Goal: Task Accomplishment & Management: Manage account settings

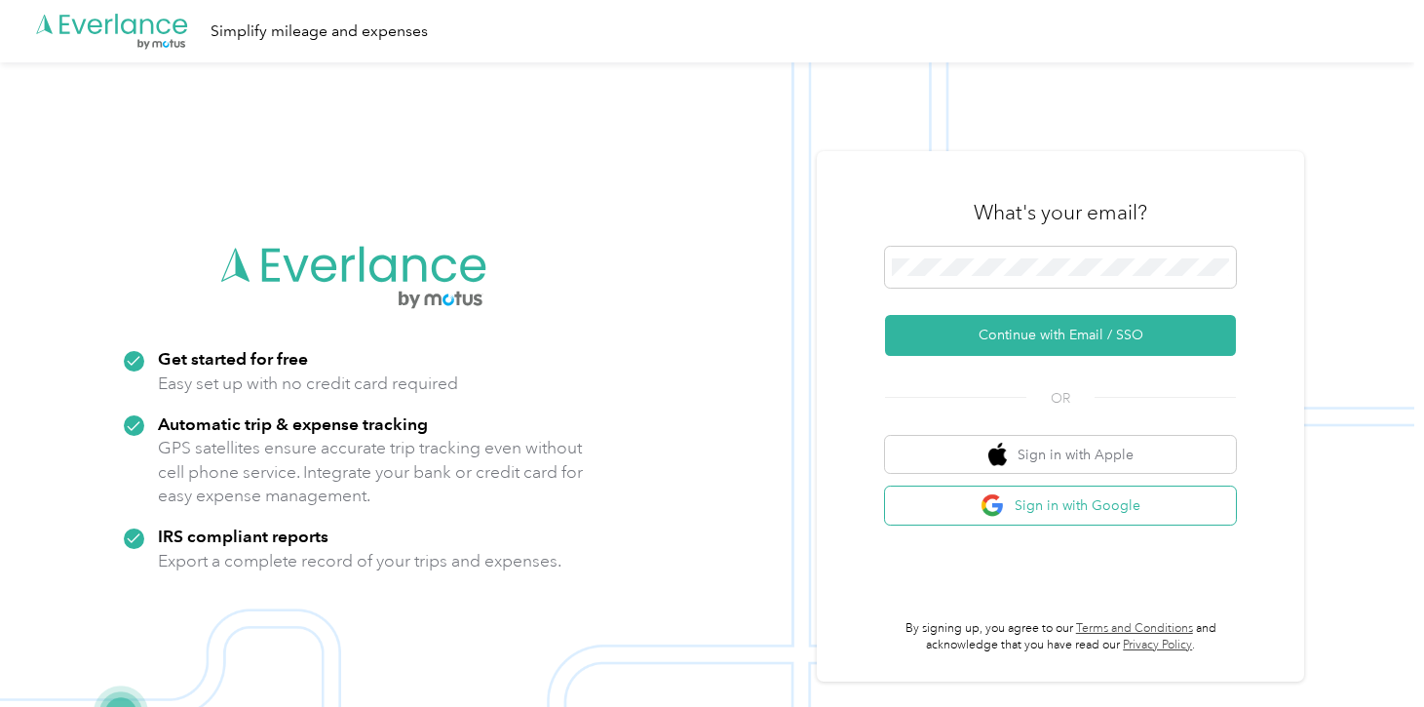
click at [1087, 512] on button "Sign in with Google" at bounding box center [1060, 505] width 351 height 38
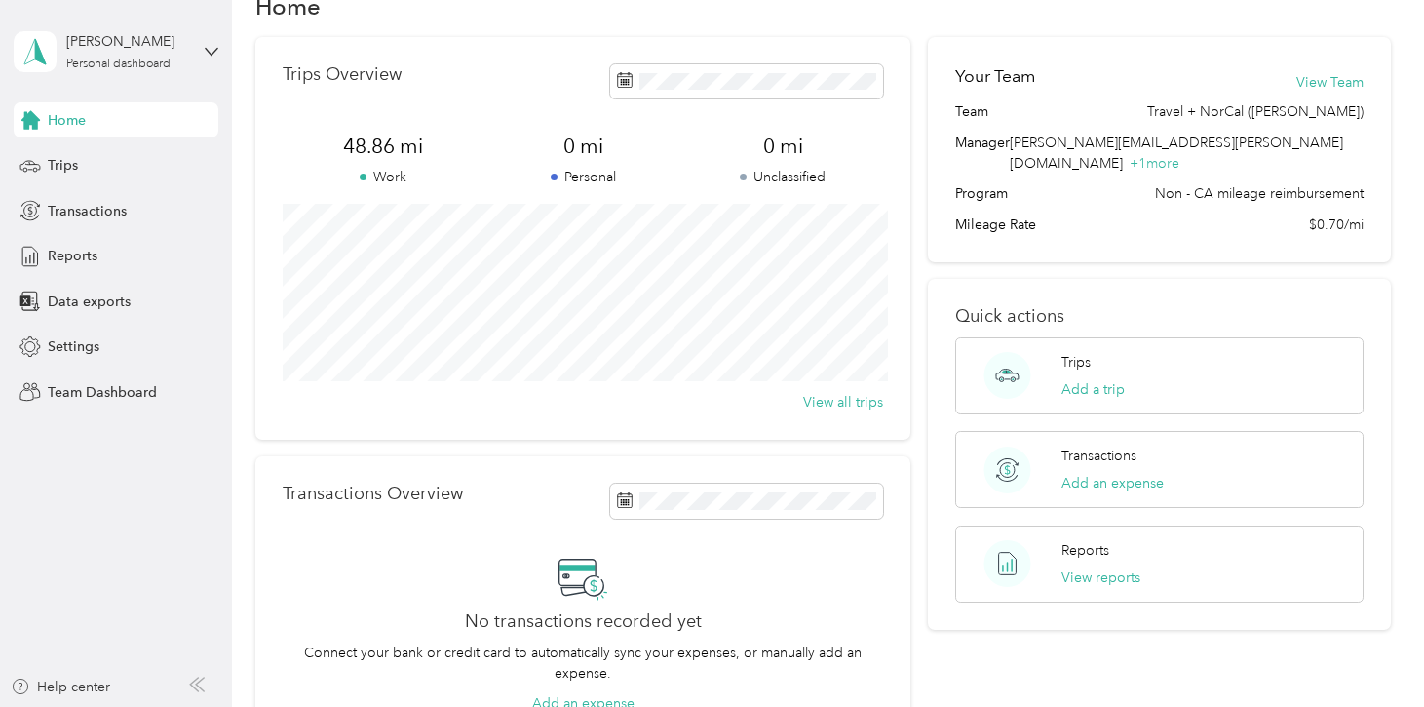
scroll to position [47, 0]
click at [103, 383] on span "Team Dashboard" at bounding box center [102, 392] width 109 height 20
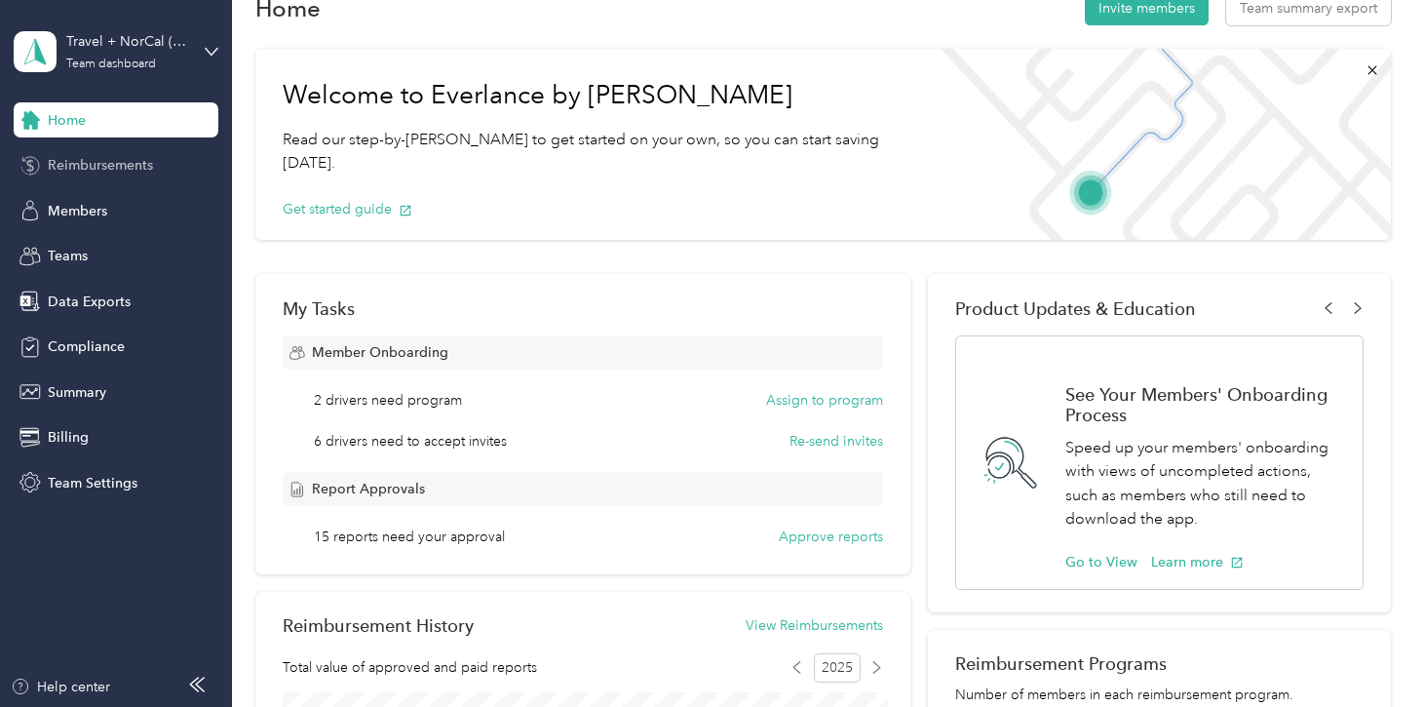
click at [163, 172] on div "Reimbursements" at bounding box center [116, 165] width 205 height 35
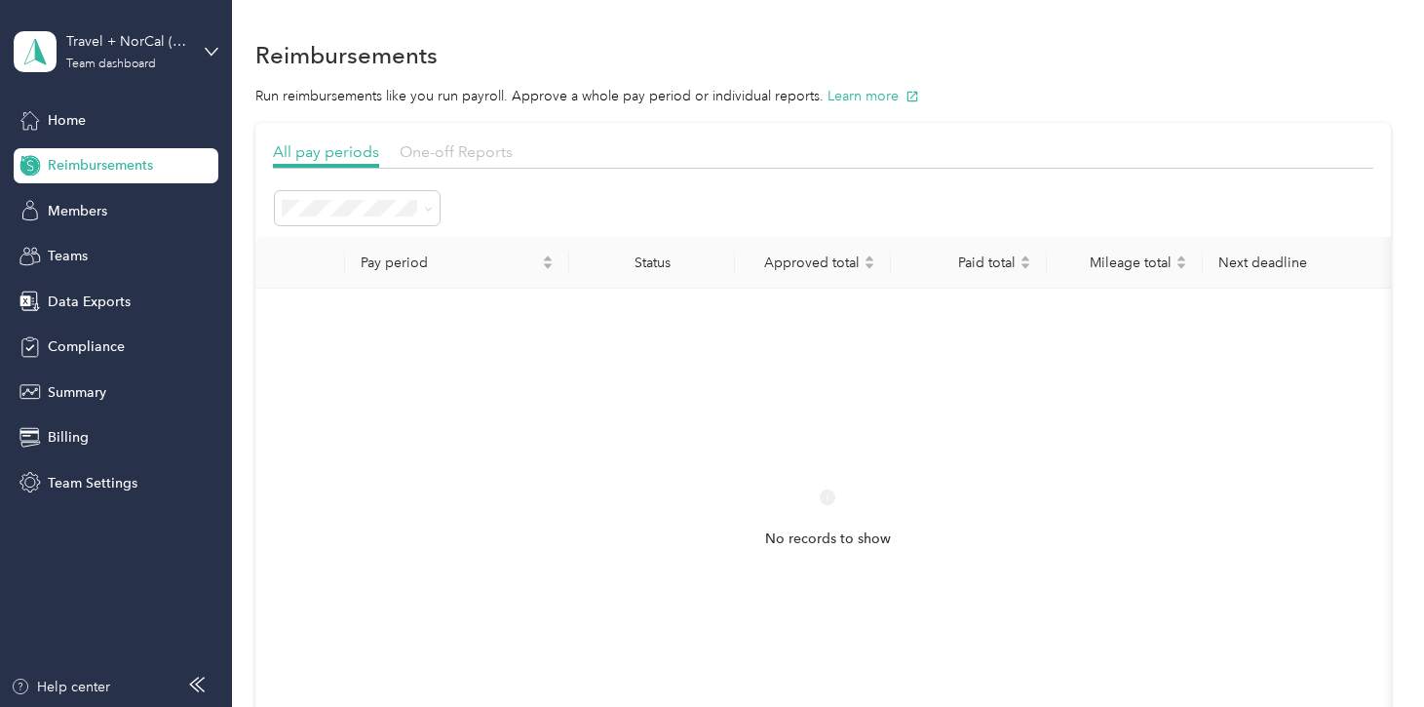
click at [489, 149] on span "One-off Reports" at bounding box center [456, 151] width 113 height 19
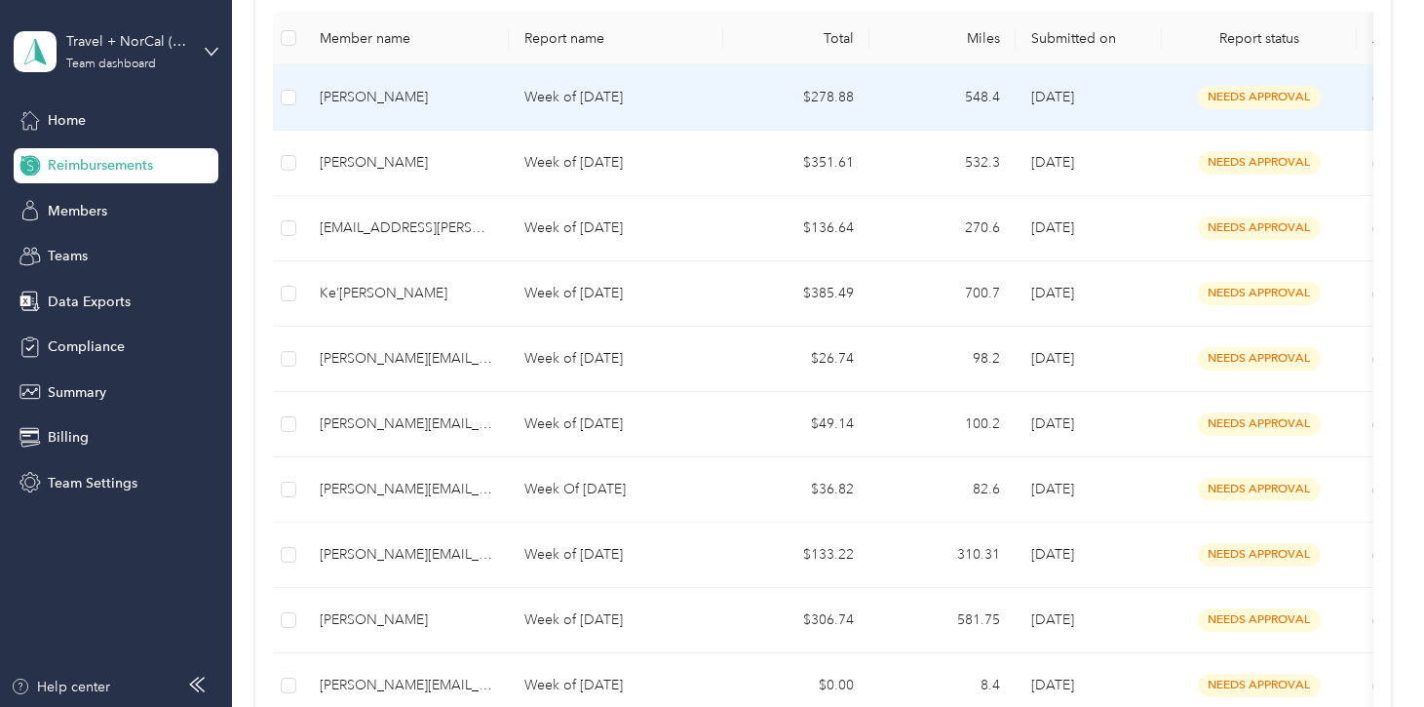
scroll to position [232, 0]
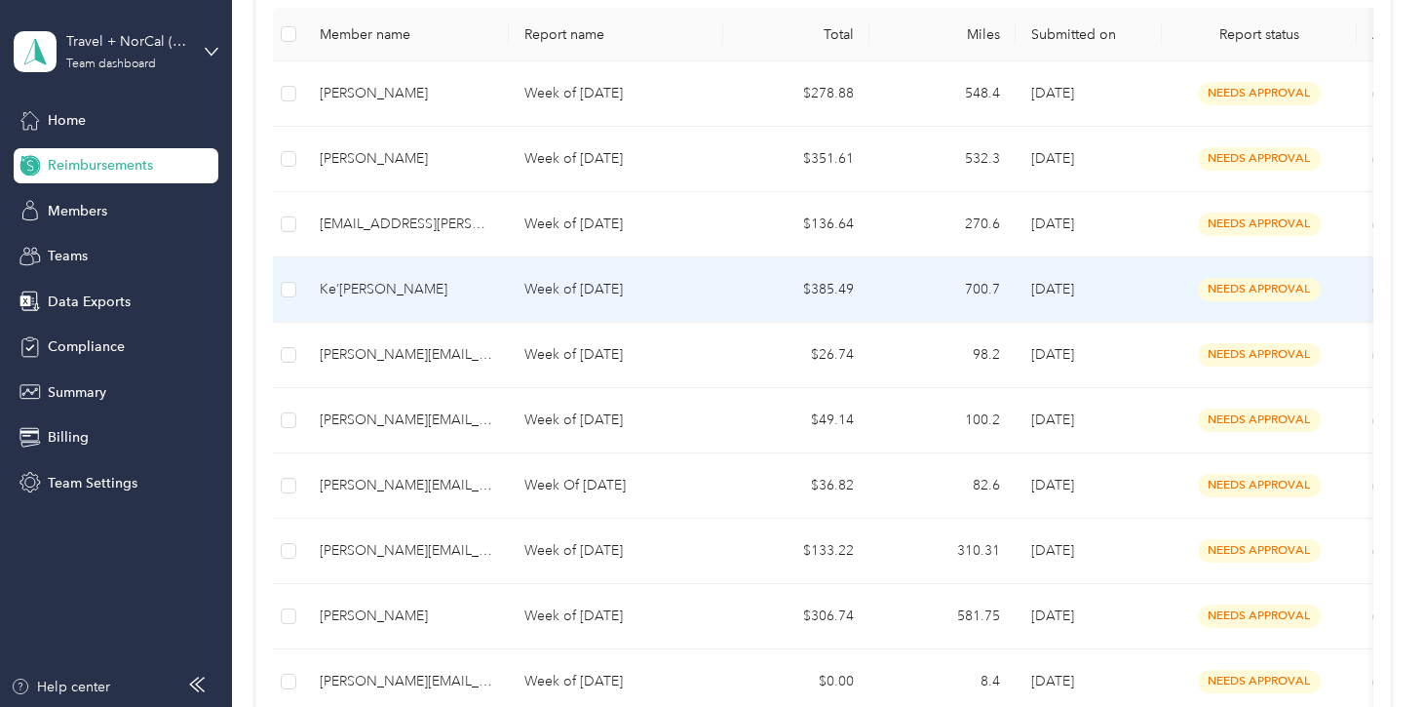
click at [396, 298] on div "Ke’[PERSON_NAME]" at bounding box center [407, 289] width 174 height 21
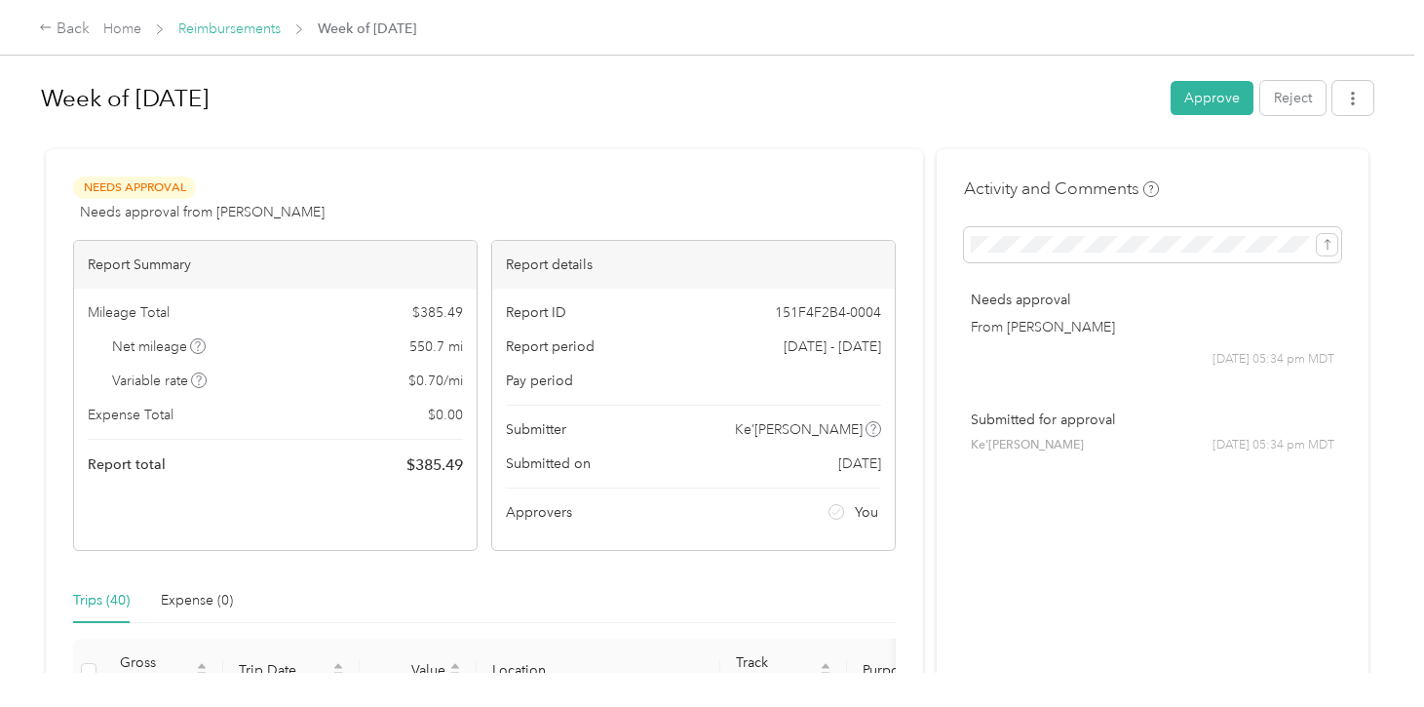
click at [254, 29] on link "Reimbursements" at bounding box center [229, 28] width 102 height 17
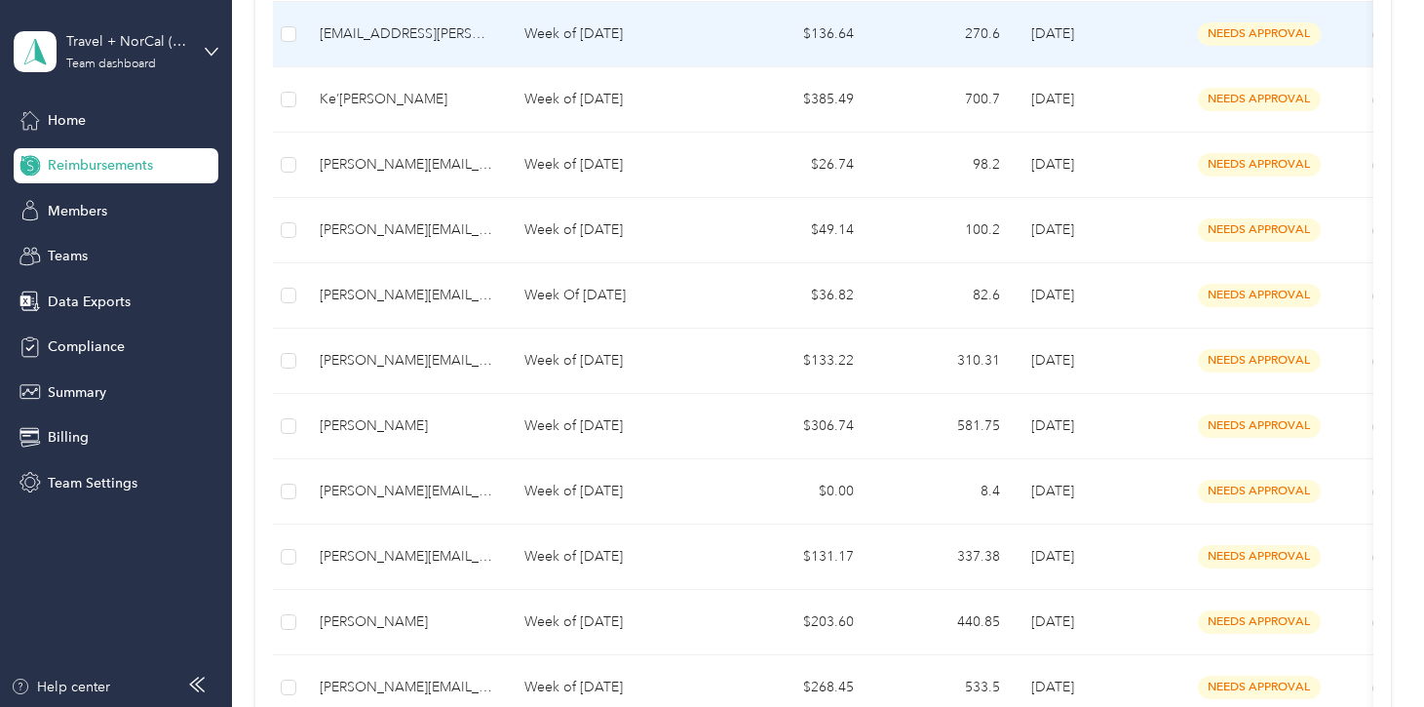
scroll to position [428, 0]
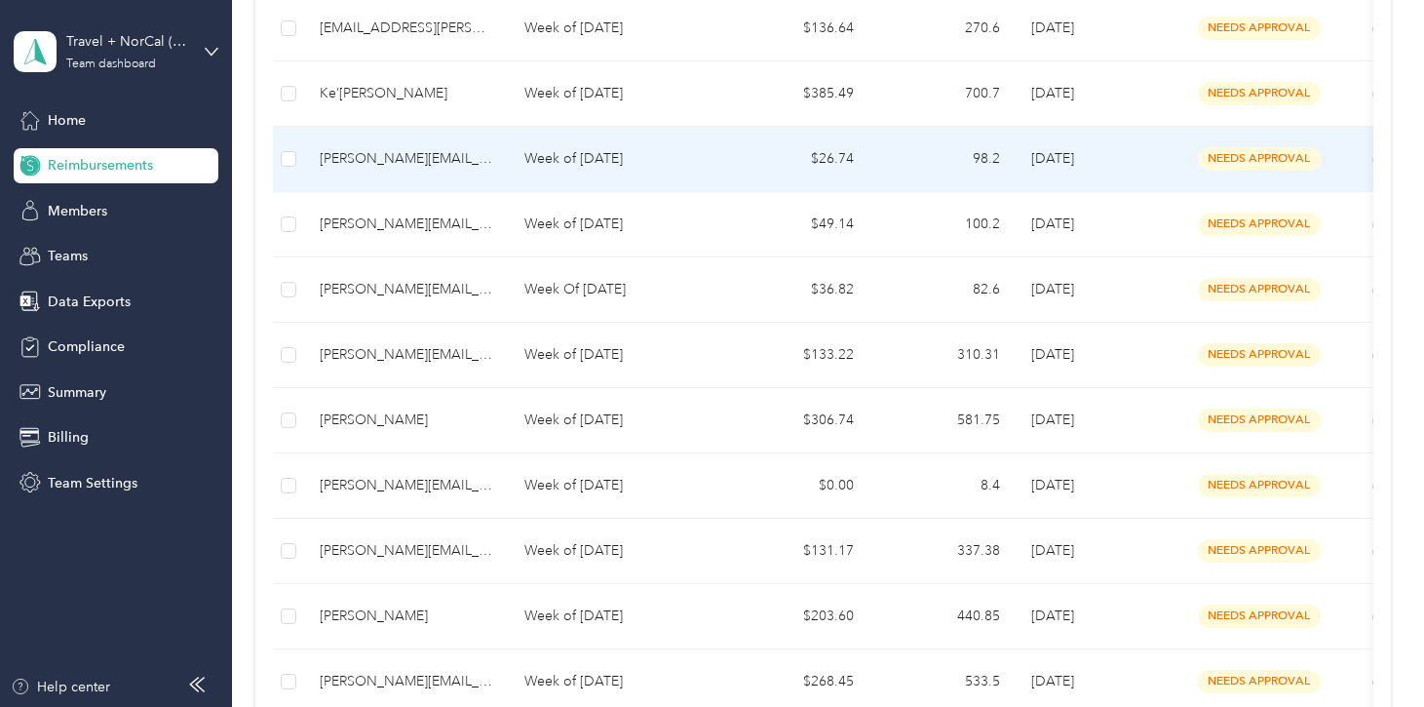
click at [465, 169] on div "[PERSON_NAME][EMAIL_ADDRESS][PERSON_NAME][DOMAIN_NAME]" at bounding box center [407, 158] width 174 height 21
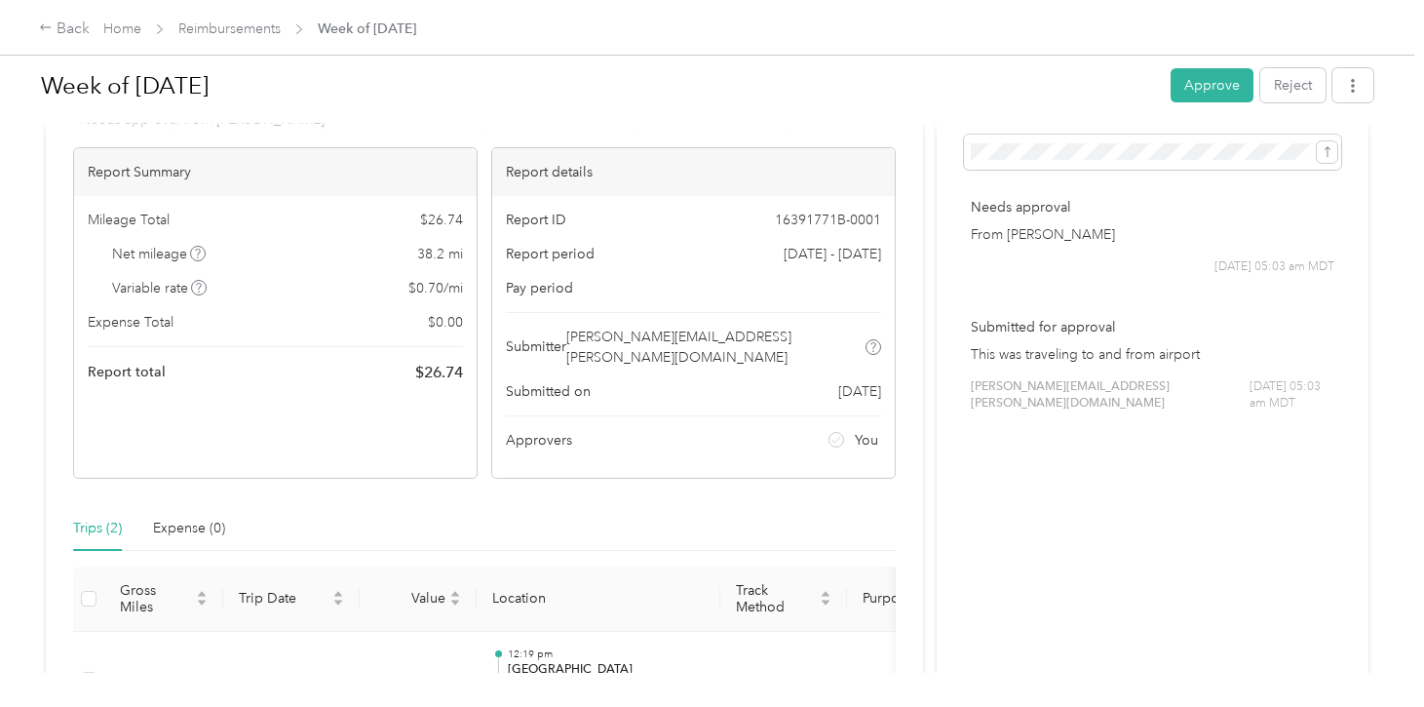
scroll to position [354, 0]
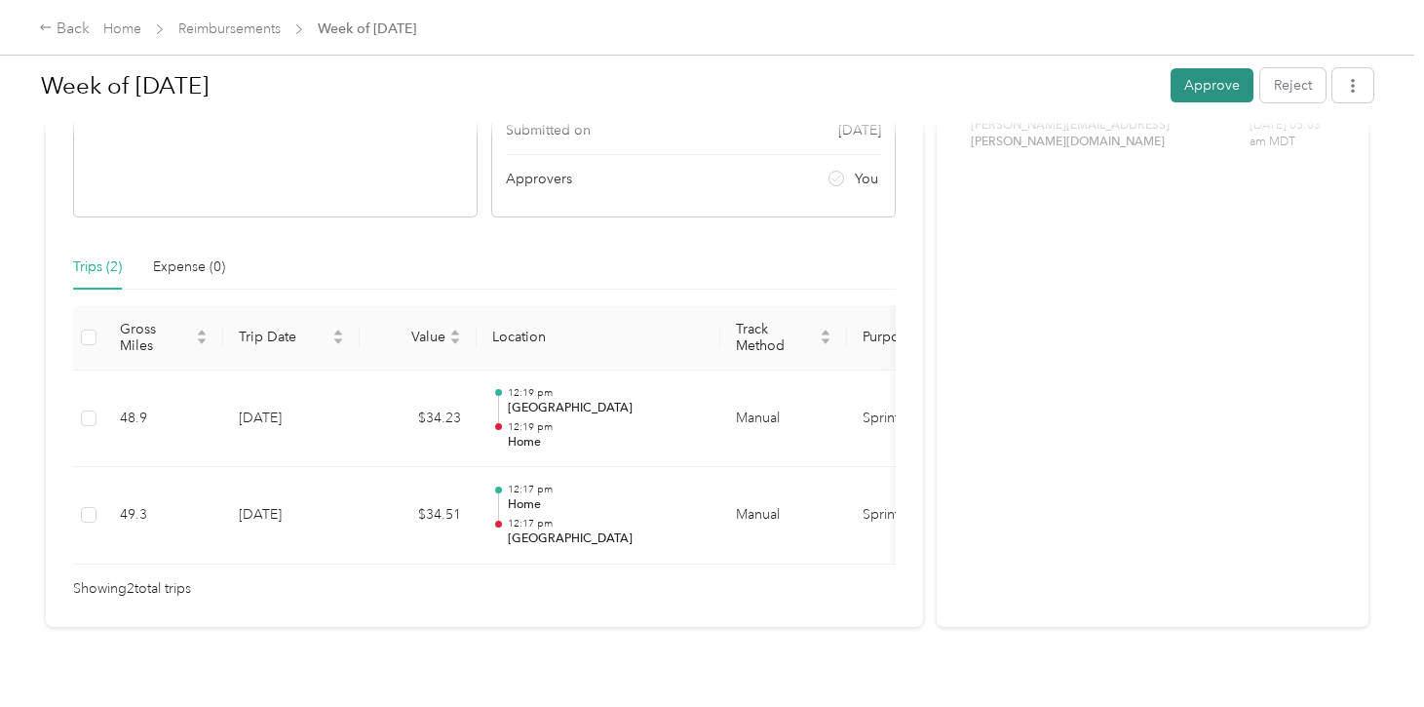
click at [1208, 89] on button "Approve" at bounding box center [1212, 85] width 83 height 34
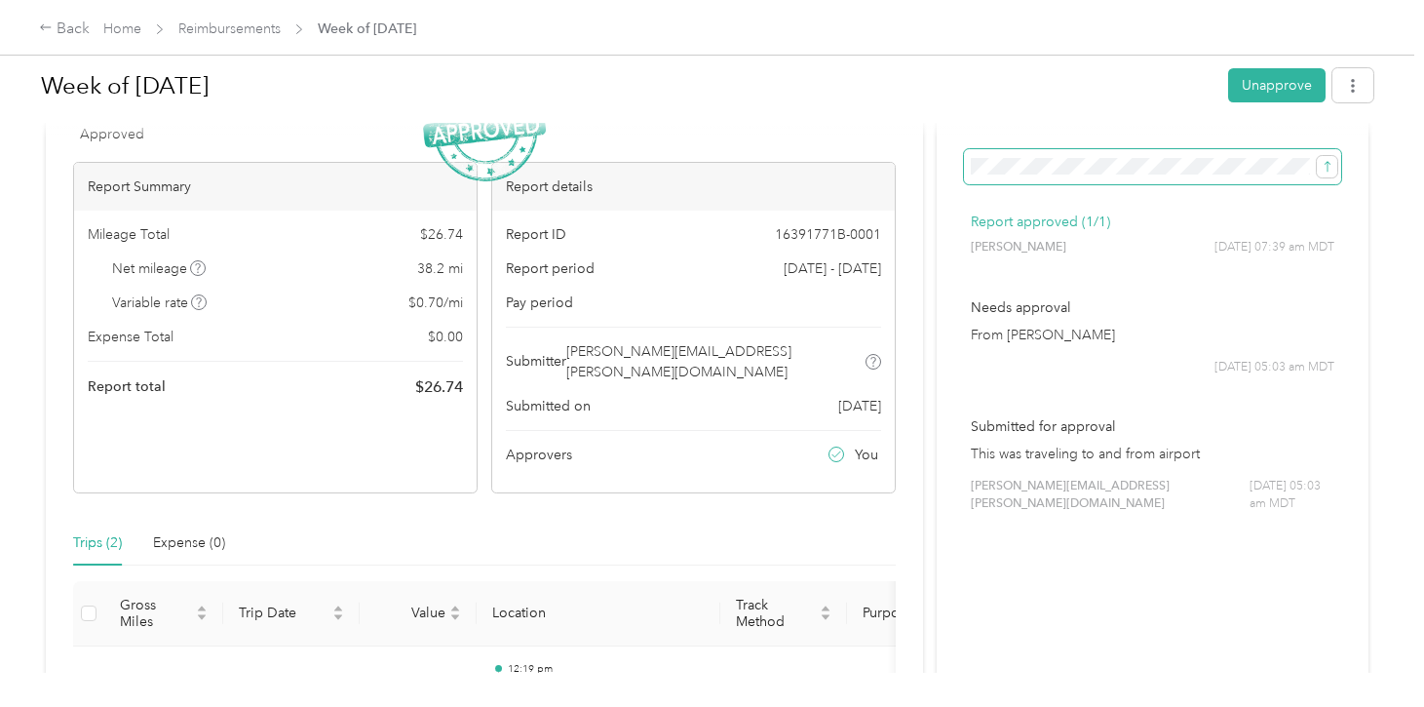
scroll to position [0, 0]
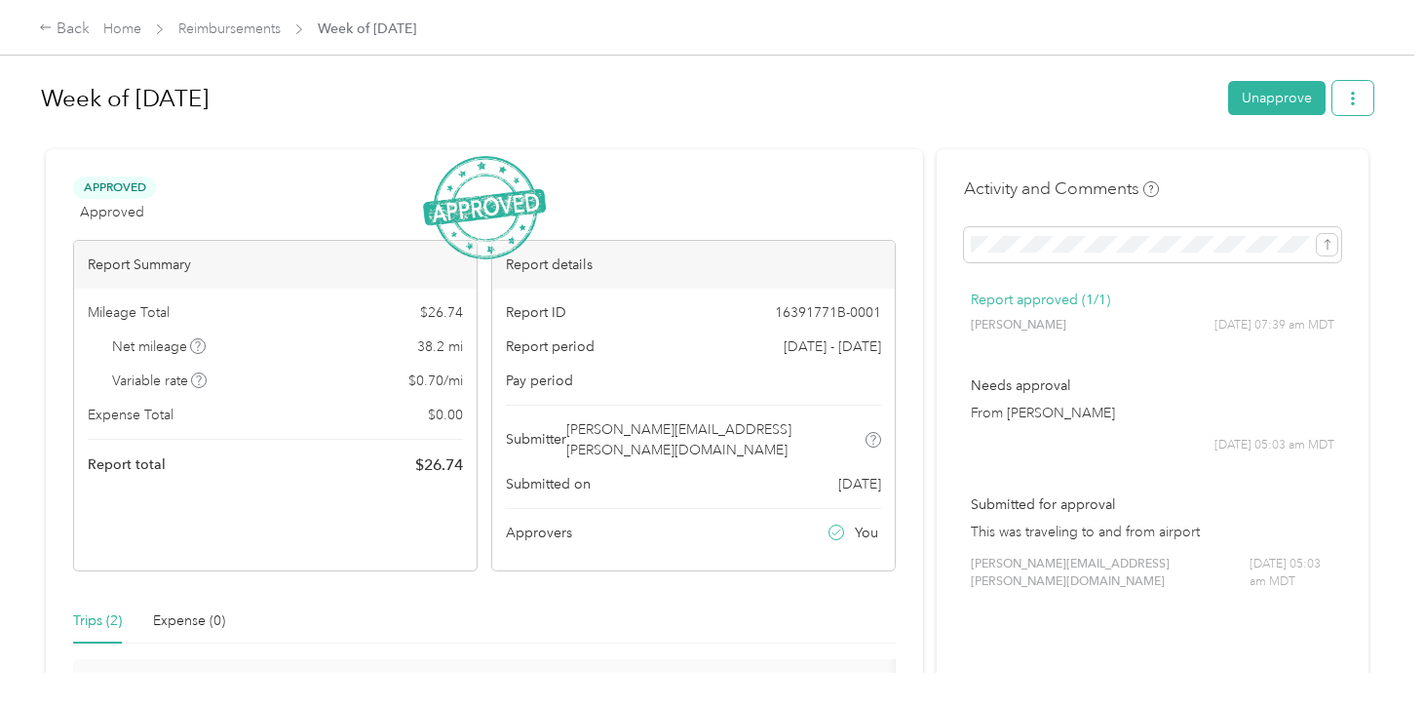
click at [1356, 98] on icon "button" at bounding box center [1353, 99] width 14 height 14
click at [1306, 173] on span "Download" at bounding box center [1307, 169] width 64 height 20
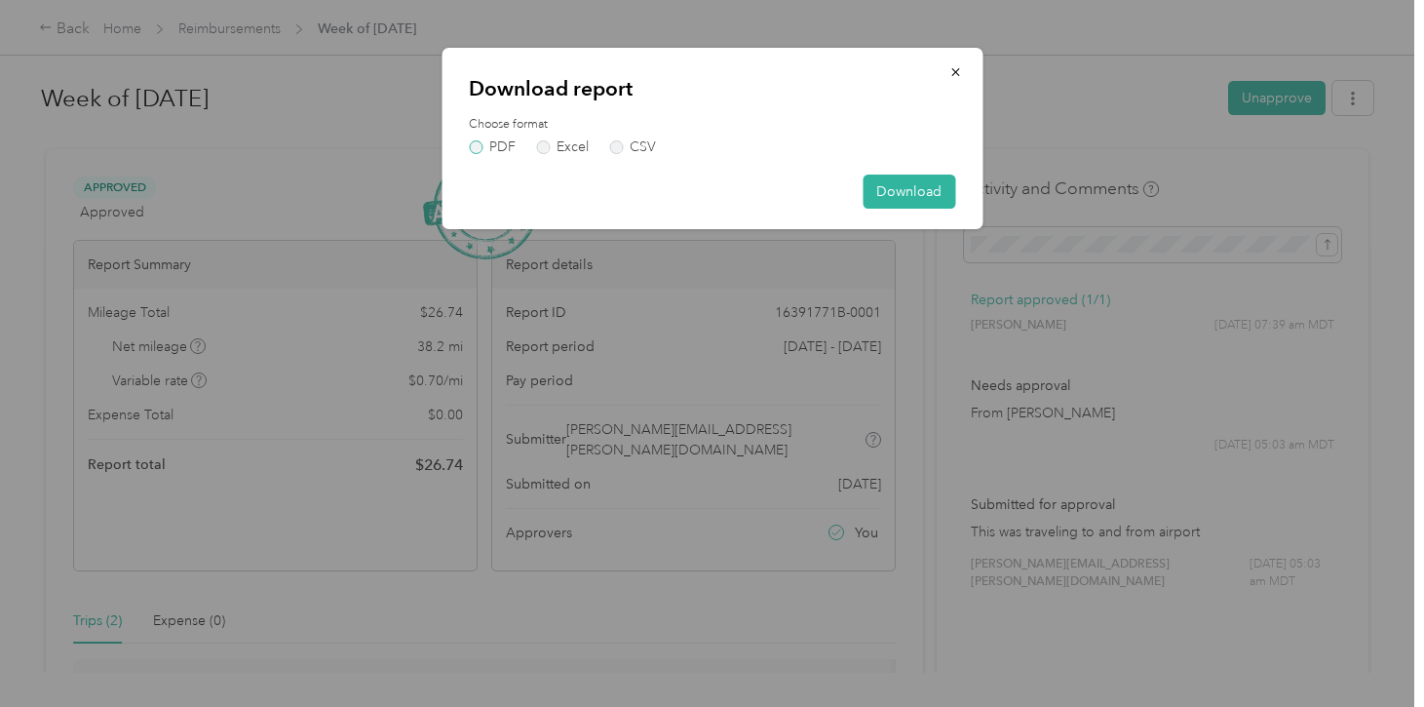
click at [503, 140] on label "PDF" at bounding box center [492, 147] width 47 height 14
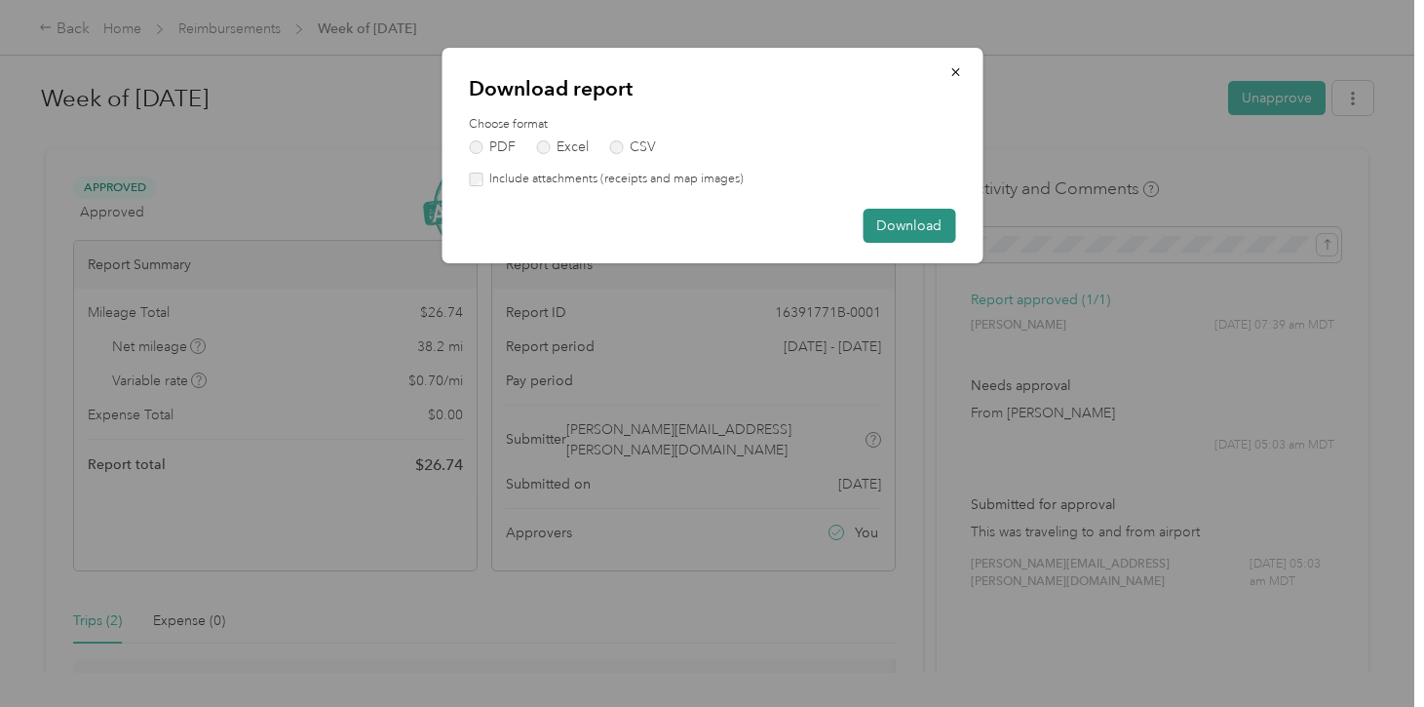
click at [905, 240] on button "Download" at bounding box center [909, 226] width 93 height 34
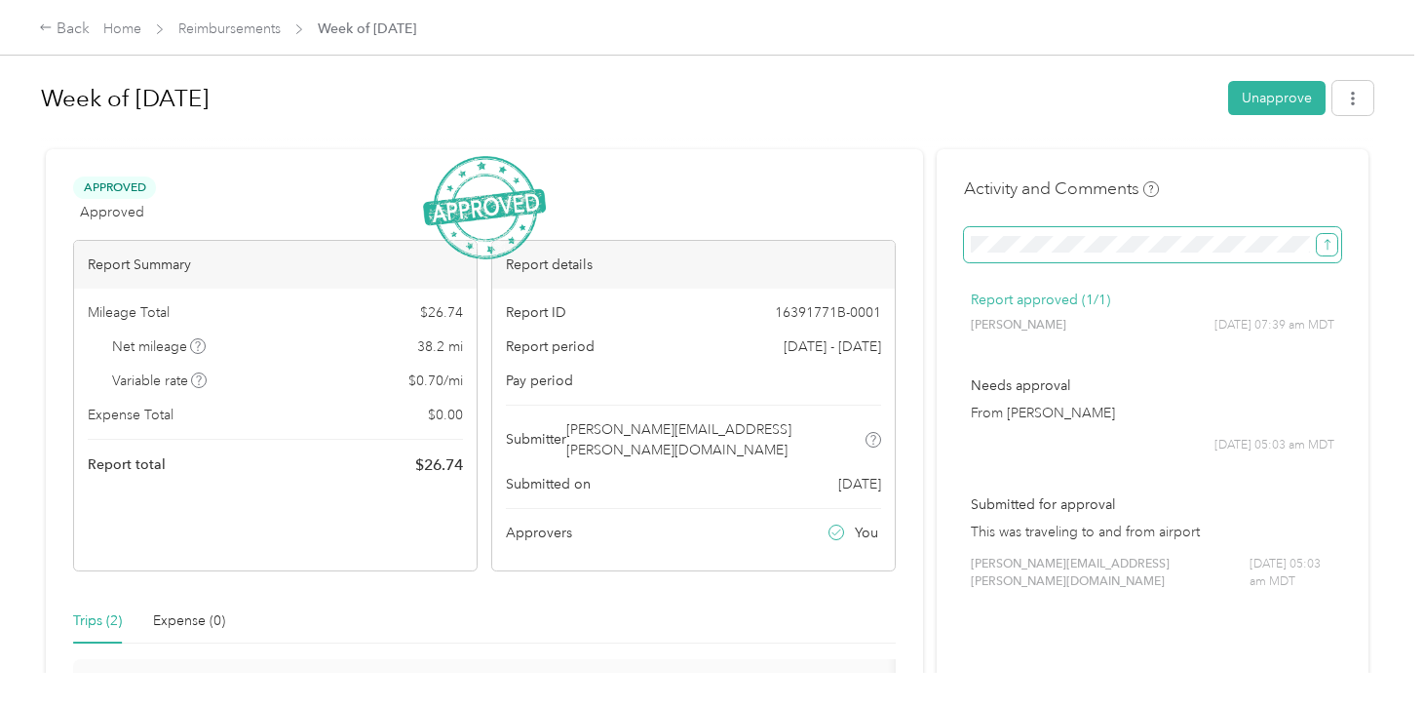
click at [1335, 247] on icon "submit" at bounding box center [1328, 245] width 14 height 14
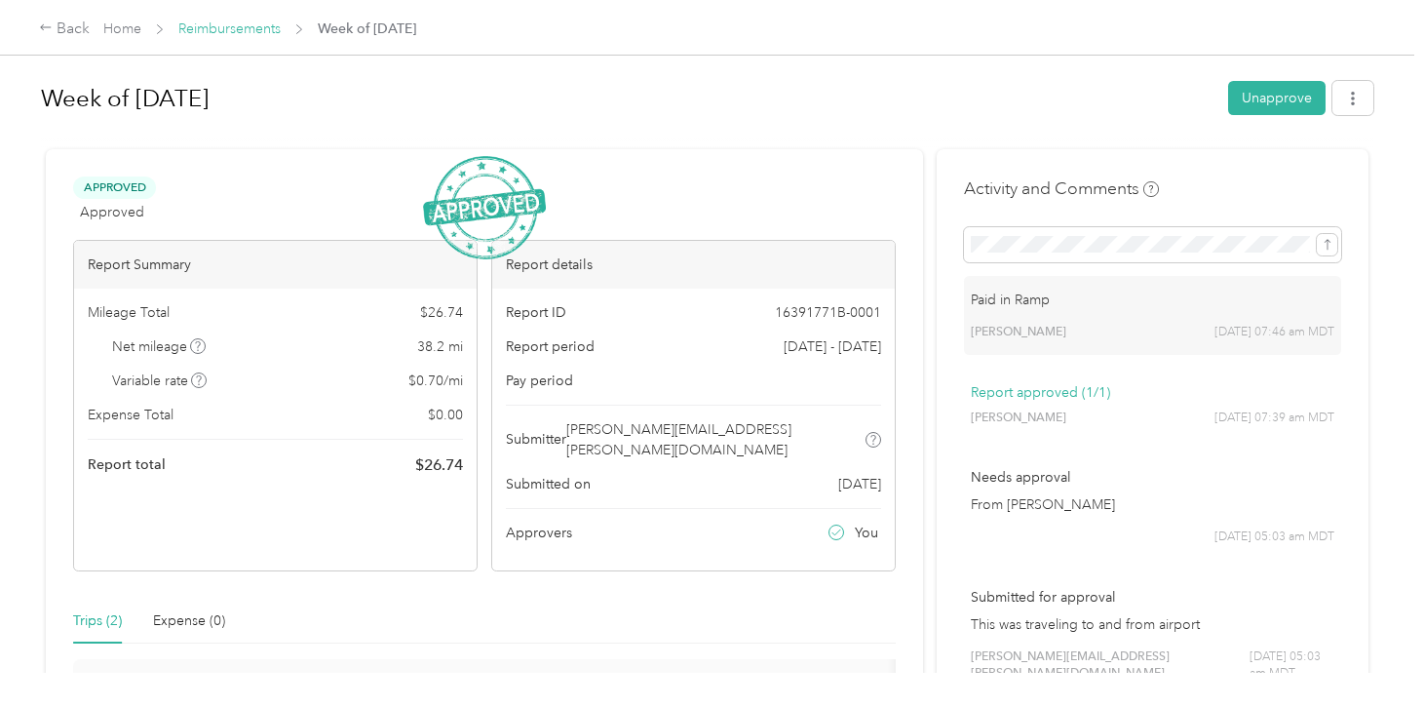
click at [256, 27] on link "Reimbursements" at bounding box center [229, 28] width 102 height 17
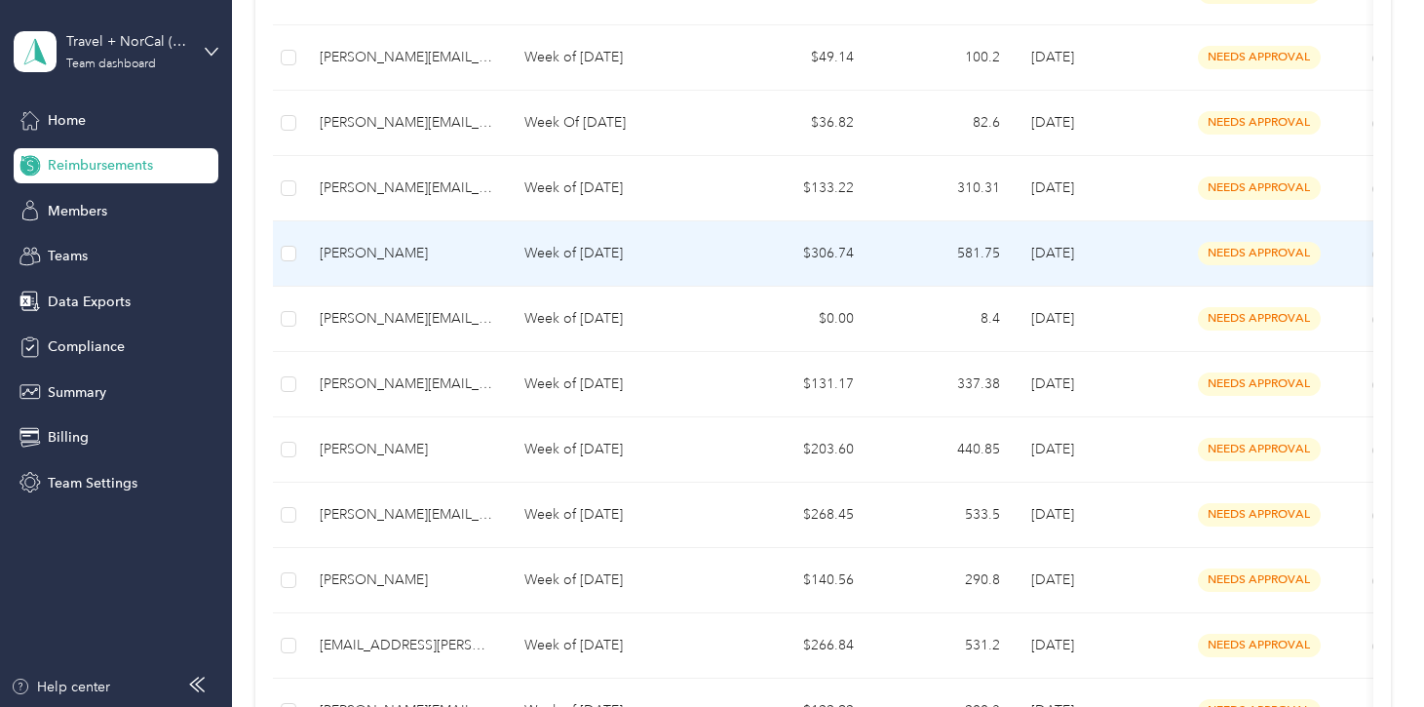
scroll to position [528, 0]
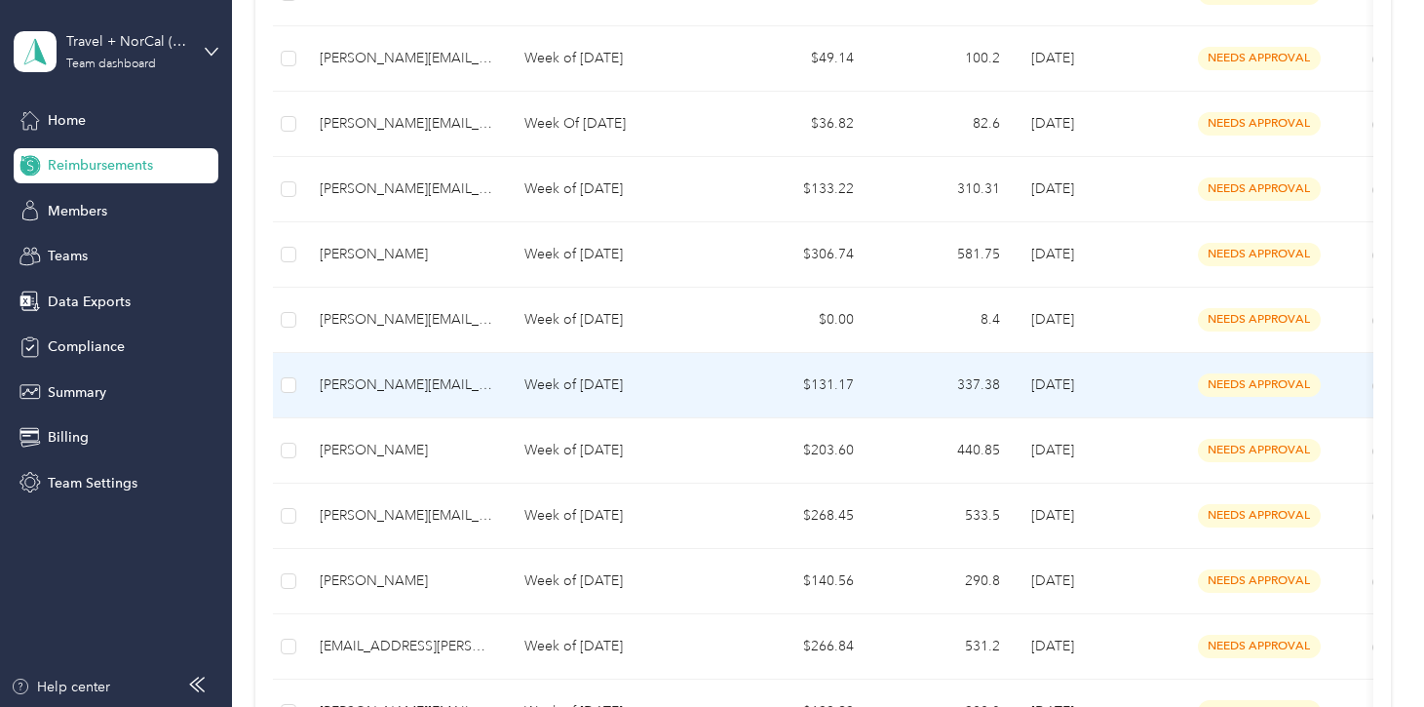
click at [439, 386] on div "[PERSON_NAME][EMAIL_ADDRESS][PERSON_NAME][DOMAIN_NAME]" at bounding box center [407, 384] width 174 height 21
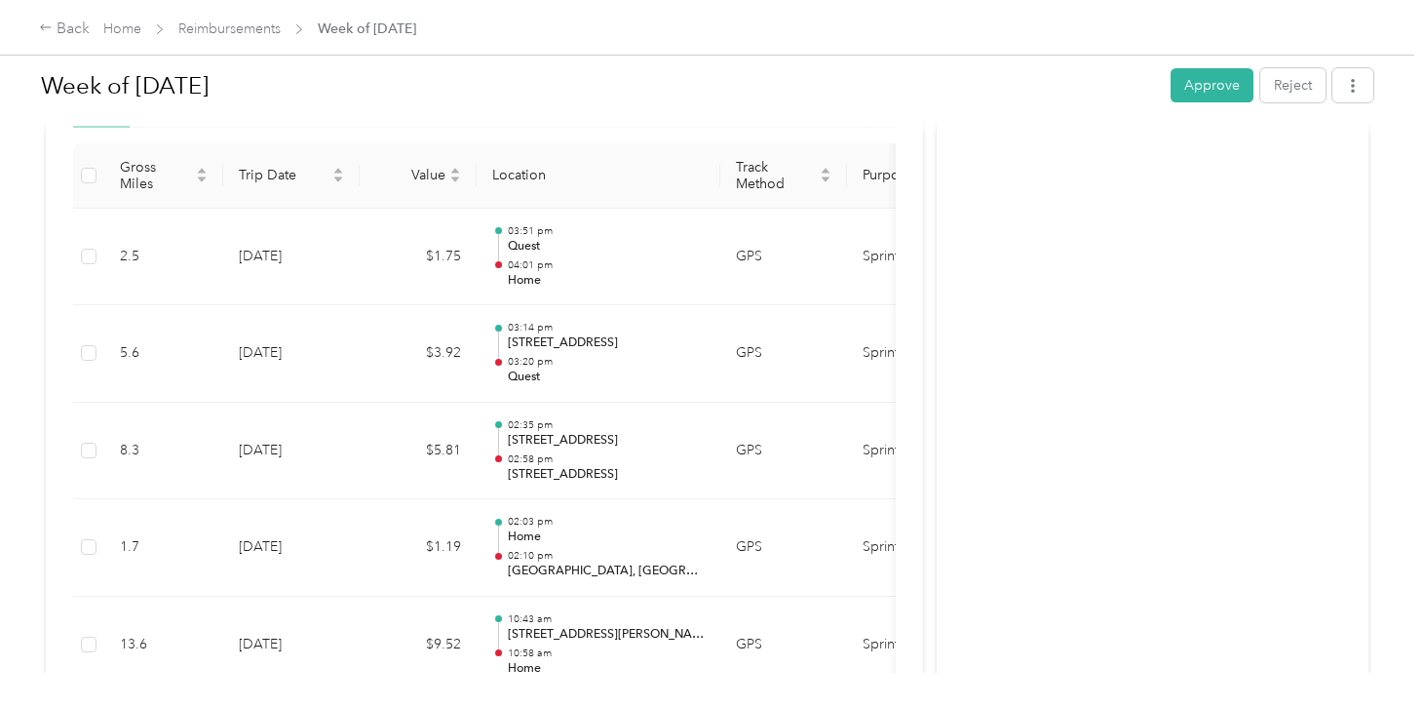
scroll to position [517, 0]
click at [1224, 80] on button "Approve" at bounding box center [1212, 85] width 83 height 34
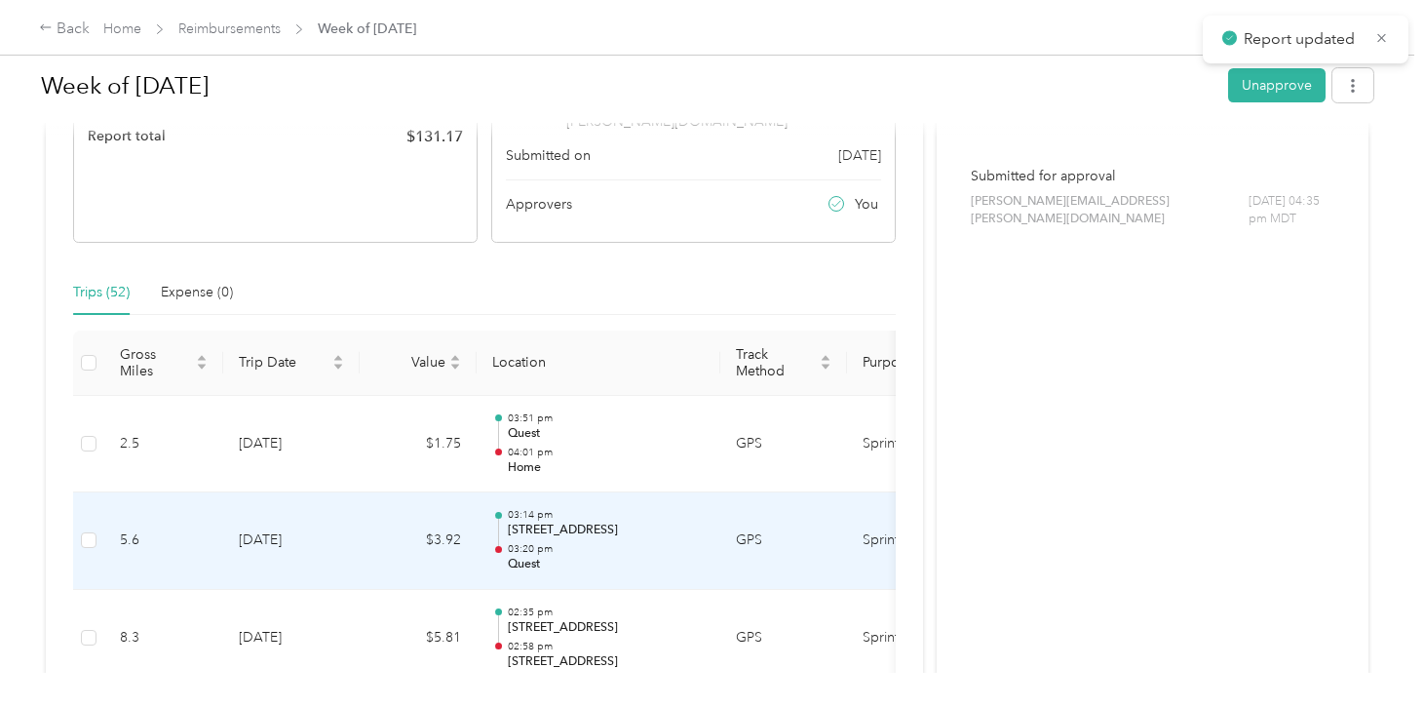
scroll to position [0, 0]
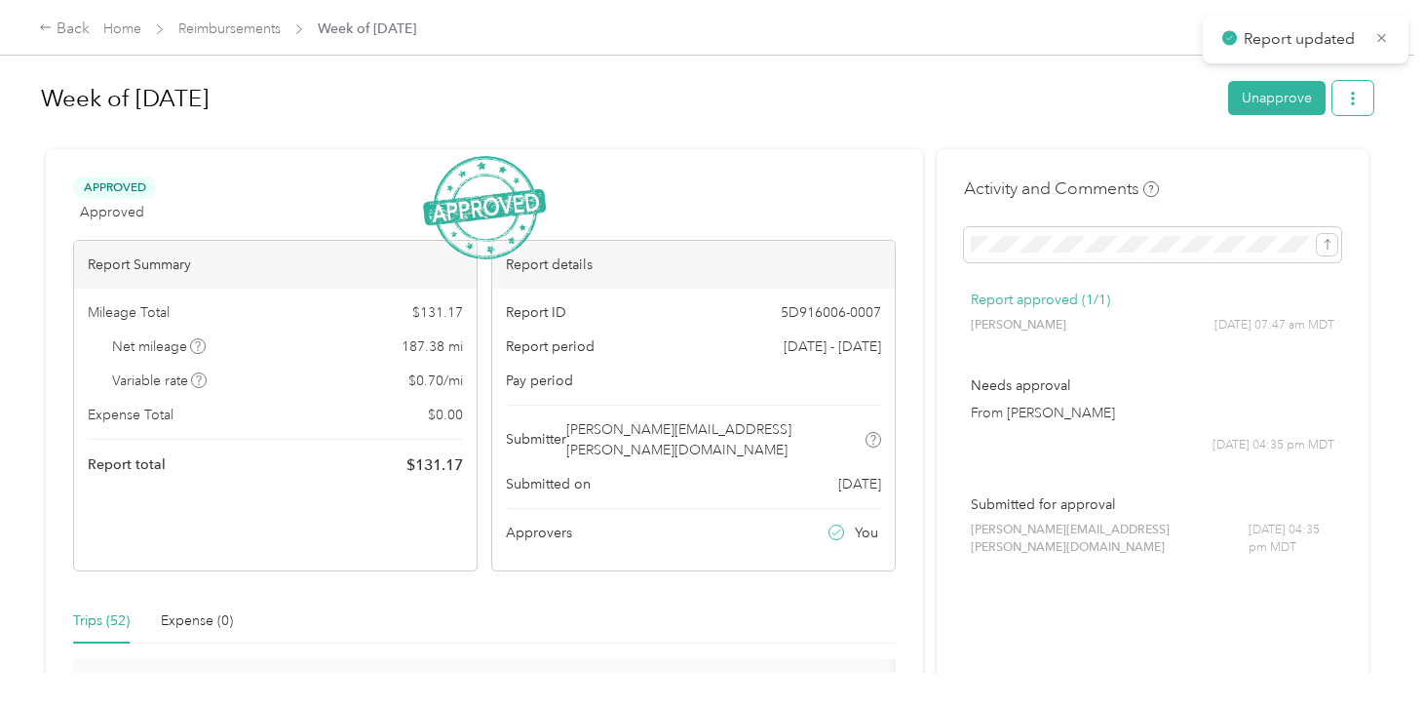
click at [1374, 109] on button "button" at bounding box center [1353, 98] width 41 height 34
click at [1312, 175] on span "Download" at bounding box center [1307, 169] width 64 height 20
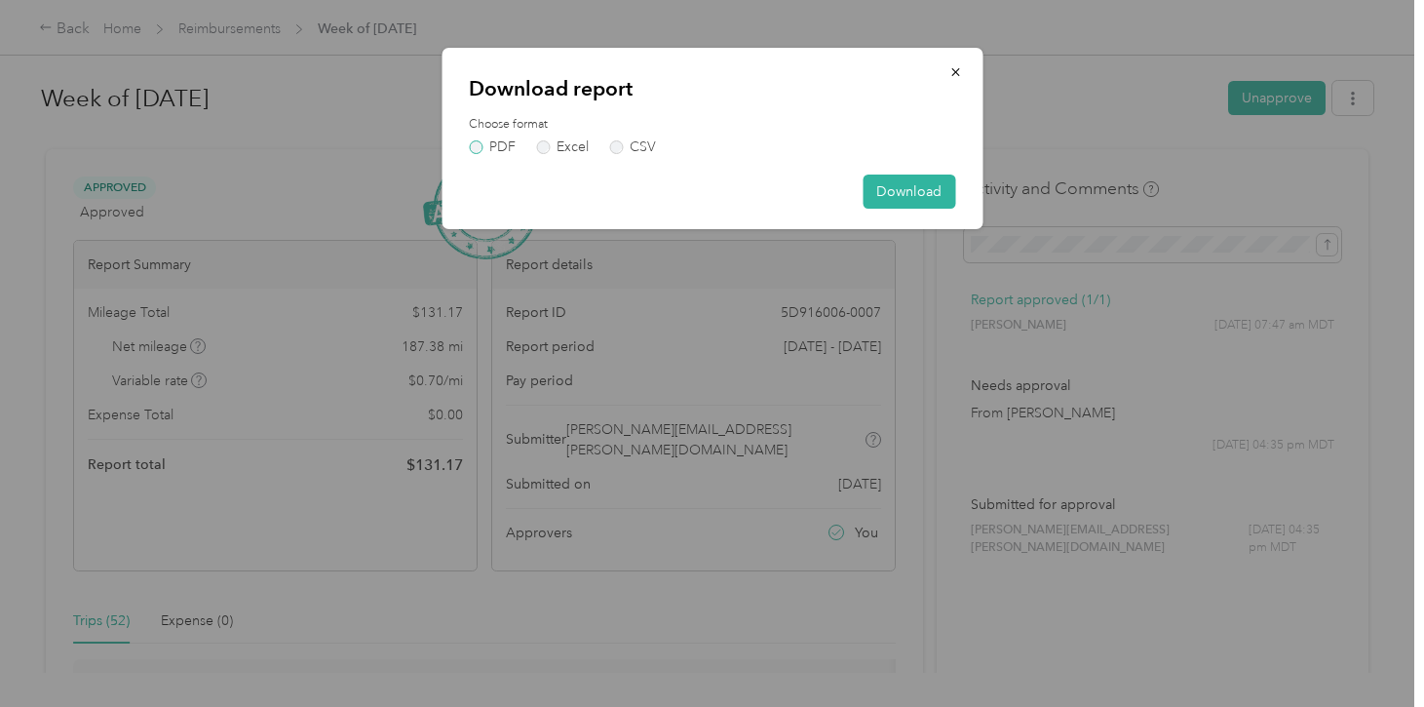
click at [506, 142] on label "PDF" at bounding box center [492, 147] width 47 height 14
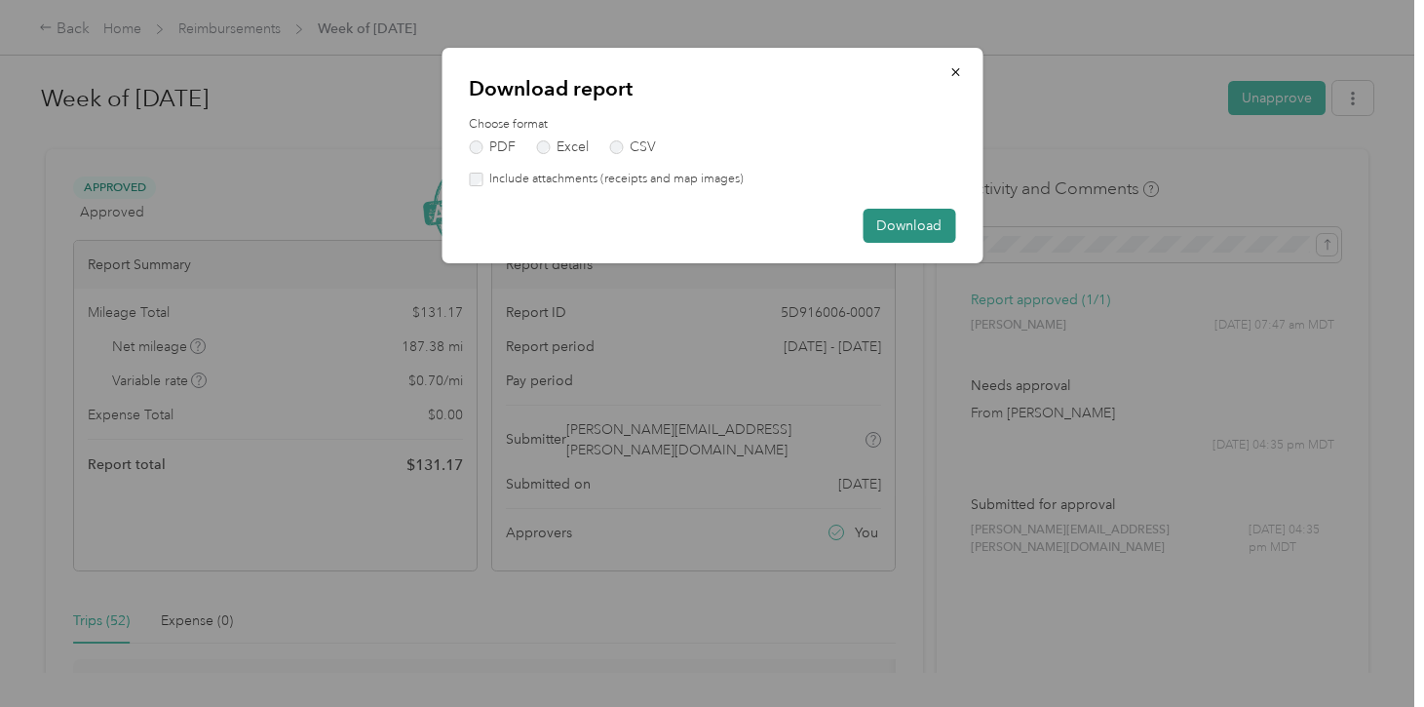
click at [914, 231] on button "Download" at bounding box center [909, 226] width 93 height 34
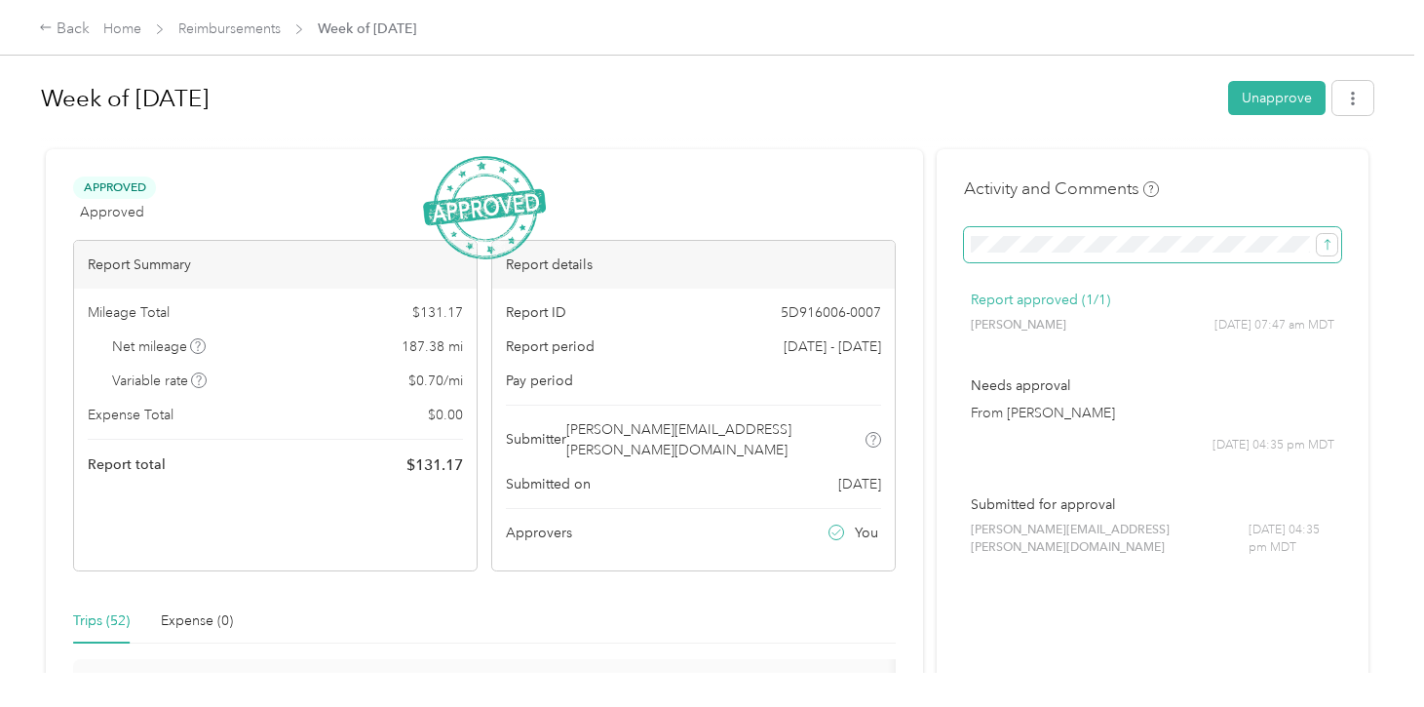
click at [1317, 234] on button "submit" at bounding box center [1327, 244] width 20 height 21
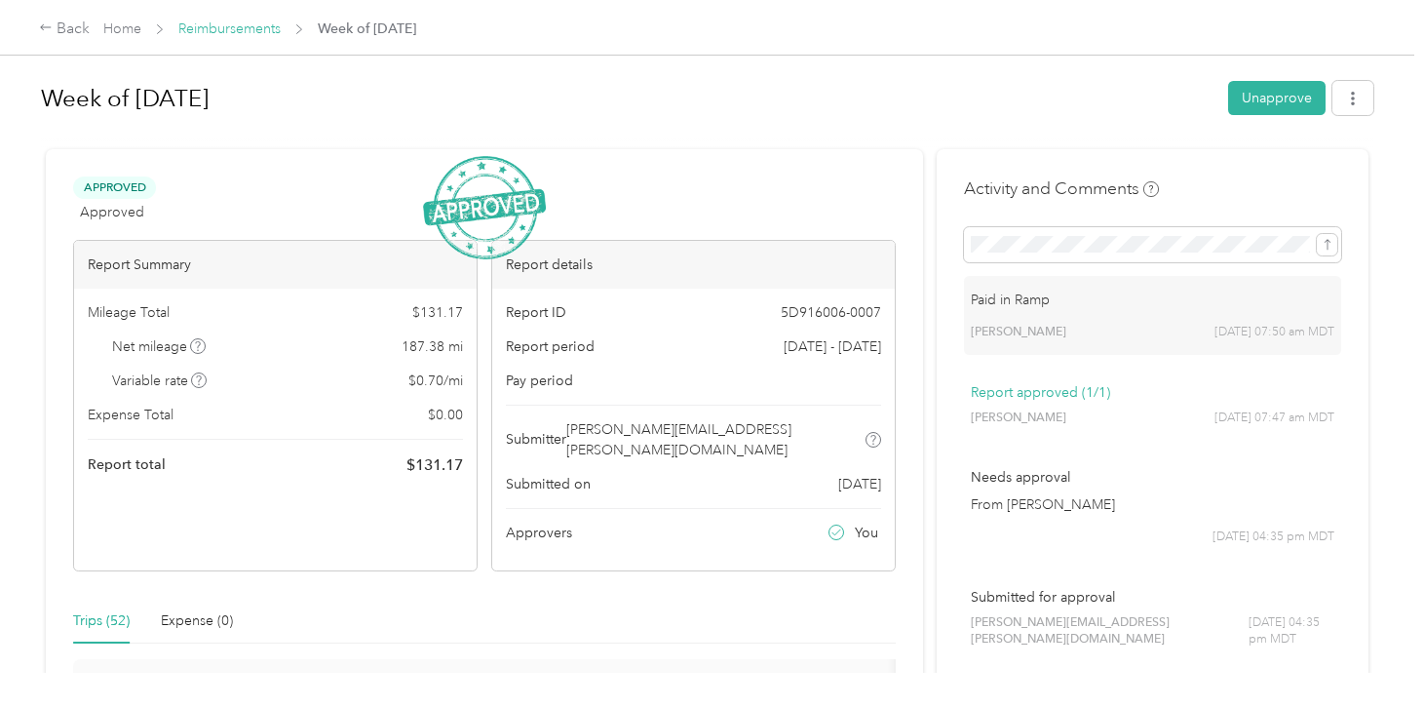
click at [224, 30] on link "Reimbursements" at bounding box center [229, 28] width 102 height 17
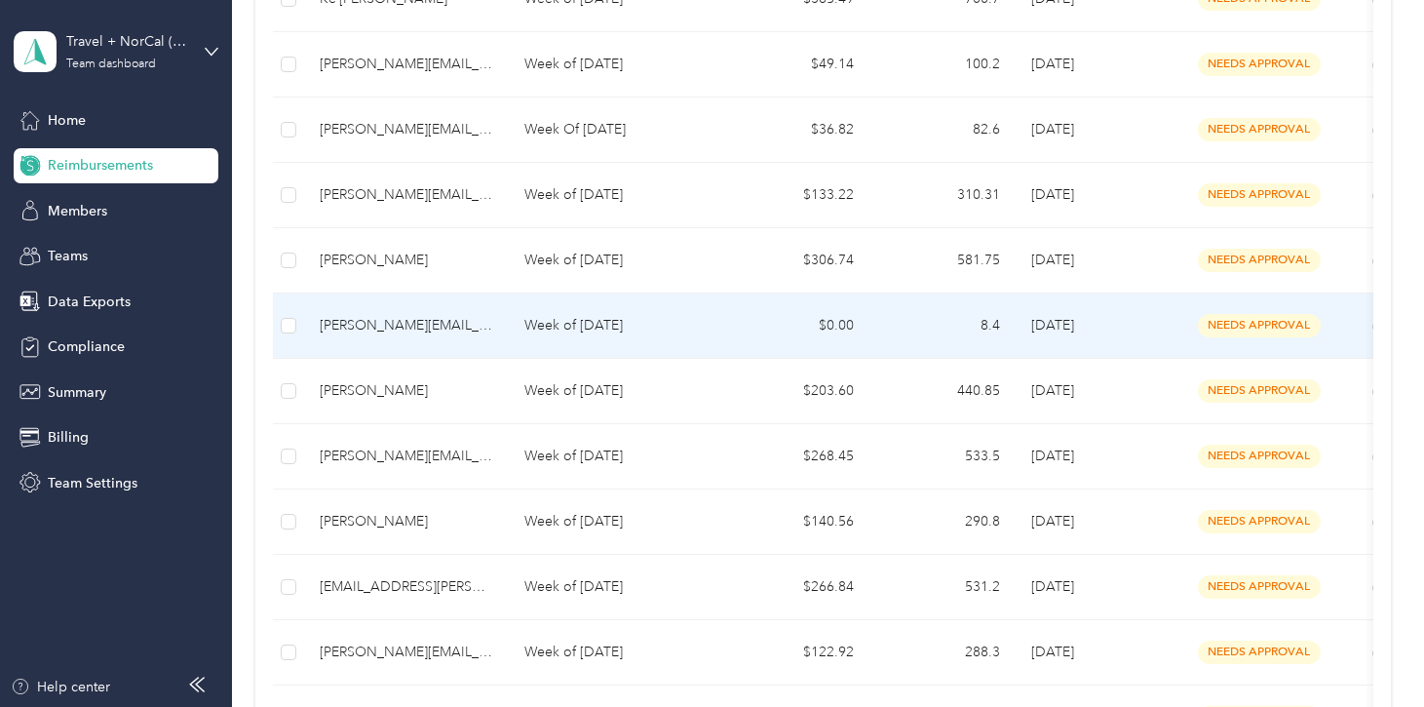
scroll to position [526, 0]
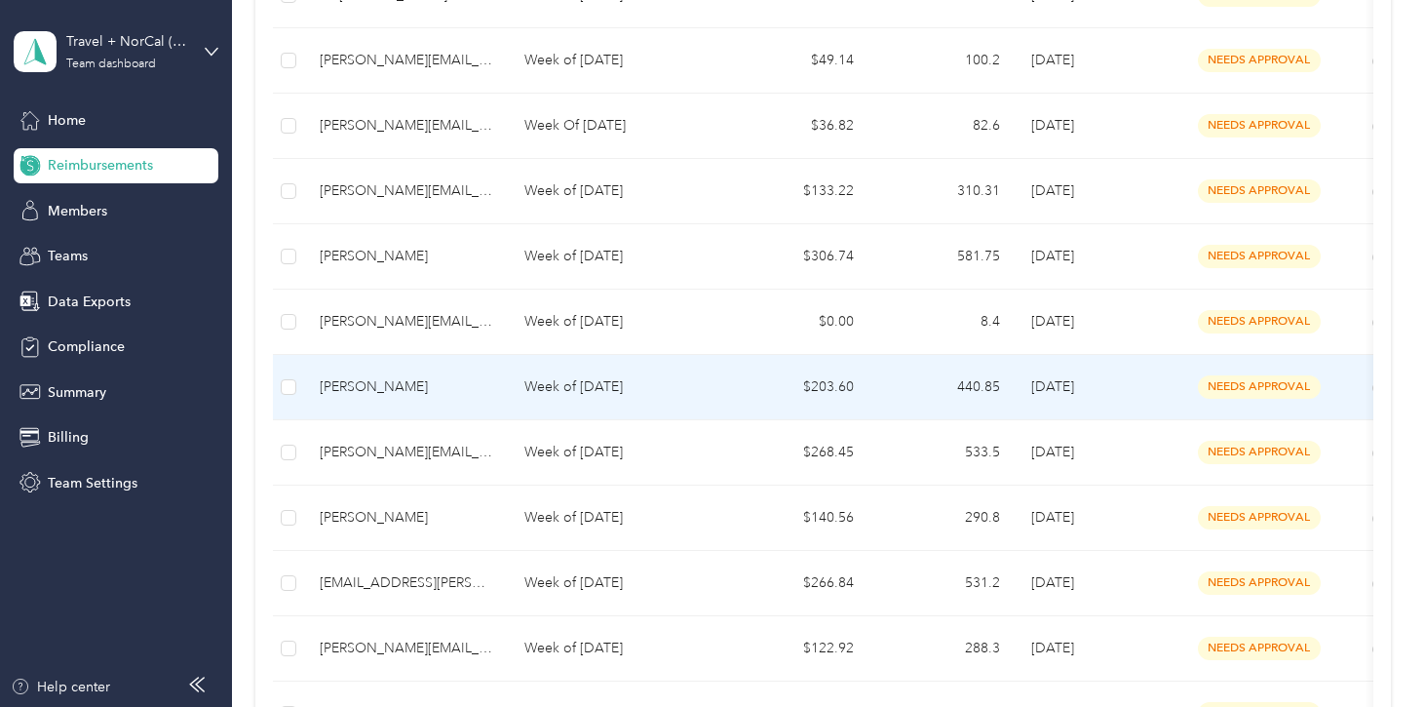
click at [631, 405] on td "Week of [DATE]" at bounding box center [616, 387] width 214 height 65
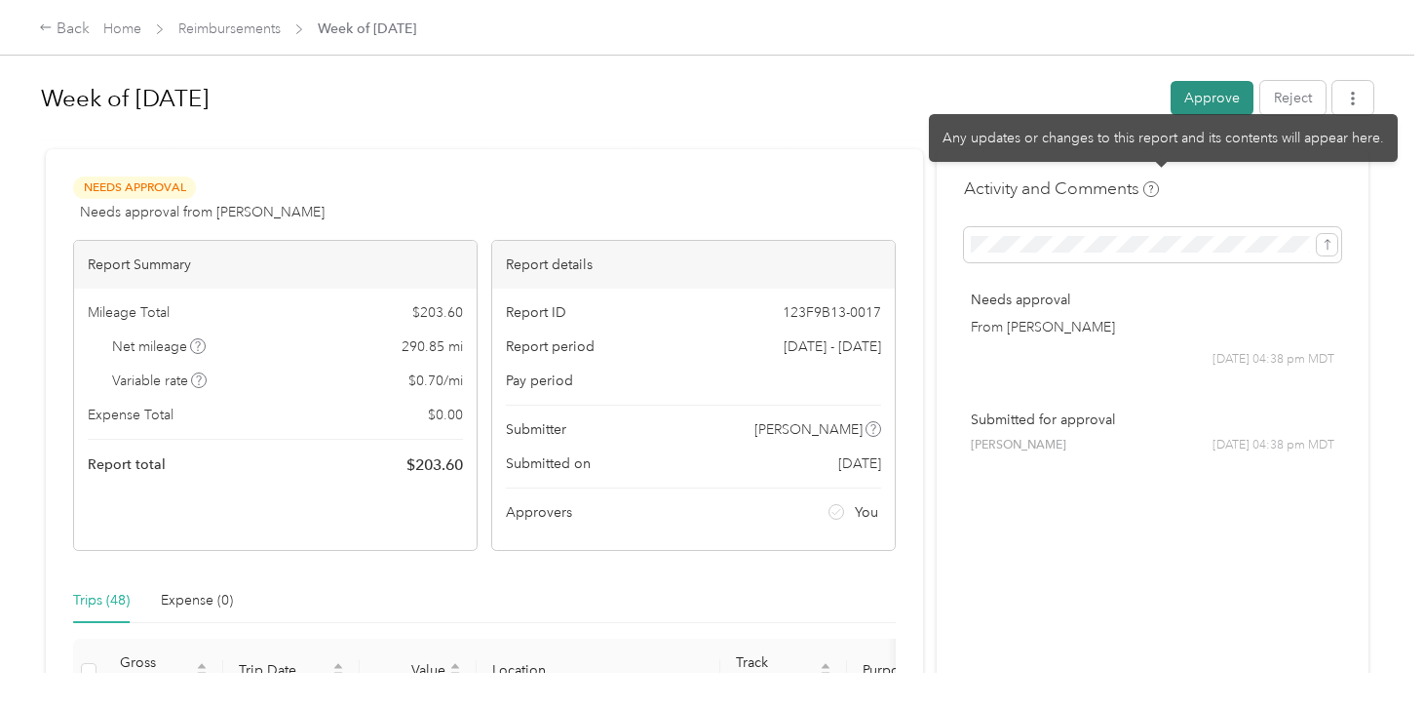
click at [1242, 99] on button "Approve" at bounding box center [1212, 98] width 83 height 34
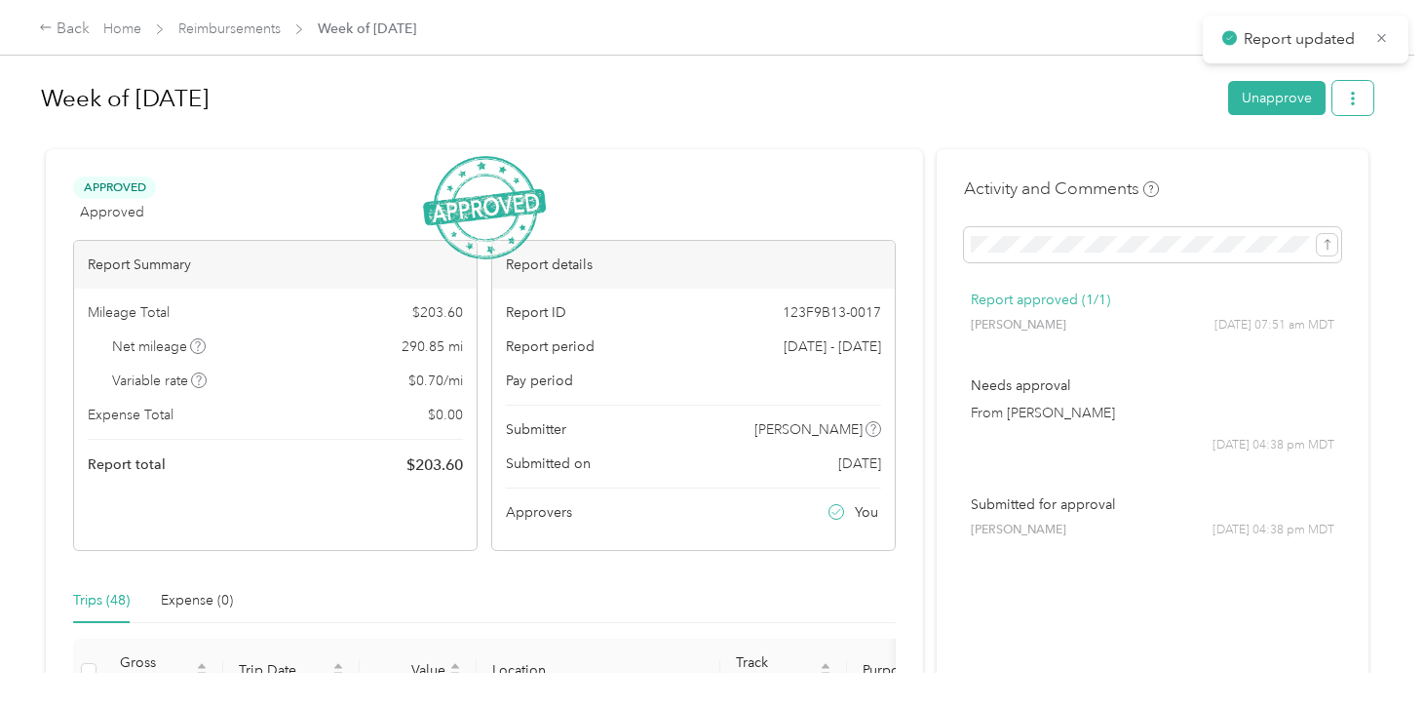
click at [1360, 101] on icon "button" at bounding box center [1353, 99] width 14 height 14
click at [1326, 172] on span "Download" at bounding box center [1307, 169] width 64 height 20
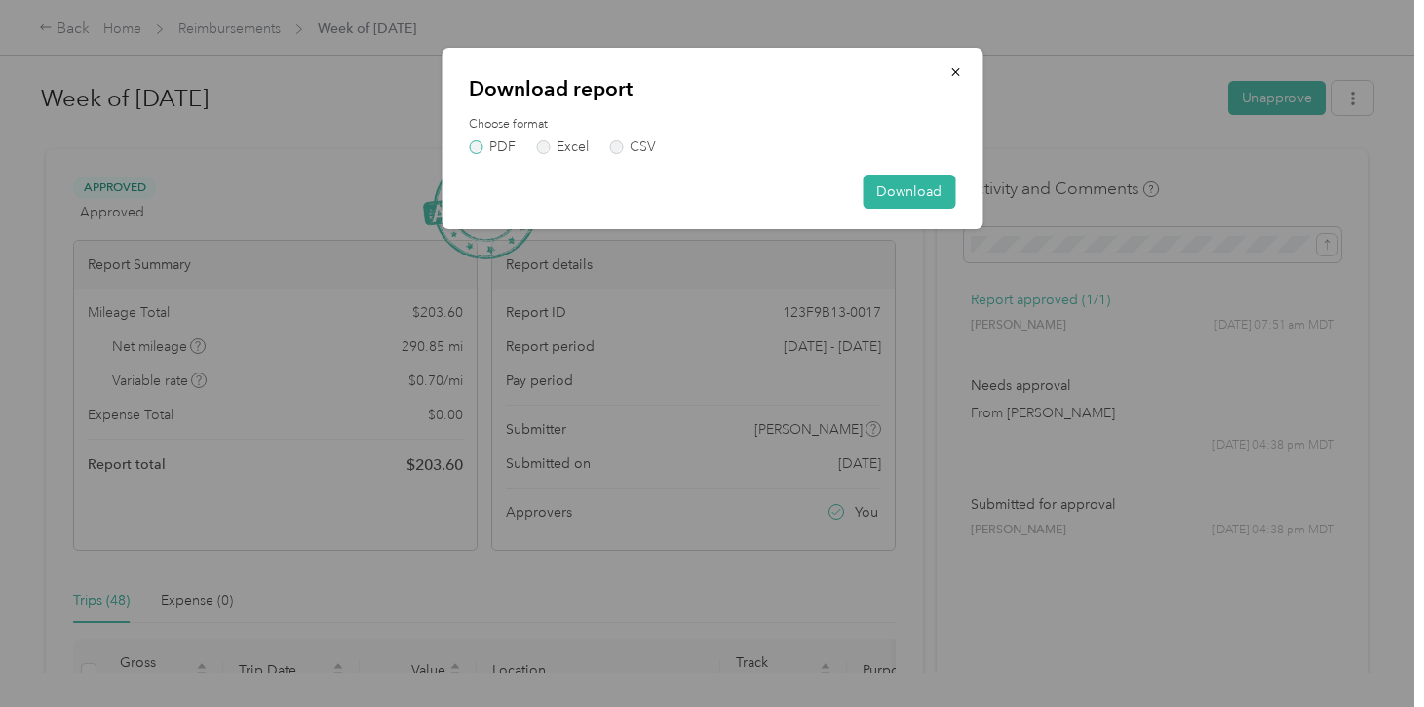
click at [493, 146] on label "PDF" at bounding box center [492, 147] width 47 height 14
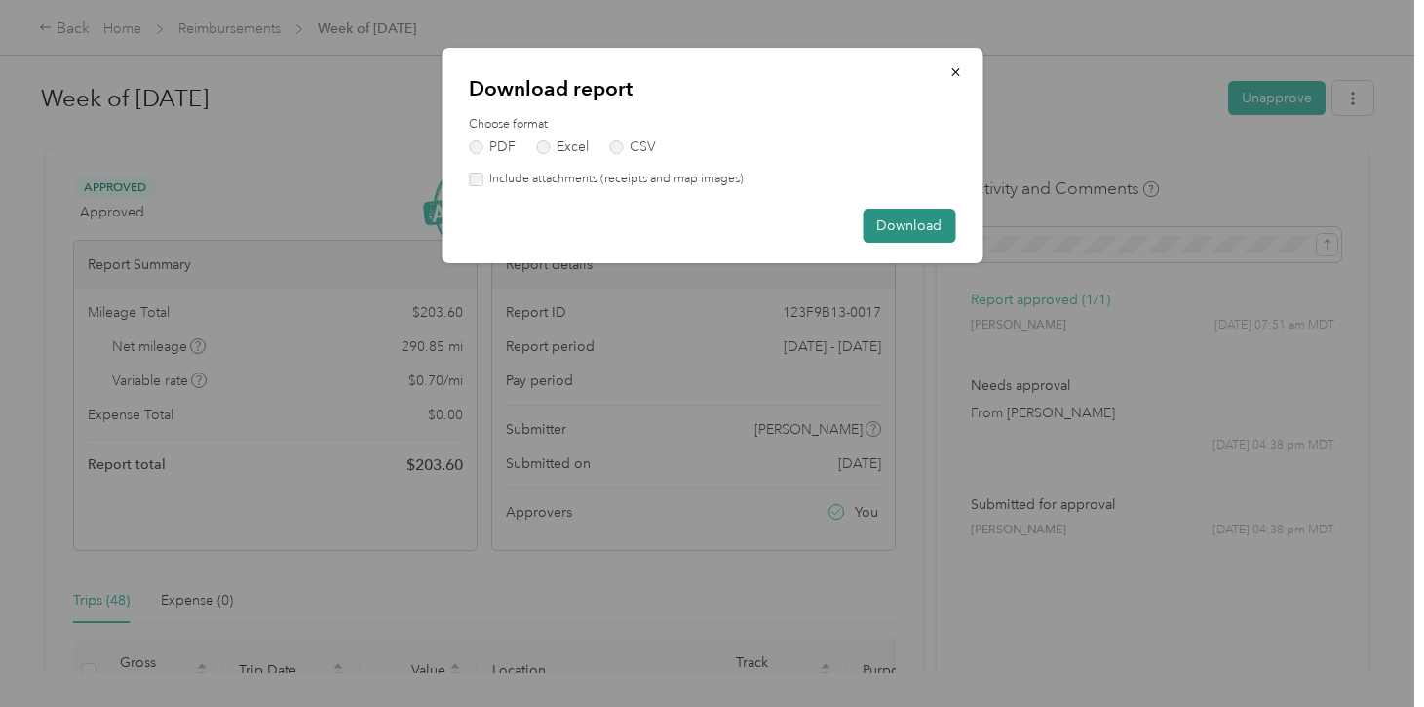
click at [927, 224] on button "Download" at bounding box center [909, 226] width 93 height 34
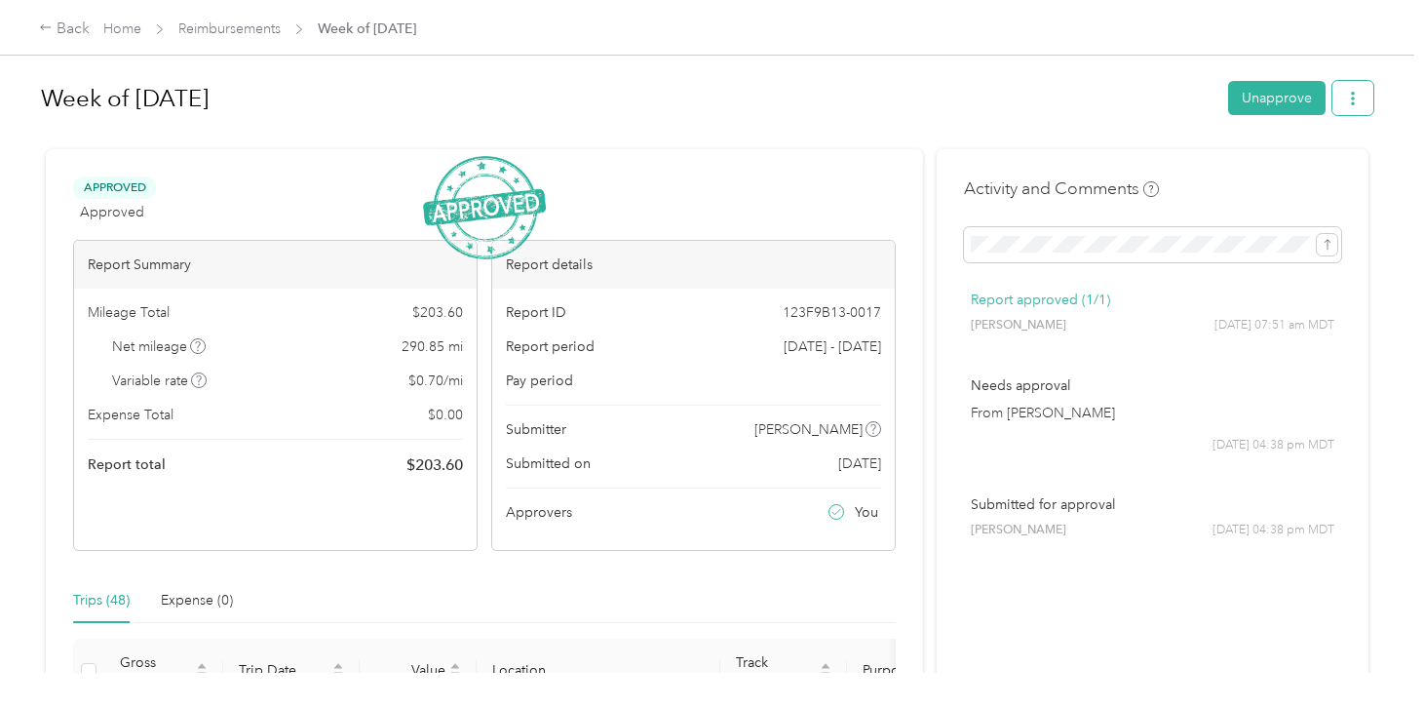
click at [1355, 94] on icon "button" at bounding box center [1353, 99] width 4 height 14
click at [1311, 172] on span "Download" at bounding box center [1307, 169] width 64 height 20
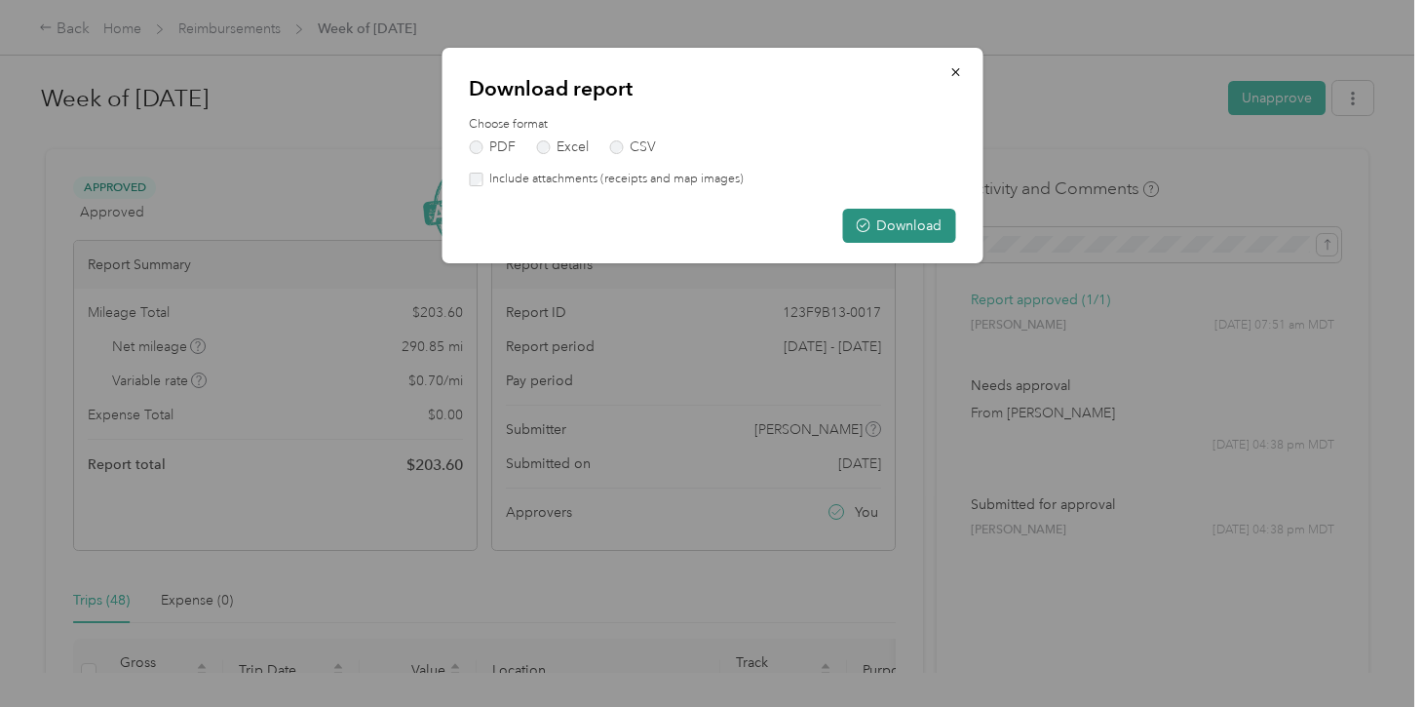
click at [901, 211] on button "Download" at bounding box center [898, 226] width 113 height 34
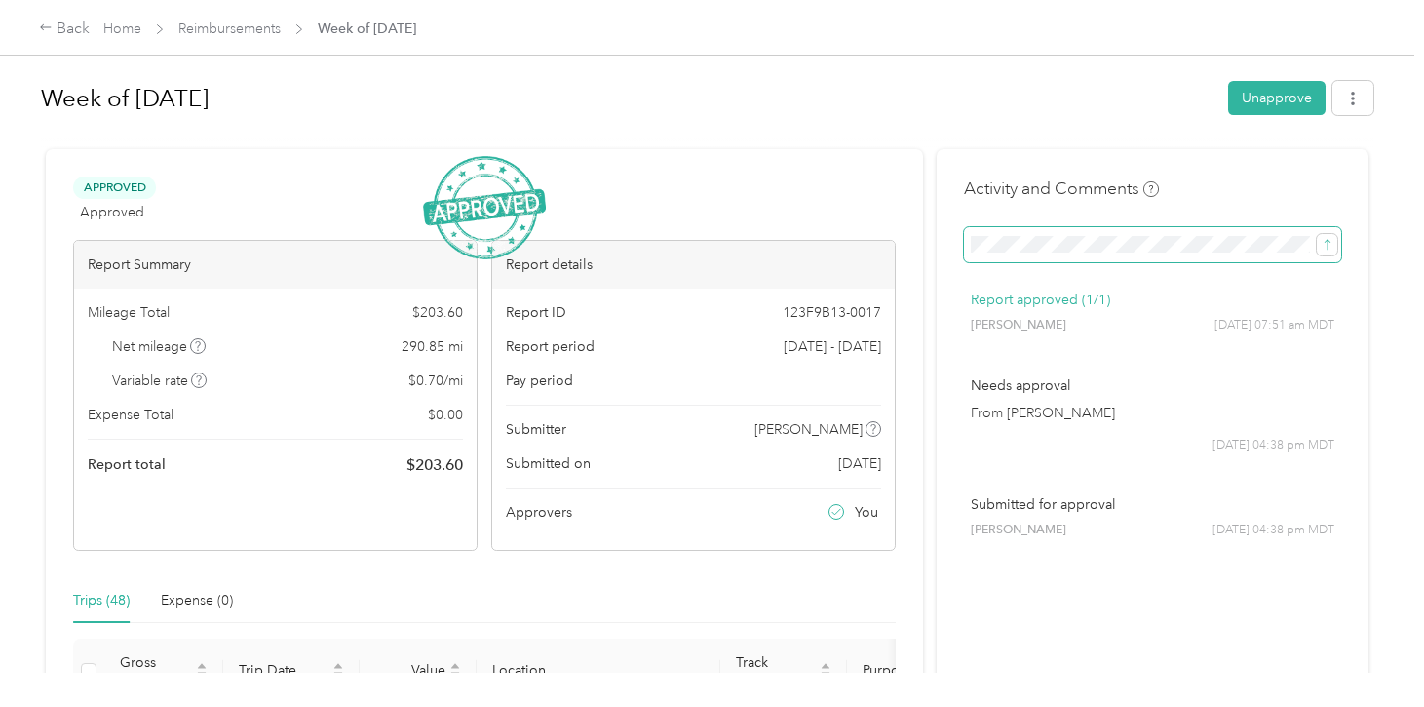
click at [1317, 234] on button "submit" at bounding box center [1327, 244] width 20 height 21
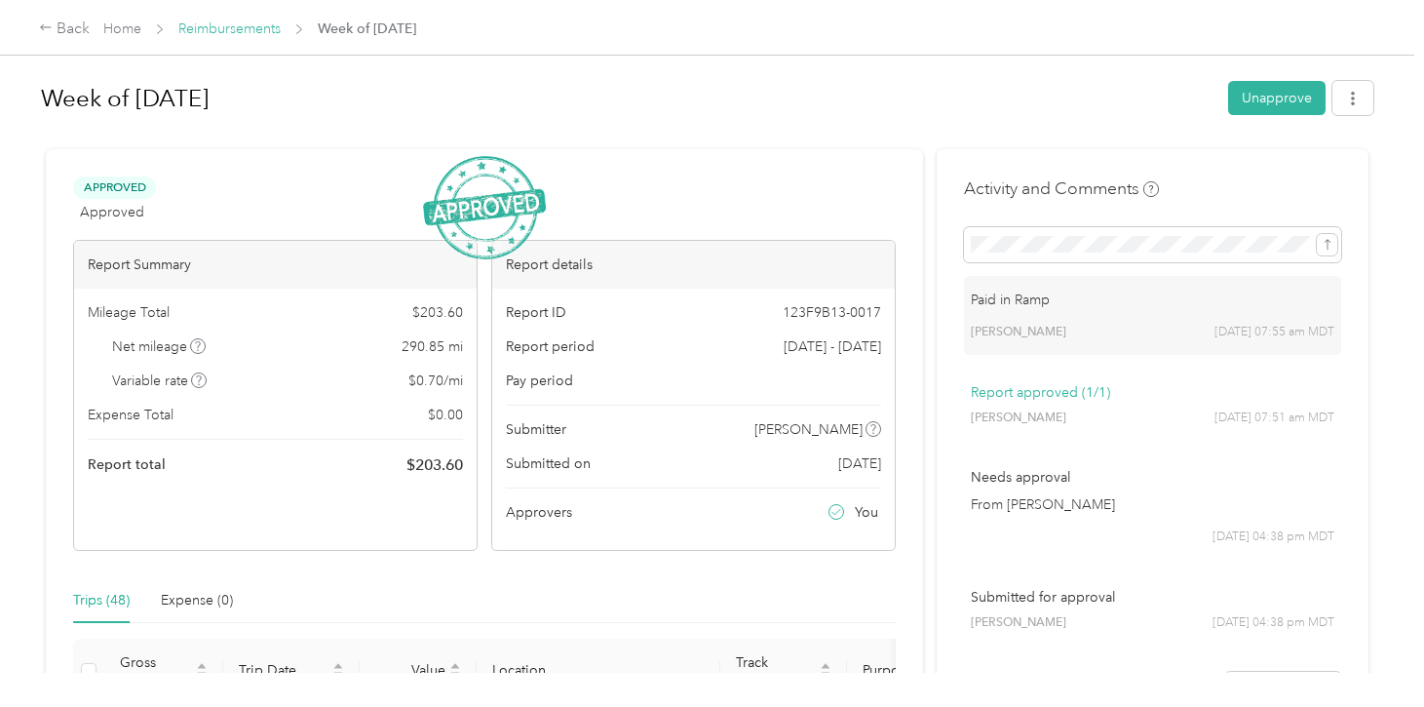
click at [230, 29] on link "Reimbursements" at bounding box center [229, 28] width 102 height 17
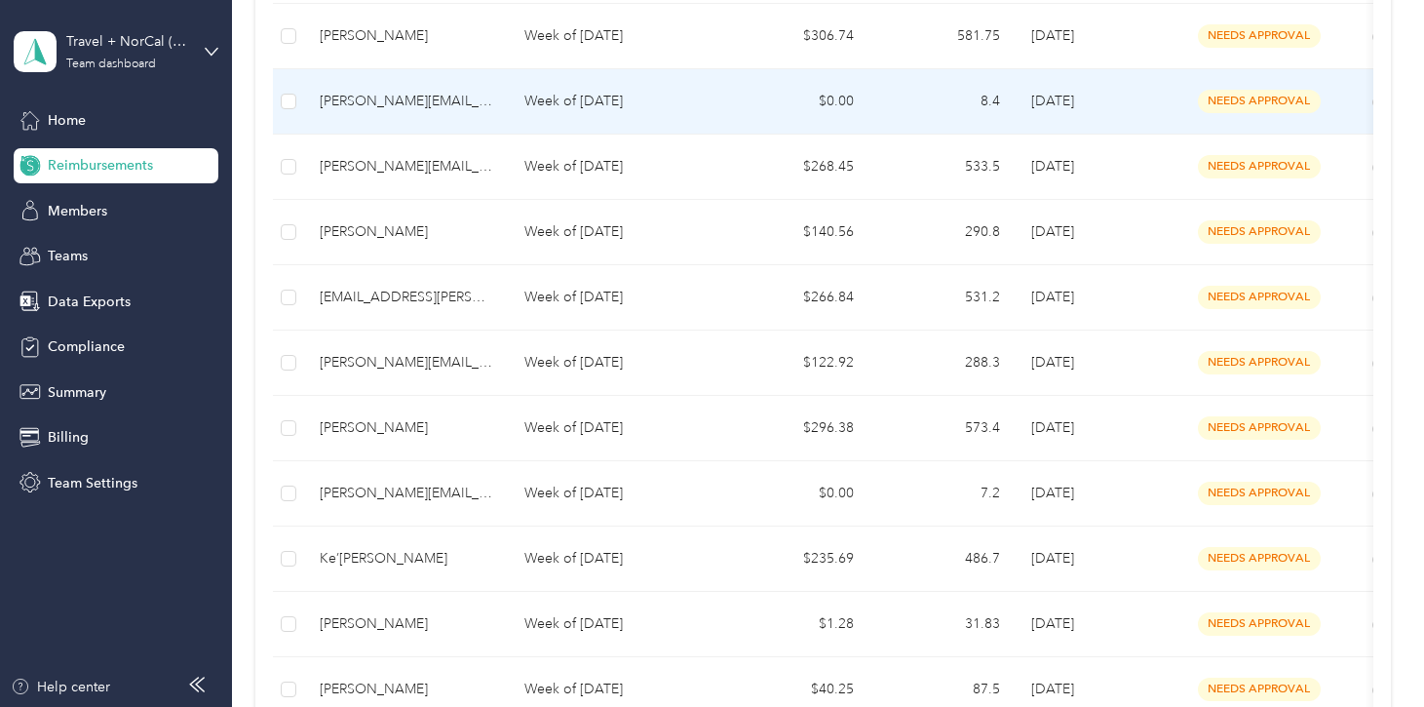
scroll to position [849, 0]
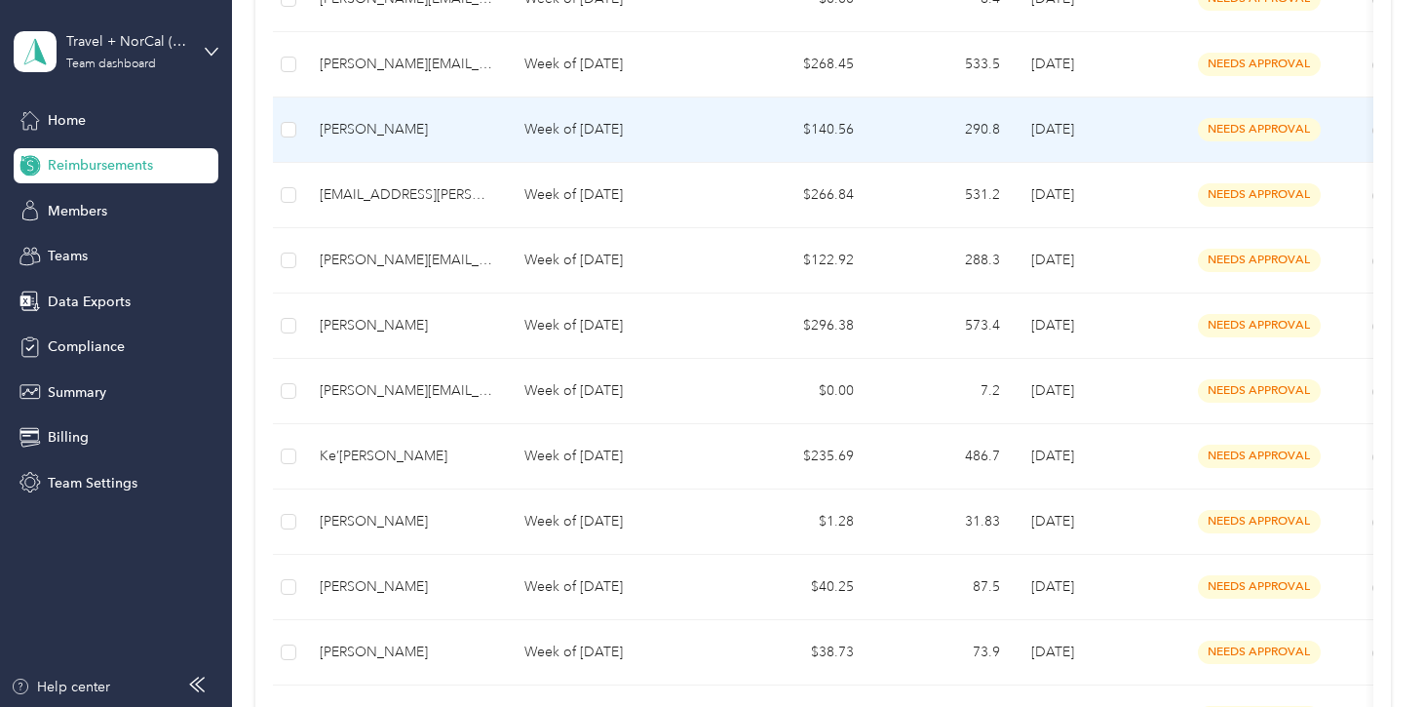
click at [384, 145] on td "[PERSON_NAME]" at bounding box center [406, 129] width 205 height 65
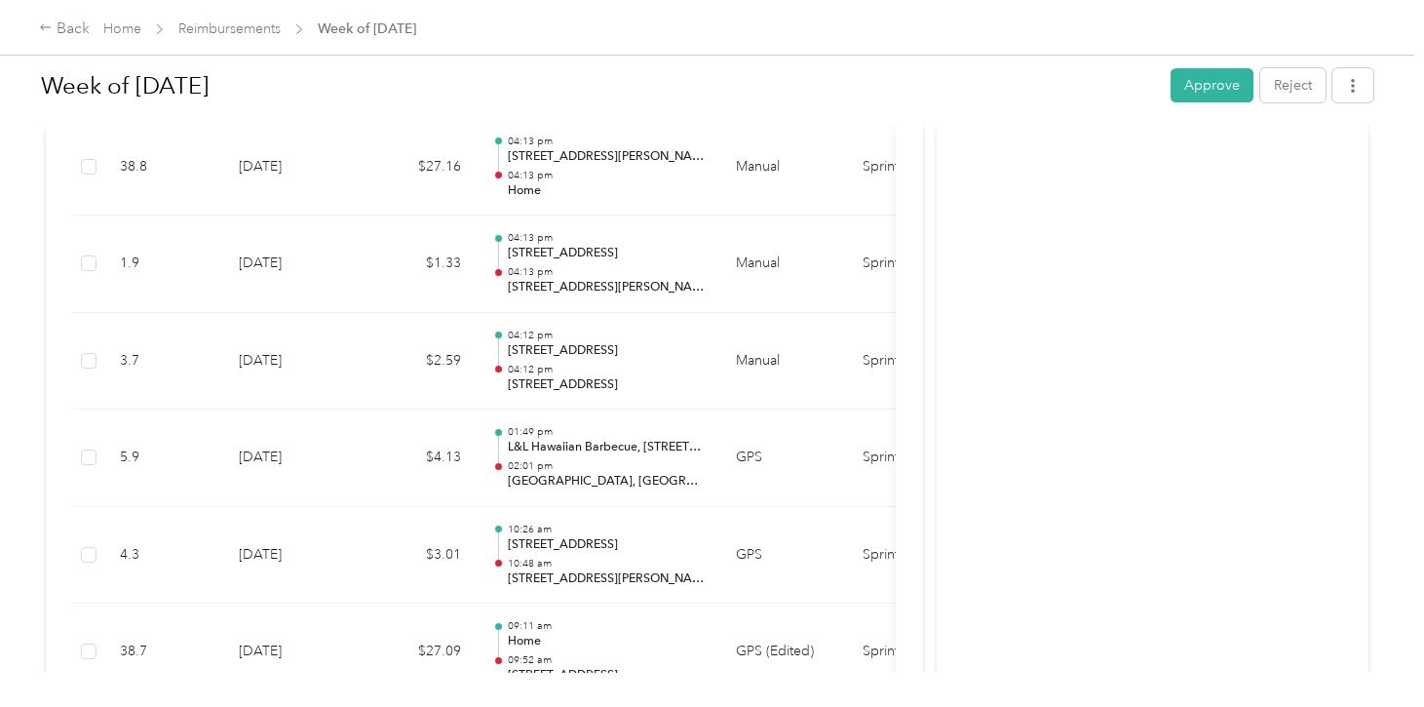
scroll to position [59, 0]
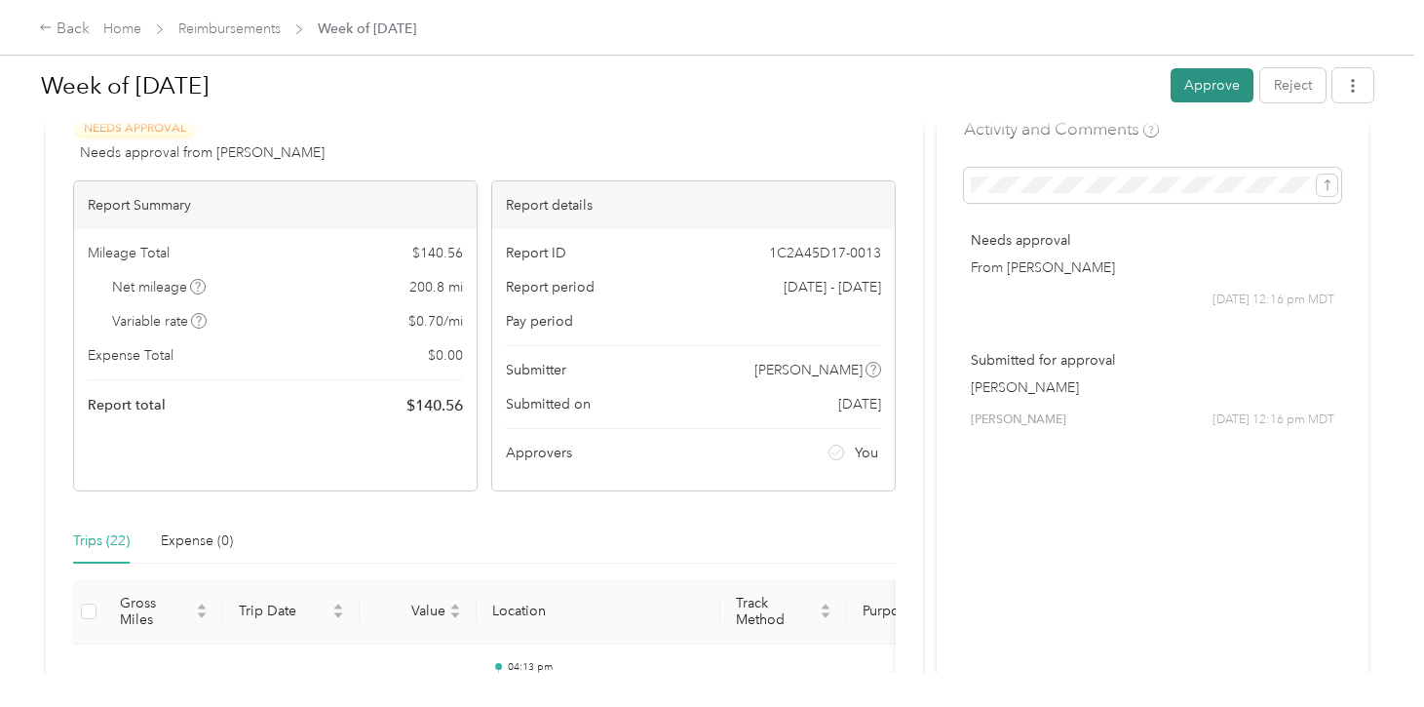
click at [1232, 95] on button "Approve" at bounding box center [1212, 85] width 83 height 34
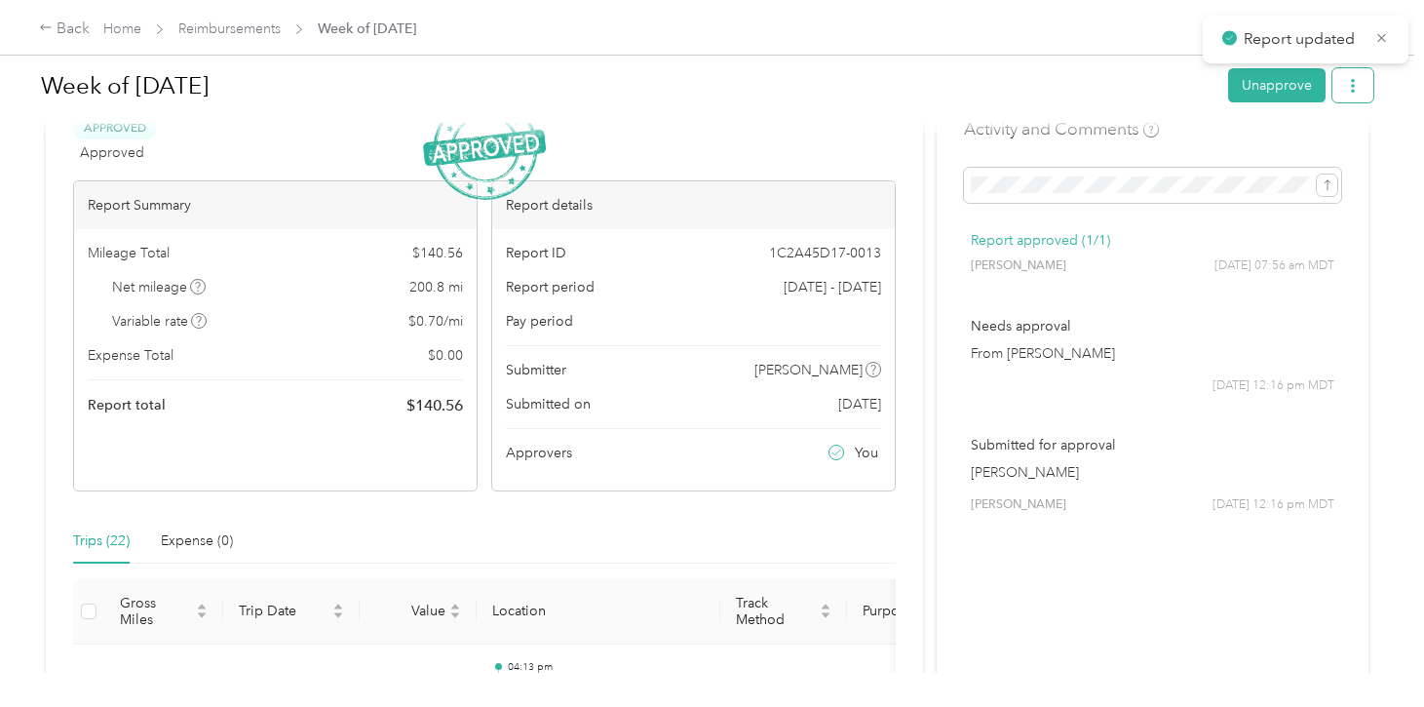
click at [1360, 90] on icon "button" at bounding box center [1353, 86] width 14 height 14
click at [1318, 151] on span "Download" at bounding box center [1307, 156] width 64 height 20
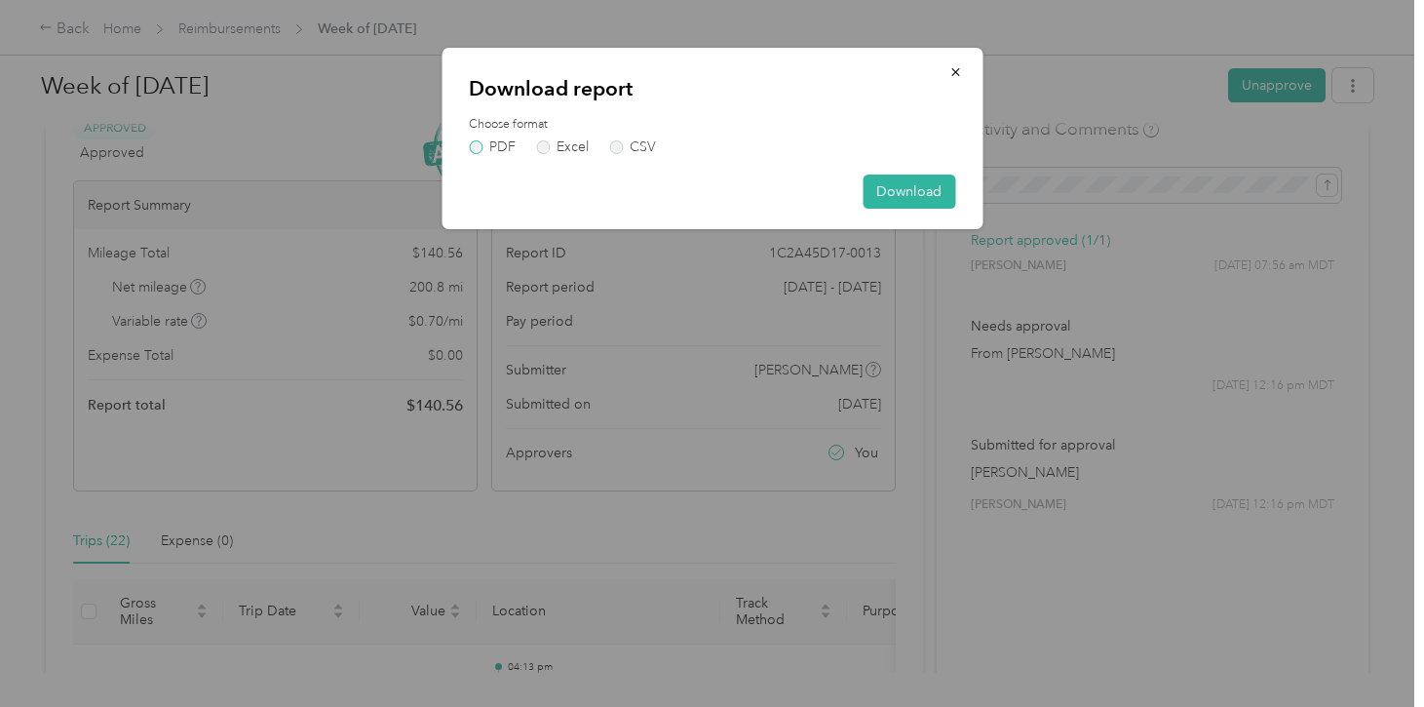
click at [503, 149] on label "PDF" at bounding box center [492, 147] width 47 height 14
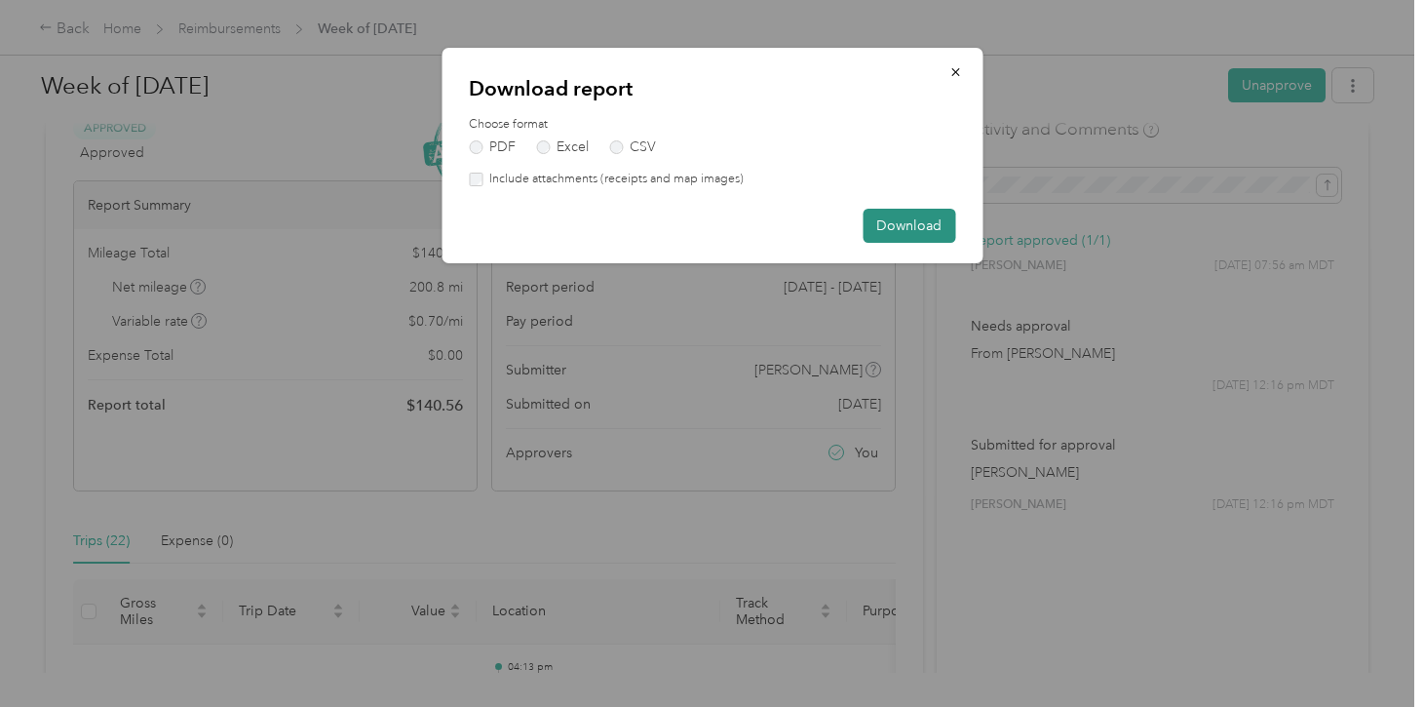
click at [923, 223] on button "Download" at bounding box center [909, 226] width 93 height 34
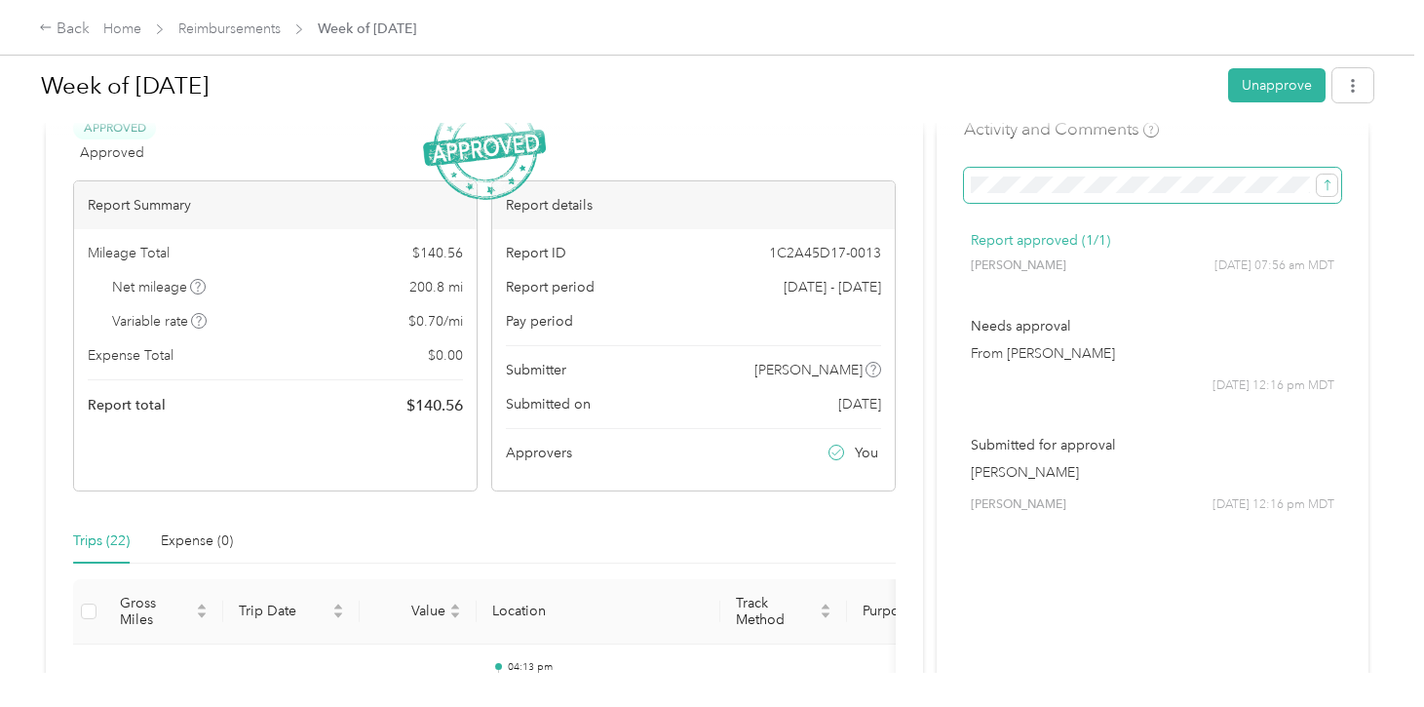
click at [1317, 175] on button "submit" at bounding box center [1327, 185] width 20 height 21
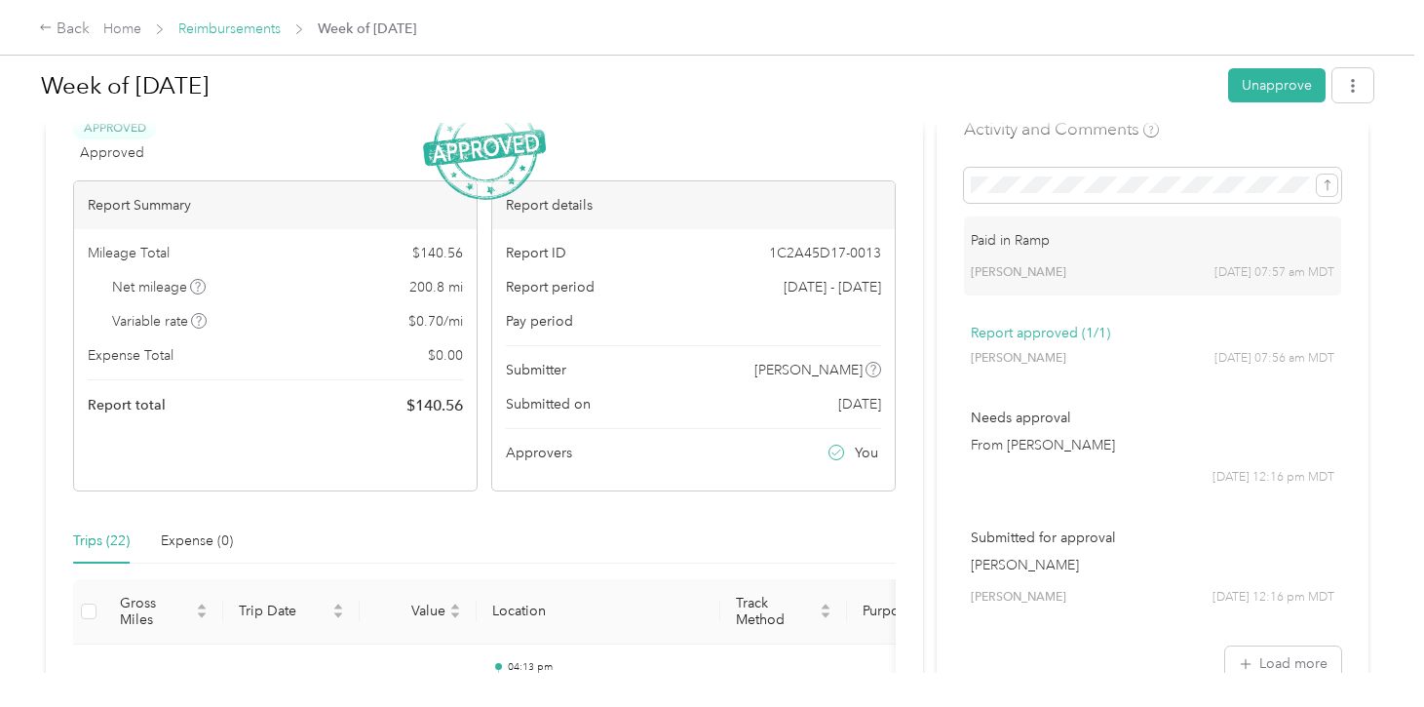
click at [220, 26] on link "Reimbursements" at bounding box center [229, 28] width 102 height 17
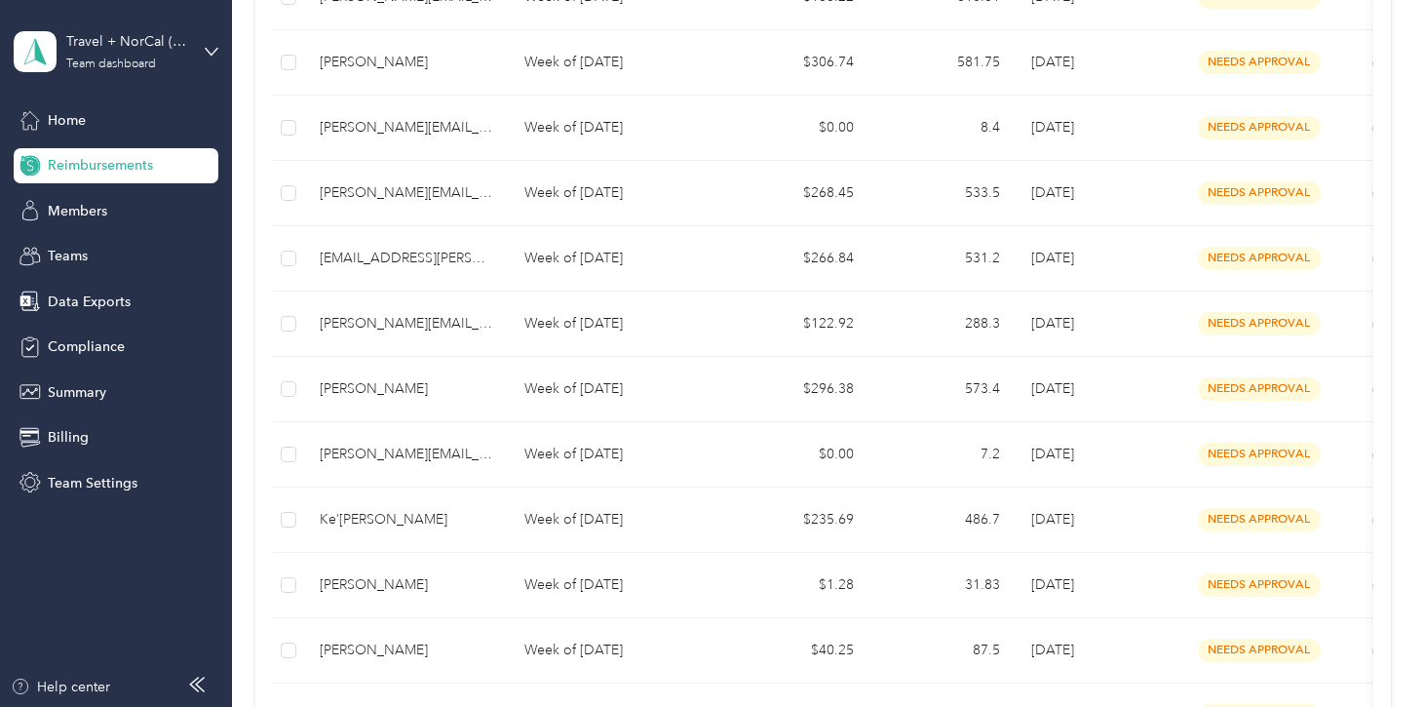
scroll to position [862, 0]
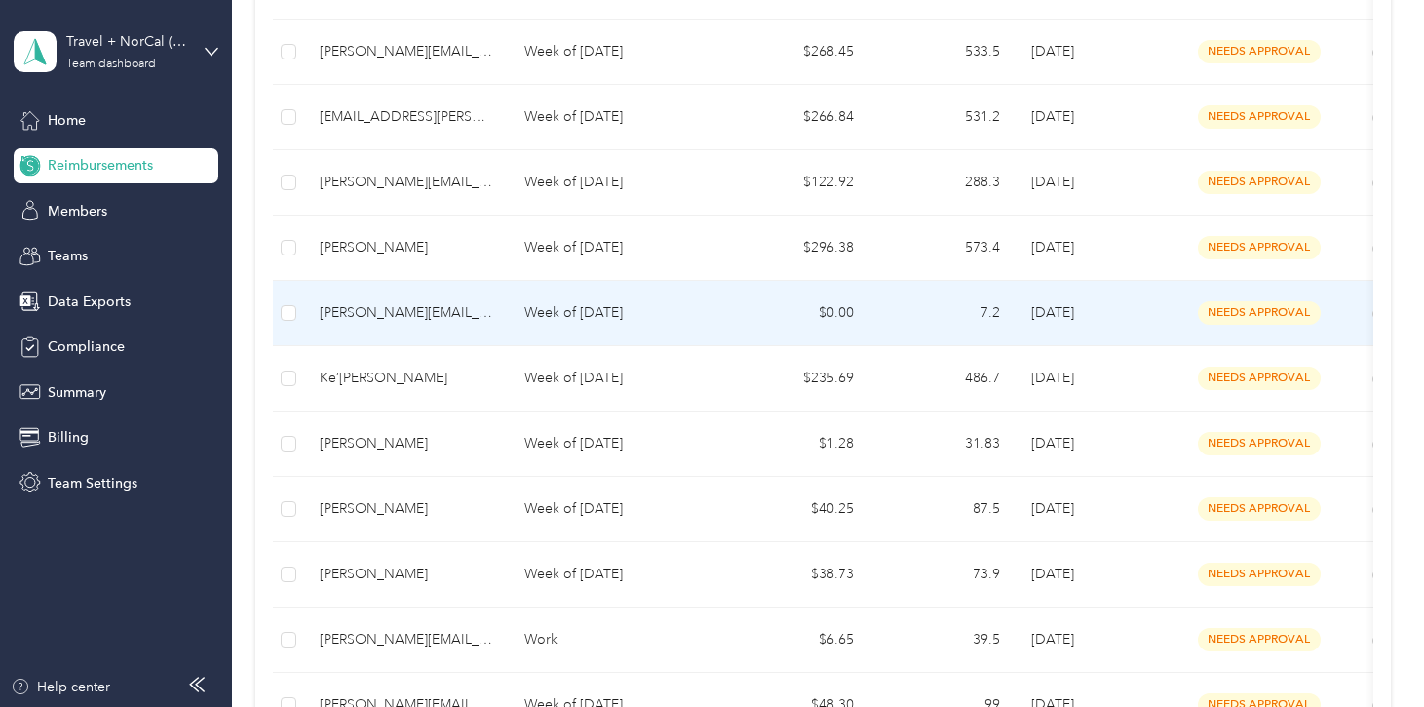
click at [436, 311] on div "[PERSON_NAME][EMAIL_ADDRESS][PERSON_NAME][DOMAIN_NAME]" at bounding box center [407, 312] width 174 height 21
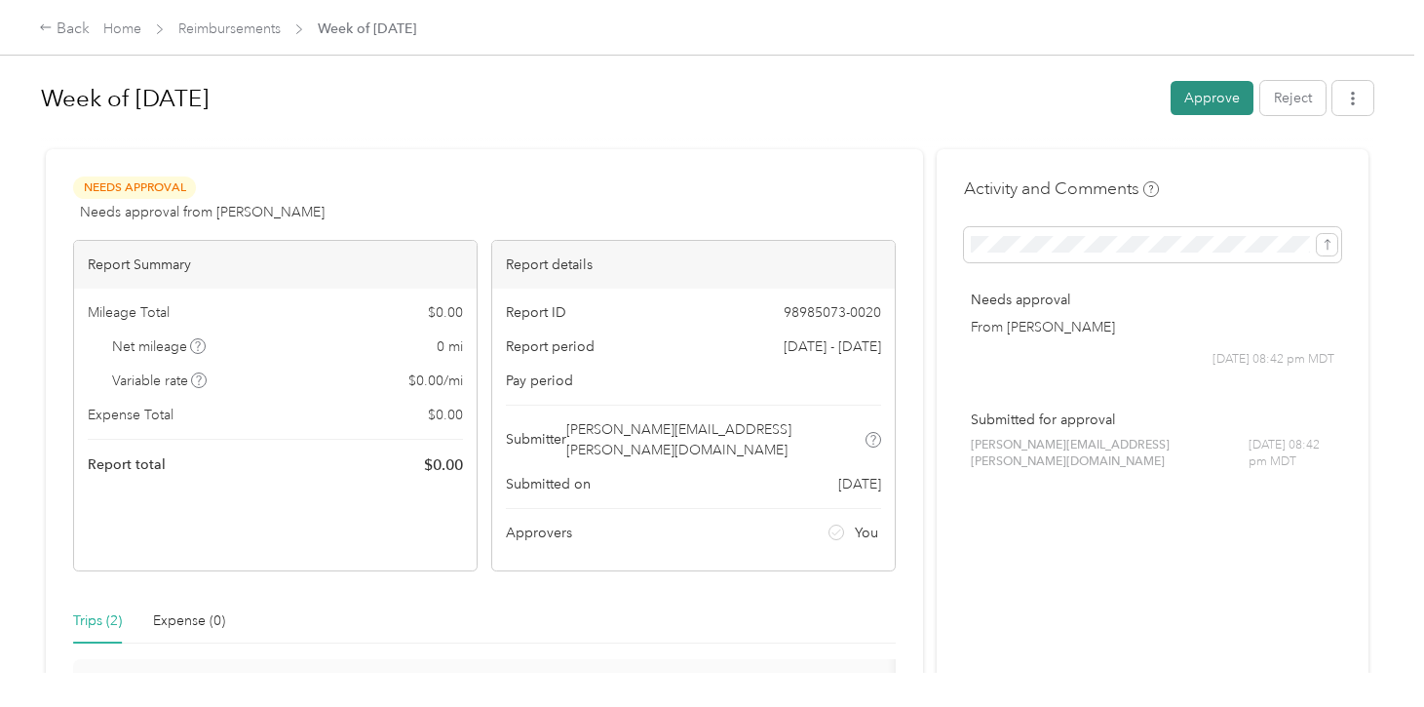
click at [1215, 106] on button "Approve" at bounding box center [1212, 98] width 83 height 34
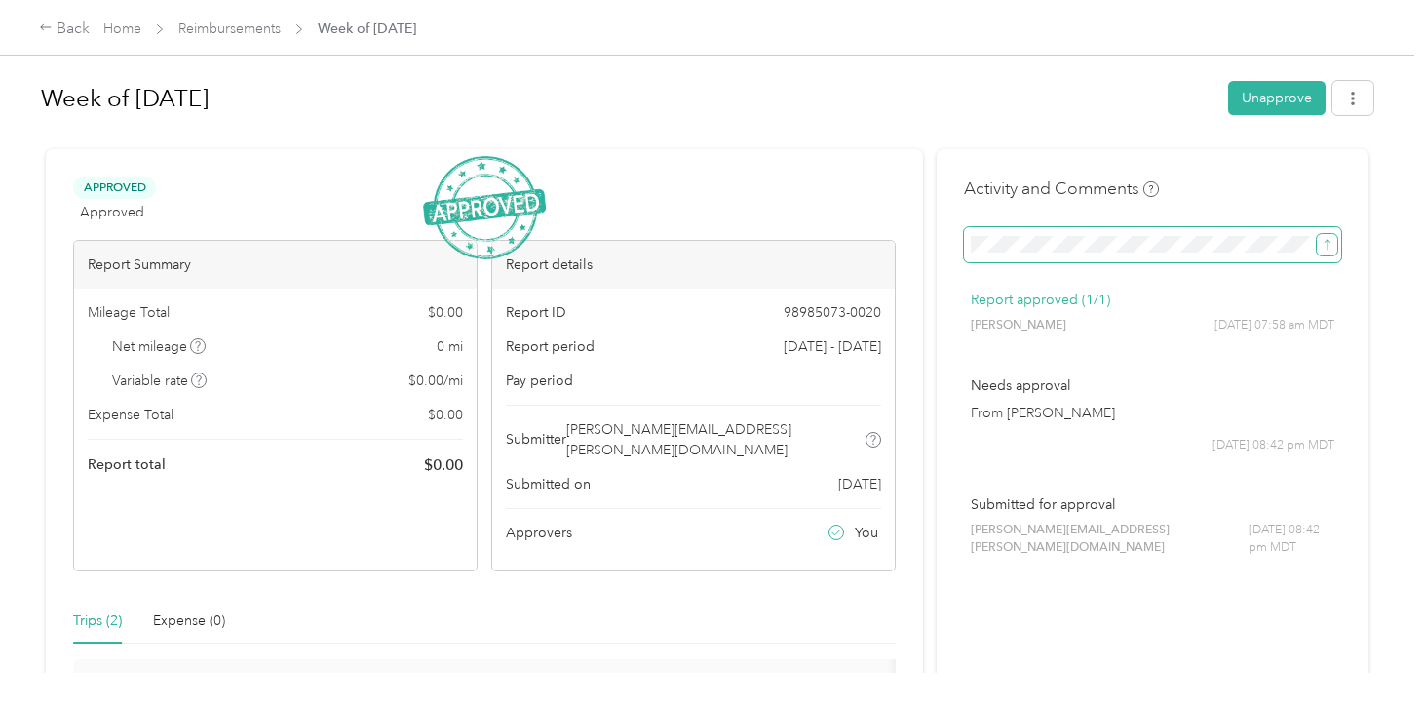
click at [1335, 250] on icon "submit" at bounding box center [1328, 245] width 14 height 14
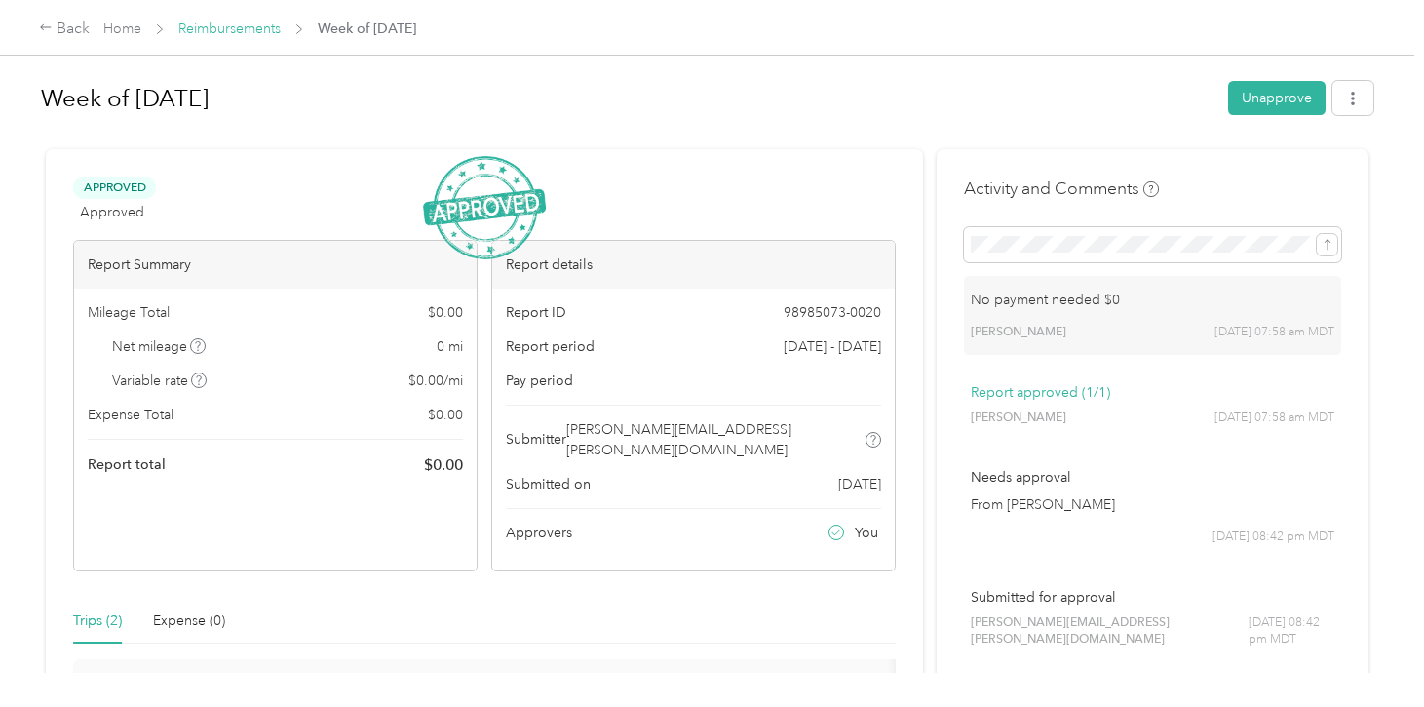
click at [220, 26] on link "Reimbursements" at bounding box center [229, 28] width 102 height 17
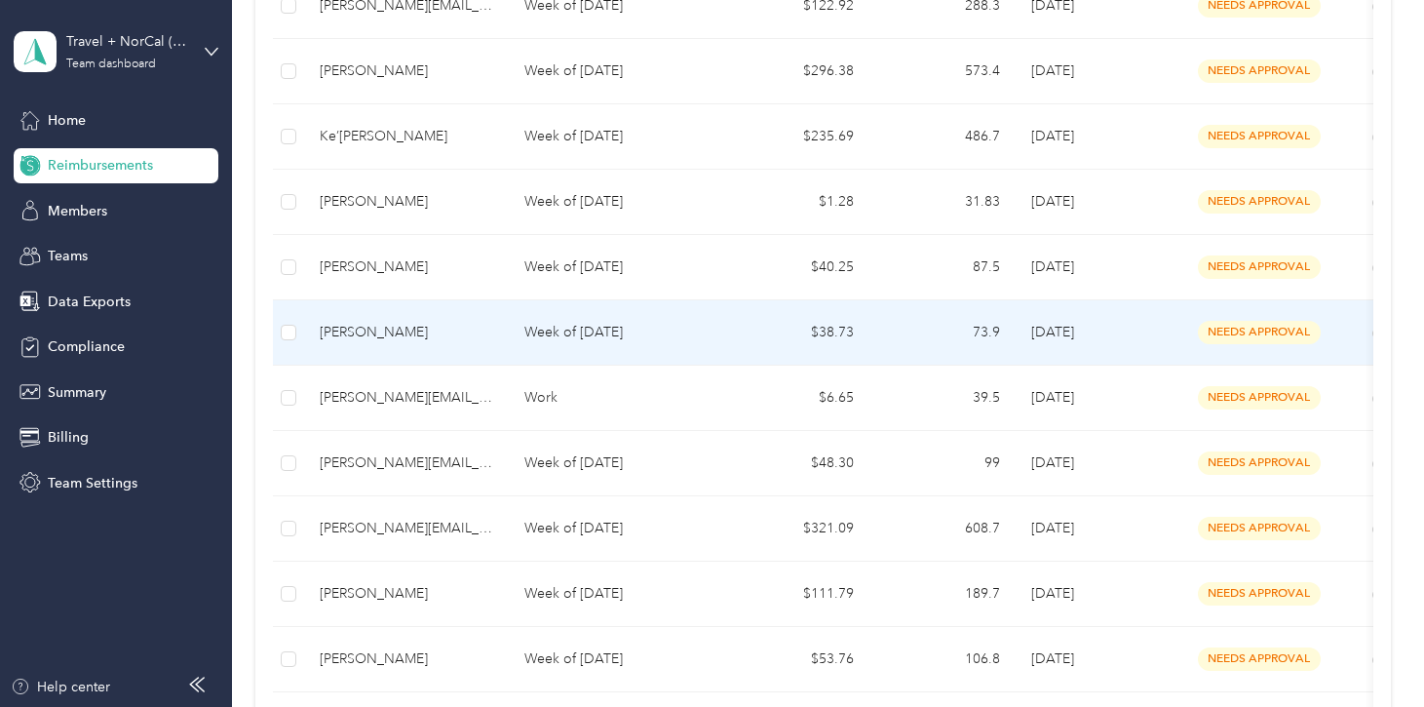
scroll to position [1035, 0]
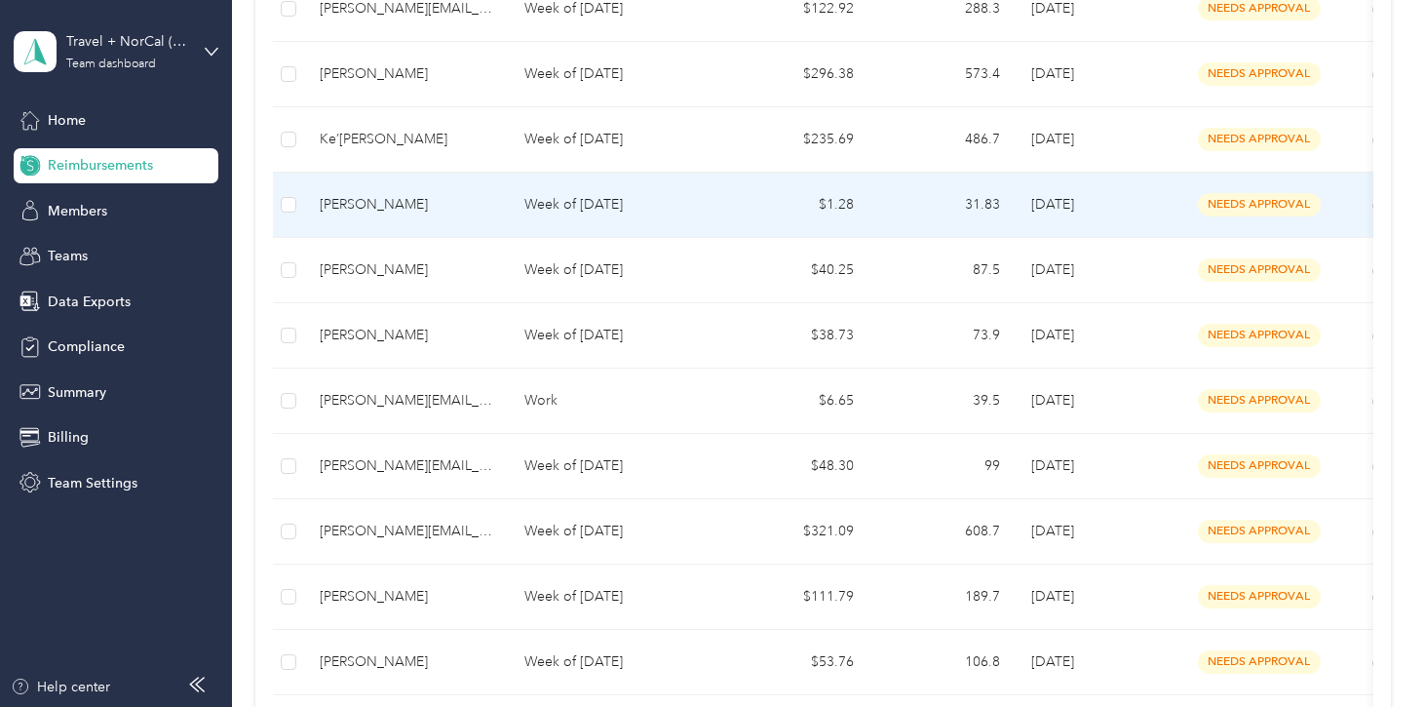
click at [414, 208] on div "[PERSON_NAME]" at bounding box center [407, 204] width 174 height 21
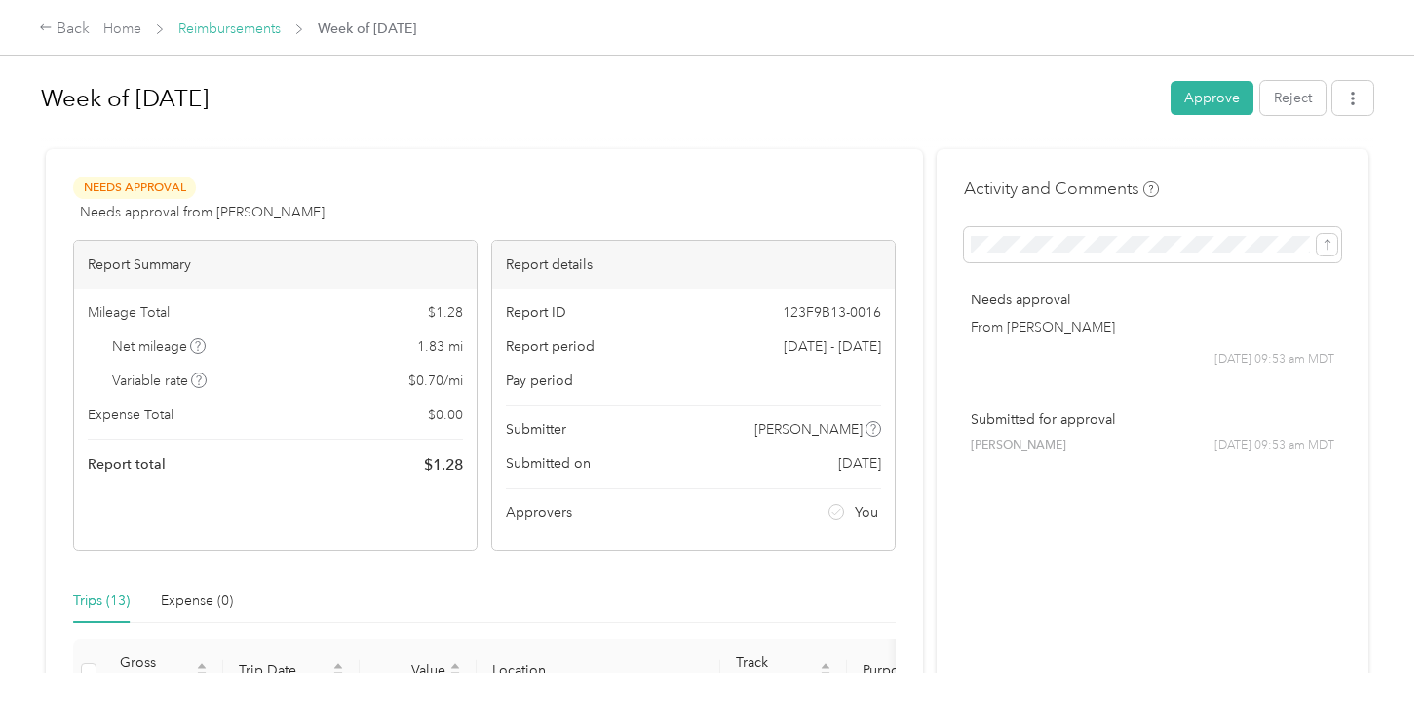
click at [251, 27] on link "Reimbursements" at bounding box center [229, 28] width 102 height 17
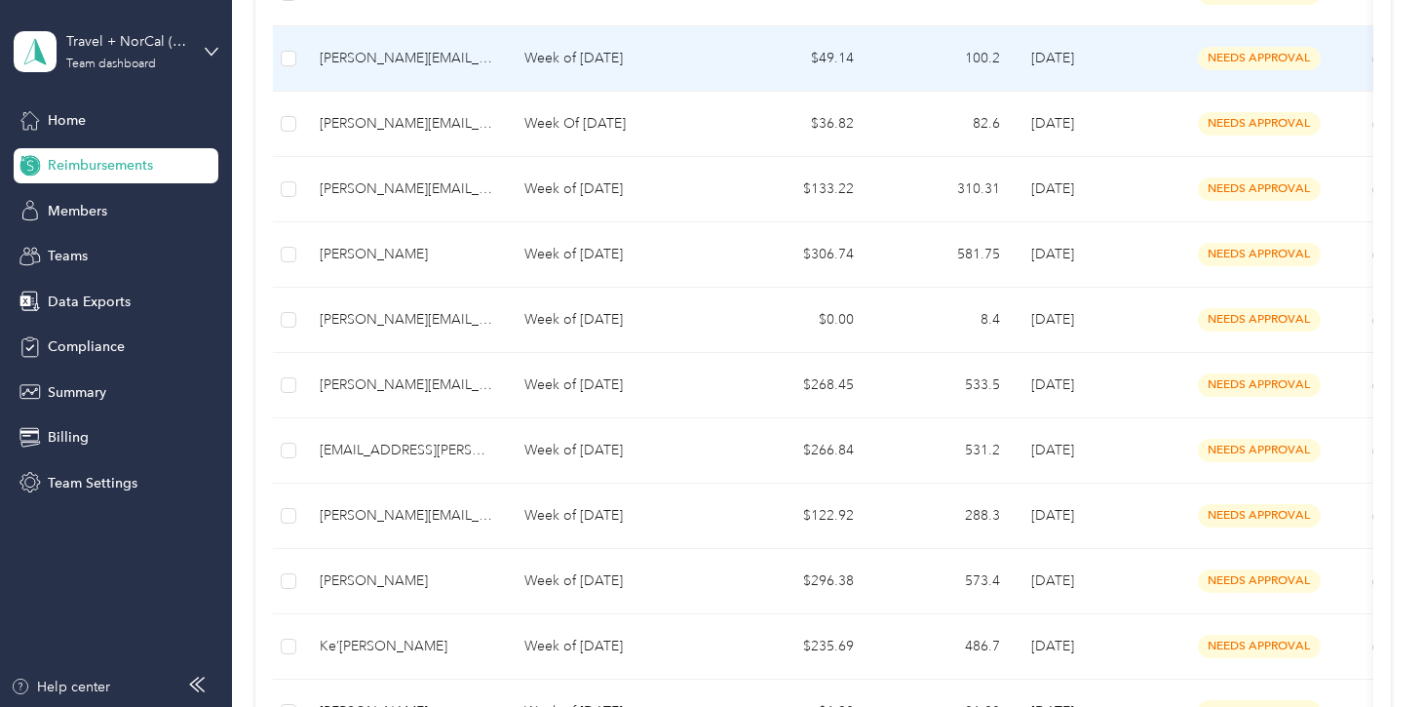
scroll to position [551, 0]
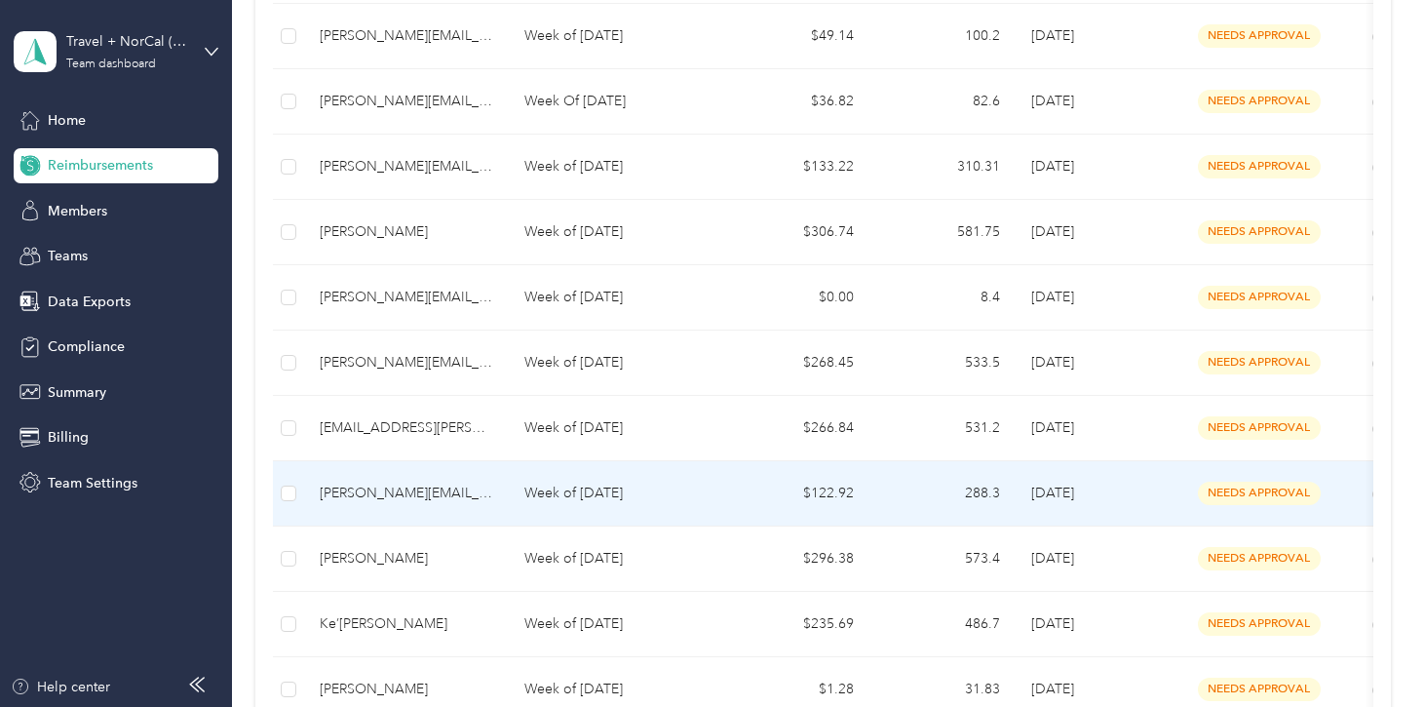
click at [558, 485] on p "Week of [DATE]" at bounding box center [615, 493] width 183 height 21
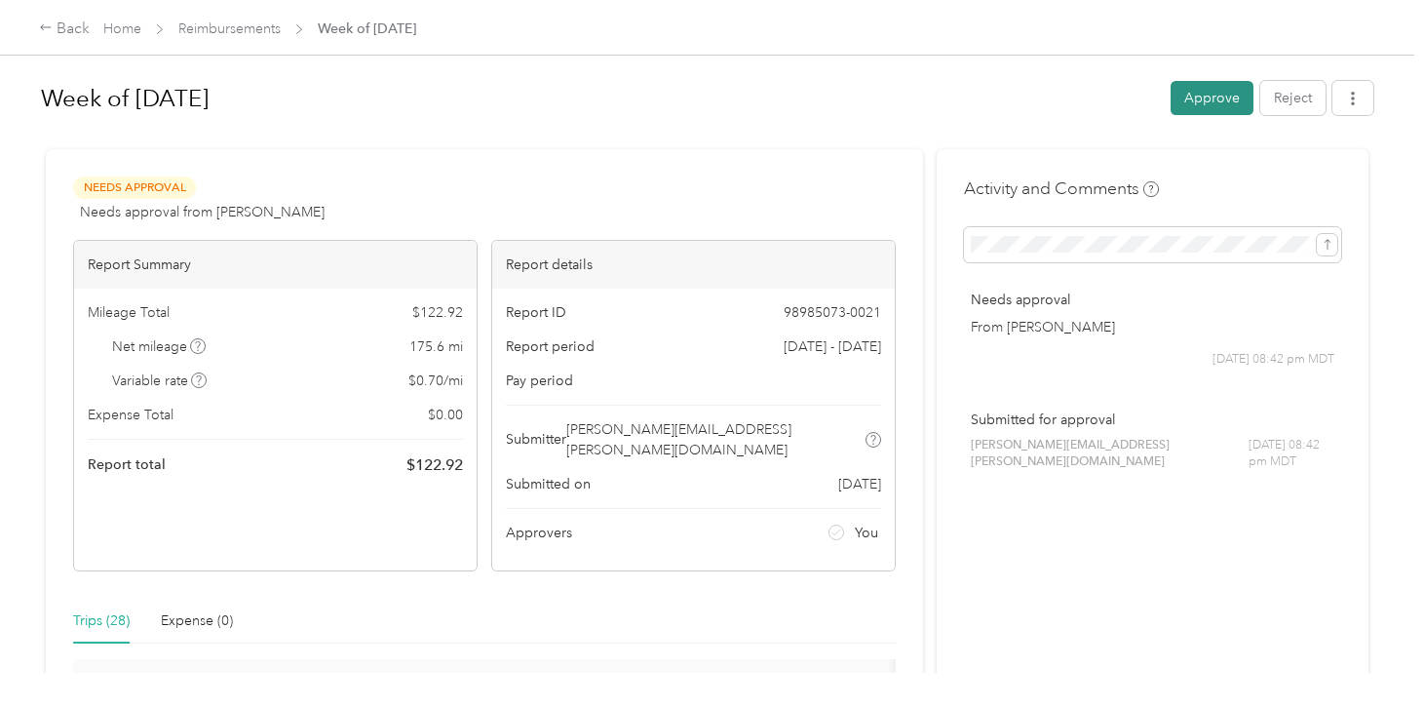
click at [1220, 101] on button "Approve" at bounding box center [1212, 98] width 83 height 34
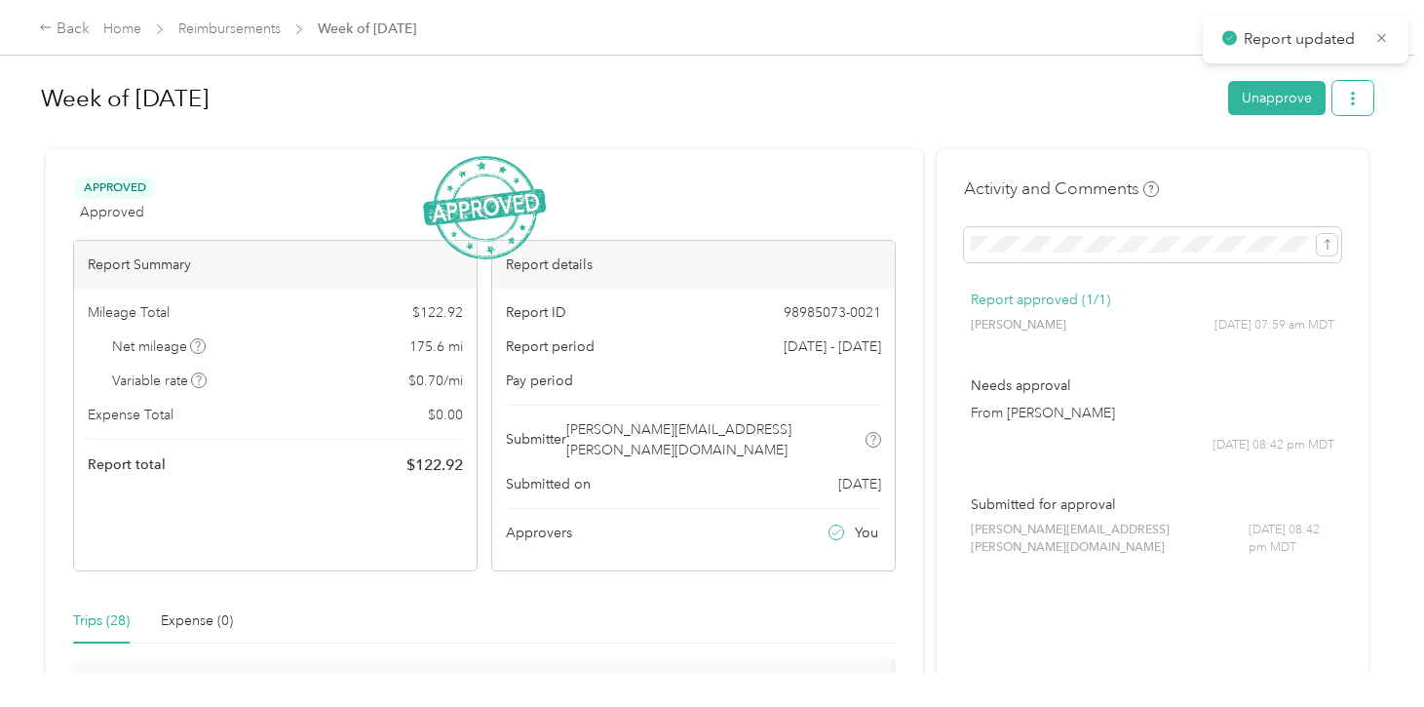
click at [1372, 98] on button "button" at bounding box center [1353, 98] width 41 height 34
click at [1333, 163] on span "Download" at bounding box center [1307, 169] width 64 height 20
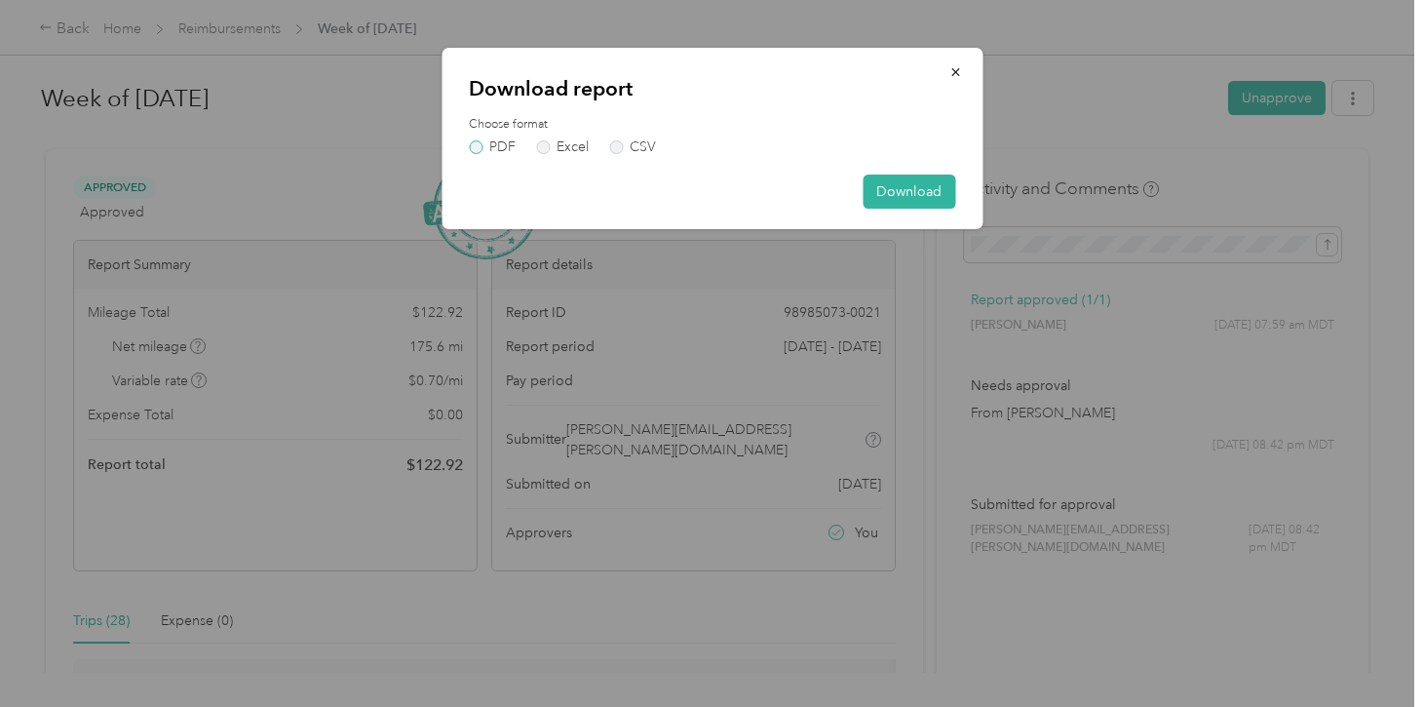
click at [503, 145] on label "PDF" at bounding box center [492, 147] width 47 height 14
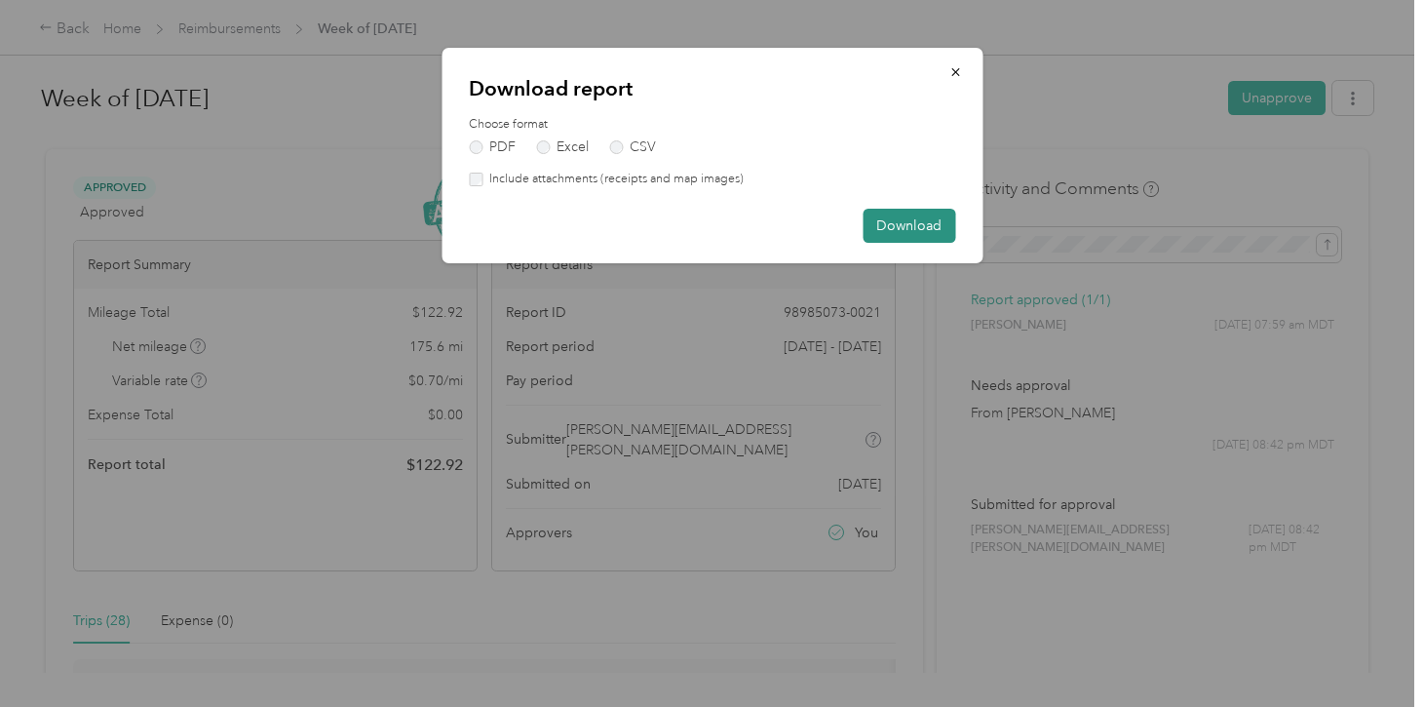
click at [888, 226] on button "Download" at bounding box center [909, 226] width 93 height 34
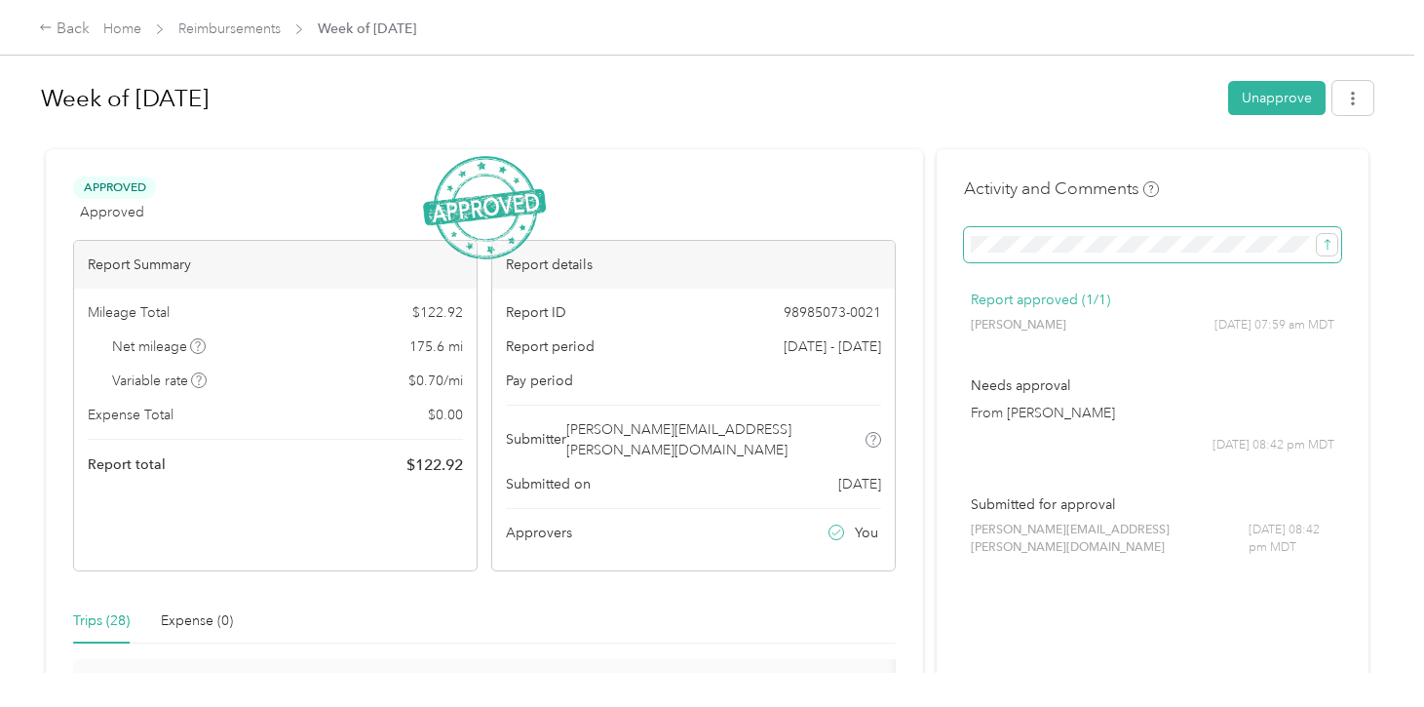
click at [1317, 234] on button "submit" at bounding box center [1327, 244] width 20 height 21
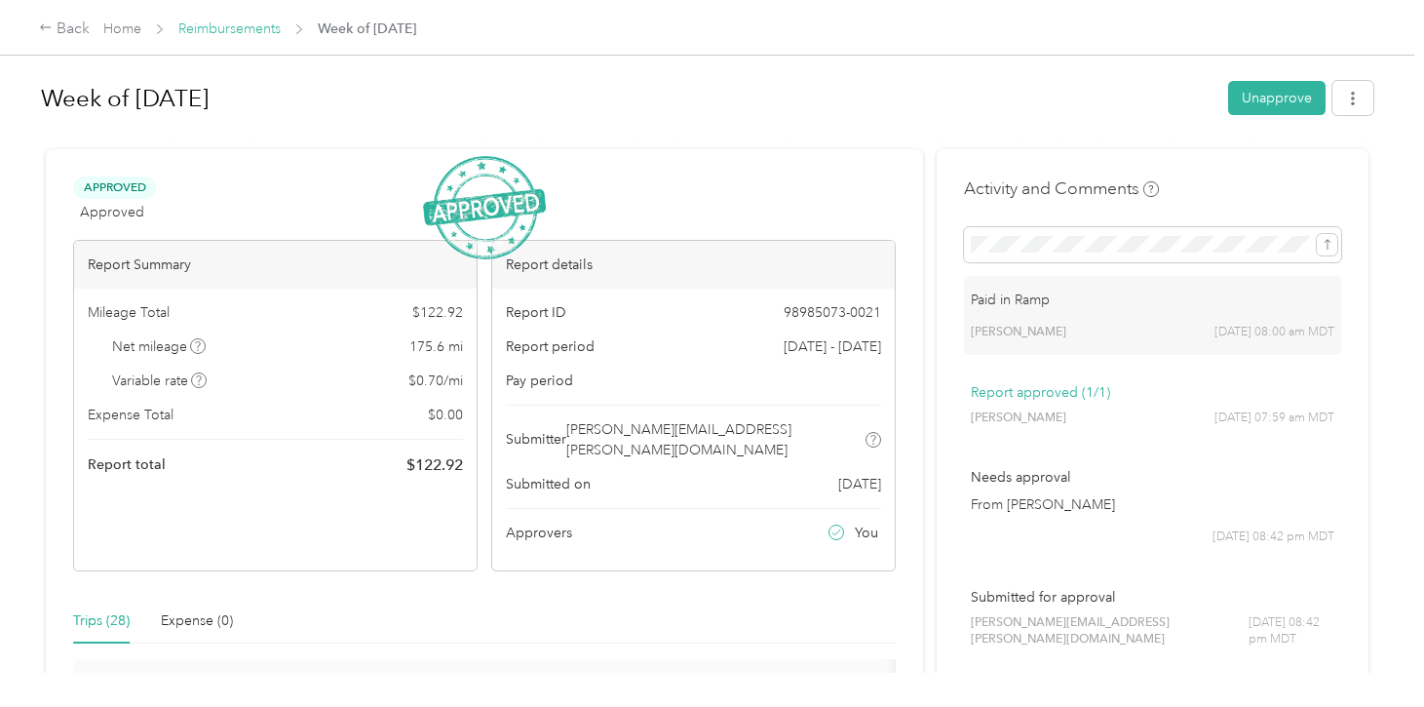
click at [264, 26] on link "Reimbursements" at bounding box center [229, 28] width 102 height 17
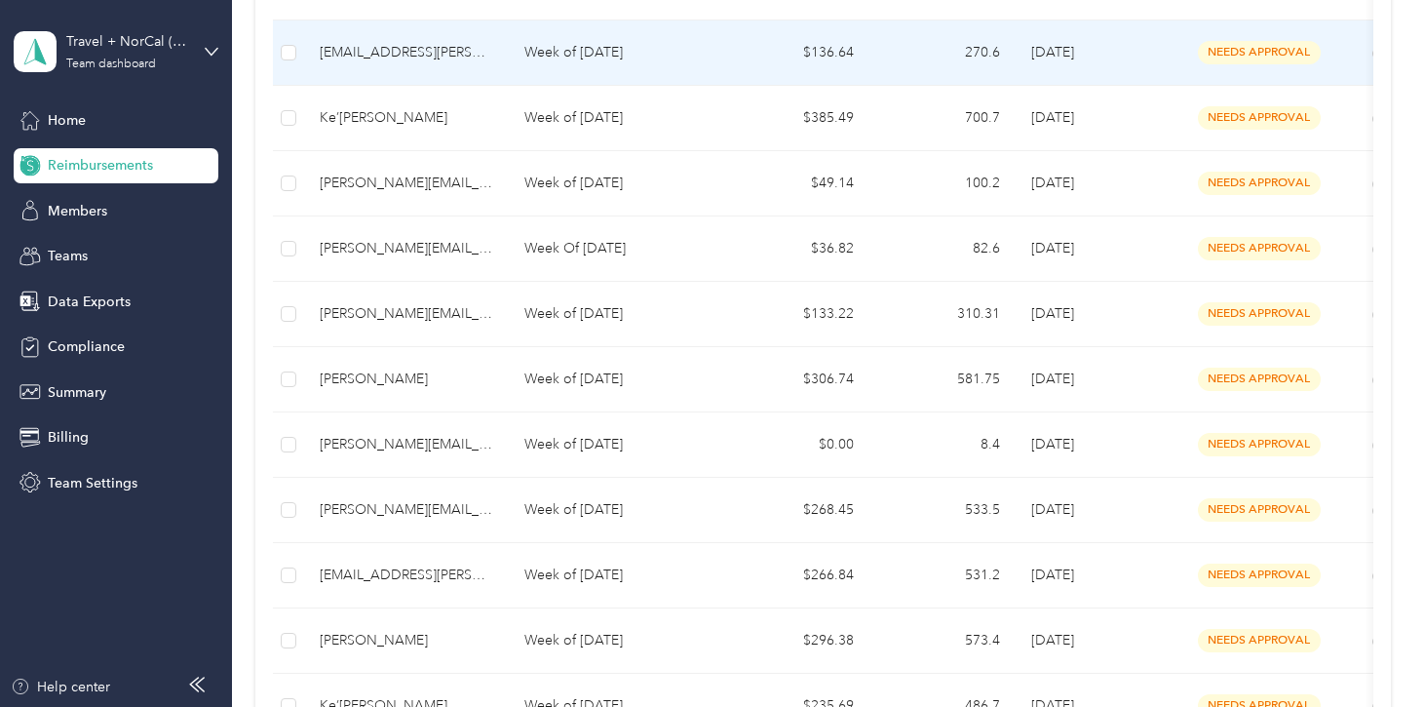
scroll to position [449, 0]
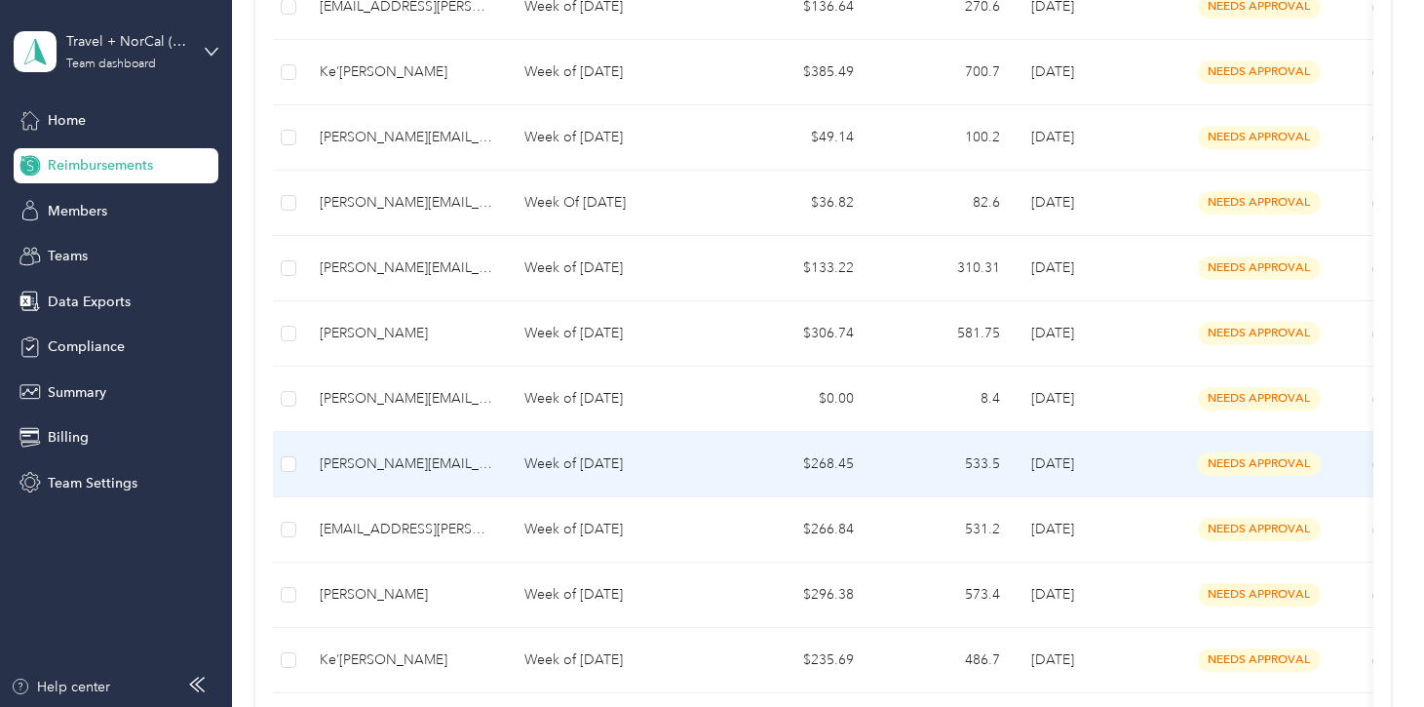
click at [608, 457] on p "Week of [DATE]" at bounding box center [615, 463] width 183 height 21
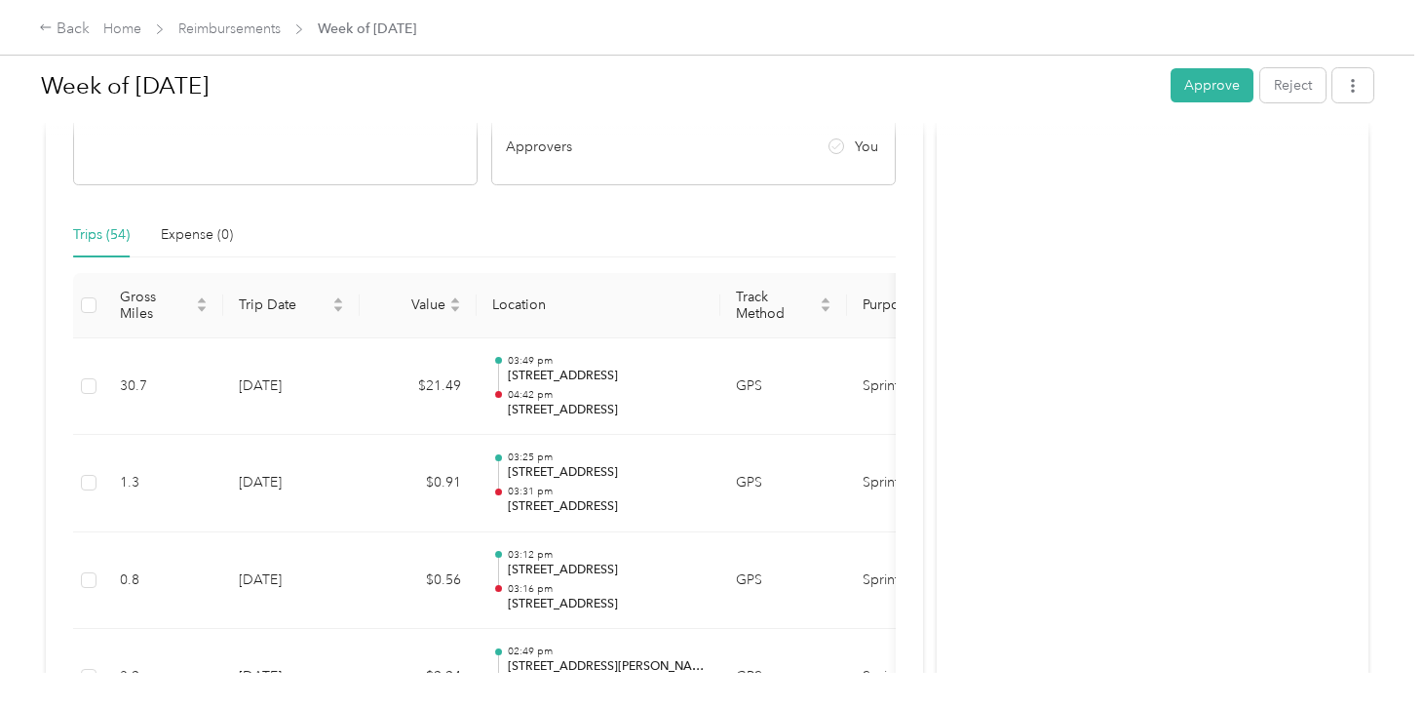
scroll to position [384, 0]
click at [1210, 87] on button "Approve" at bounding box center [1212, 85] width 83 height 34
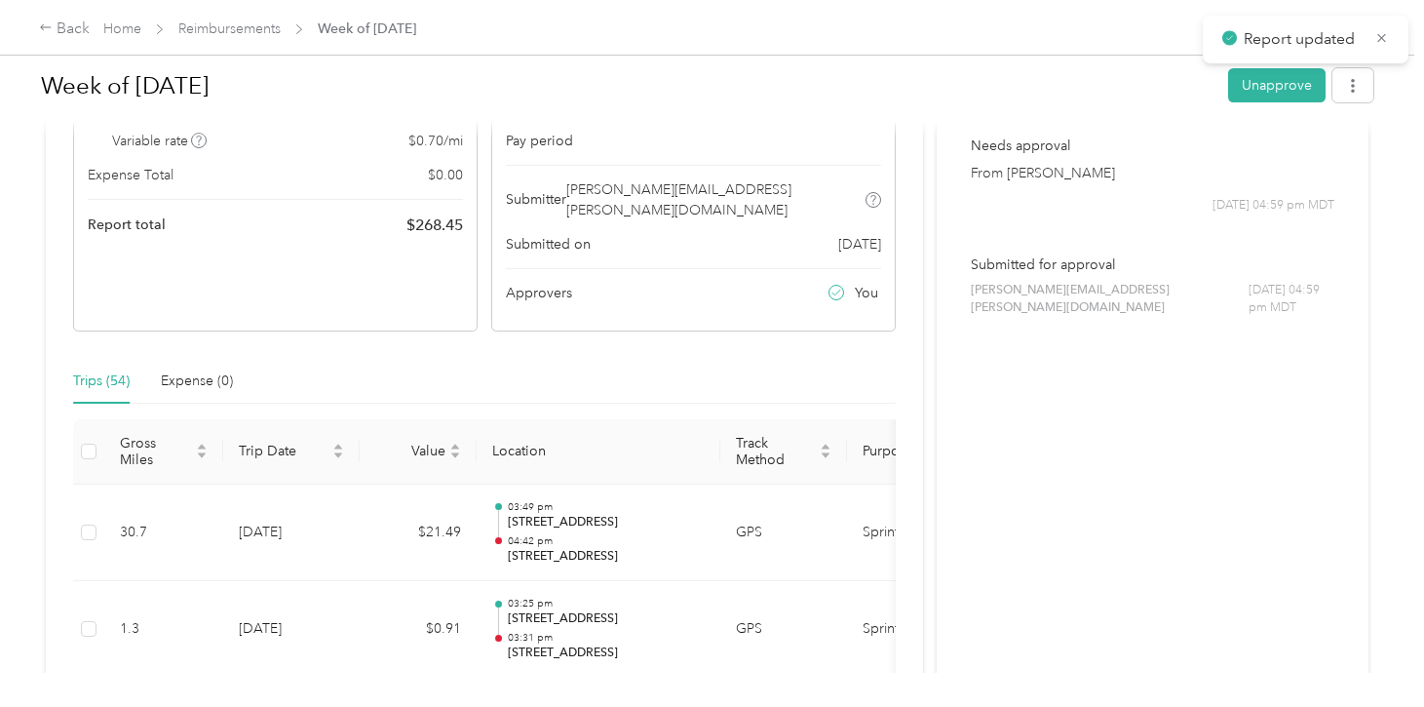
scroll to position [0, 0]
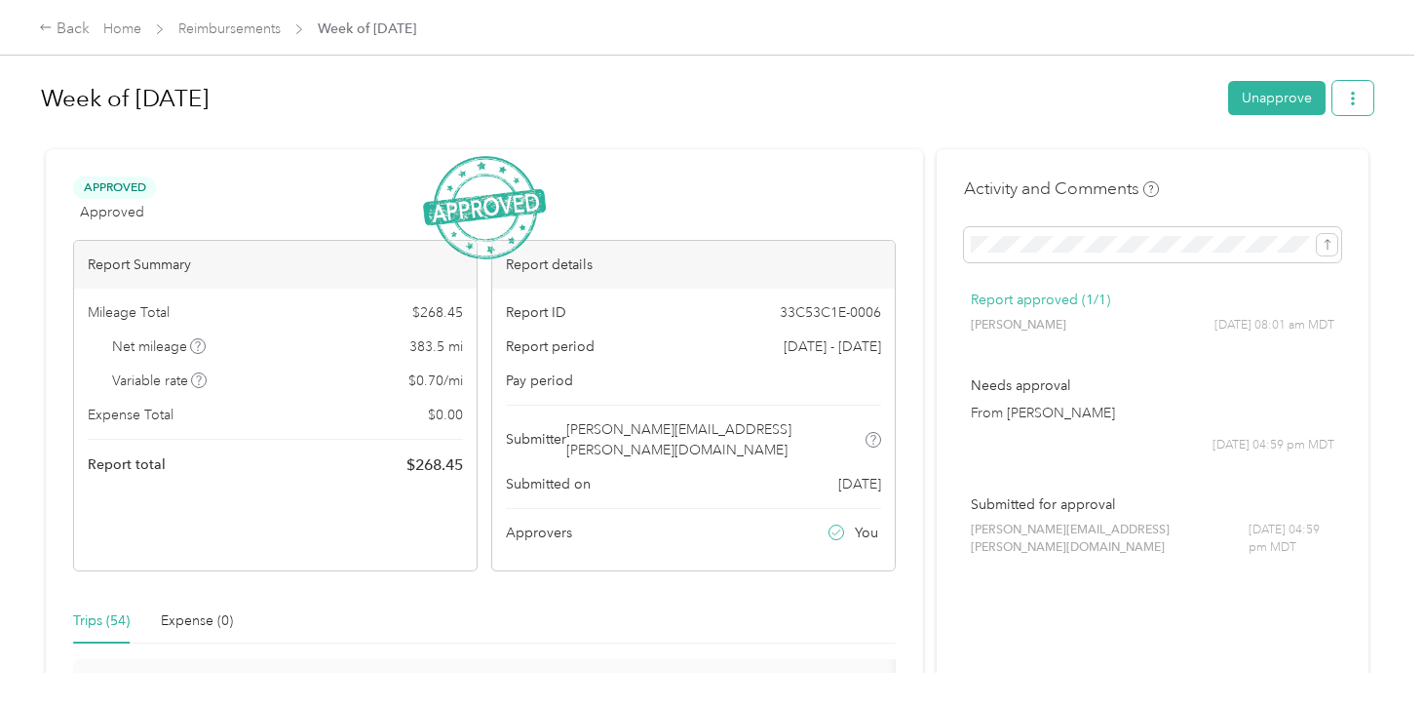
click at [1369, 106] on button "button" at bounding box center [1353, 98] width 41 height 34
click at [1317, 162] on span "Download" at bounding box center [1307, 169] width 64 height 20
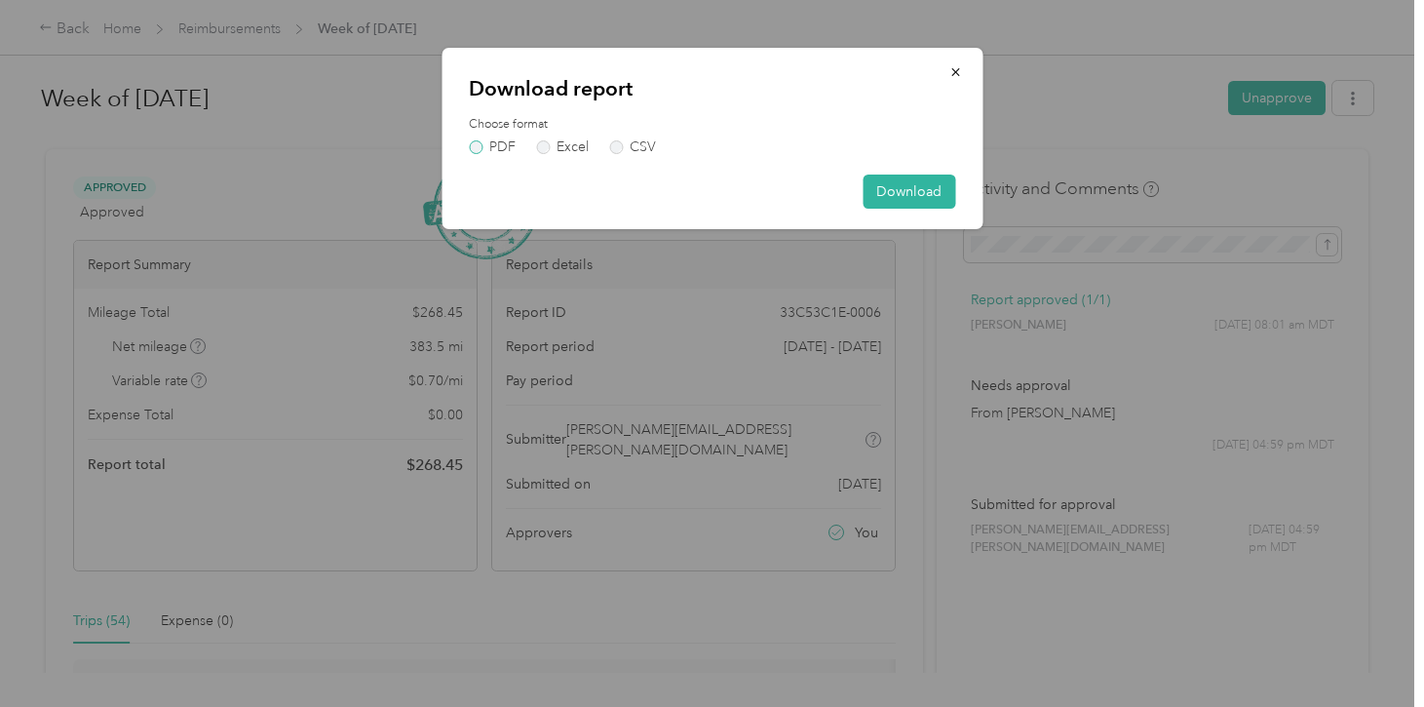
click at [487, 148] on label "PDF" at bounding box center [492, 147] width 47 height 14
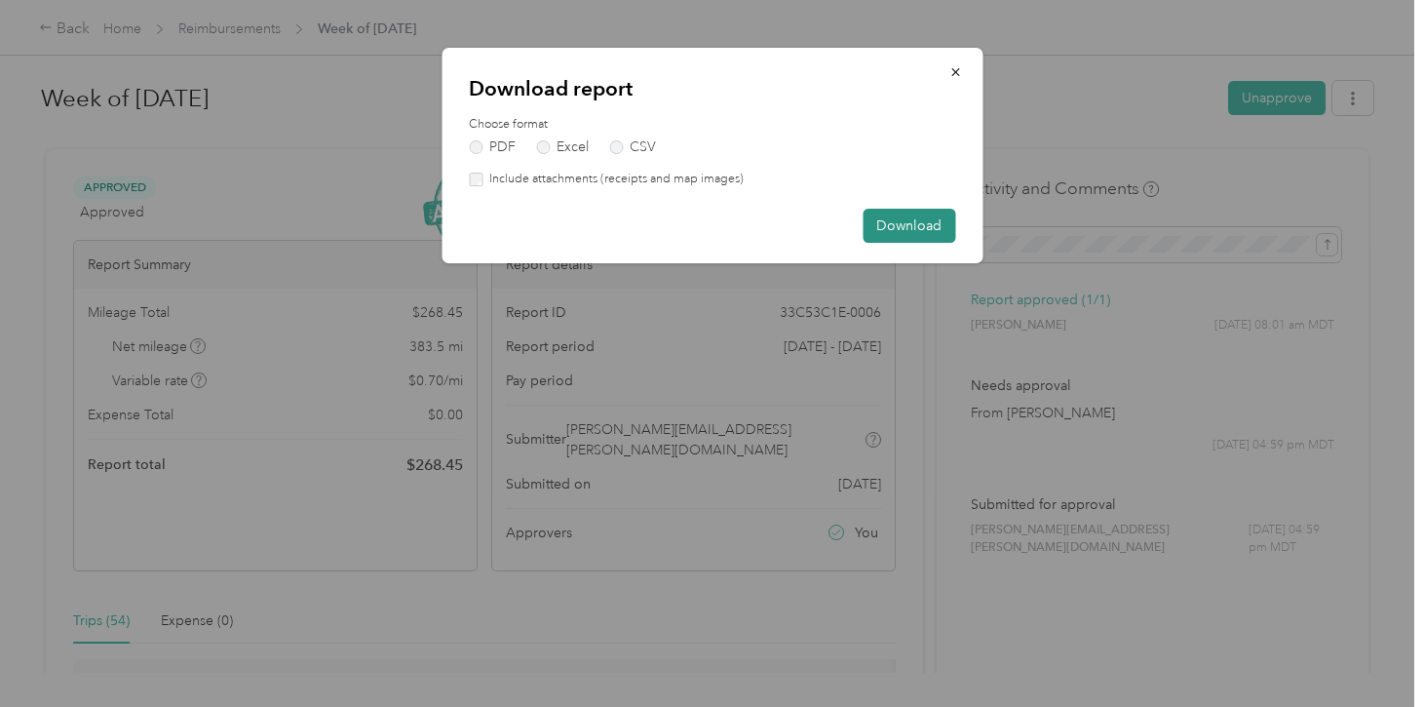
click at [884, 230] on button "Download" at bounding box center [909, 226] width 93 height 34
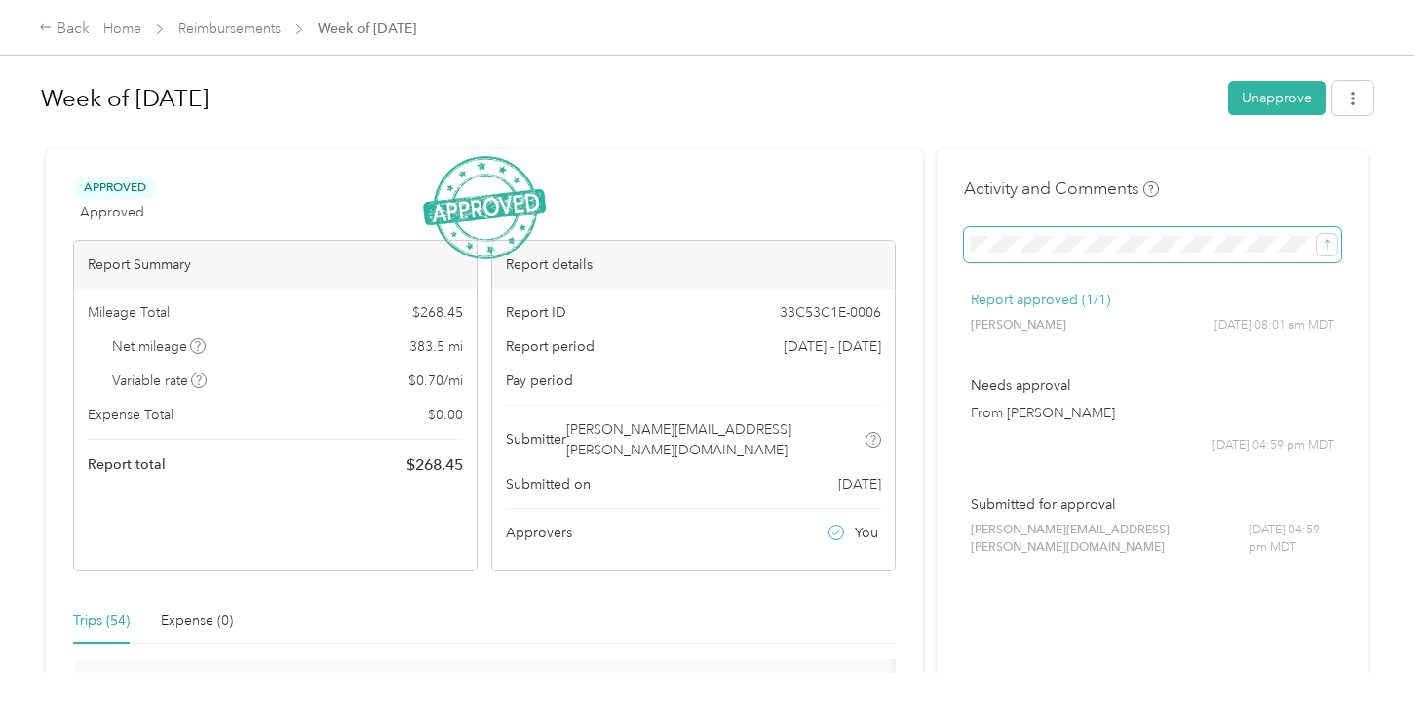
click at [1317, 234] on button "submit" at bounding box center [1327, 244] width 20 height 21
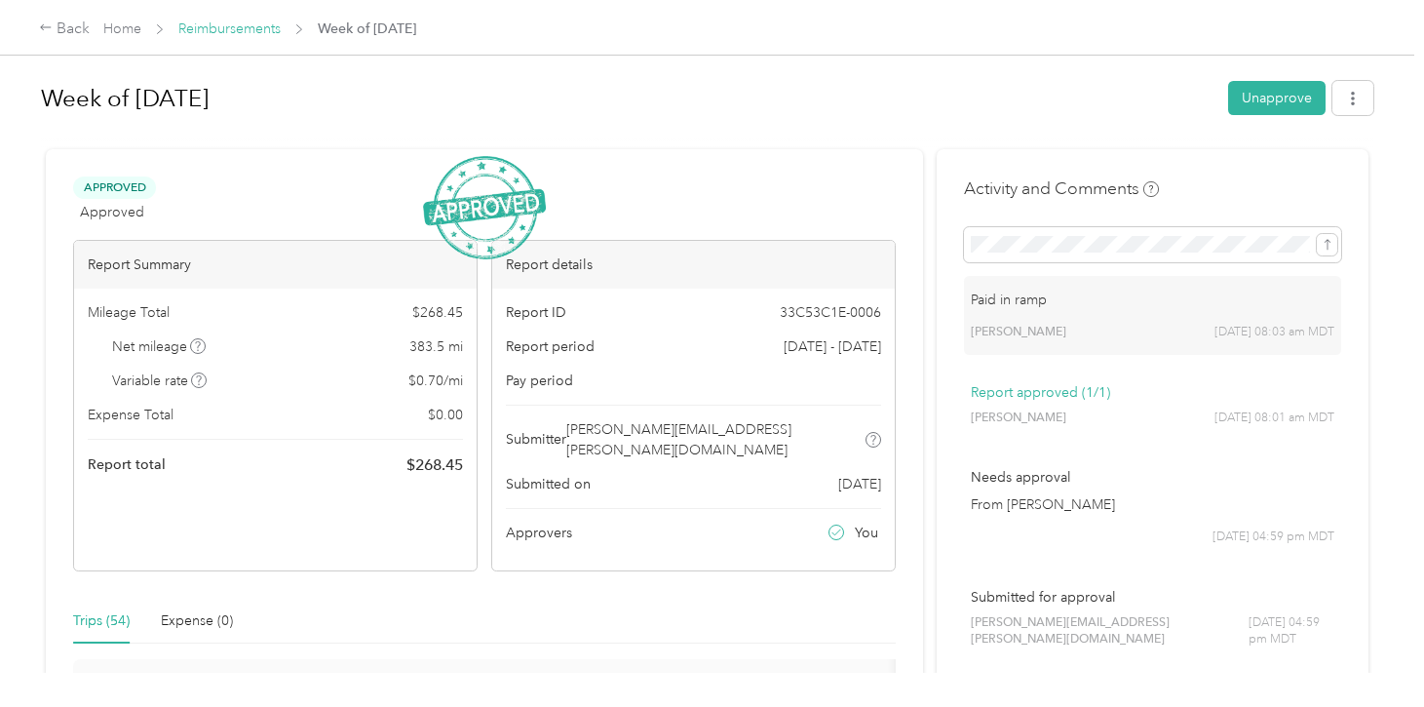
click at [247, 29] on link "Reimbursements" at bounding box center [229, 28] width 102 height 17
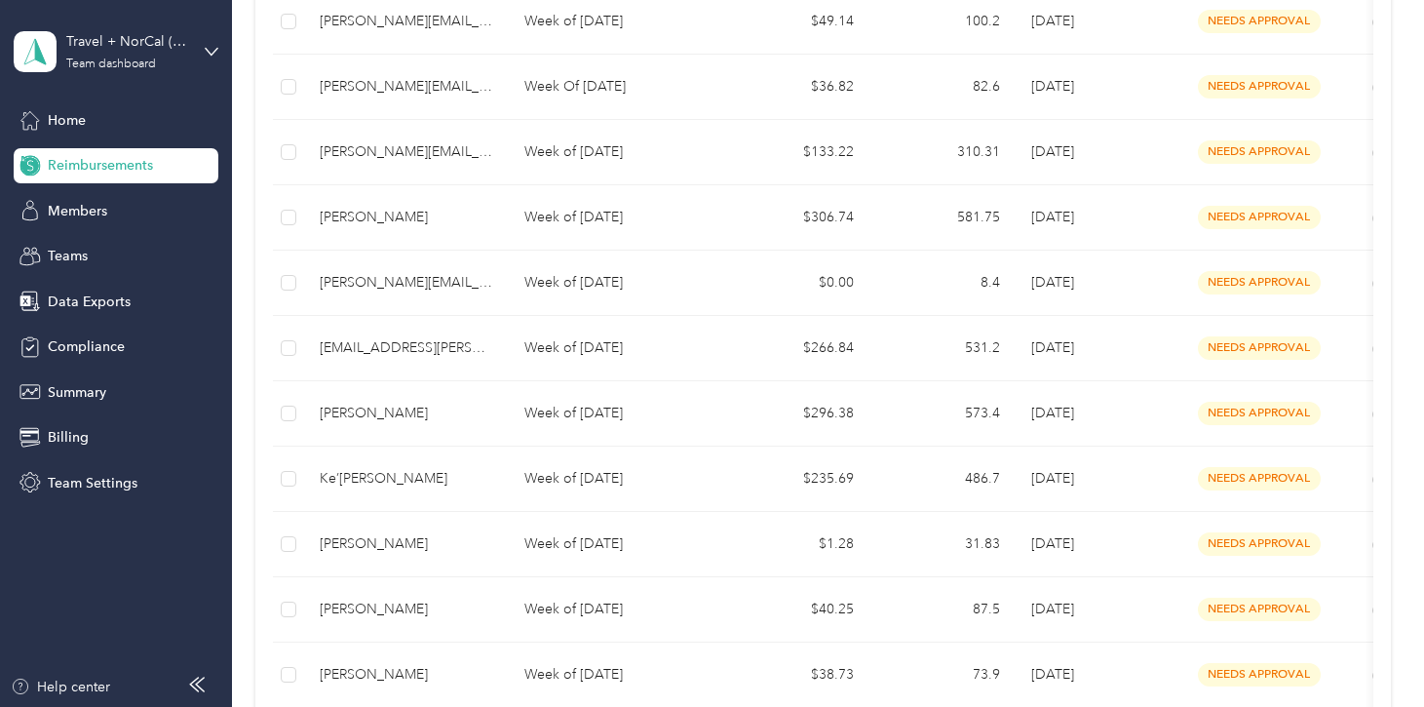
scroll to position [575, 0]
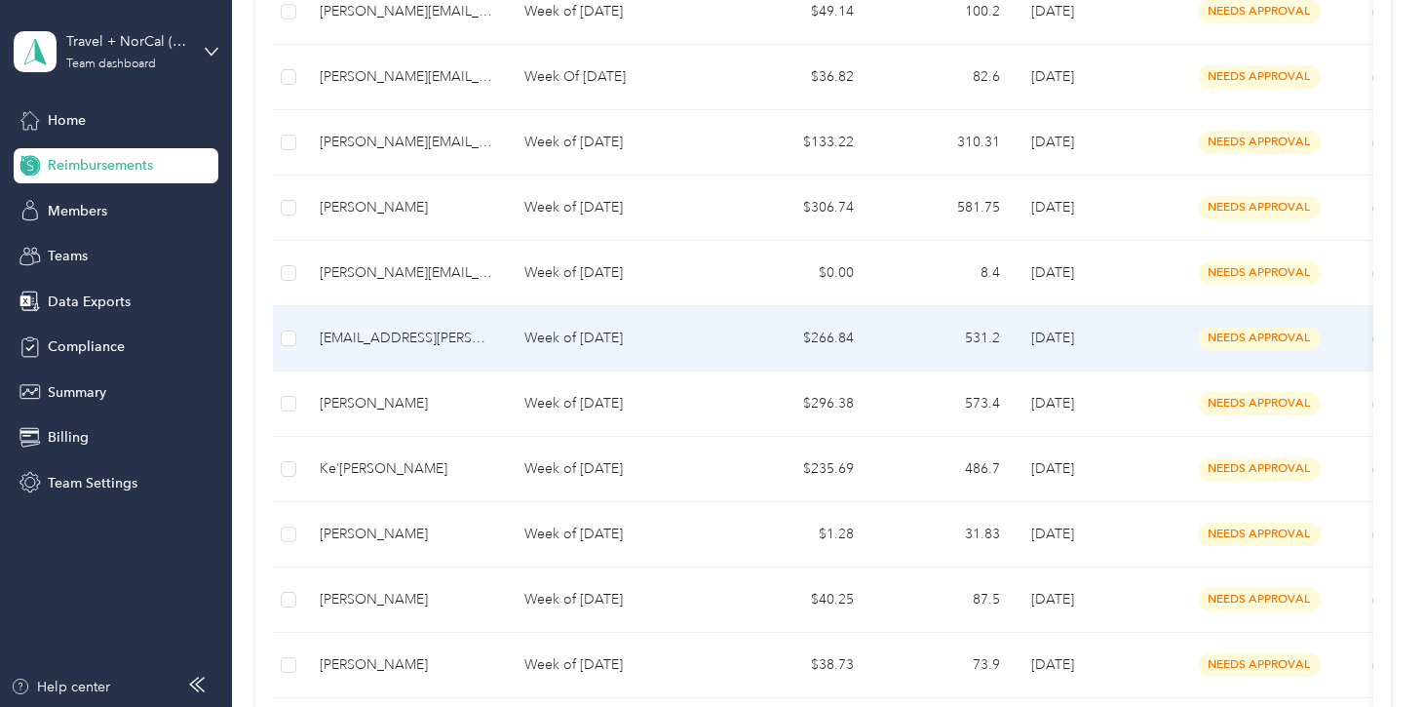
click at [418, 331] on div "[EMAIL_ADDRESS][PERSON_NAME][DOMAIN_NAME]" at bounding box center [407, 338] width 174 height 21
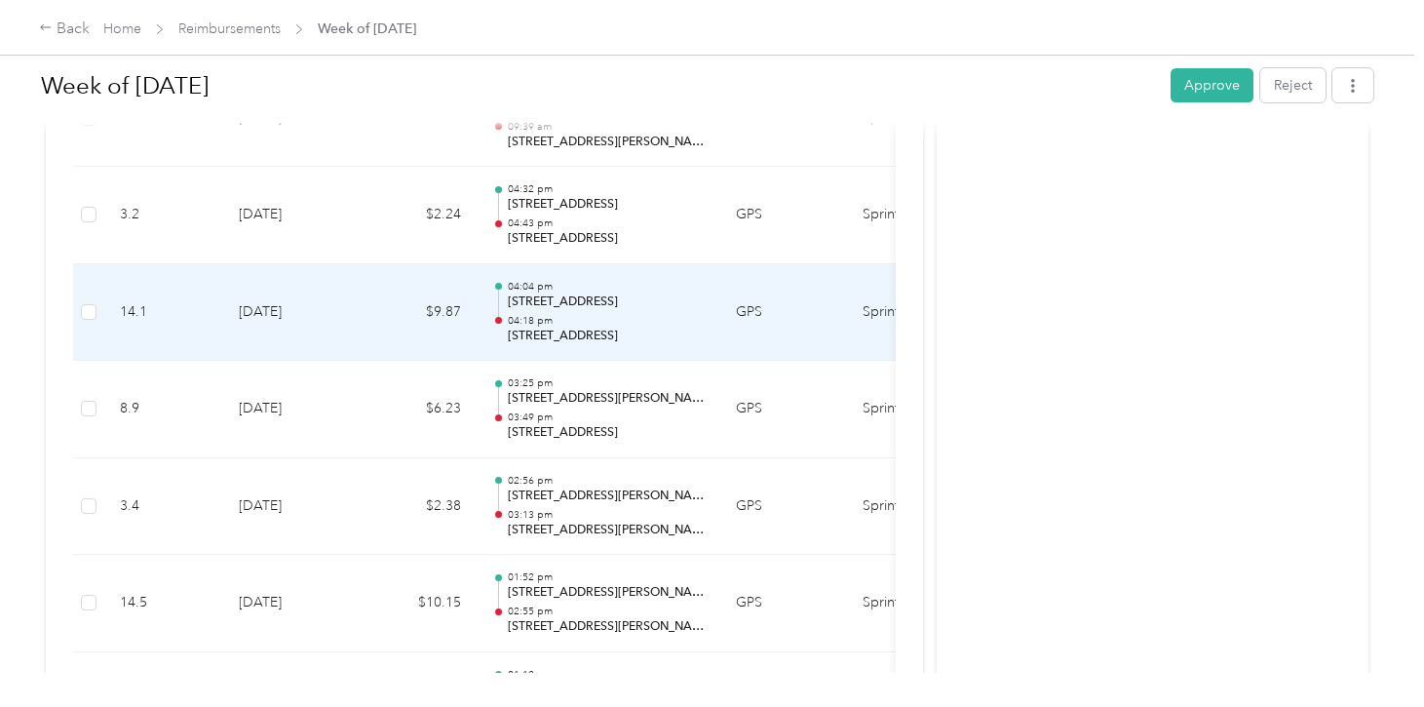
scroll to position [1431, 0]
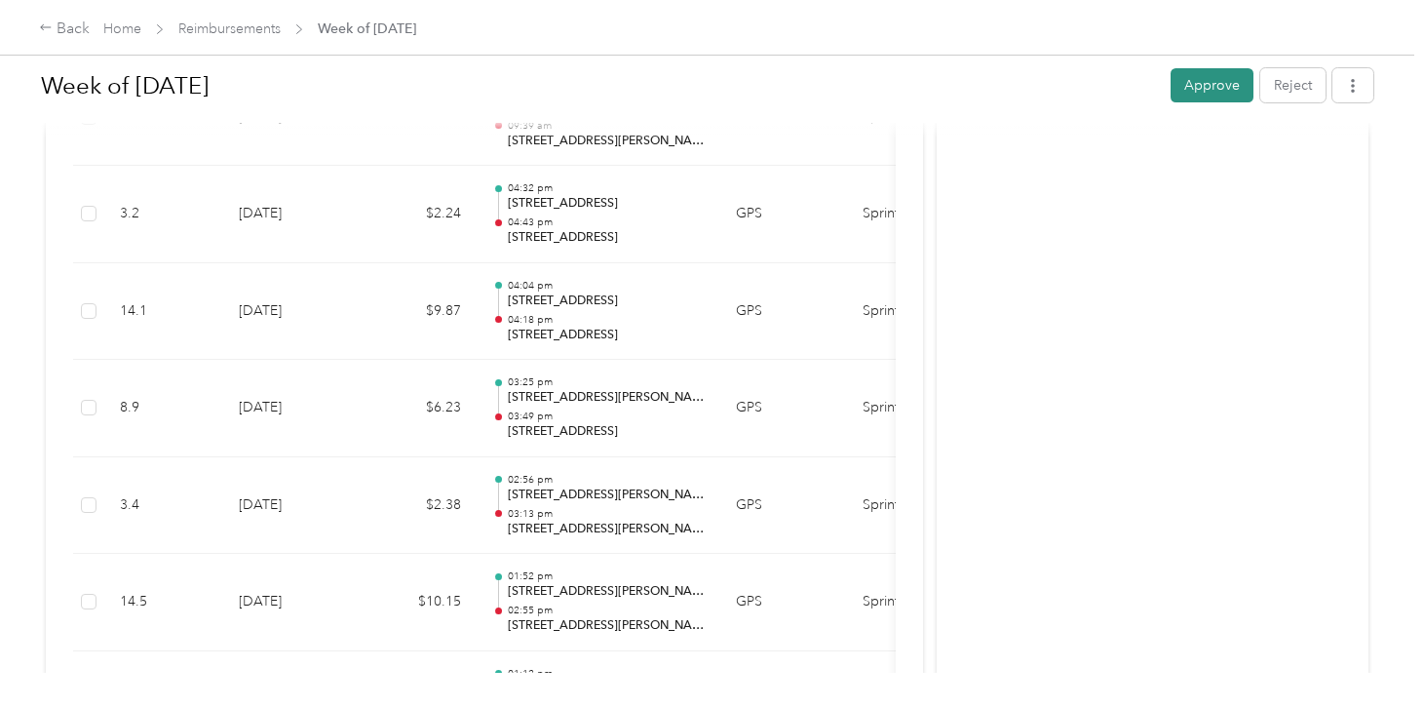
click at [1237, 96] on button "Approve" at bounding box center [1212, 85] width 83 height 34
click at [1358, 91] on icon "button" at bounding box center [1353, 86] width 14 height 14
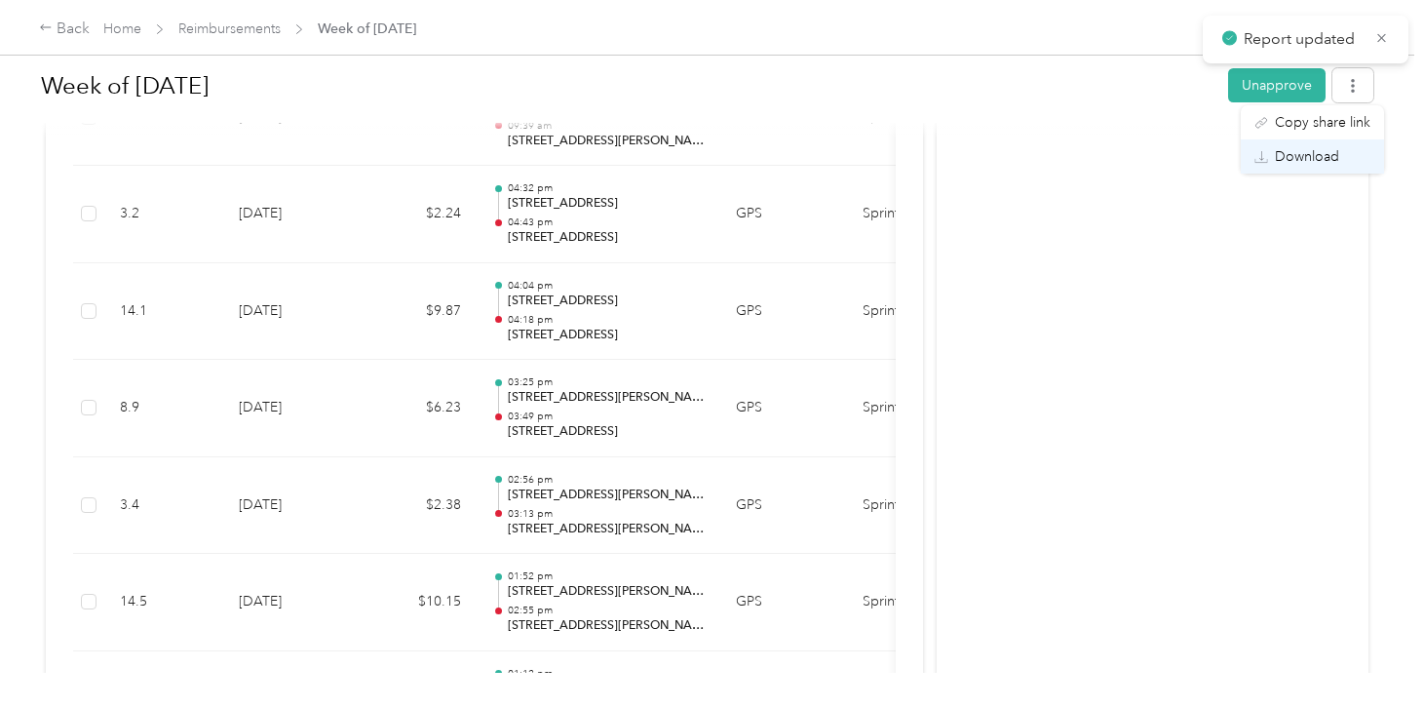
click at [1329, 153] on span "Download" at bounding box center [1307, 156] width 64 height 20
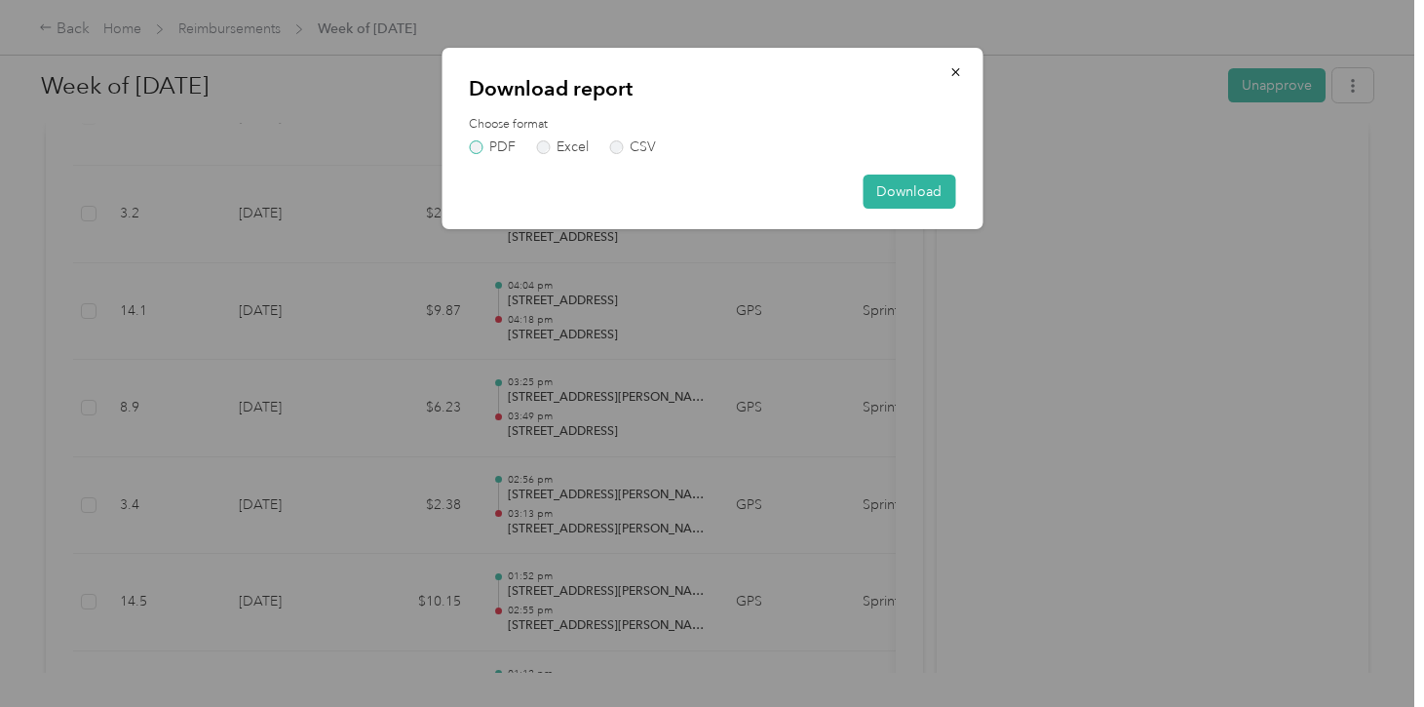
click at [500, 147] on label "PDF" at bounding box center [492, 147] width 47 height 14
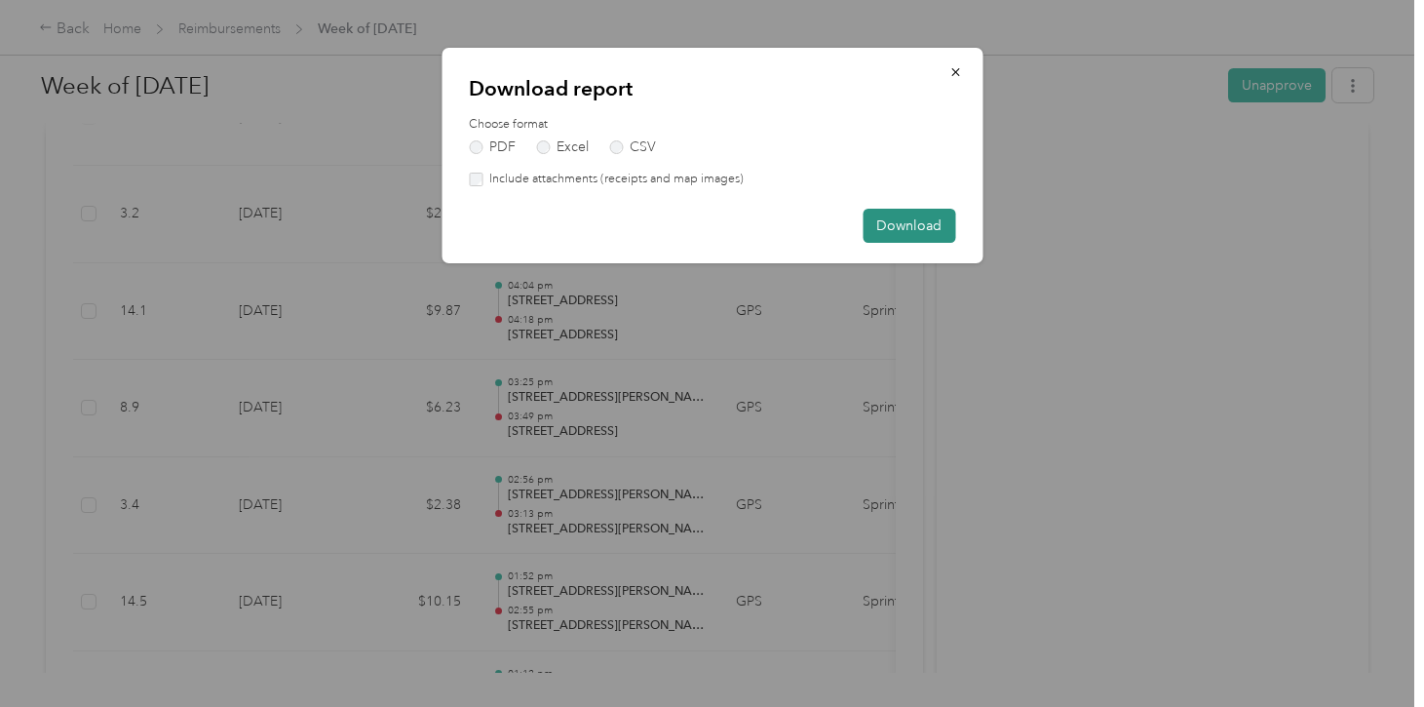
click at [906, 227] on button "Download" at bounding box center [909, 226] width 93 height 34
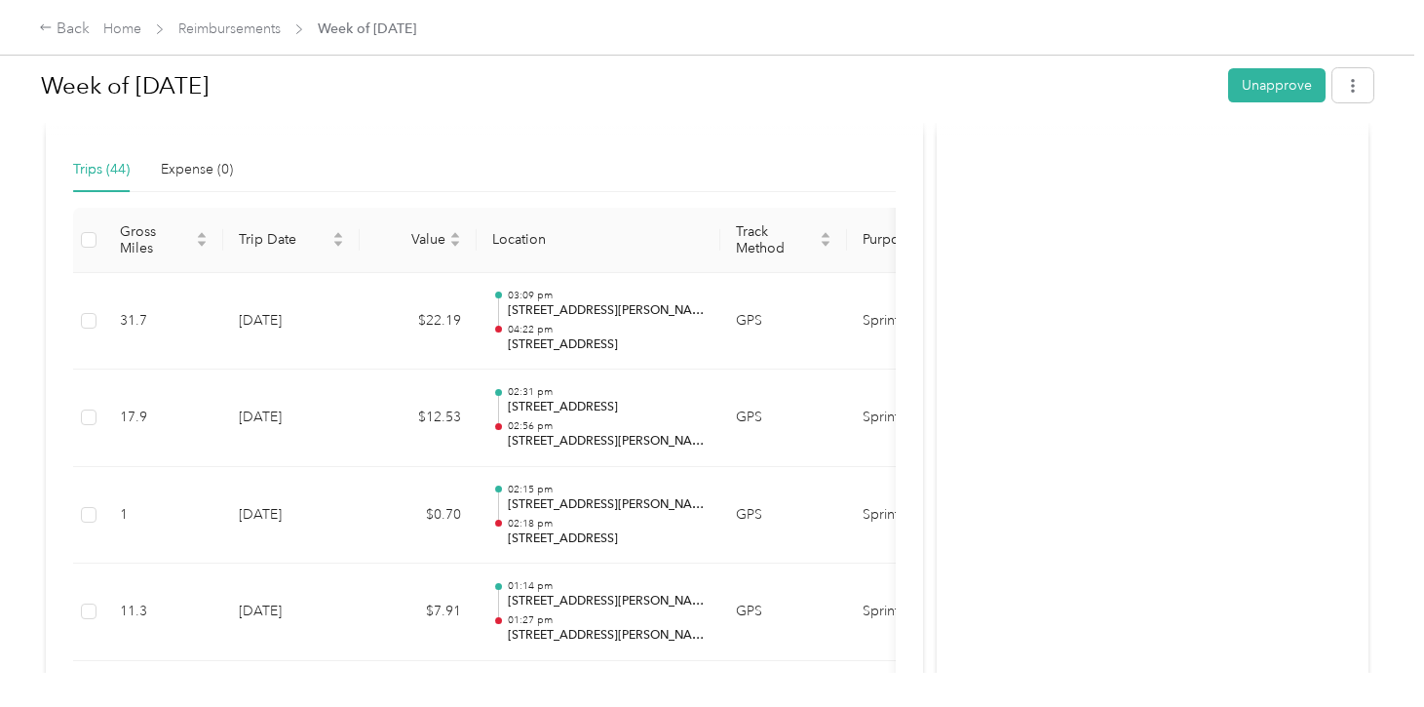
scroll to position [0, 0]
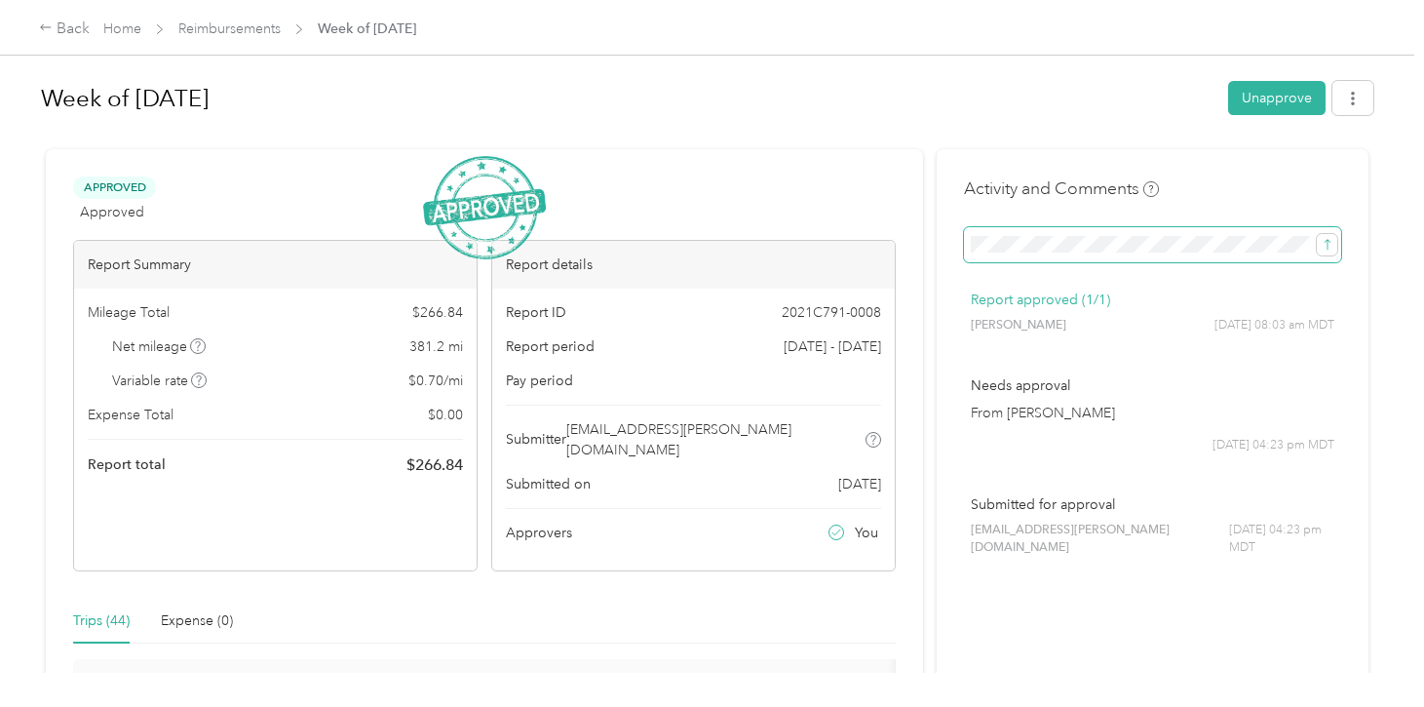
click at [1317, 234] on button "submit" at bounding box center [1327, 244] width 20 height 21
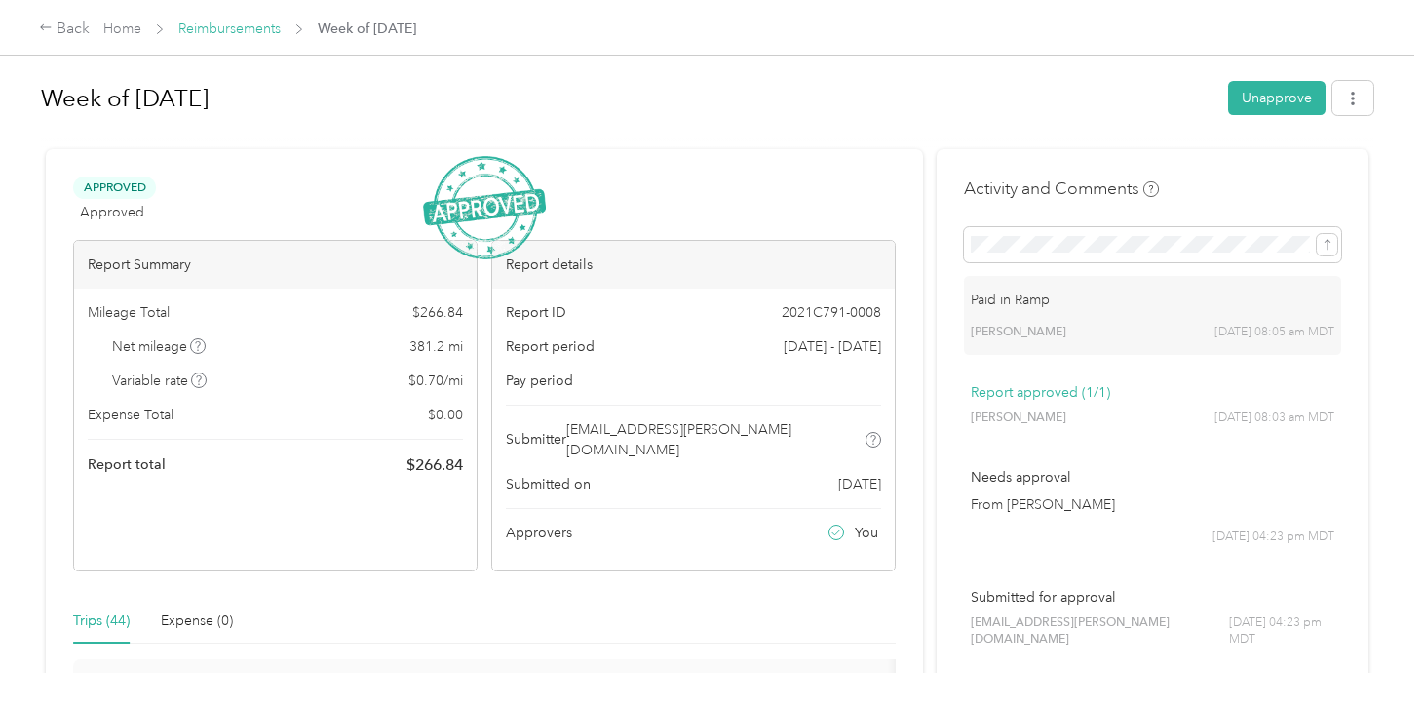
click at [249, 25] on link "Reimbursements" at bounding box center [229, 28] width 102 height 17
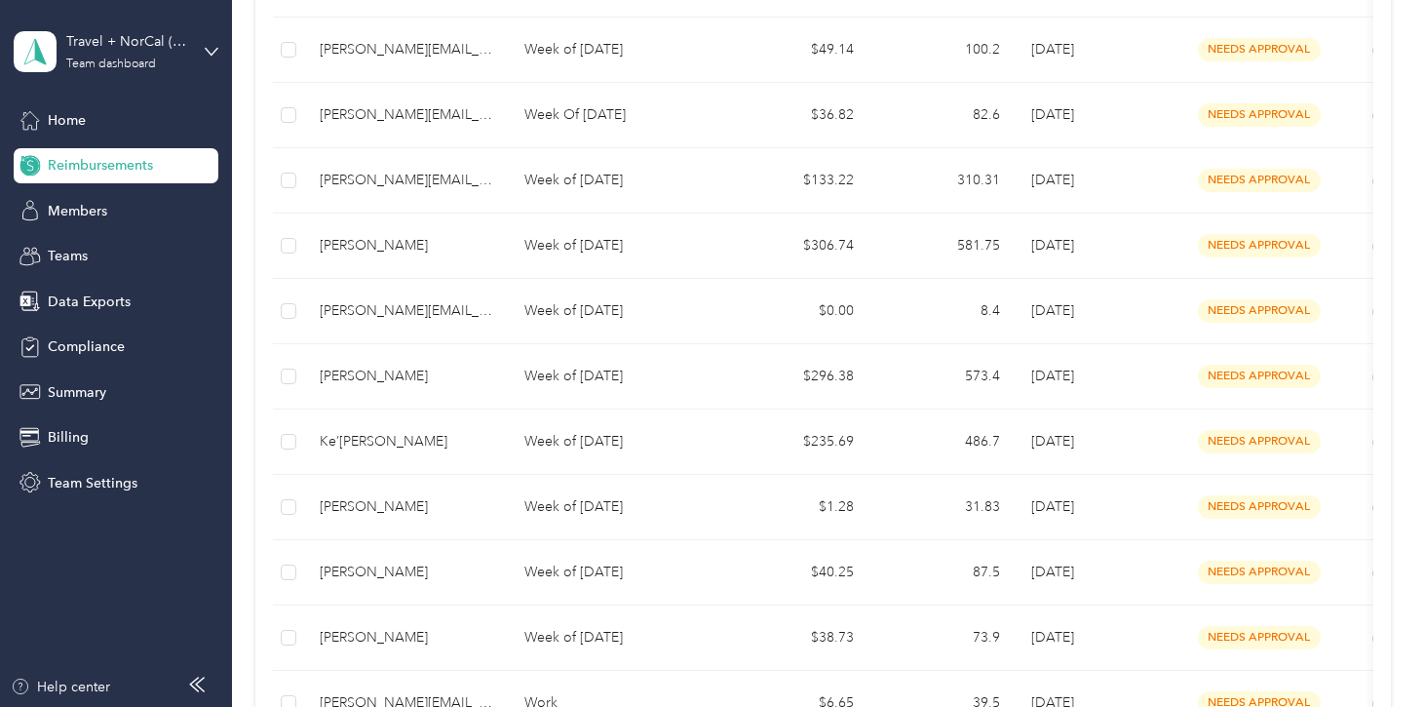
scroll to position [554, 0]
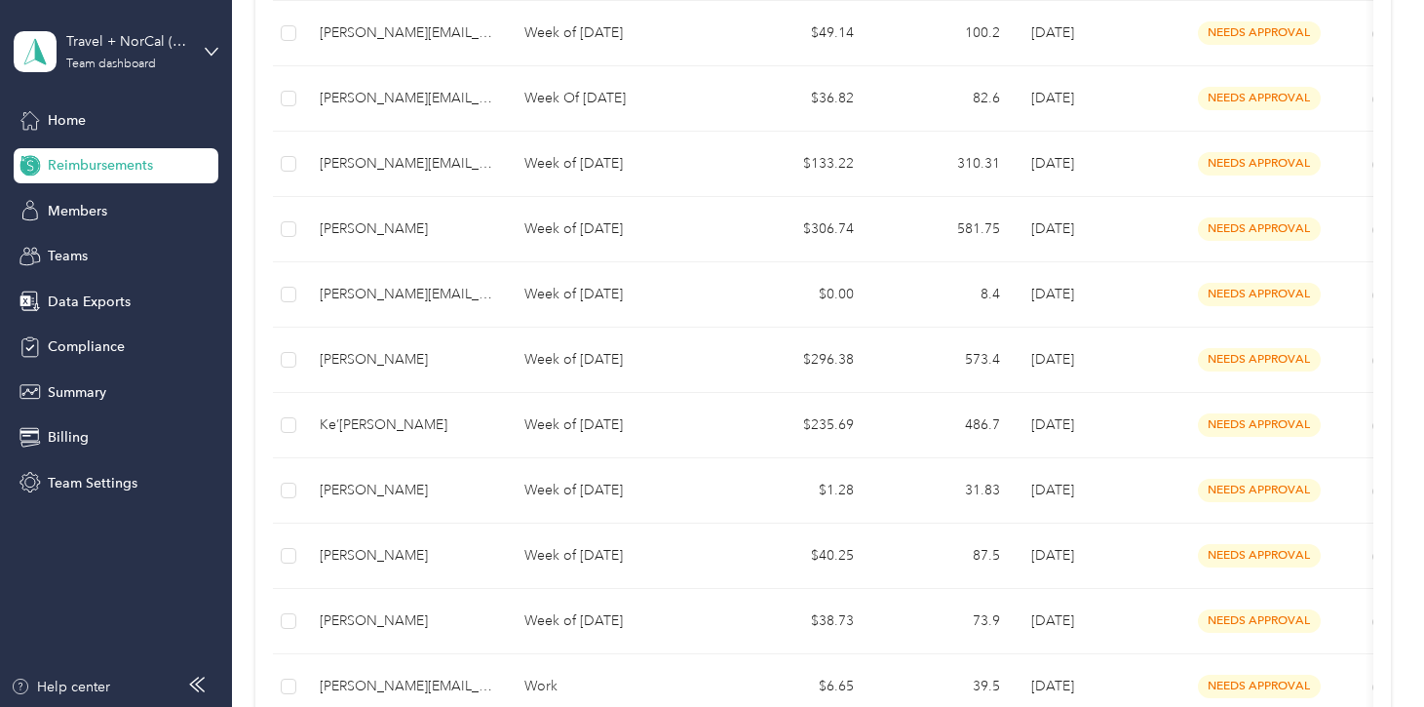
click at [381, 358] on div "[PERSON_NAME]" at bounding box center [407, 359] width 174 height 21
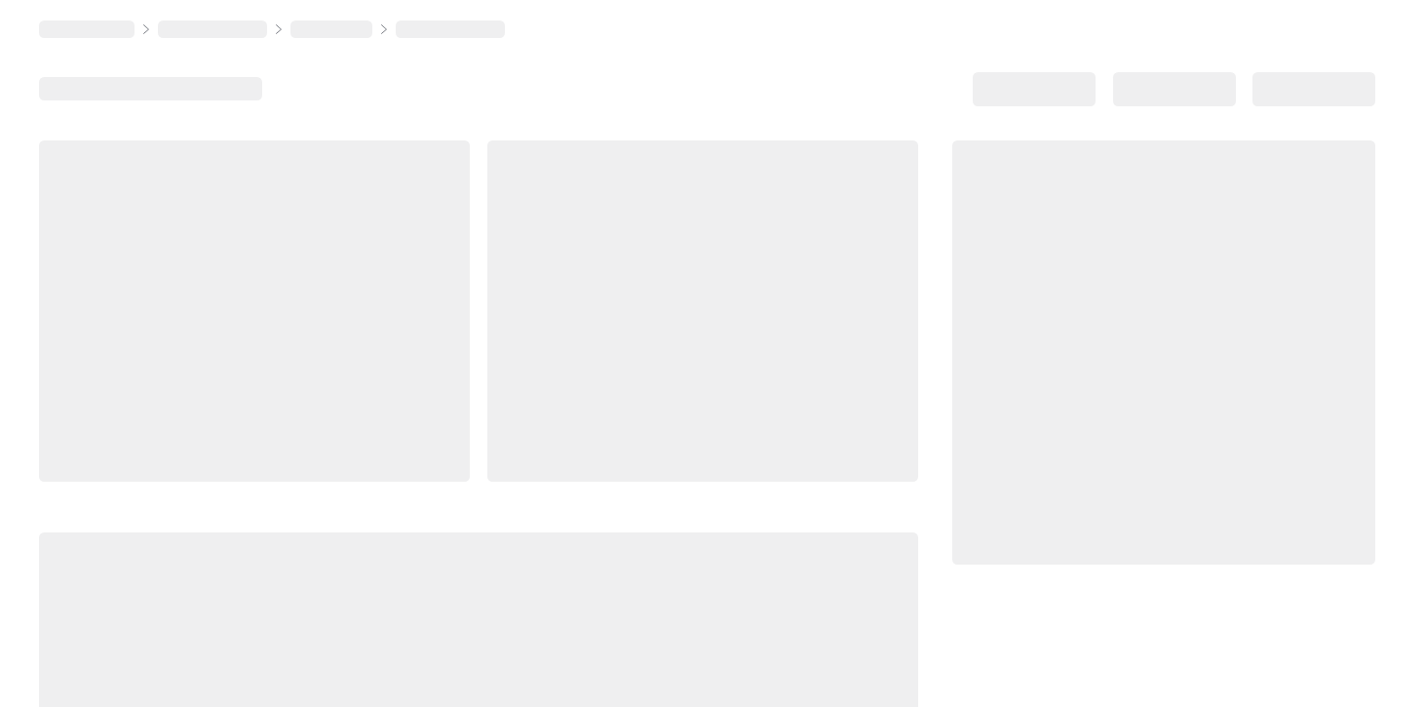
click at [381, 358] on div at bounding box center [254, 310] width 431 height 341
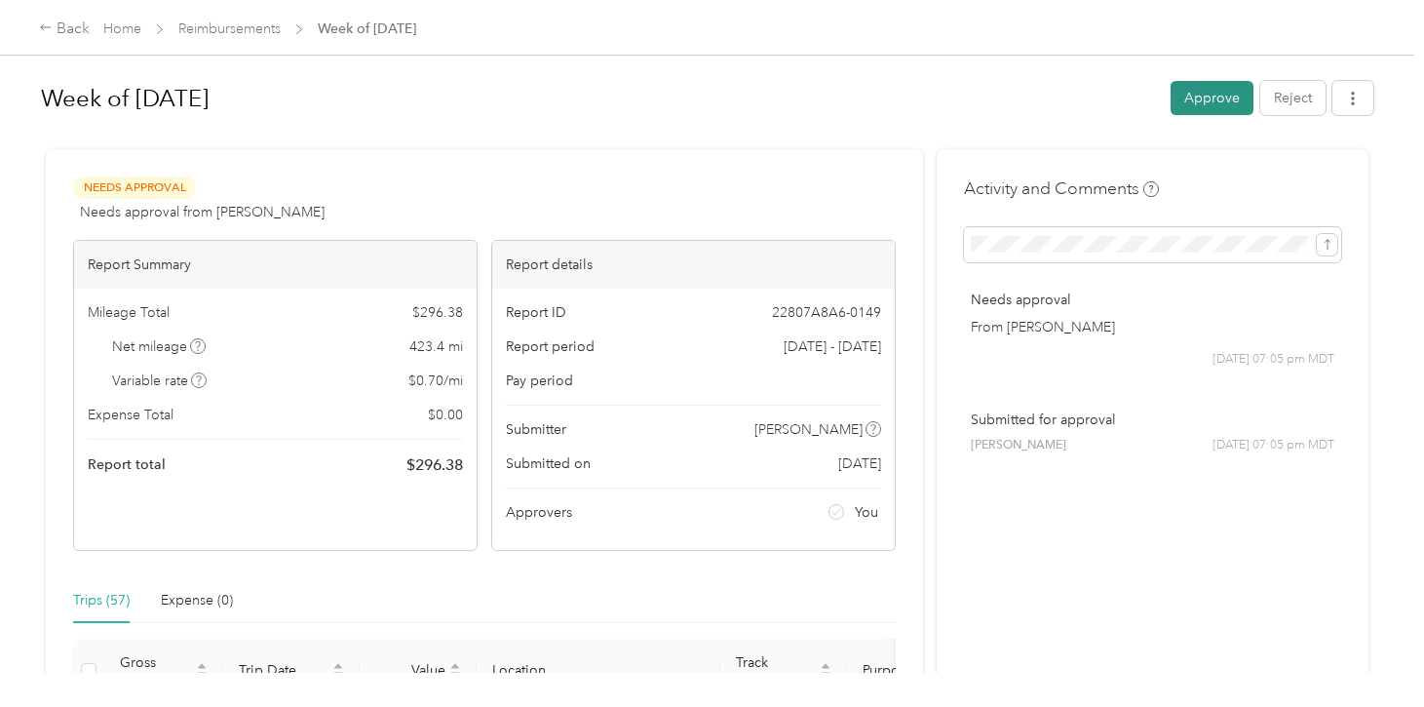
click at [1230, 97] on button "Approve" at bounding box center [1212, 98] width 83 height 34
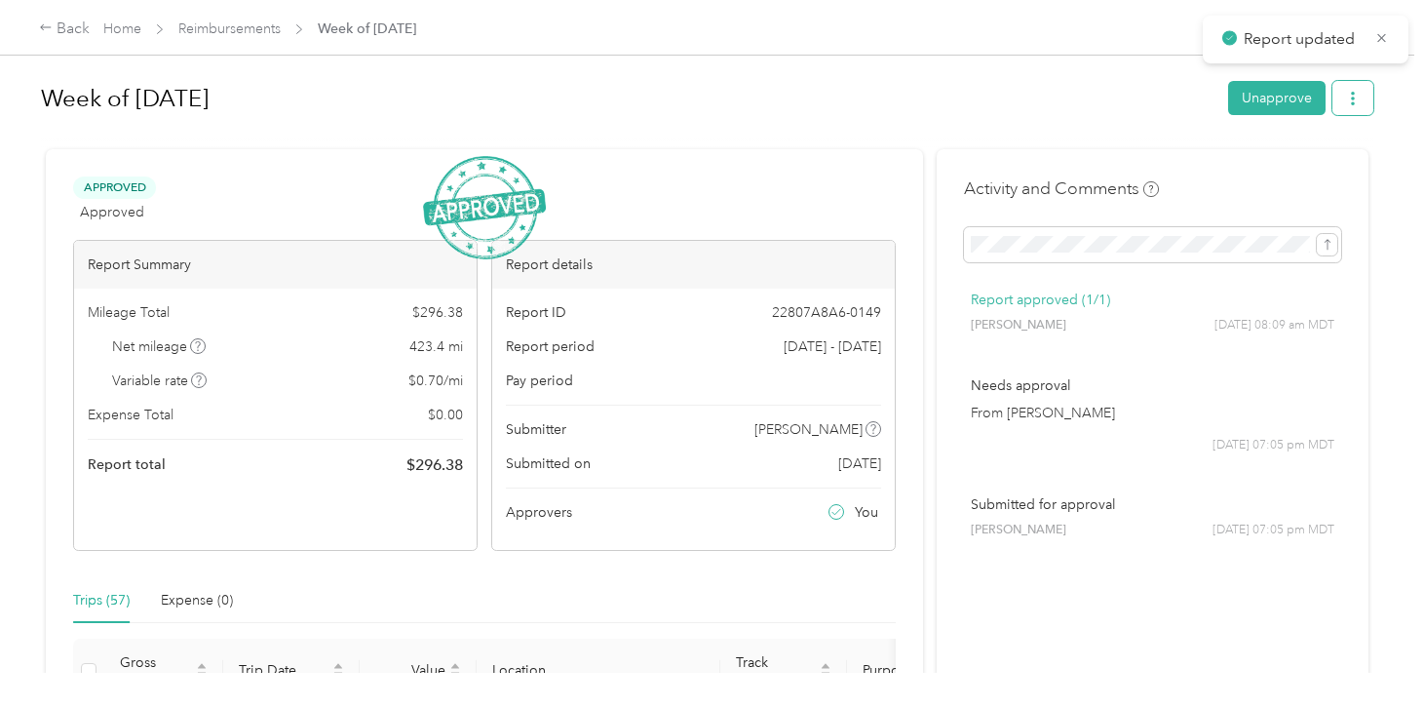
click at [1360, 104] on icon "button" at bounding box center [1353, 99] width 14 height 14
click at [1287, 172] on span "Download" at bounding box center [1307, 169] width 64 height 20
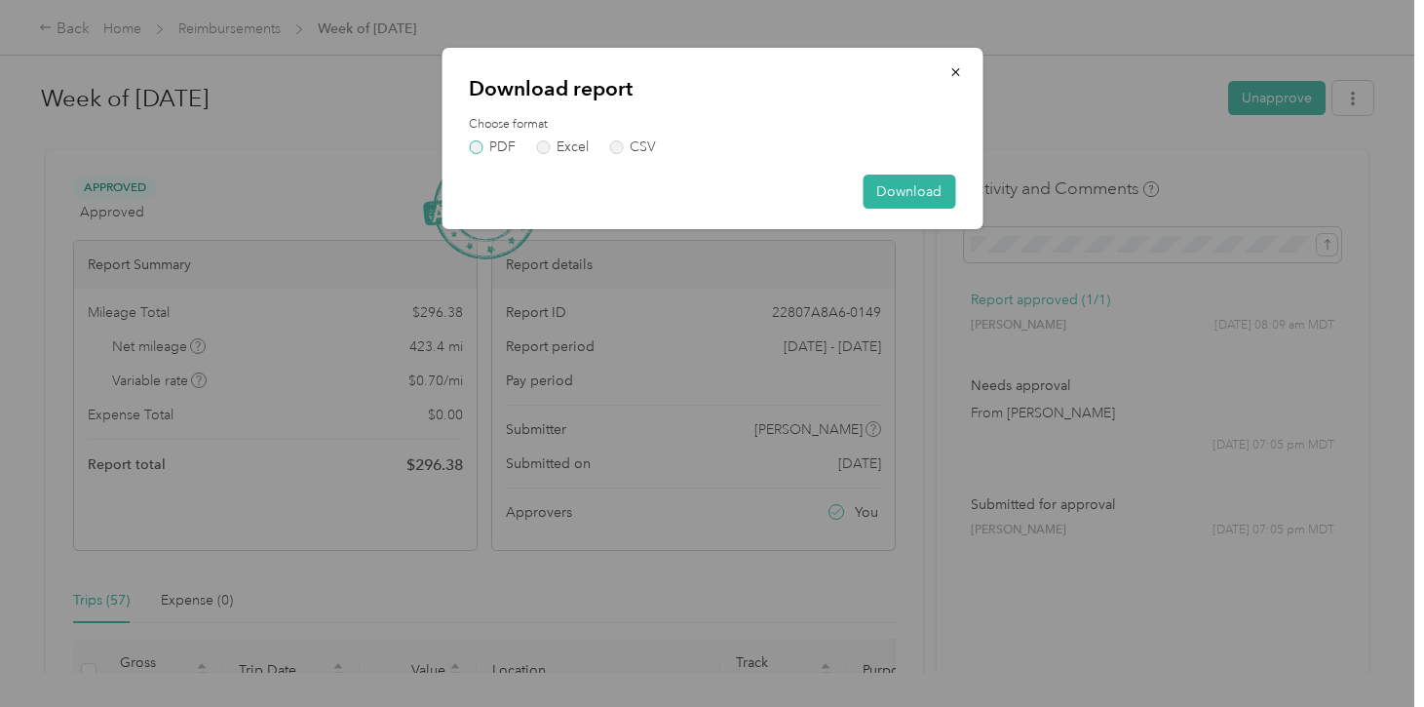
click at [498, 151] on label "PDF" at bounding box center [492, 147] width 47 height 14
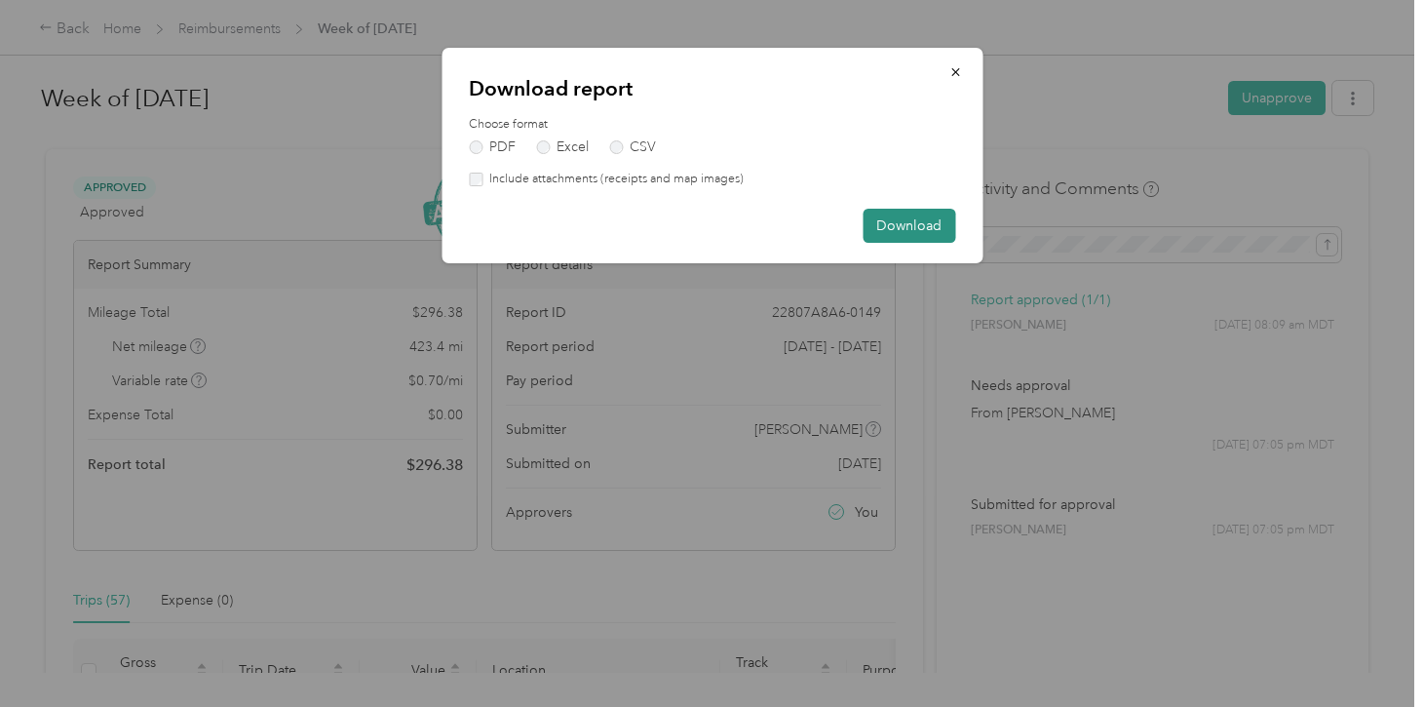
click at [917, 225] on button "Download" at bounding box center [909, 226] width 93 height 34
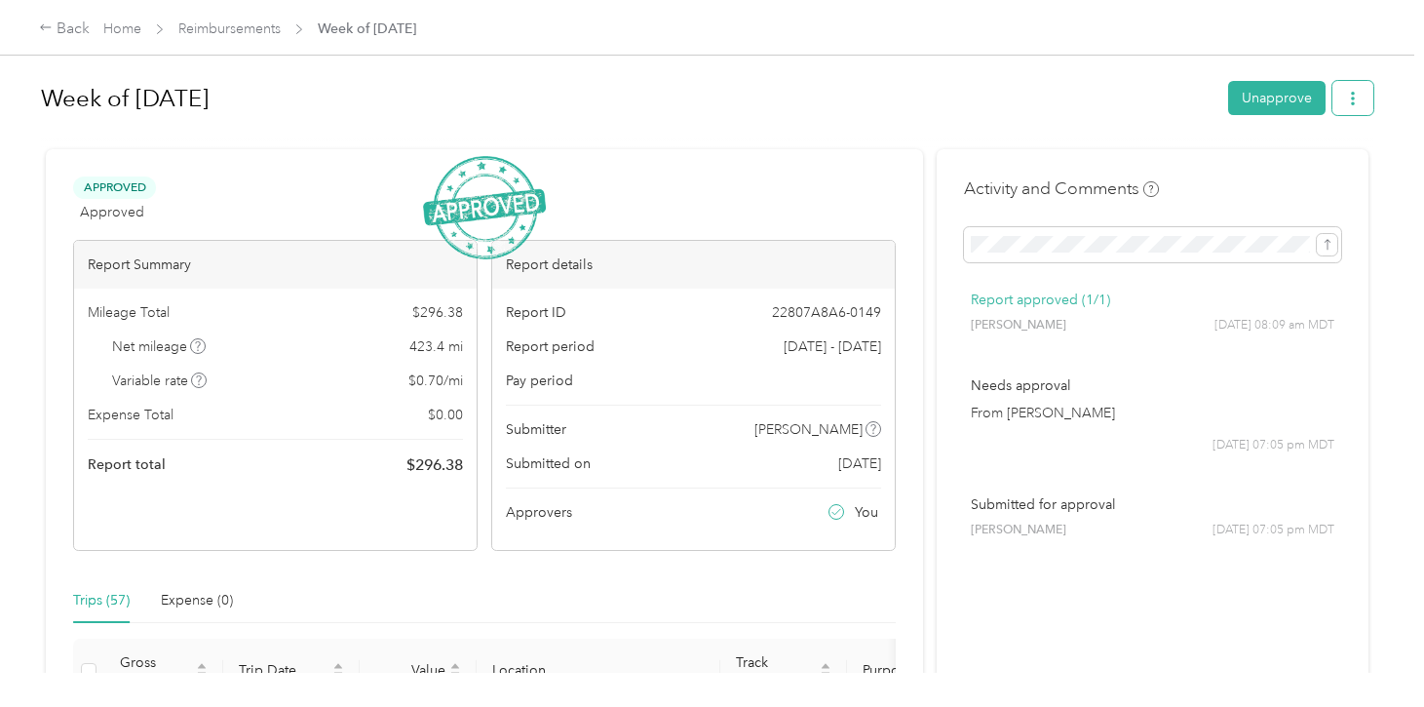
click at [1355, 105] on icon "button" at bounding box center [1353, 99] width 4 height 14
click at [1290, 173] on span "Download" at bounding box center [1307, 169] width 64 height 20
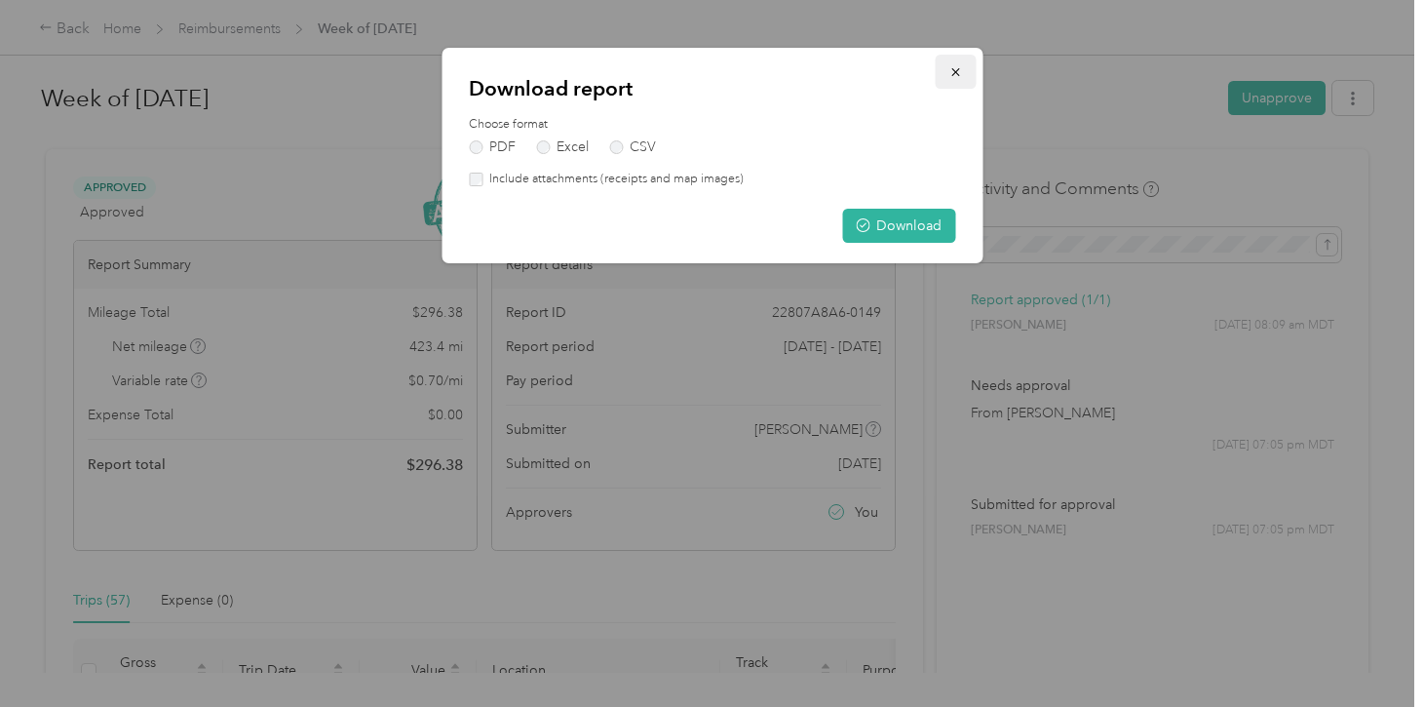
click at [958, 76] on icon "button" at bounding box center [956, 72] width 14 height 14
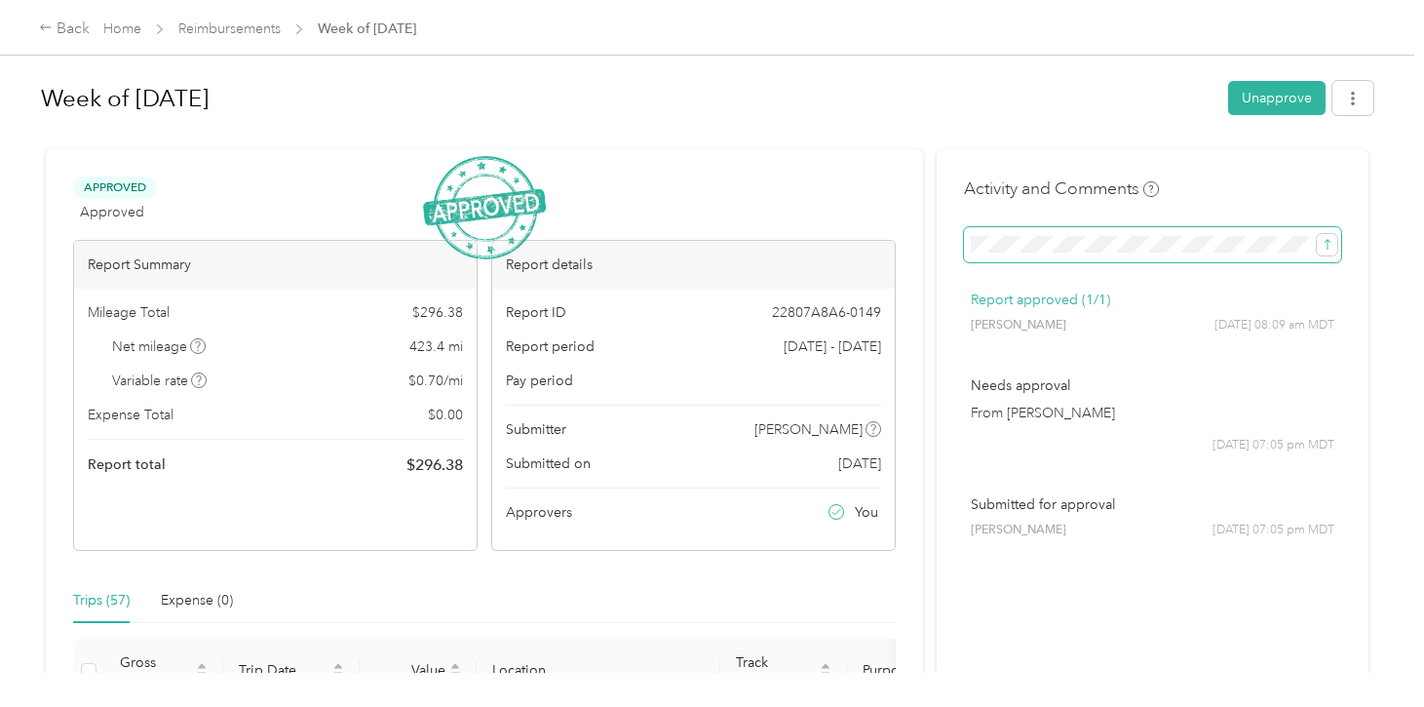
click at [1317, 234] on button "submit" at bounding box center [1327, 244] width 20 height 21
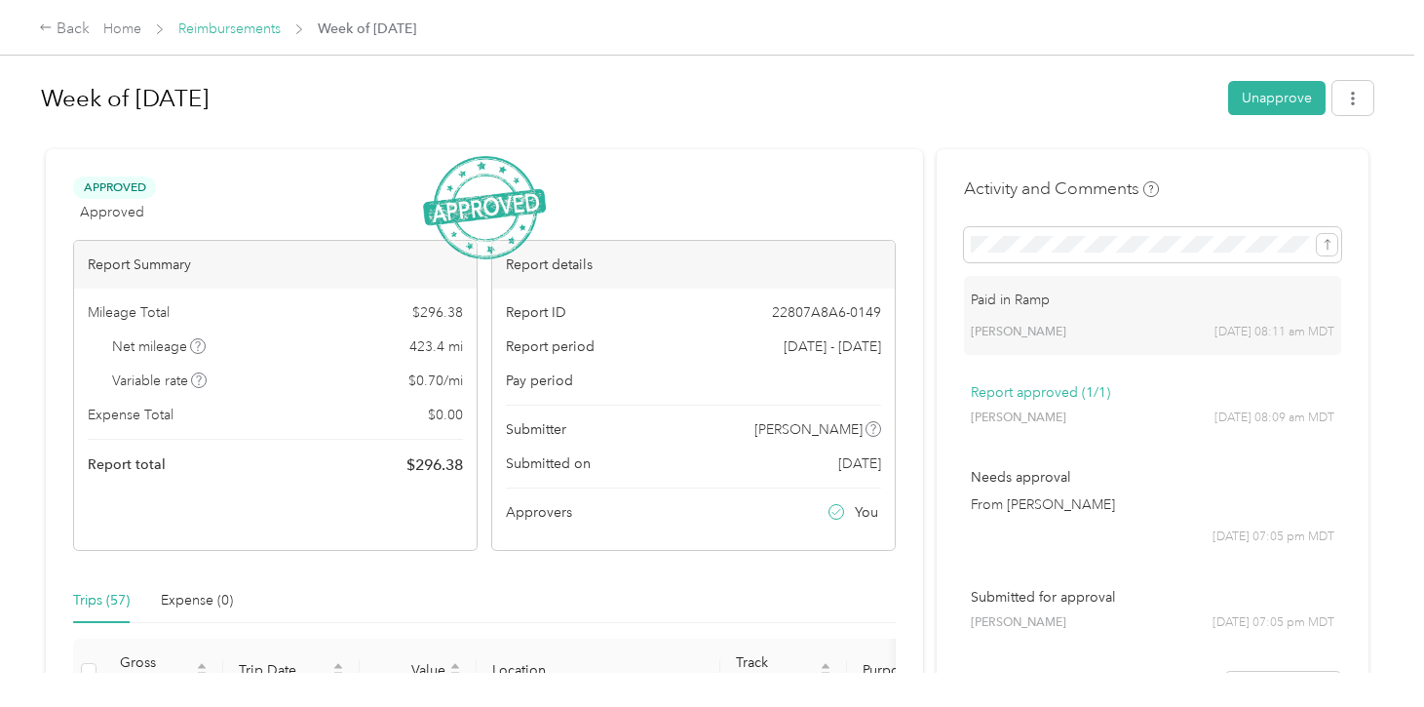
click at [254, 23] on link "Reimbursements" at bounding box center [229, 28] width 102 height 17
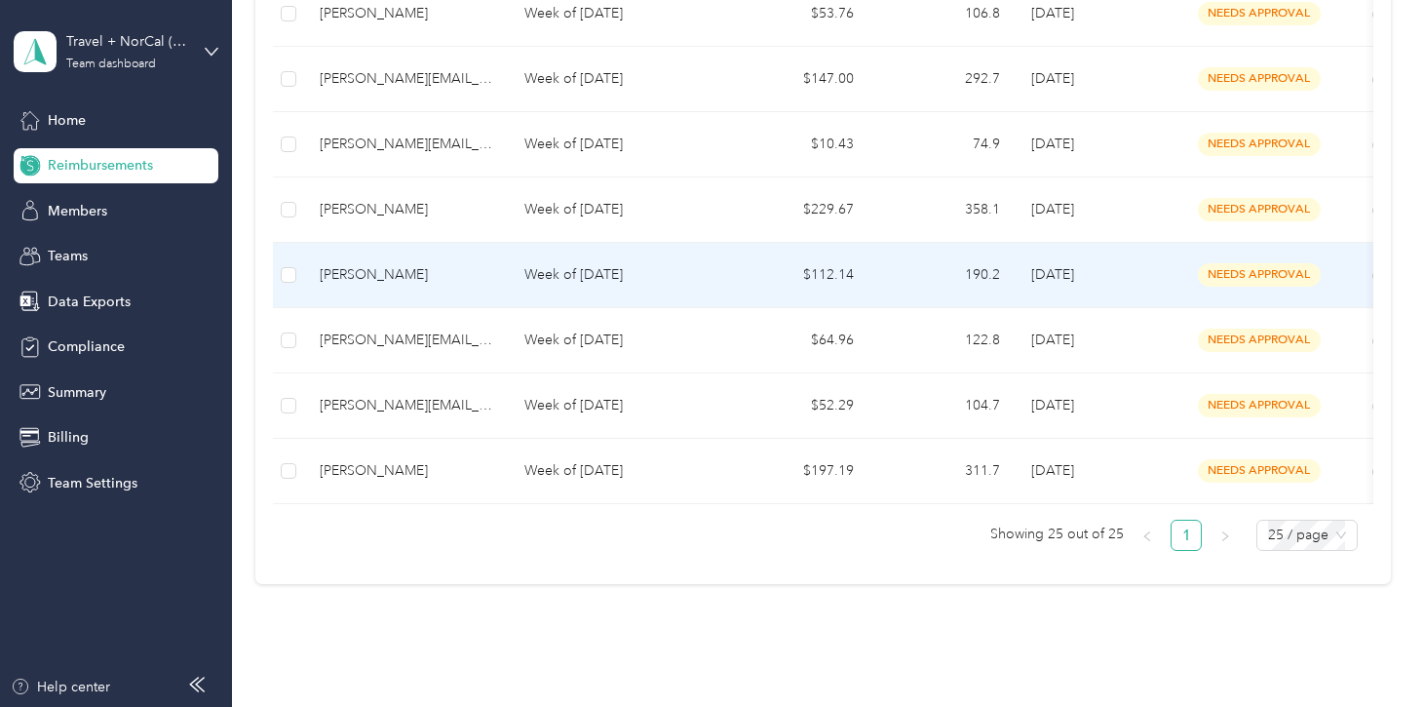
scroll to position [1449, 0]
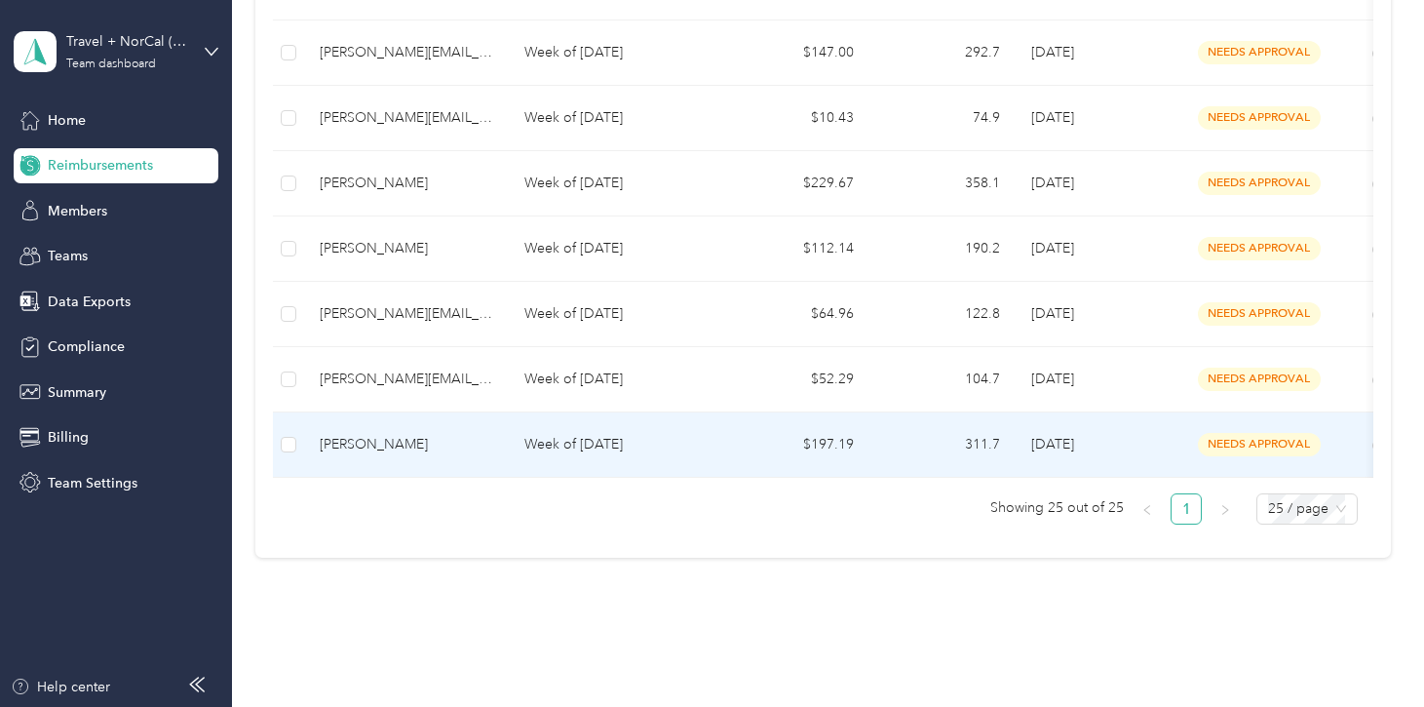
click at [458, 438] on div "[PERSON_NAME]" at bounding box center [407, 444] width 174 height 21
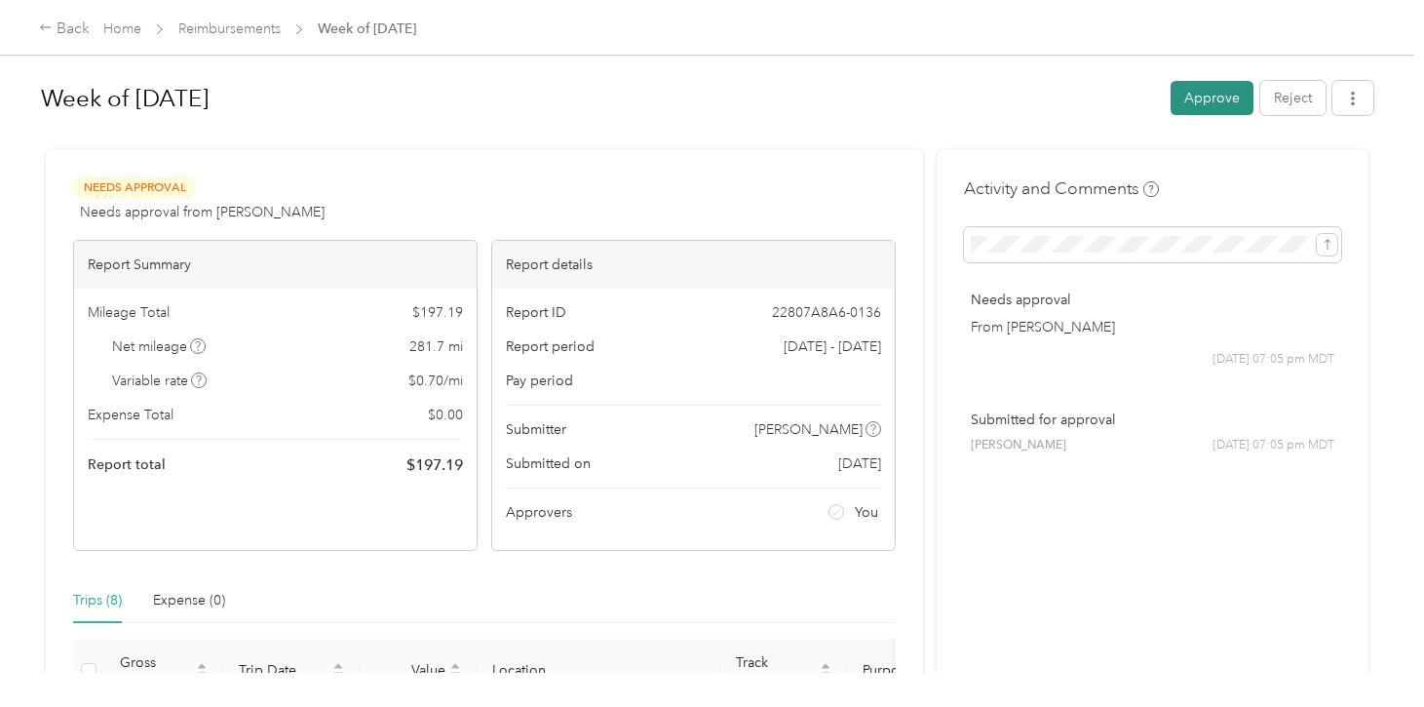
click at [1209, 91] on button "Approve" at bounding box center [1212, 98] width 83 height 34
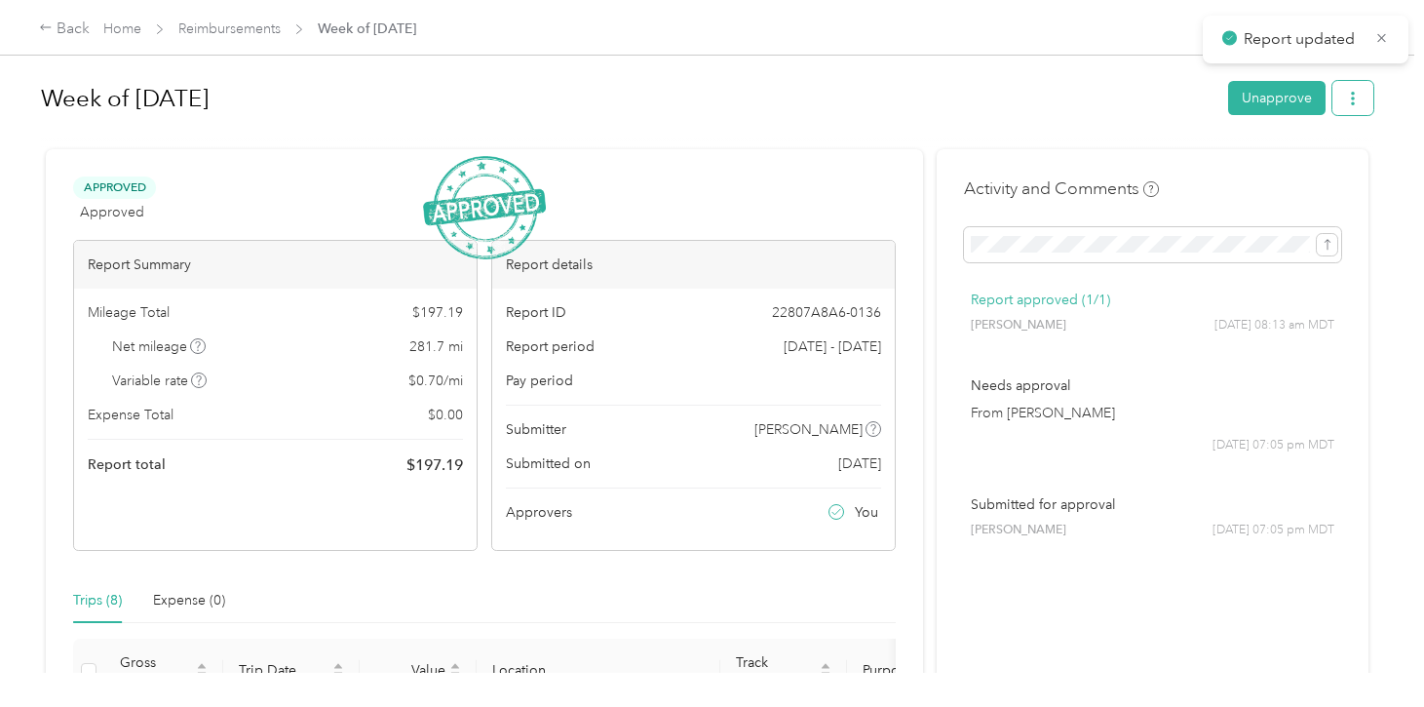
click at [1364, 107] on button "button" at bounding box center [1353, 98] width 41 height 34
click at [1339, 169] on span "Download" at bounding box center [1307, 169] width 64 height 20
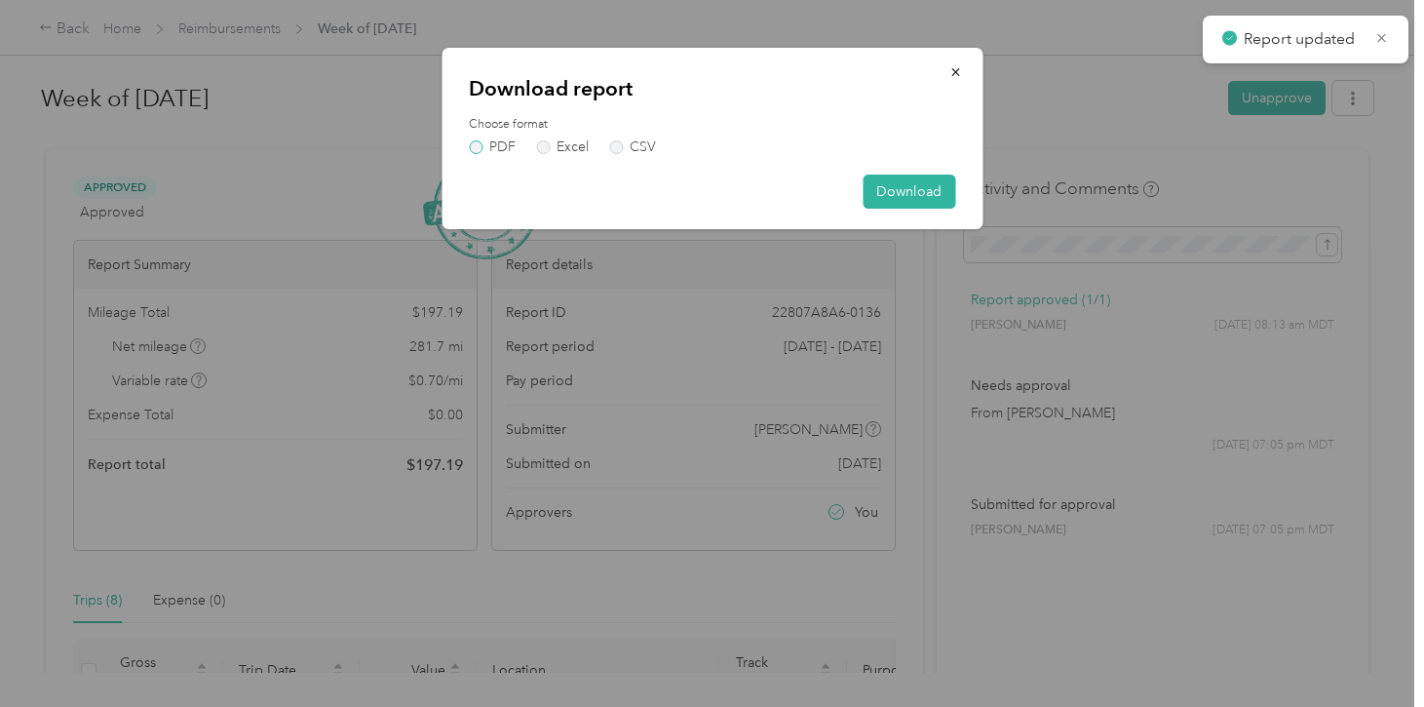
click at [509, 152] on label "PDF" at bounding box center [492, 147] width 47 height 14
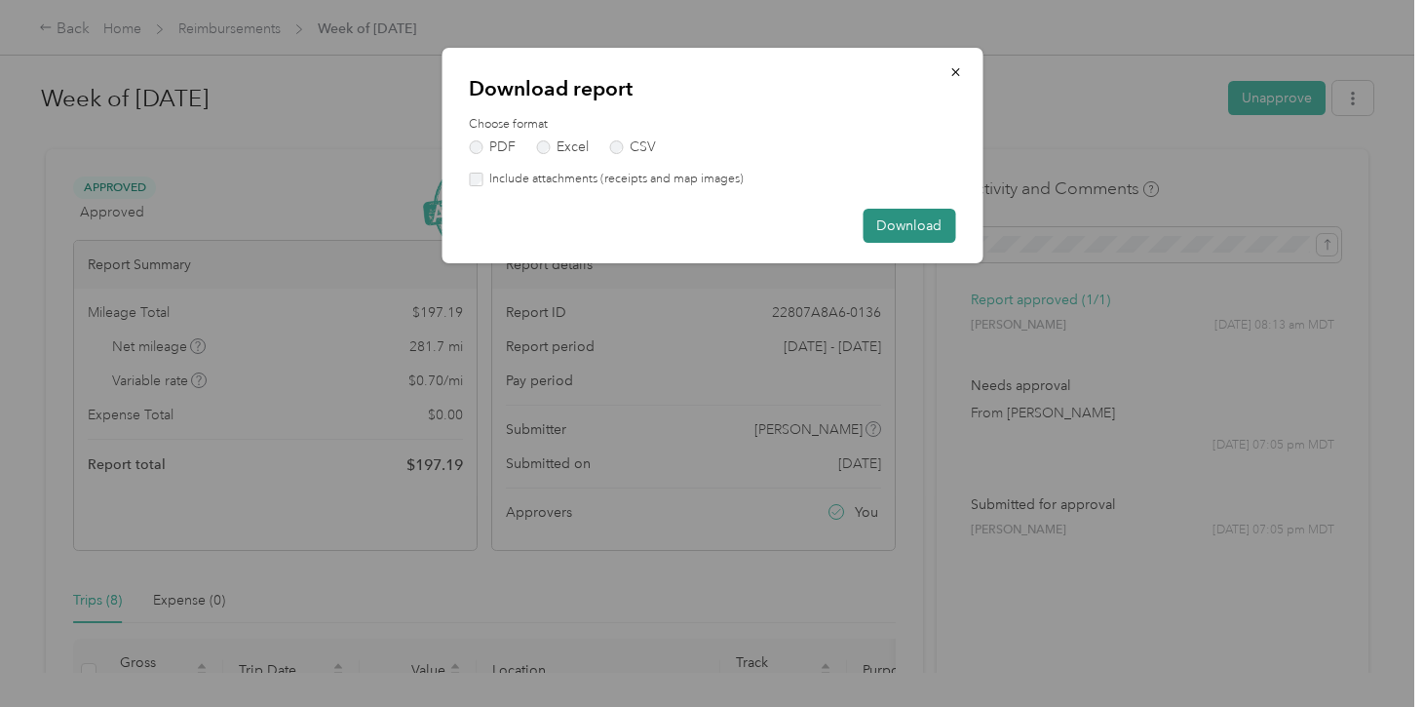
click at [913, 233] on button "Download" at bounding box center [909, 226] width 93 height 34
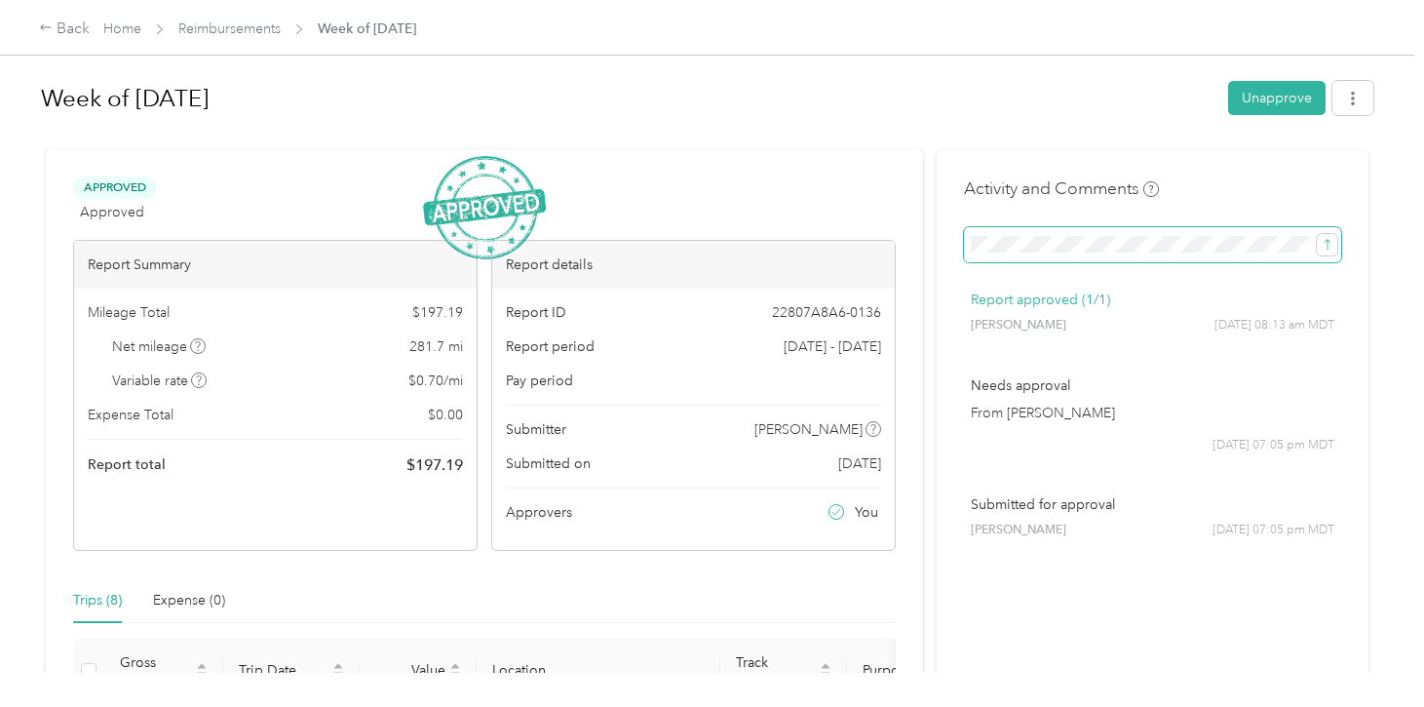
click at [1317, 234] on button "submit" at bounding box center [1327, 244] width 20 height 21
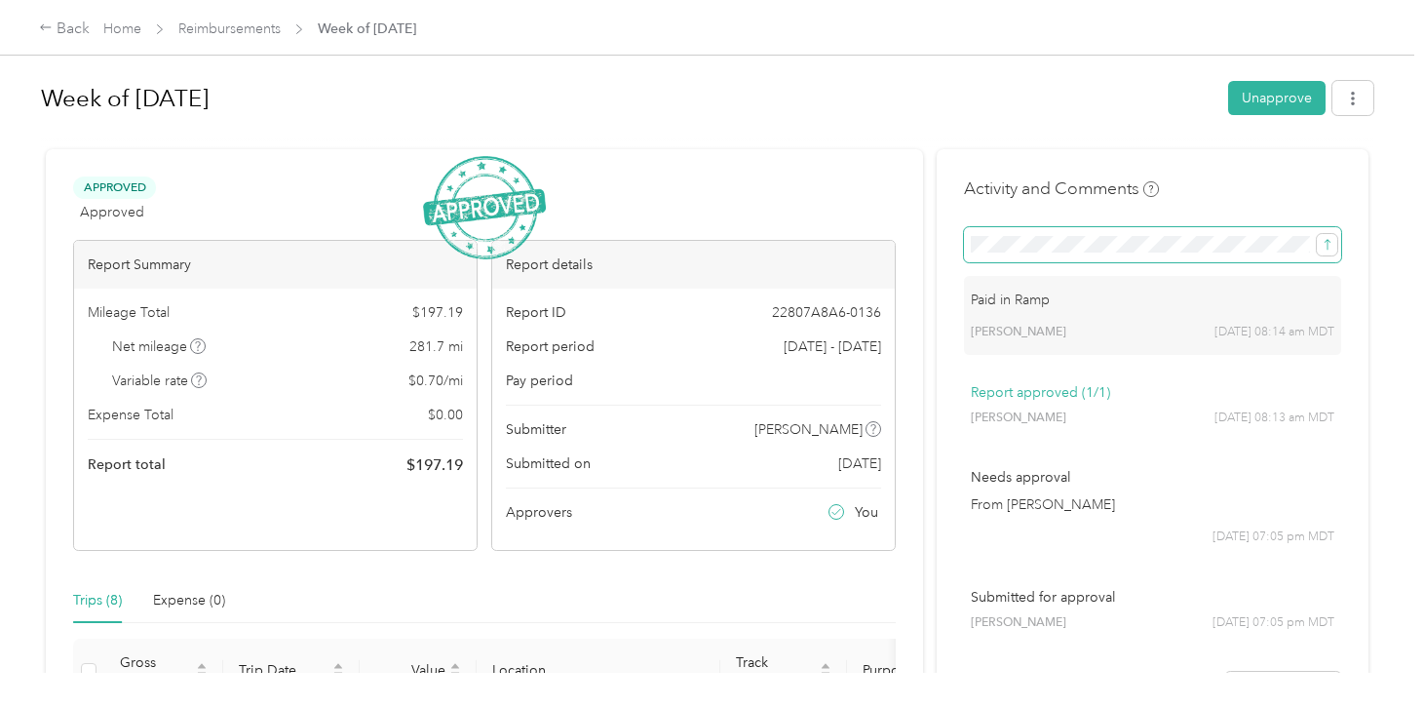
click at [1317, 234] on button "submit" at bounding box center [1327, 244] width 20 height 21
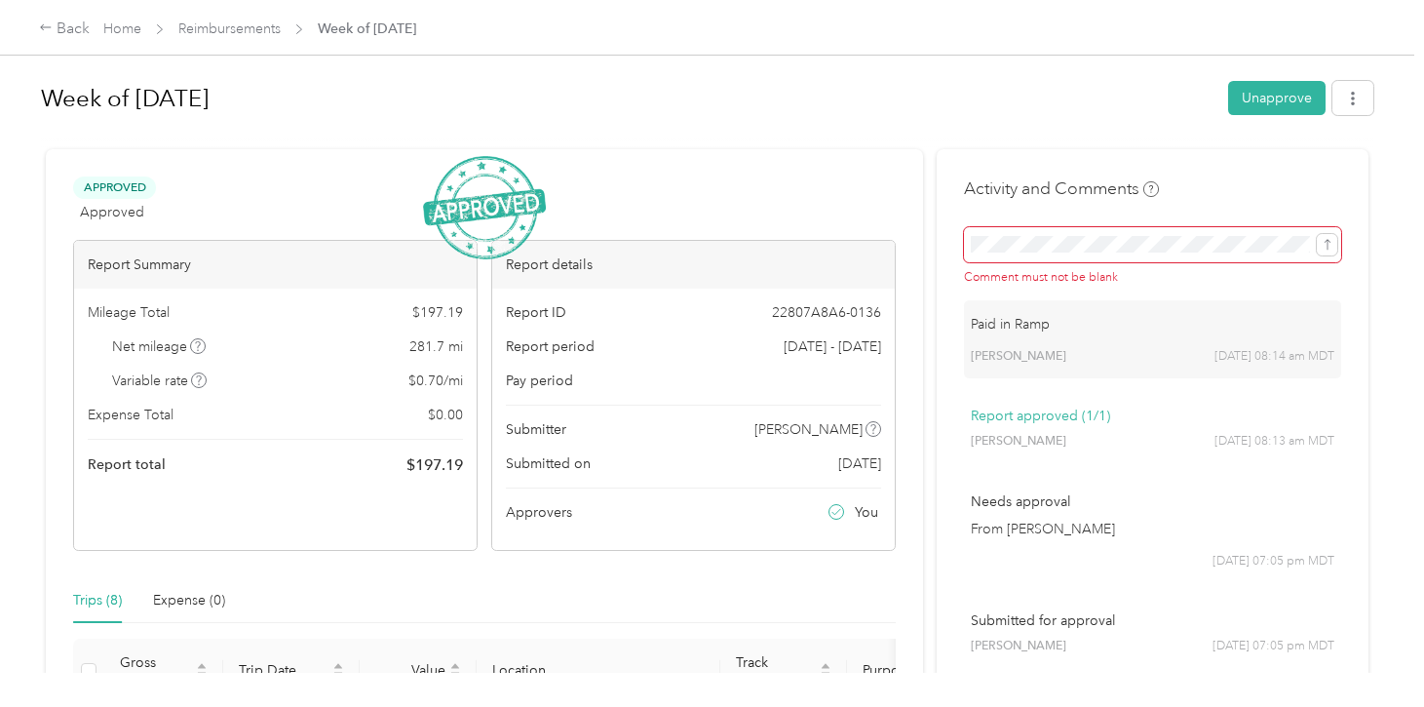
click at [637, 97] on h1 "Week of [DATE]" at bounding box center [628, 98] width 1174 height 47
click at [254, 27] on link "Reimbursements" at bounding box center [229, 28] width 102 height 17
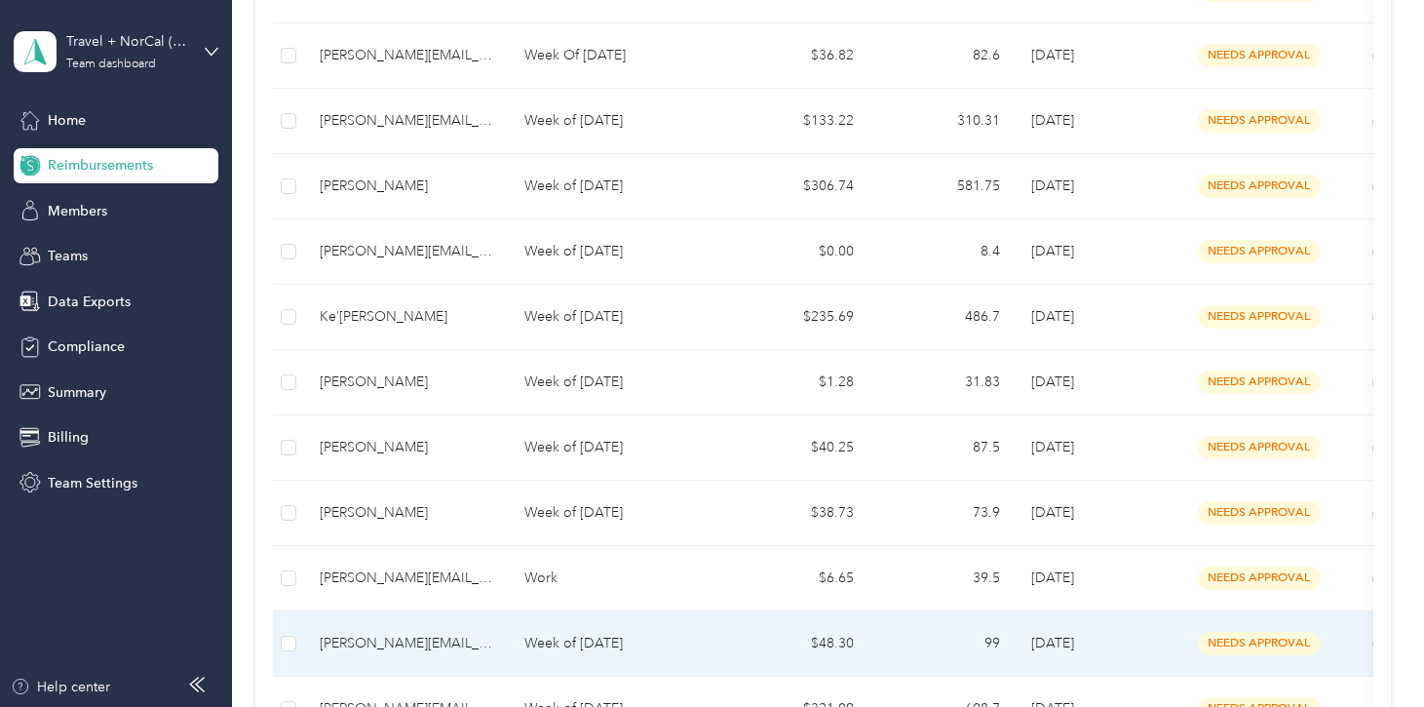
scroll to position [587, 0]
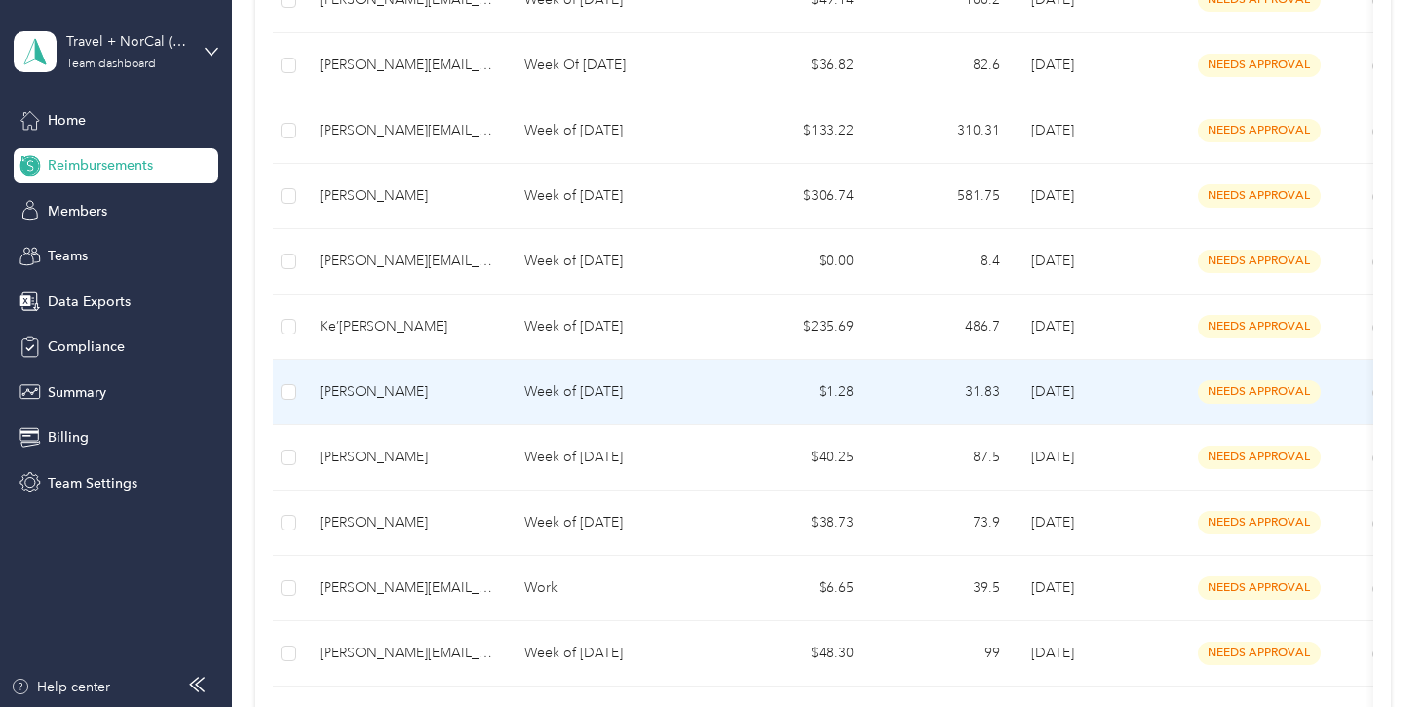
click at [540, 383] on p "Week of [DATE]" at bounding box center [615, 391] width 183 height 21
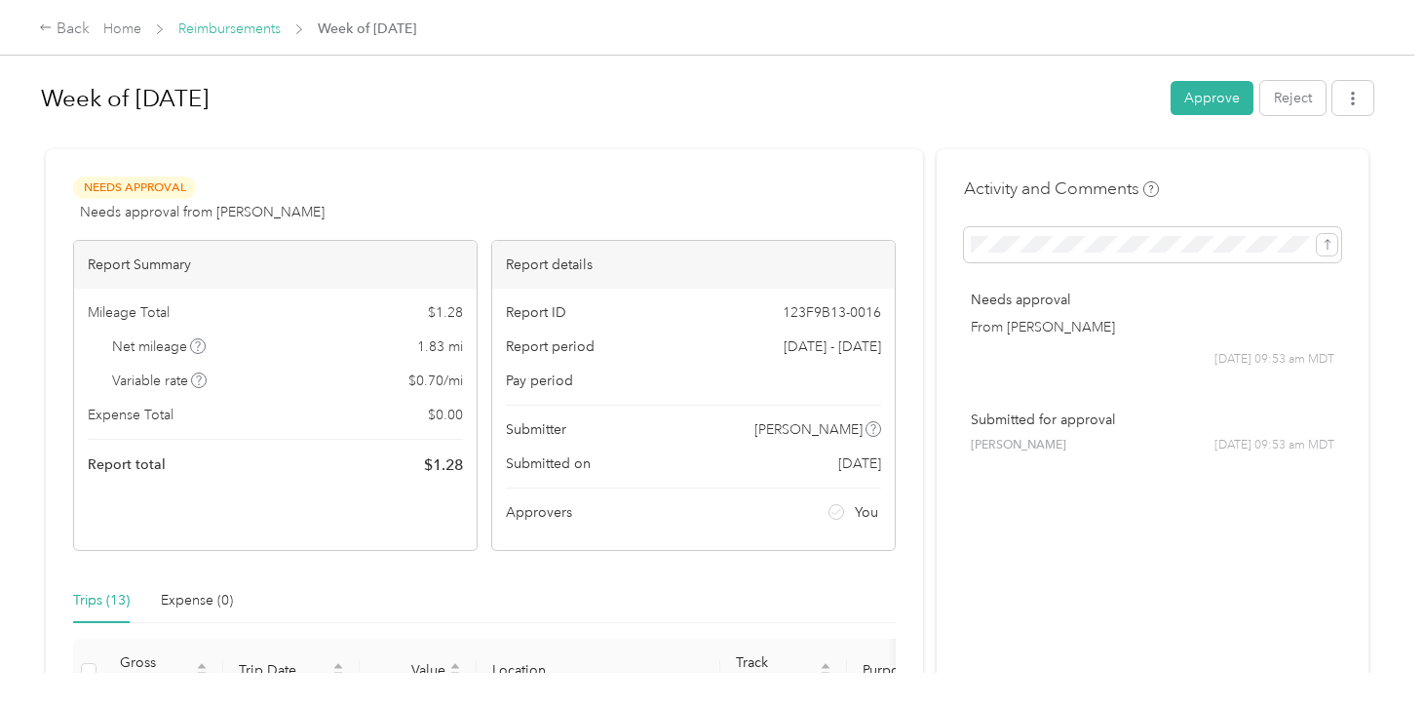
click at [230, 29] on link "Reimbursements" at bounding box center [229, 28] width 102 height 17
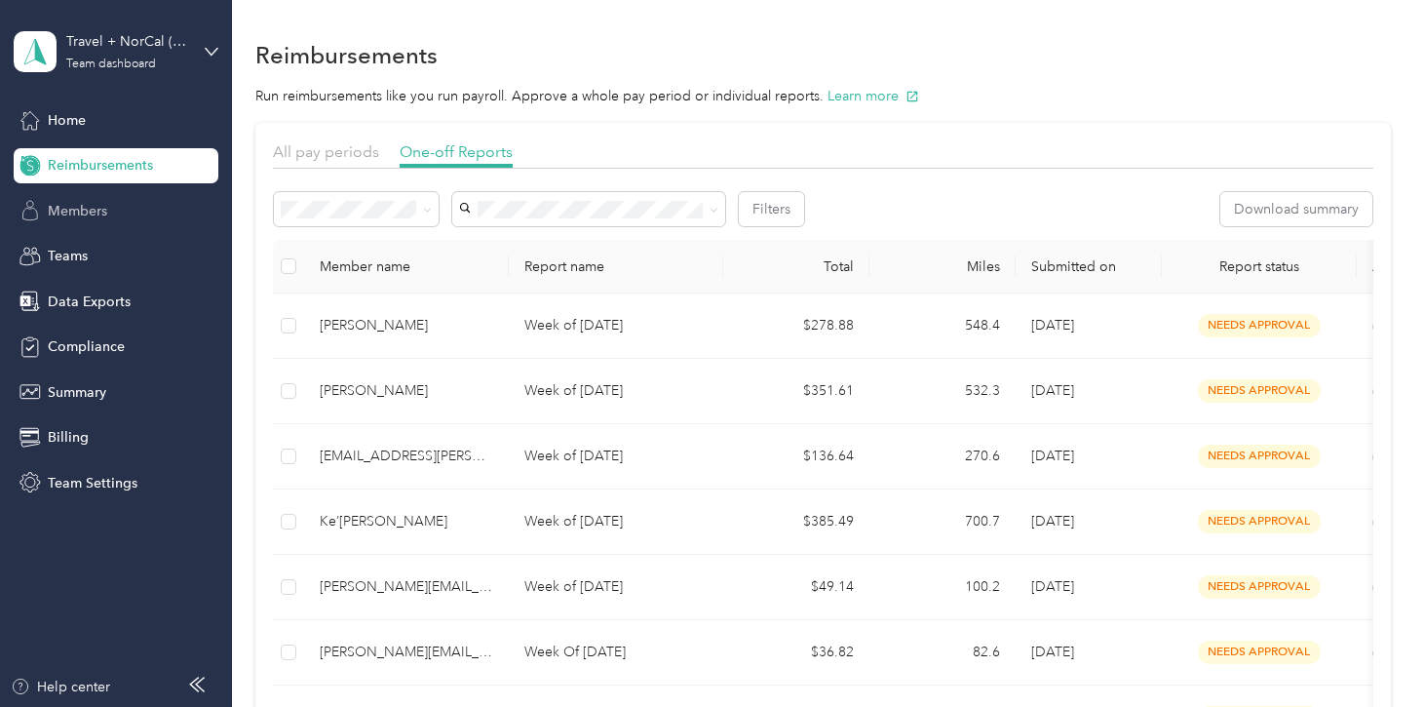
click at [98, 206] on span "Members" at bounding box center [77, 211] width 59 height 20
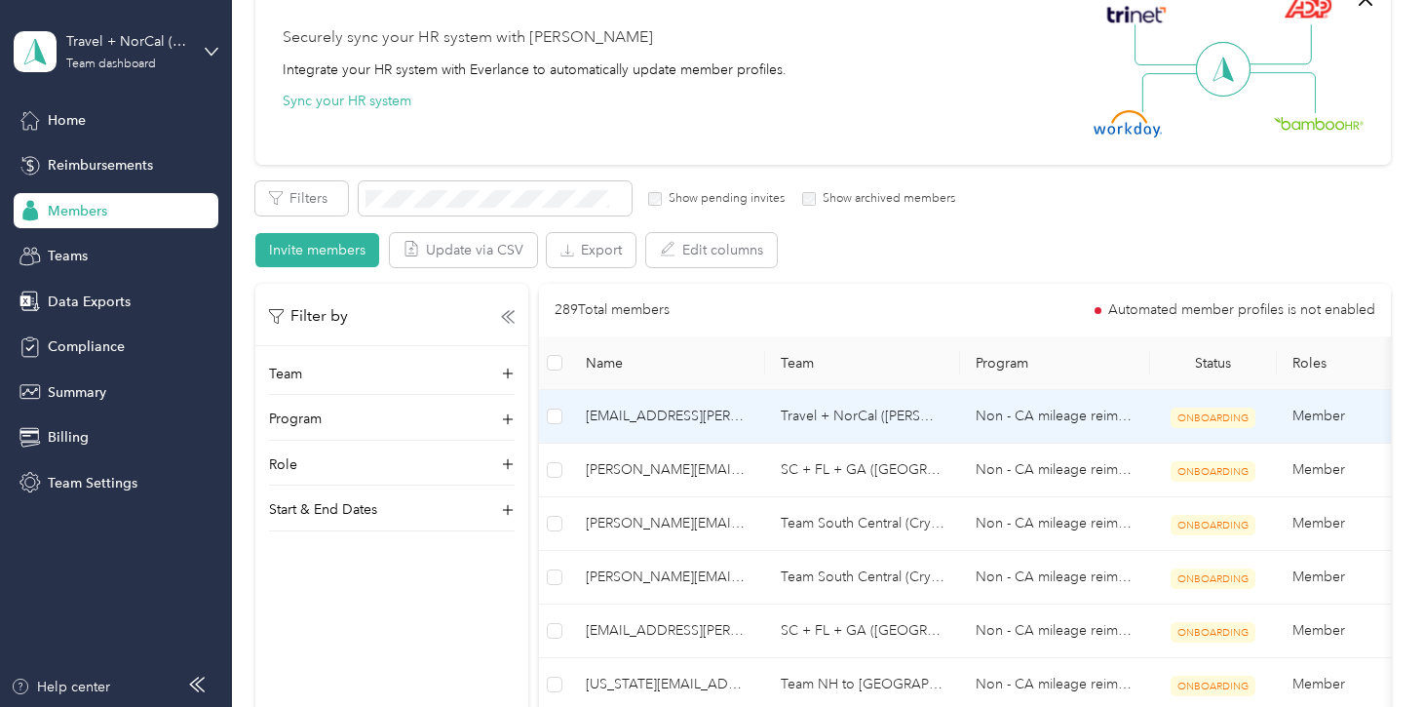
scroll to position [81, 0]
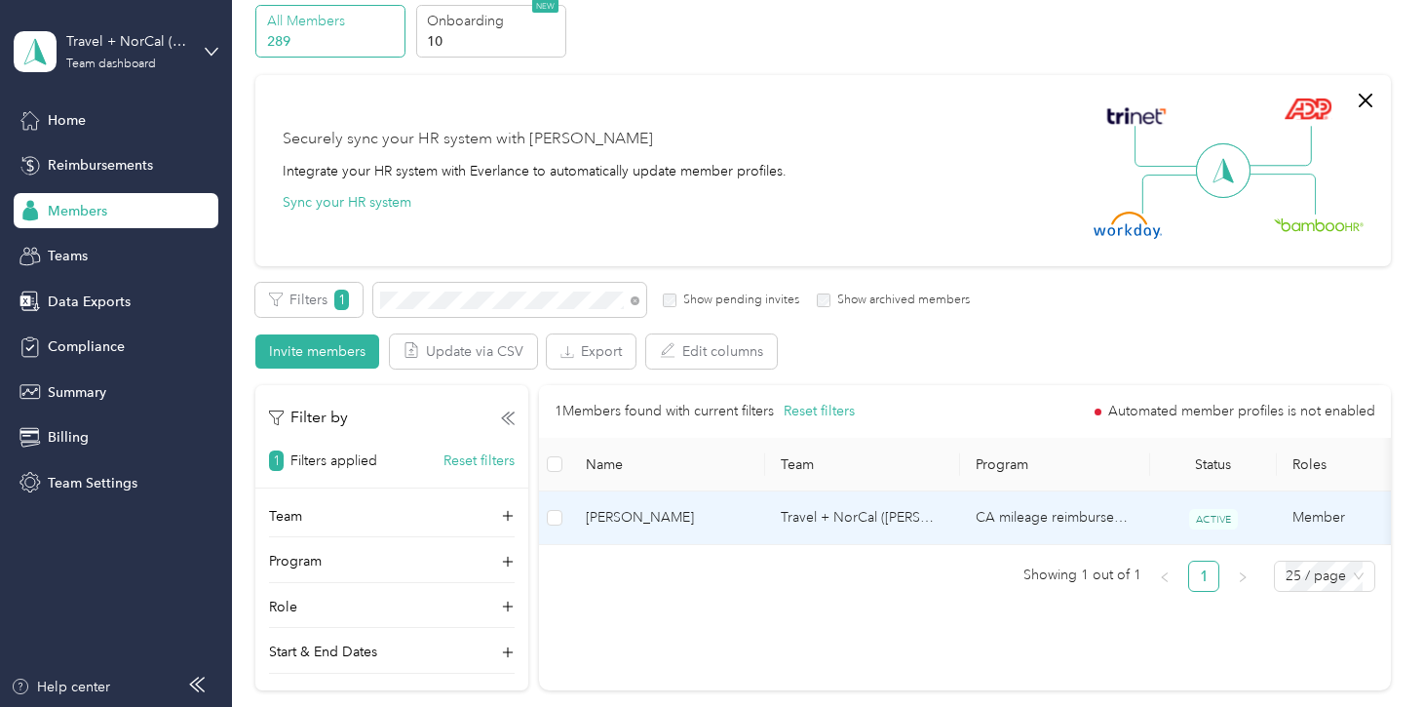
click at [644, 511] on span "[PERSON_NAME]" at bounding box center [668, 517] width 164 height 21
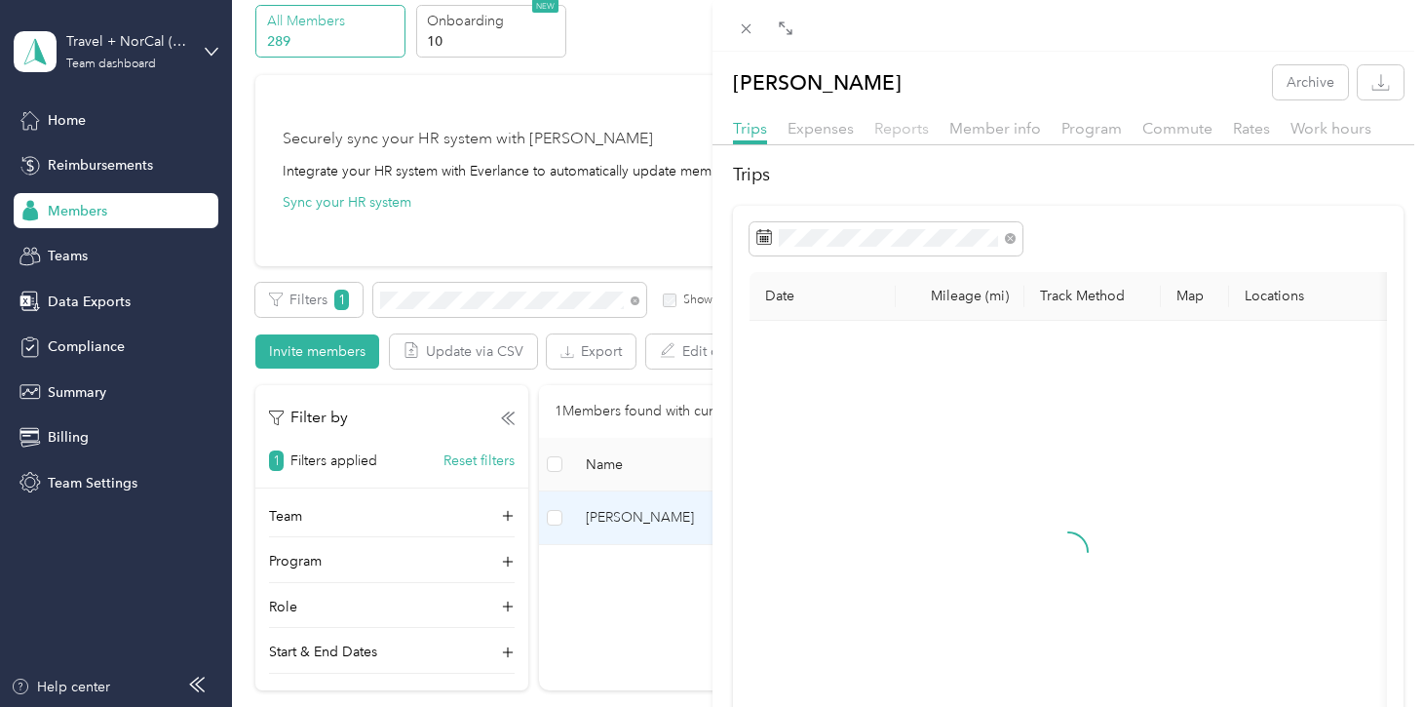
click at [914, 118] on div "Reports" at bounding box center [901, 129] width 55 height 24
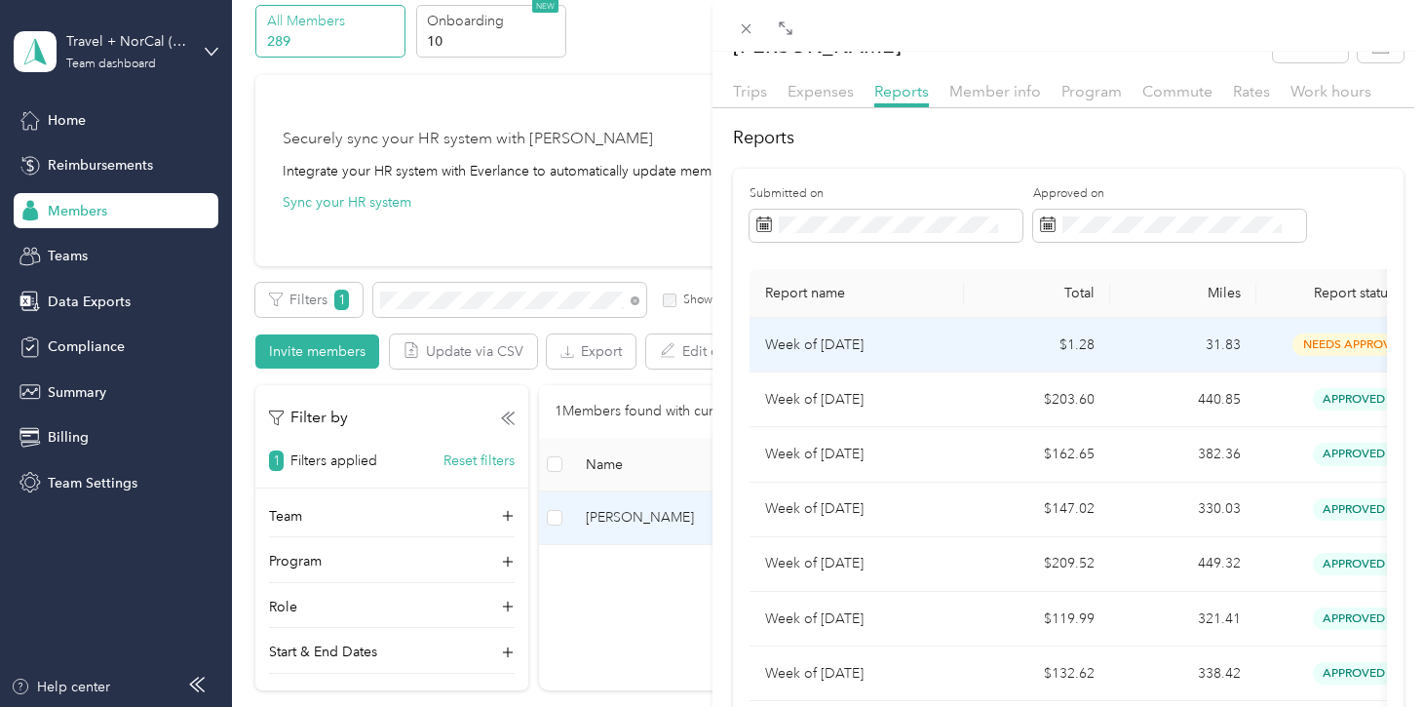
scroll to position [36, 0]
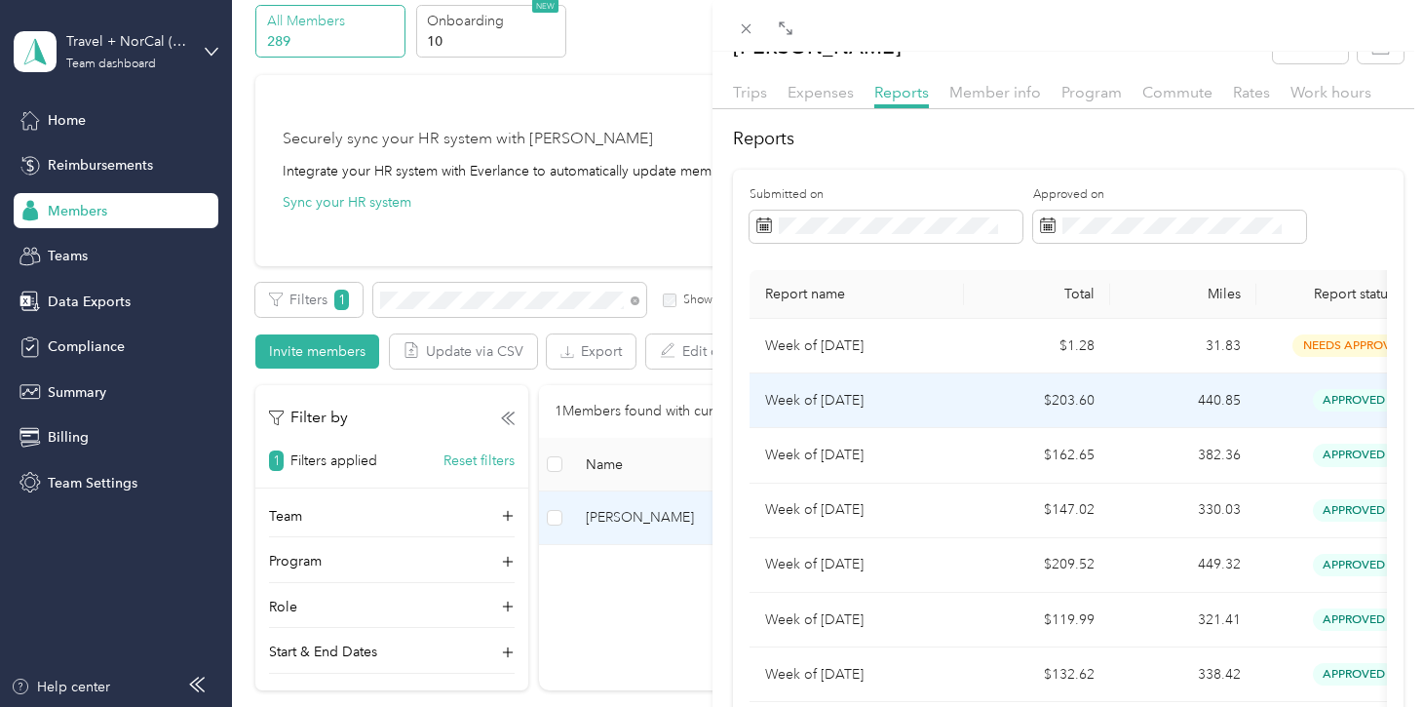
click at [903, 400] on p "Week of [DATE]" at bounding box center [856, 400] width 183 height 21
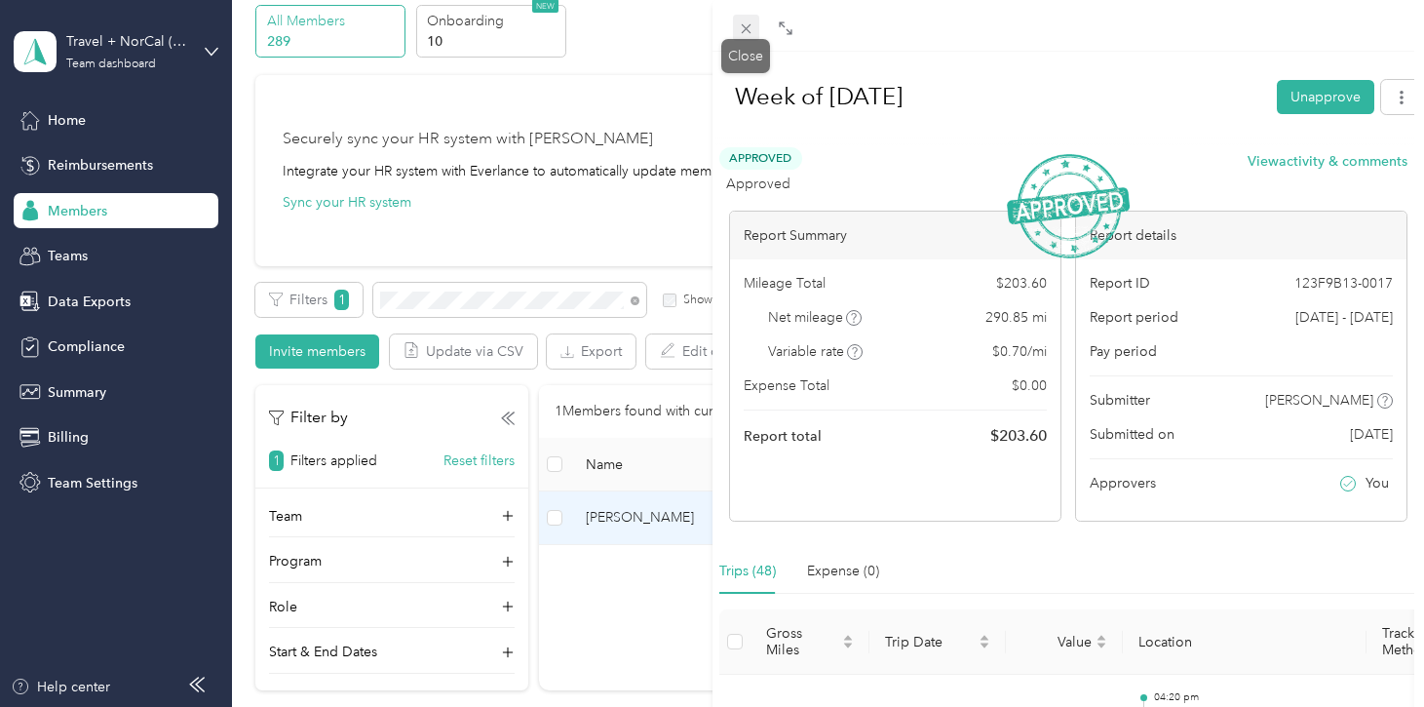
click at [746, 26] on icon at bounding box center [746, 28] width 17 height 17
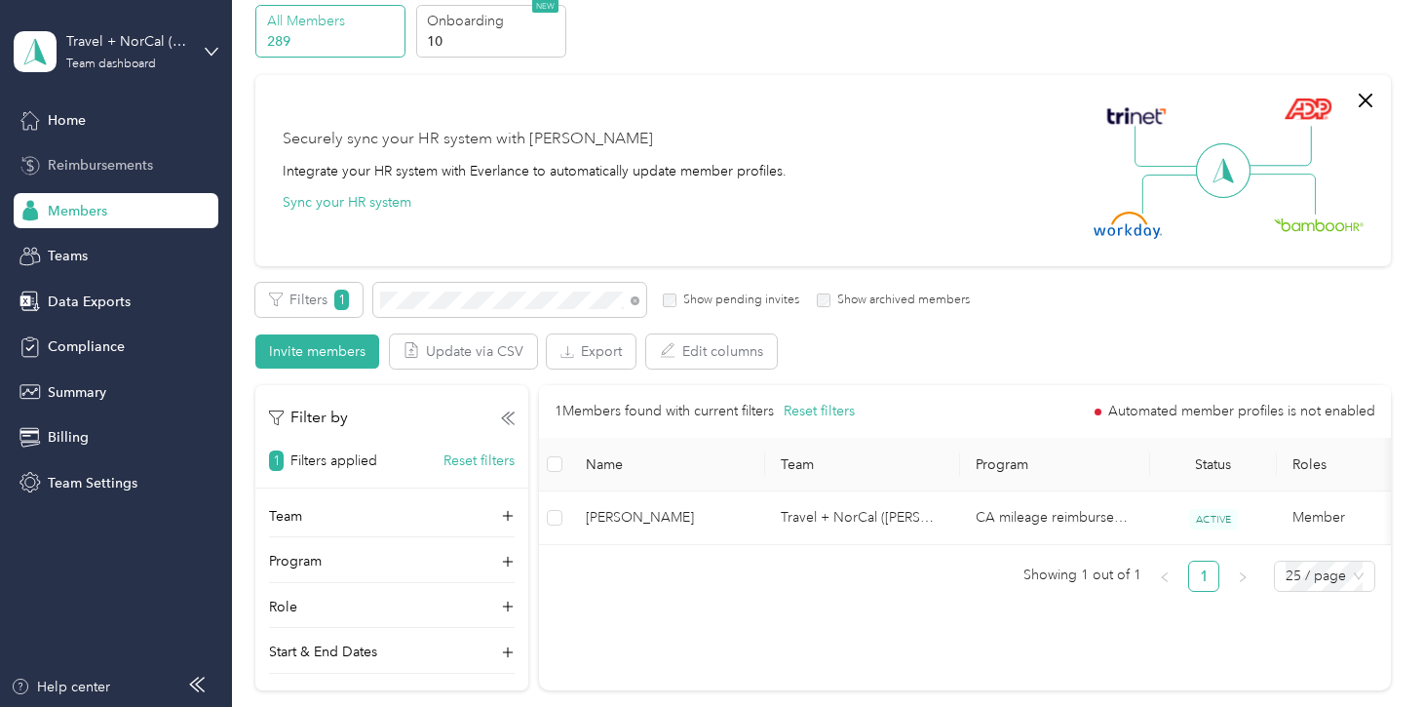
click at [71, 175] on span "Reimbursements" at bounding box center [100, 165] width 105 height 20
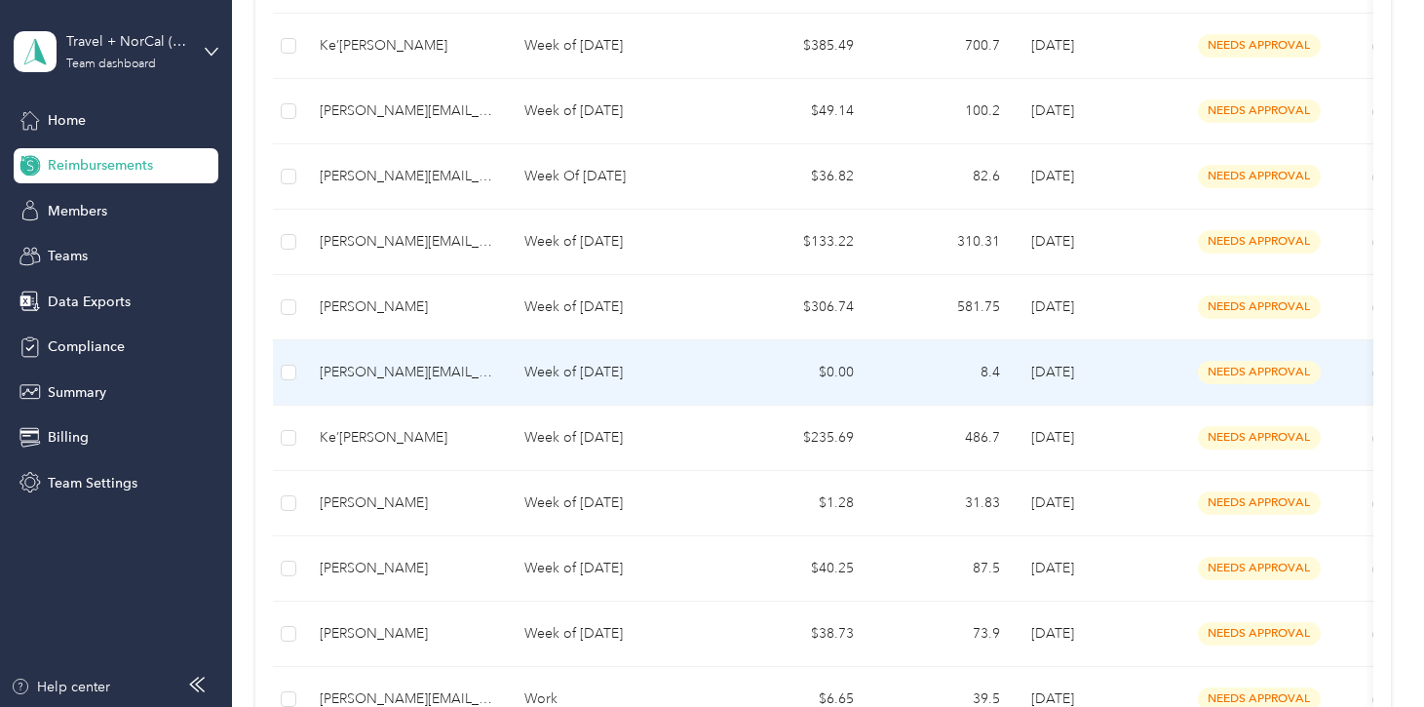
scroll to position [516, 0]
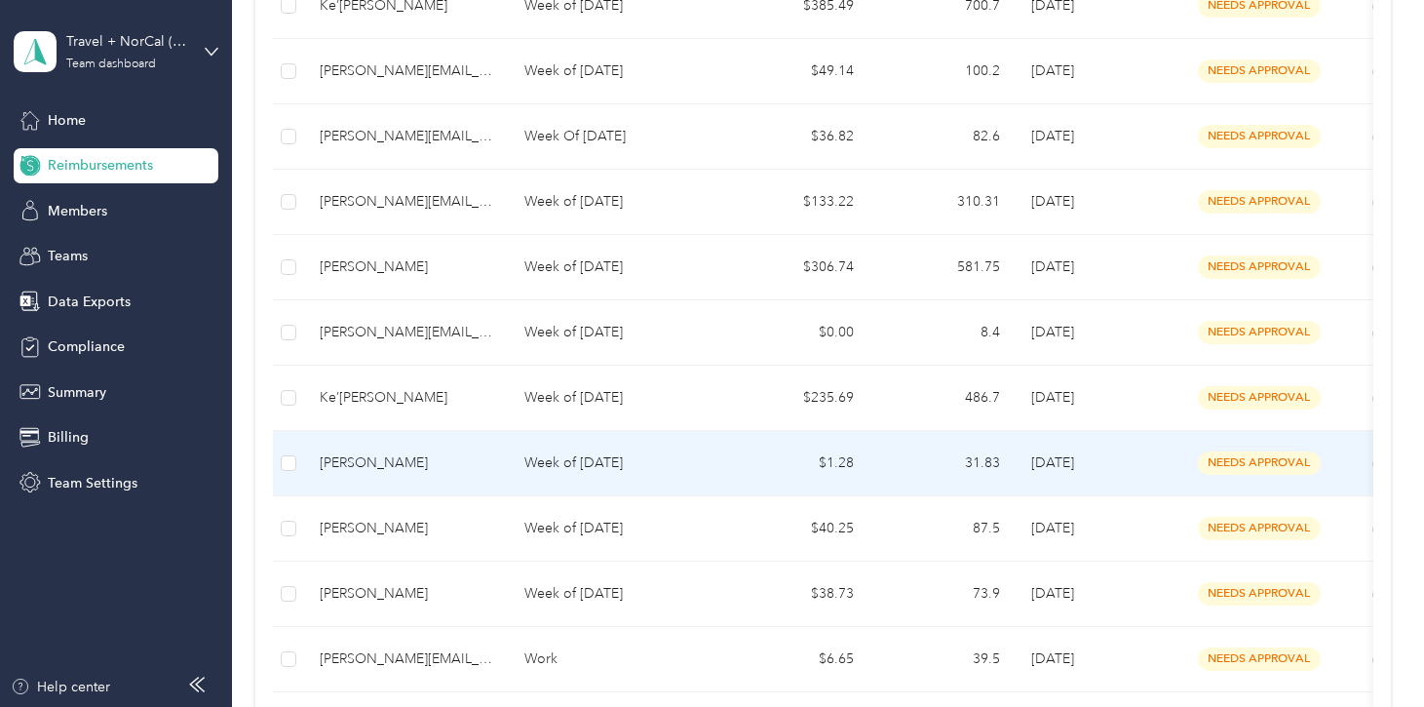
click at [398, 466] on div "[PERSON_NAME]" at bounding box center [407, 462] width 174 height 21
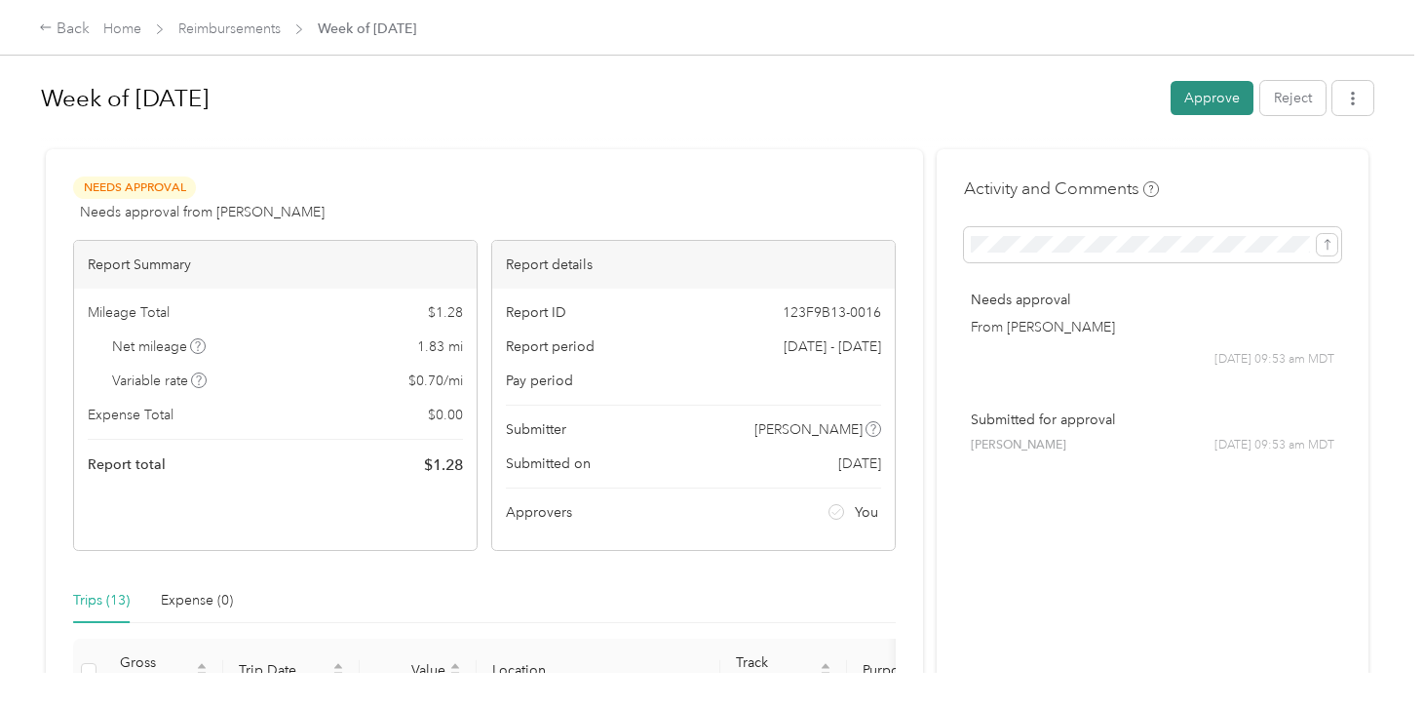
click at [1228, 104] on button "Approve" at bounding box center [1212, 98] width 83 height 34
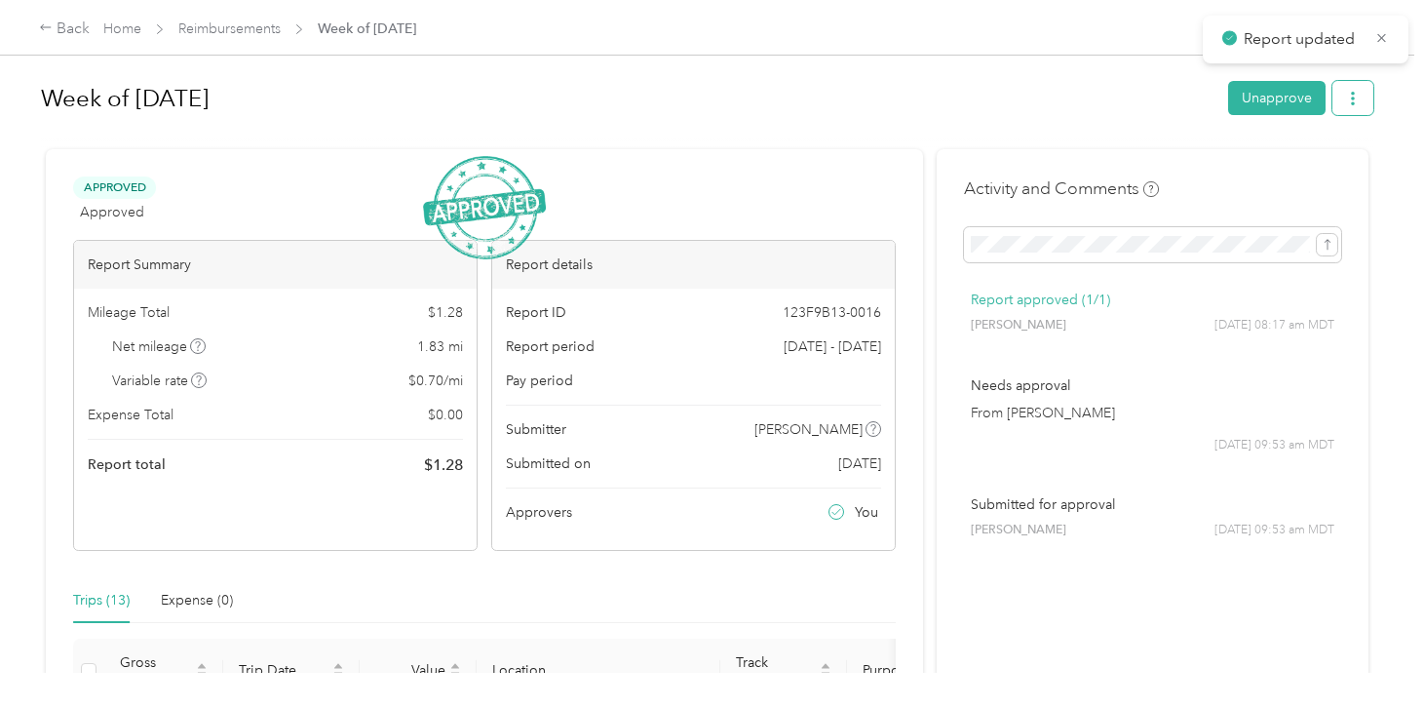
click at [1360, 102] on icon "button" at bounding box center [1353, 99] width 14 height 14
click at [1338, 170] on span "Download" at bounding box center [1307, 169] width 64 height 20
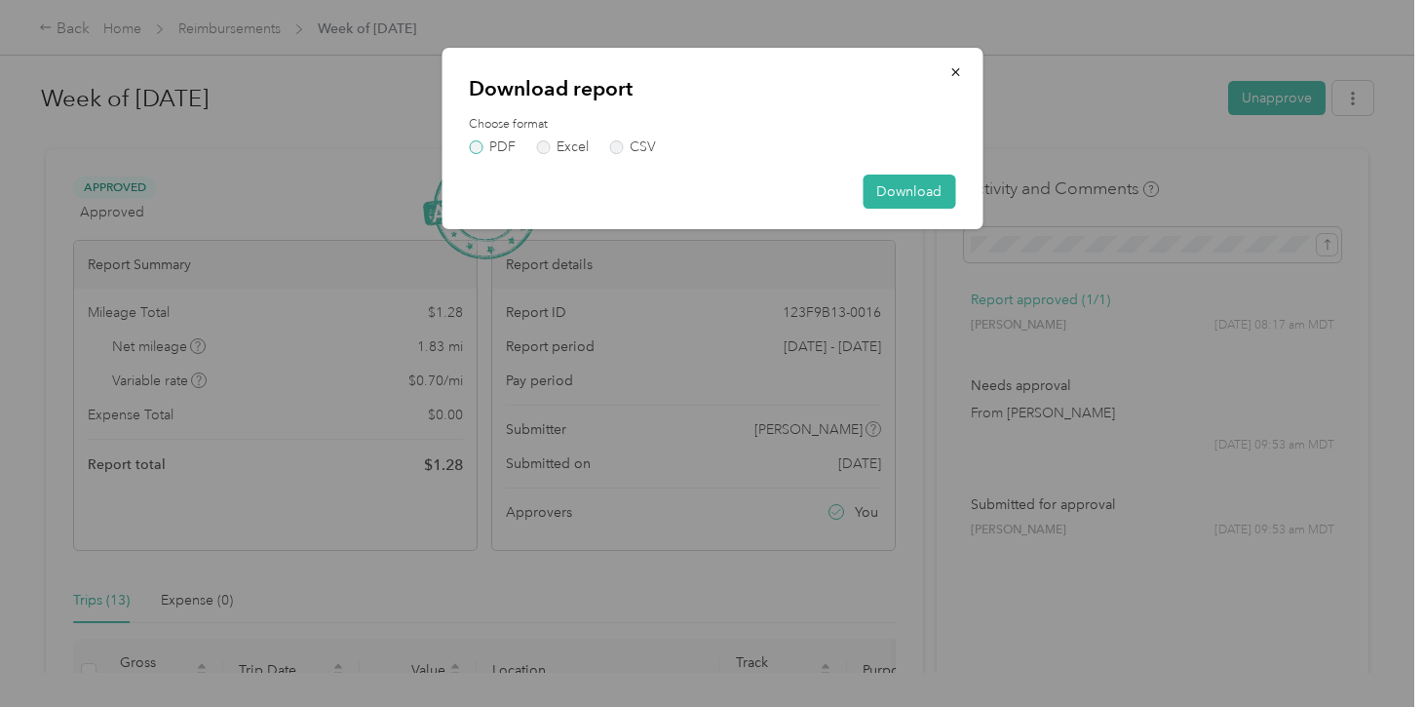
click at [500, 147] on label "PDF" at bounding box center [492, 147] width 47 height 14
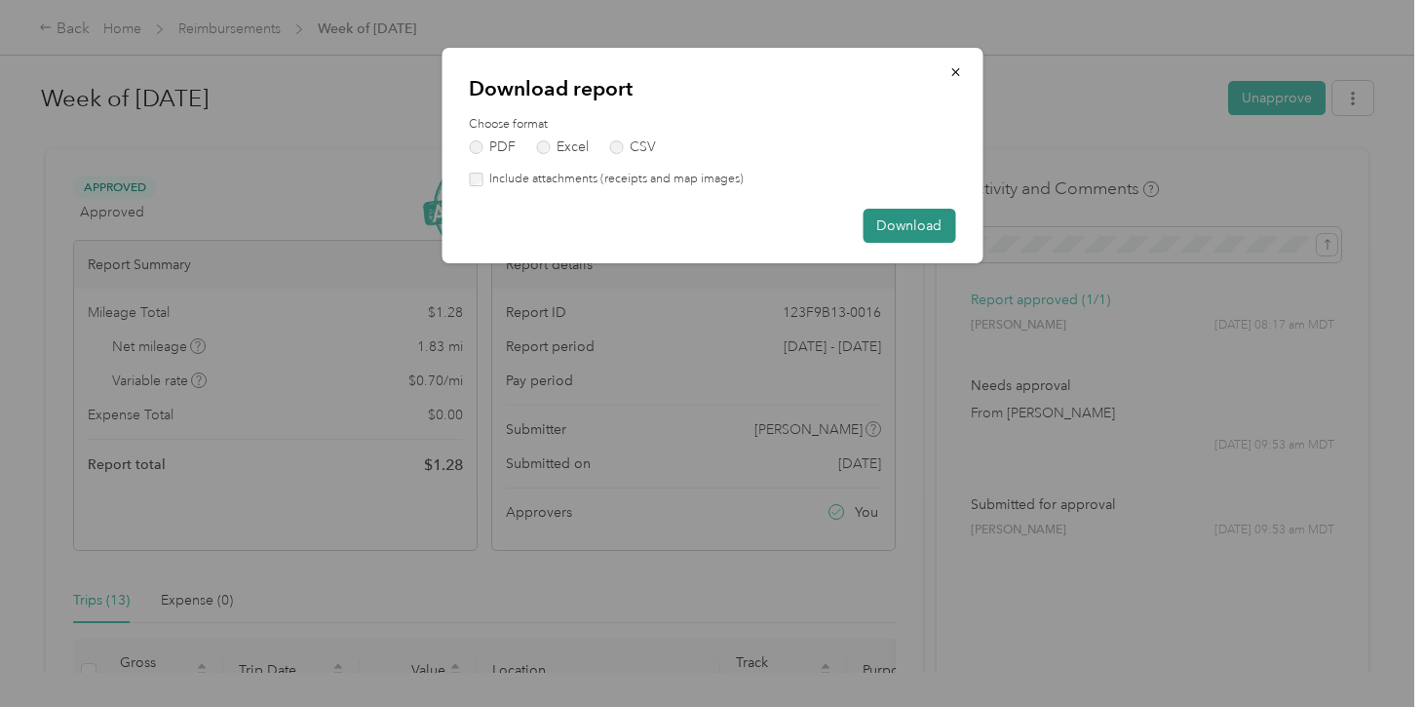
click at [911, 227] on button "Download" at bounding box center [909, 226] width 93 height 34
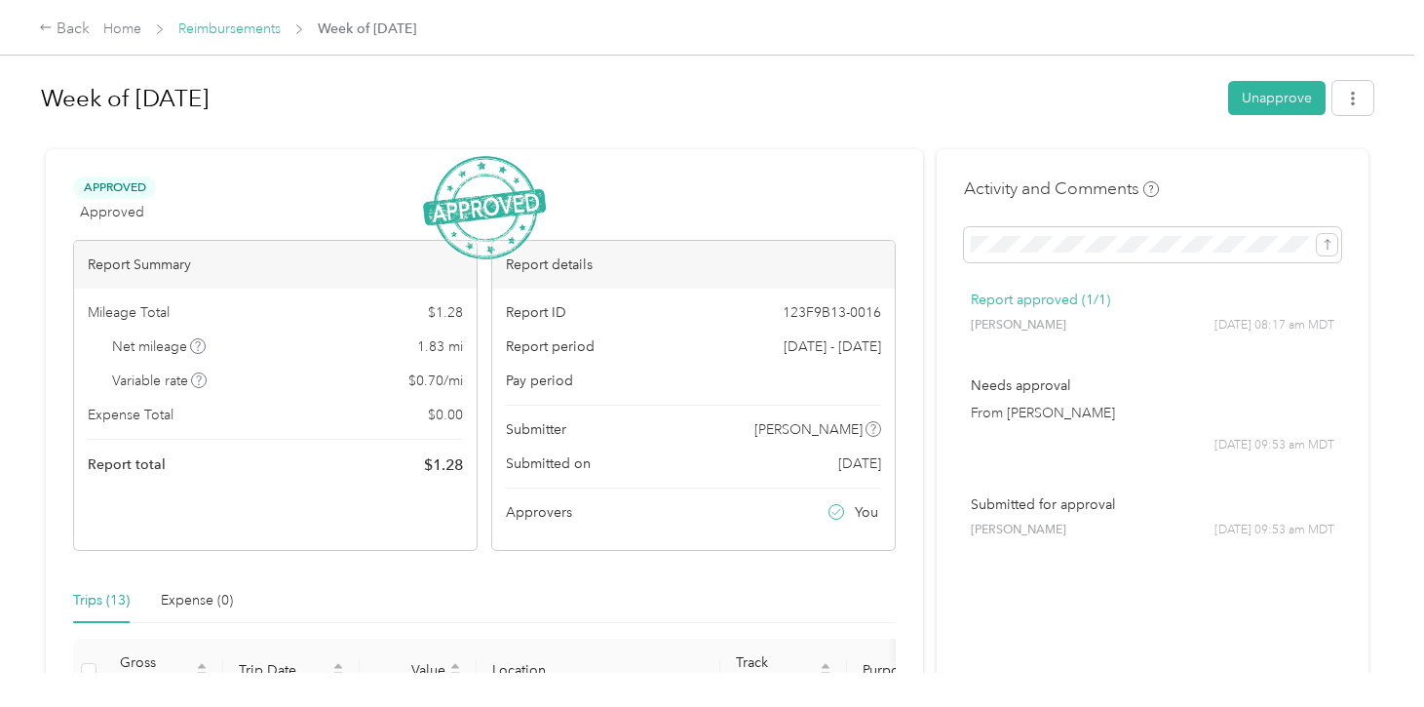
click at [221, 27] on link "Reimbursements" at bounding box center [229, 28] width 102 height 17
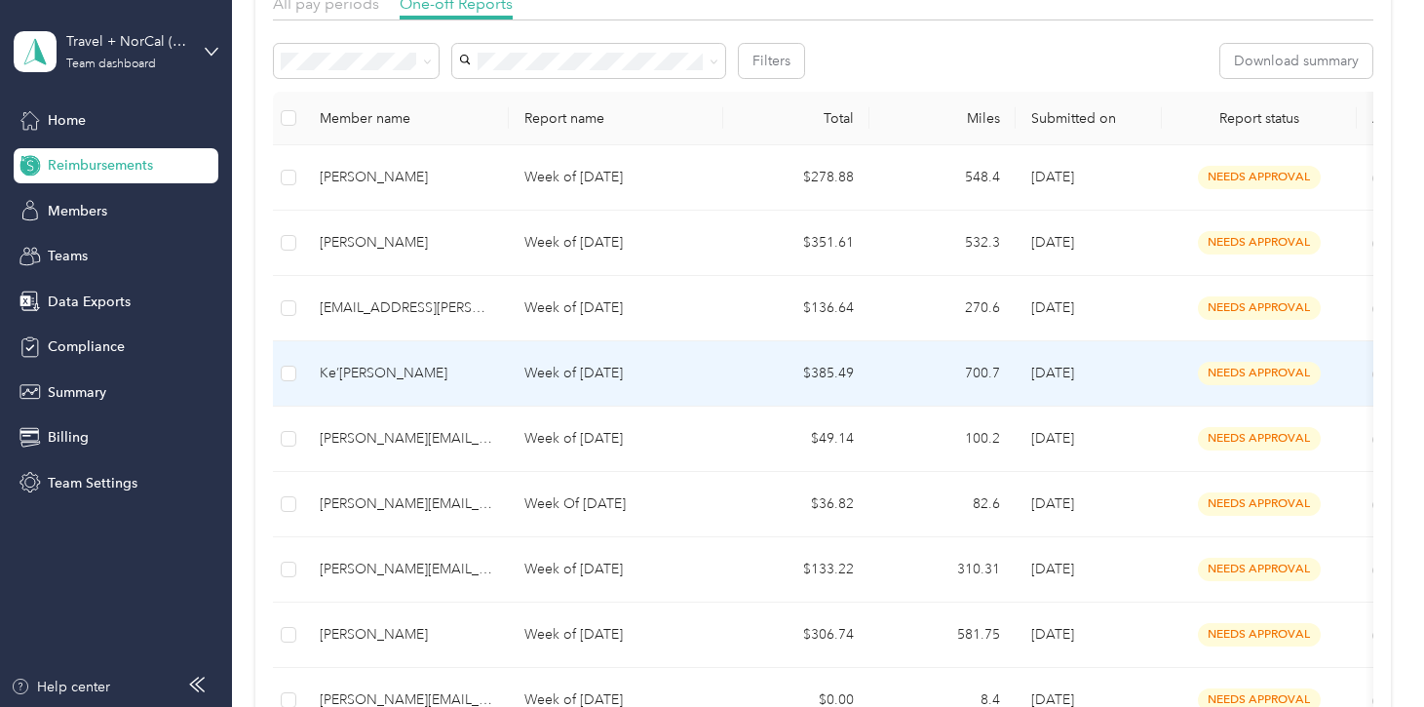
scroll to position [170, 0]
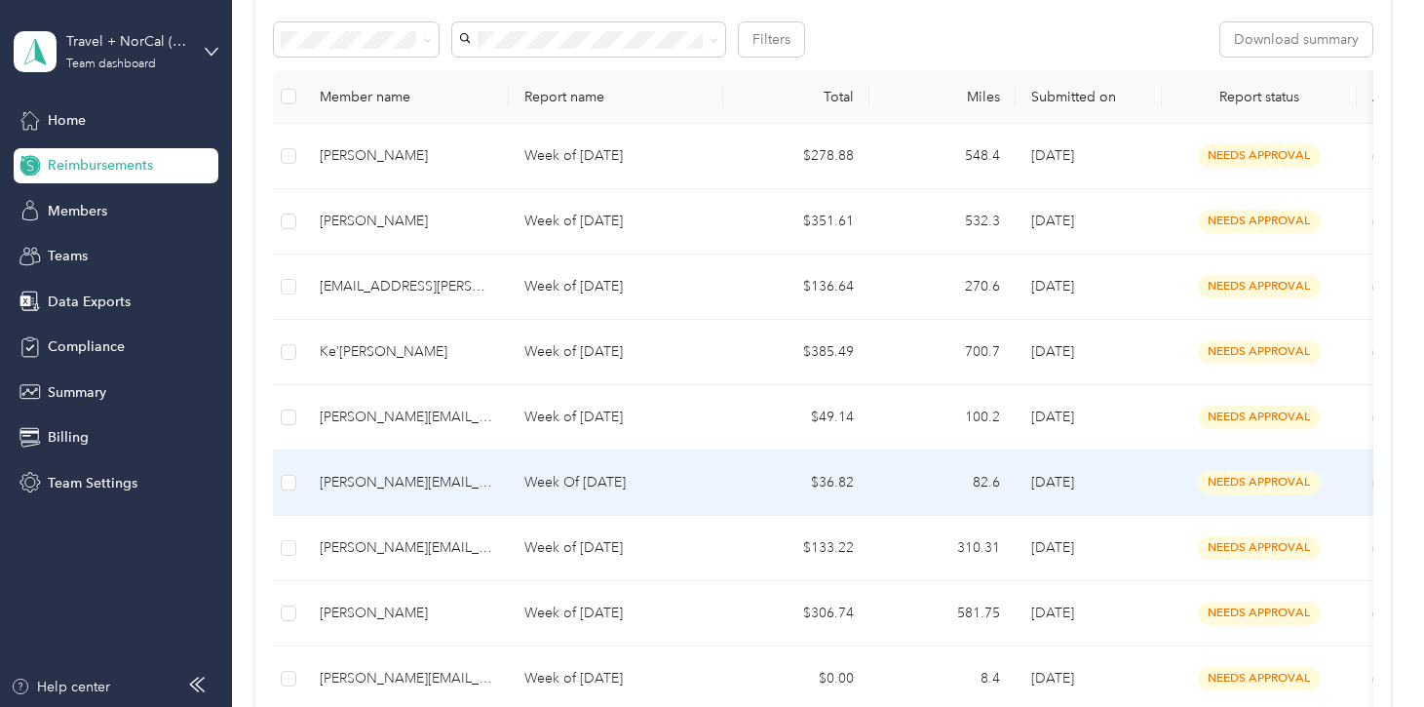
click at [578, 487] on p "Week Of [DATE]" at bounding box center [615, 482] width 183 height 21
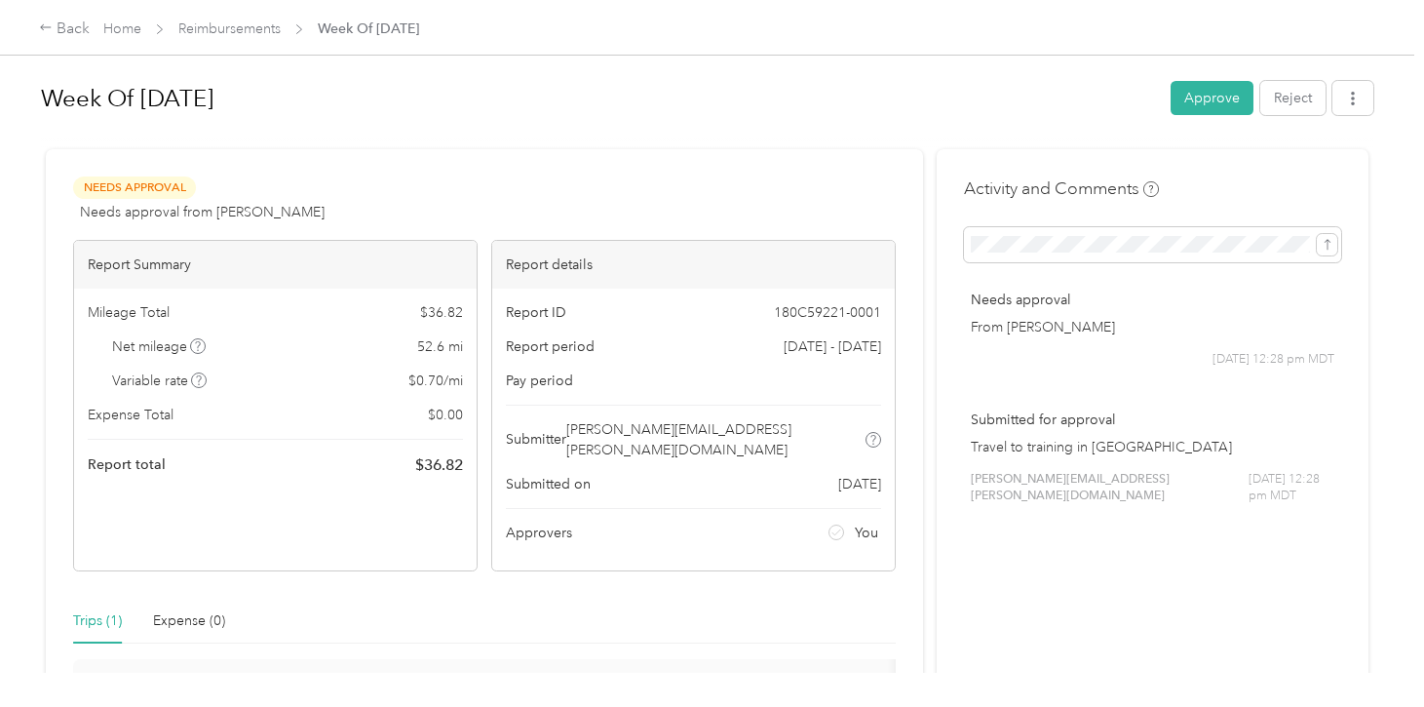
click at [224, 43] on div "Back Home Reimbursements Week Of [DATE]" at bounding box center [712, 27] width 1424 height 55
click at [224, 30] on link "Reimbursements" at bounding box center [229, 28] width 102 height 17
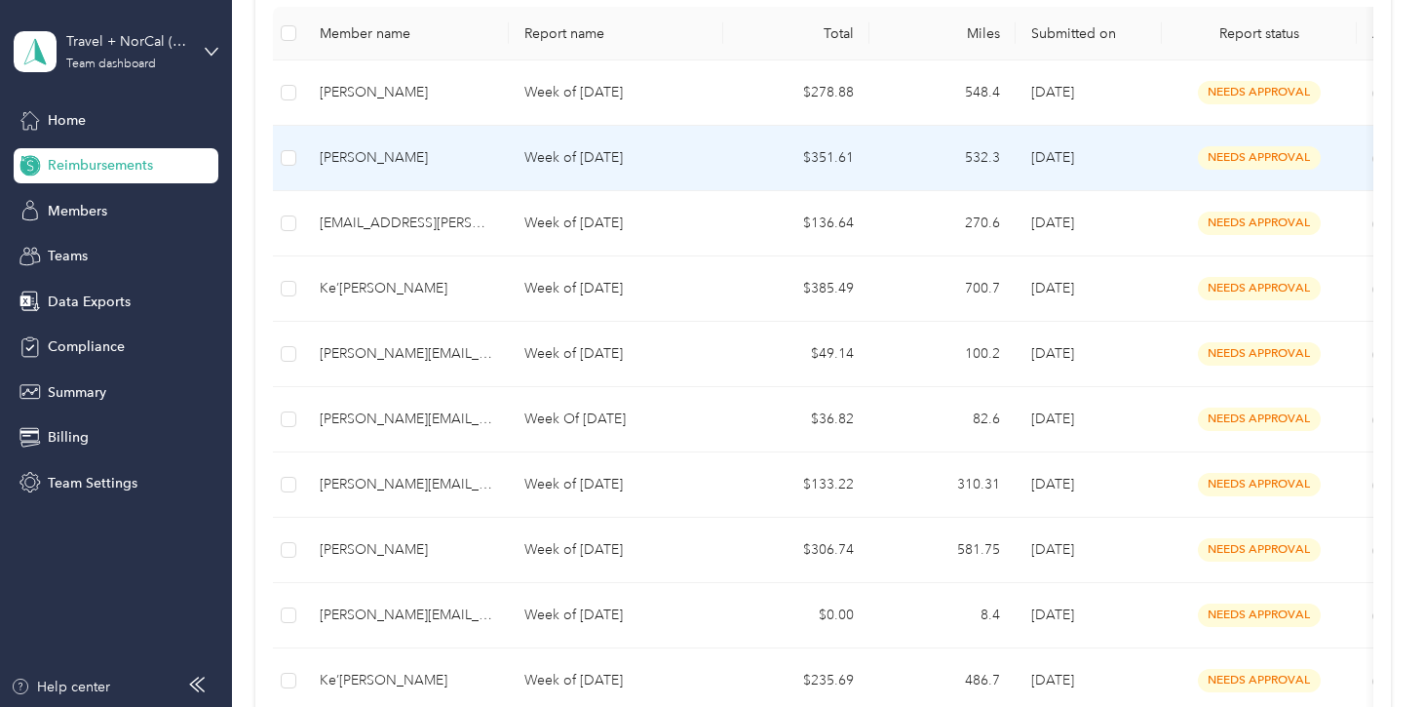
scroll to position [254, 0]
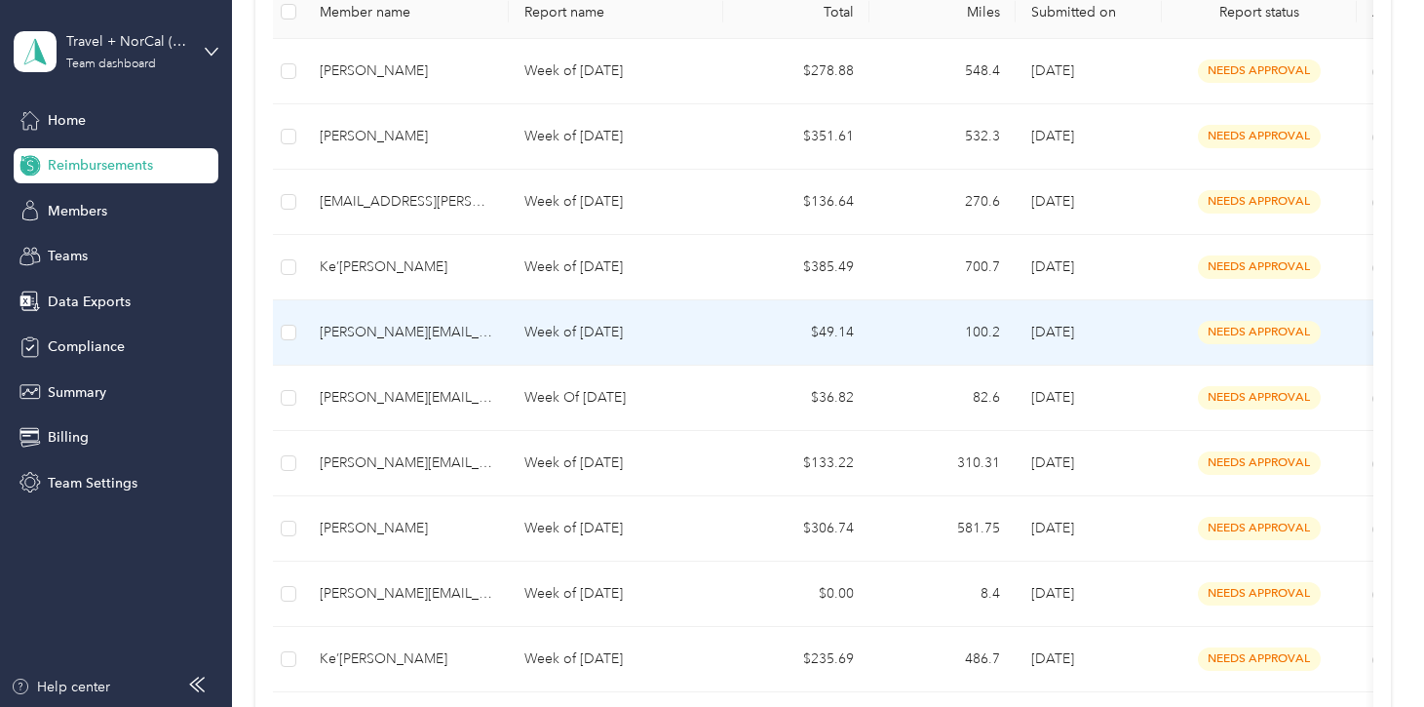
click at [619, 338] on p "Week of [DATE]" at bounding box center [615, 332] width 183 height 21
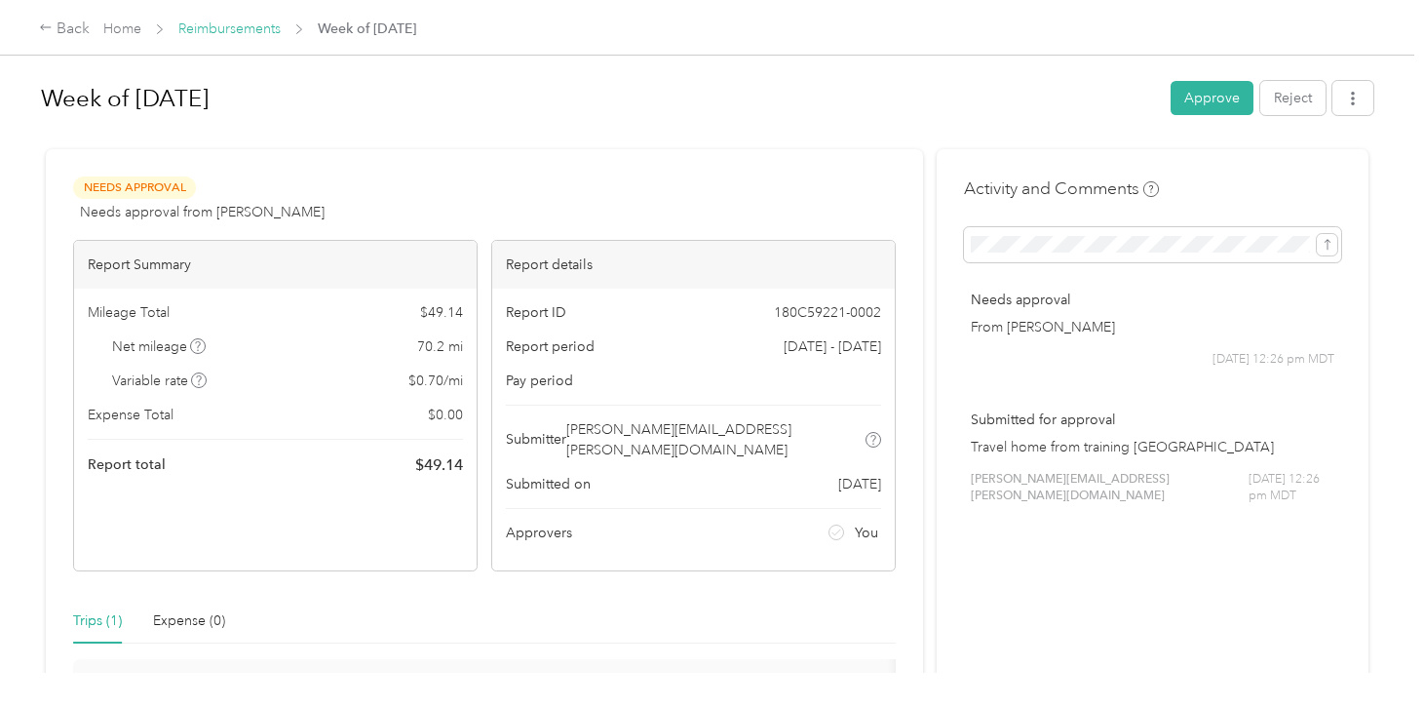
click at [220, 28] on link "Reimbursements" at bounding box center [229, 28] width 102 height 17
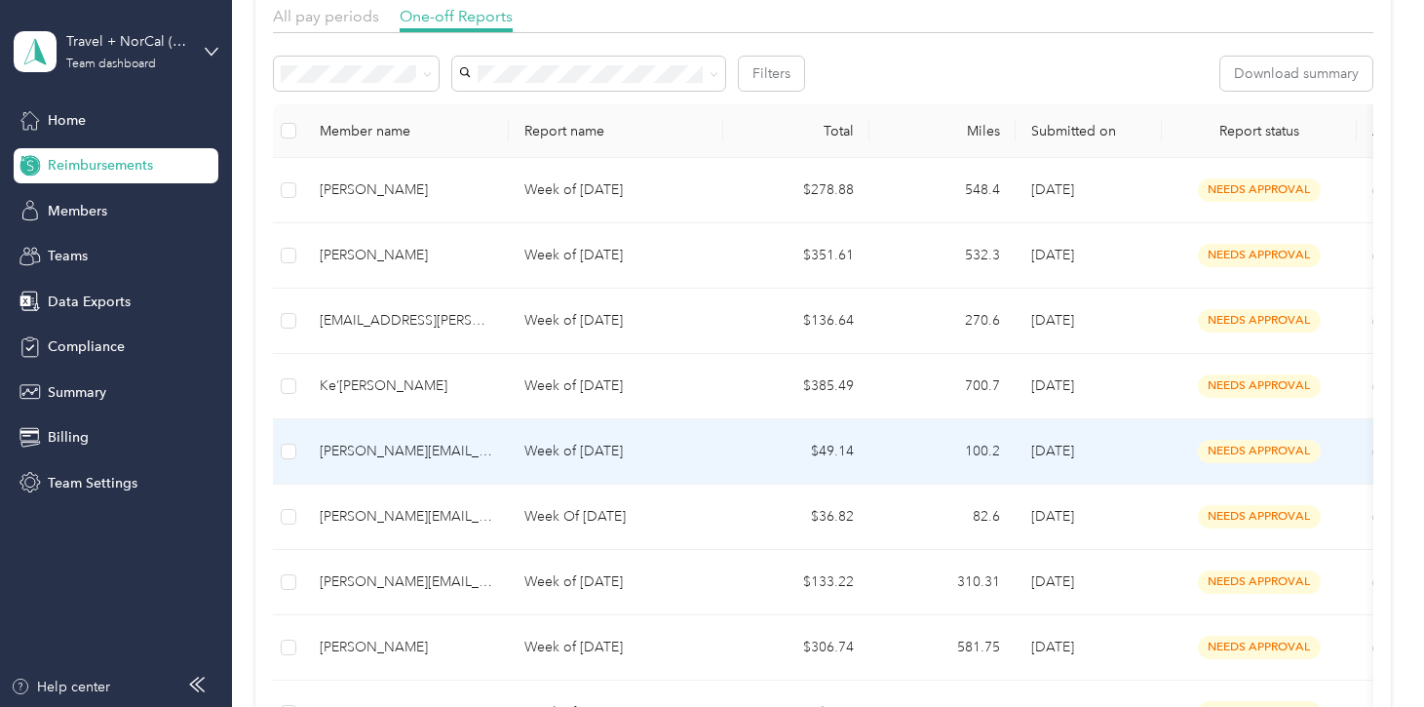
scroll to position [133, 0]
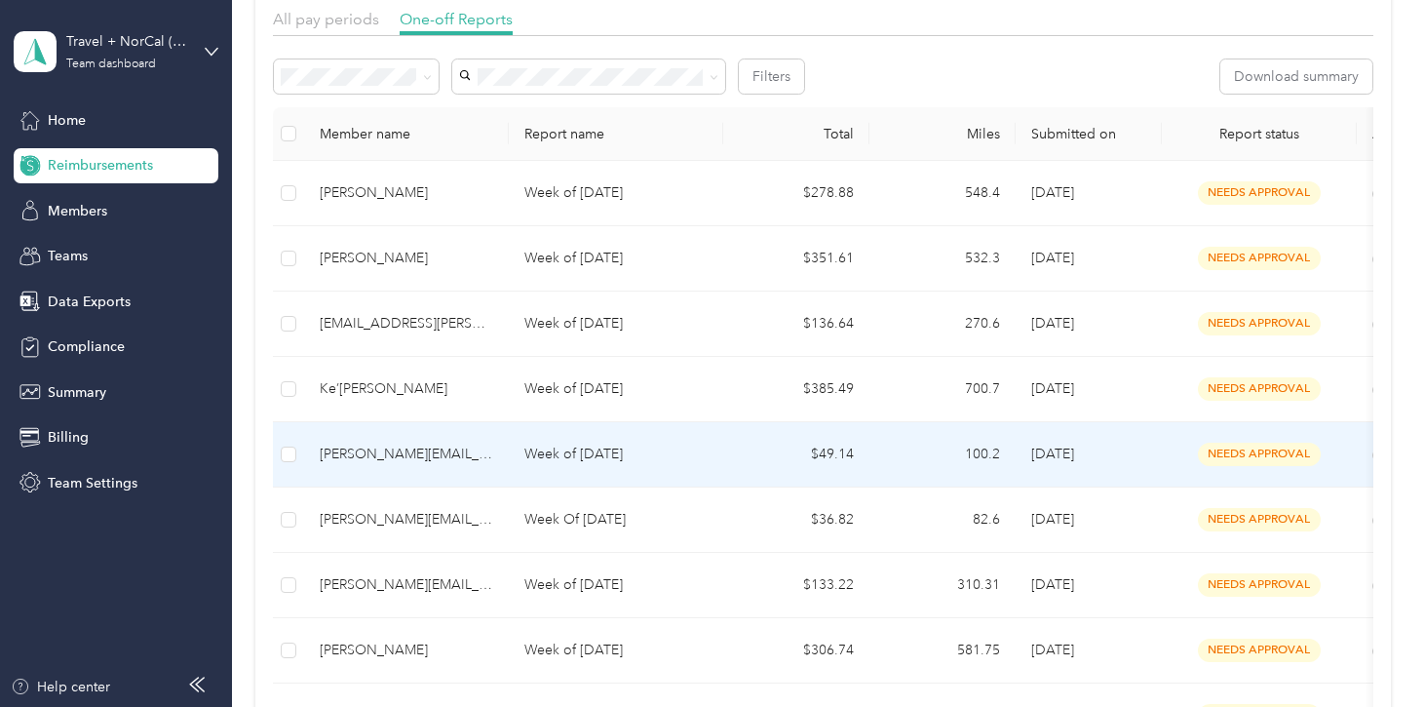
click at [662, 457] on p "Week of [DATE]" at bounding box center [615, 454] width 183 height 21
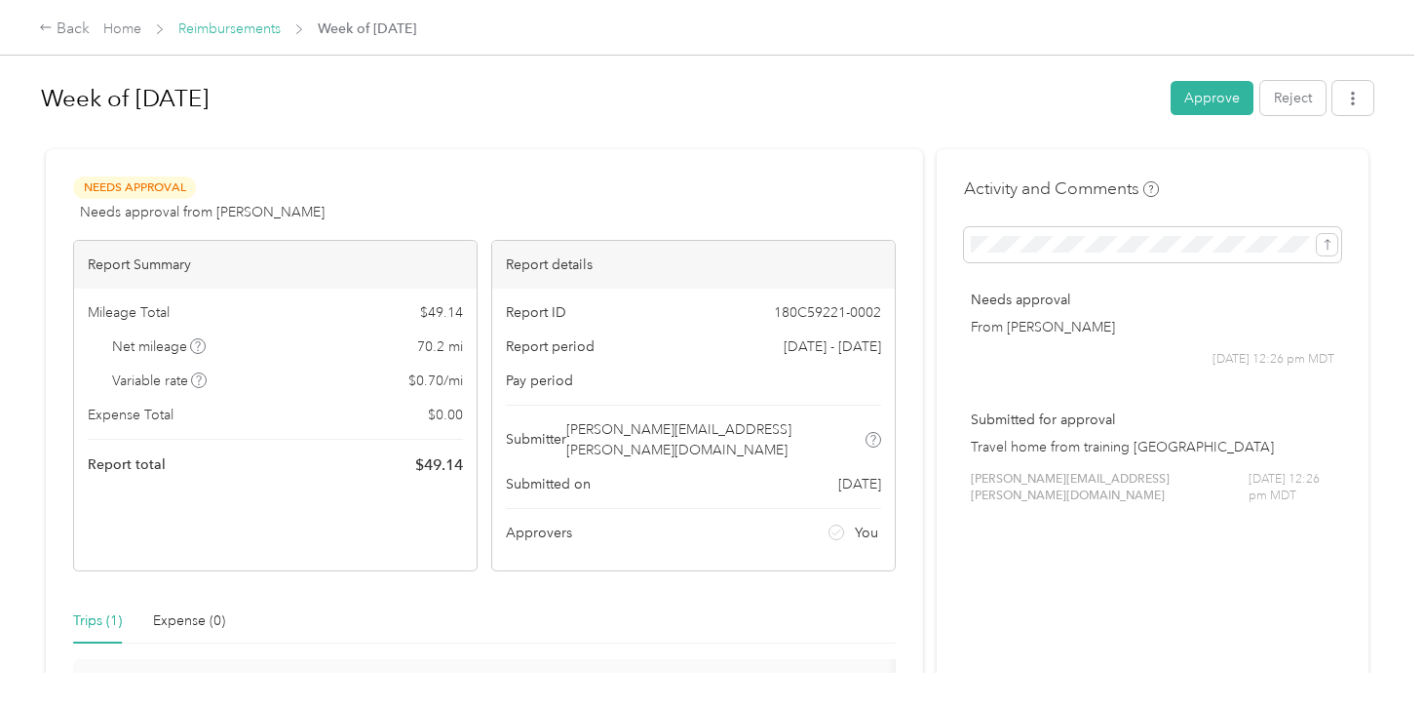
click at [262, 28] on link "Reimbursements" at bounding box center [229, 28] width 102 height 17
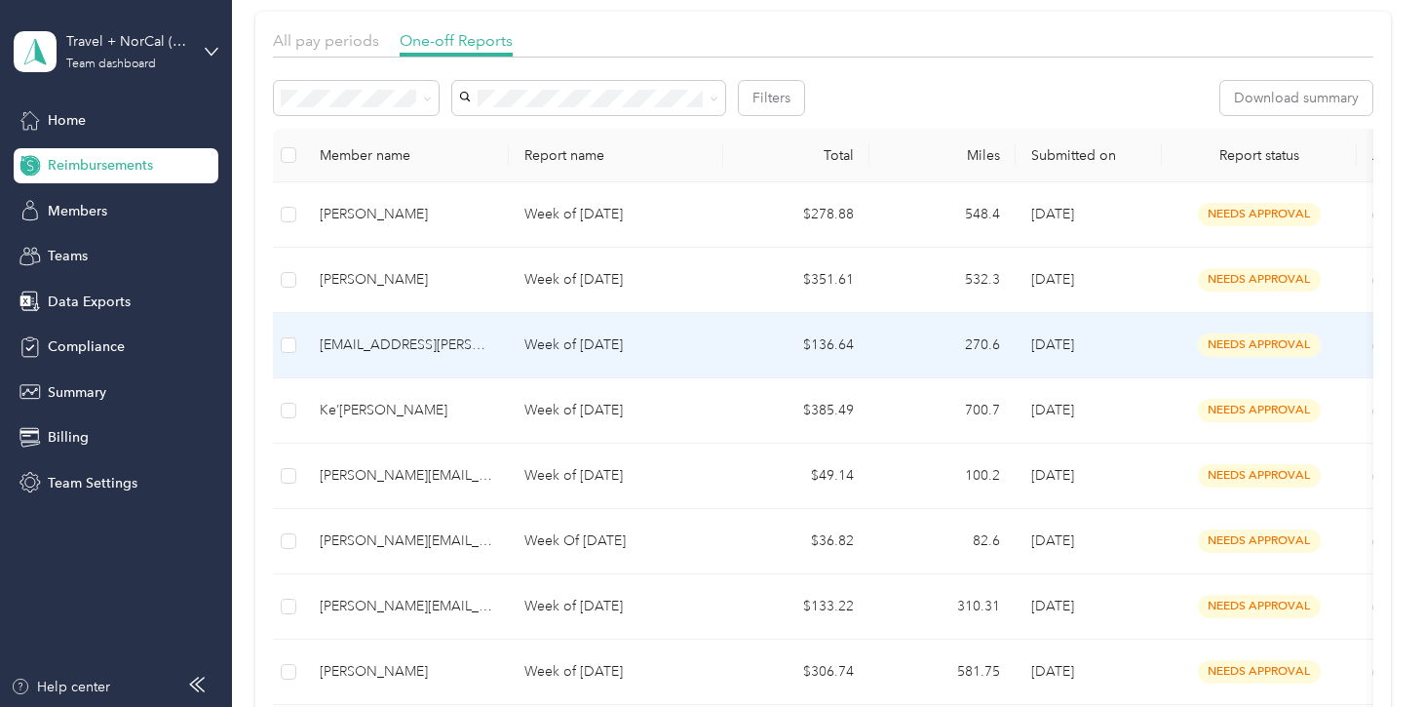
scroll to position [119, 0]
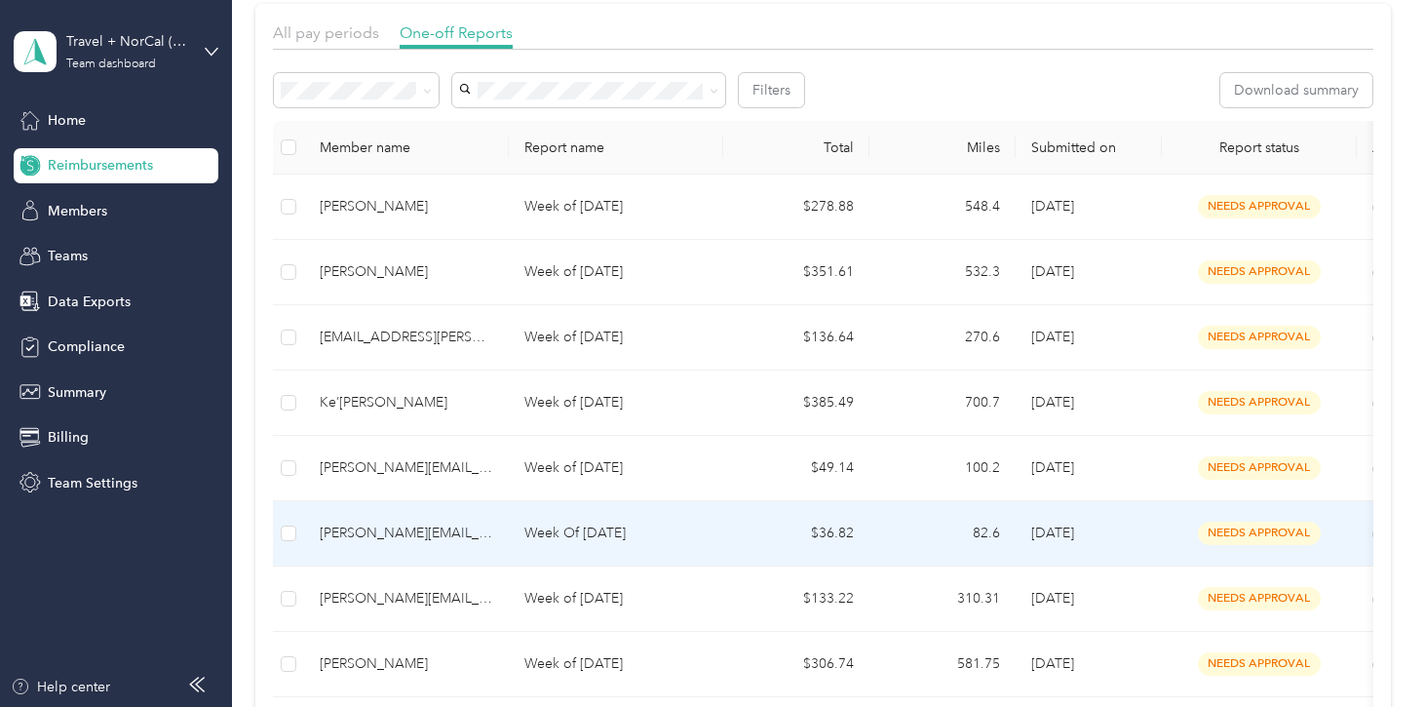
click at [647, 535] on p "Week Of [DATE]" at bounding box center [615, 533] width 183 height 21
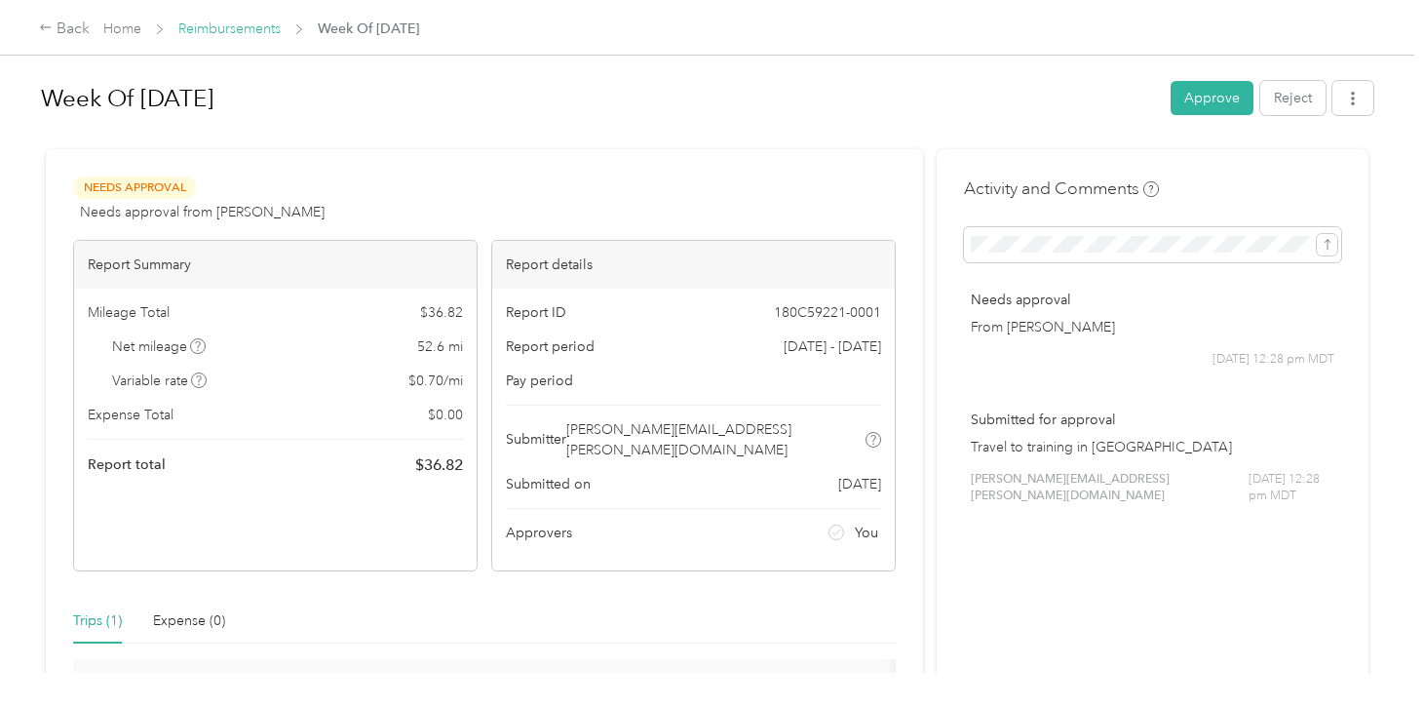
click at [230, 31] on link "Reimbursements" at bounding box center [229, 28] width 102 height 17
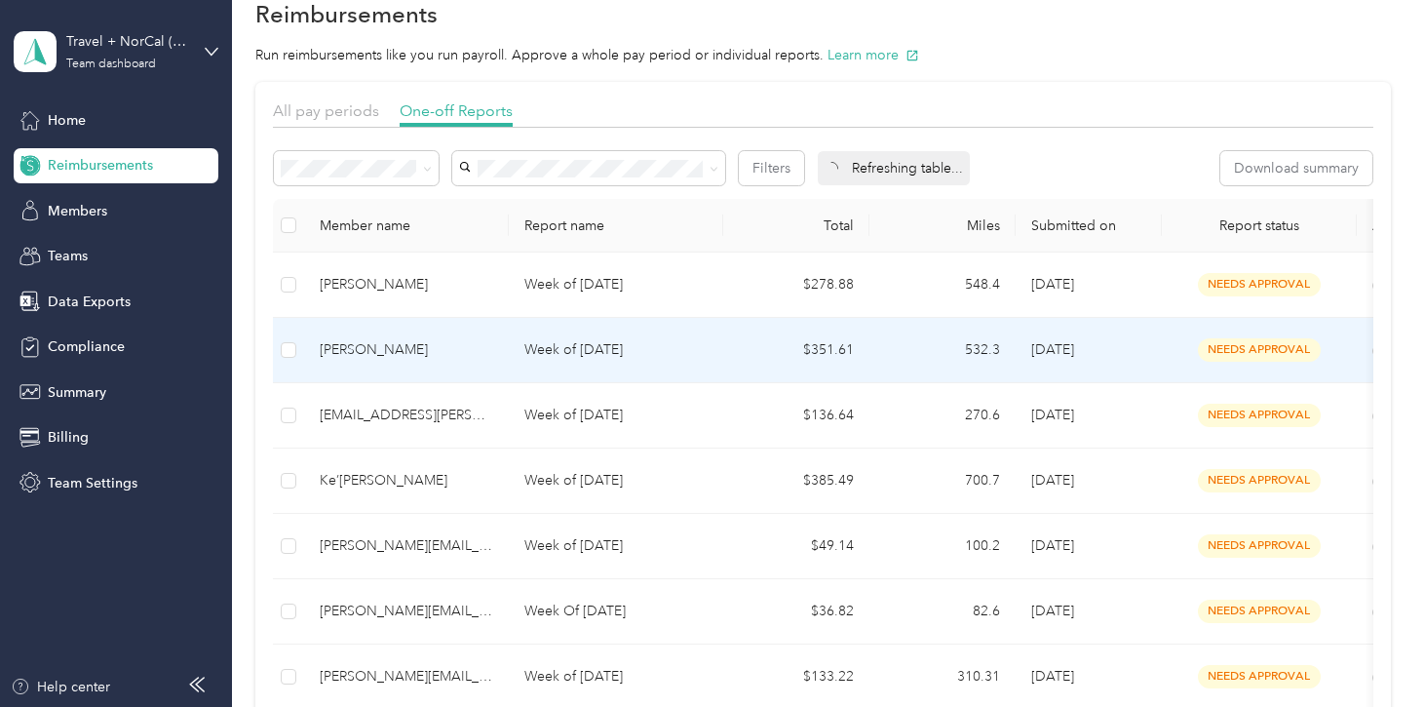
scroll to position [56, 0]
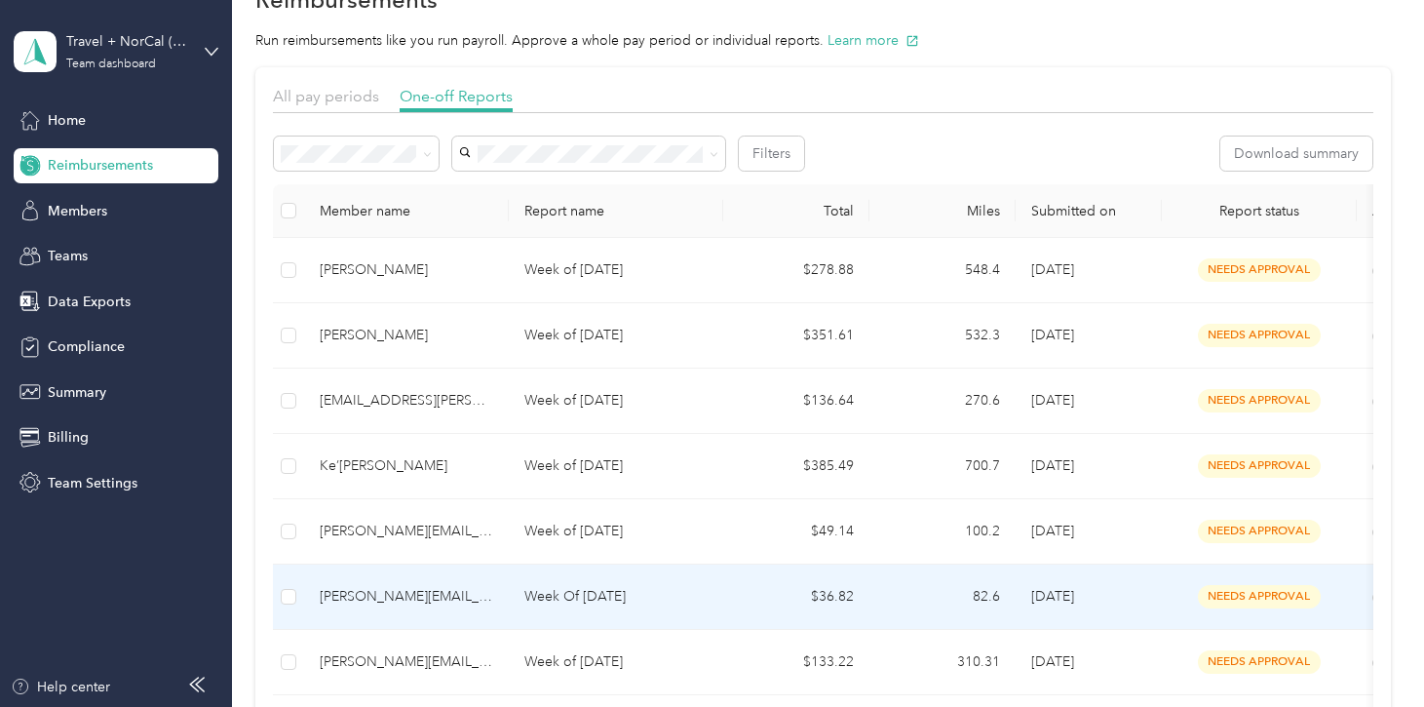
click at [634, 601] on p "Week Of [DATE]" at bounding box center [615, 596] width 183 height 21
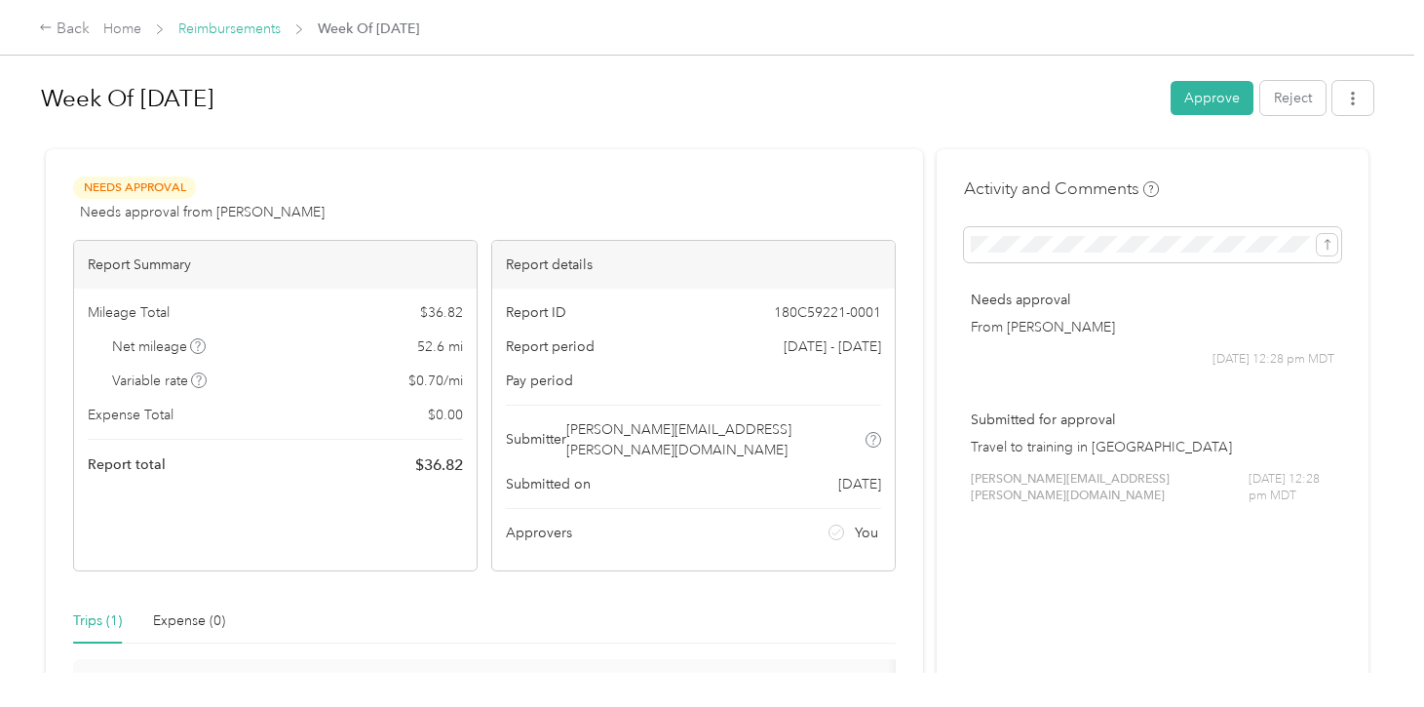
click at [243, 27] on link "Reimbursements" at bounding box center [229, 28] width 102 height 17
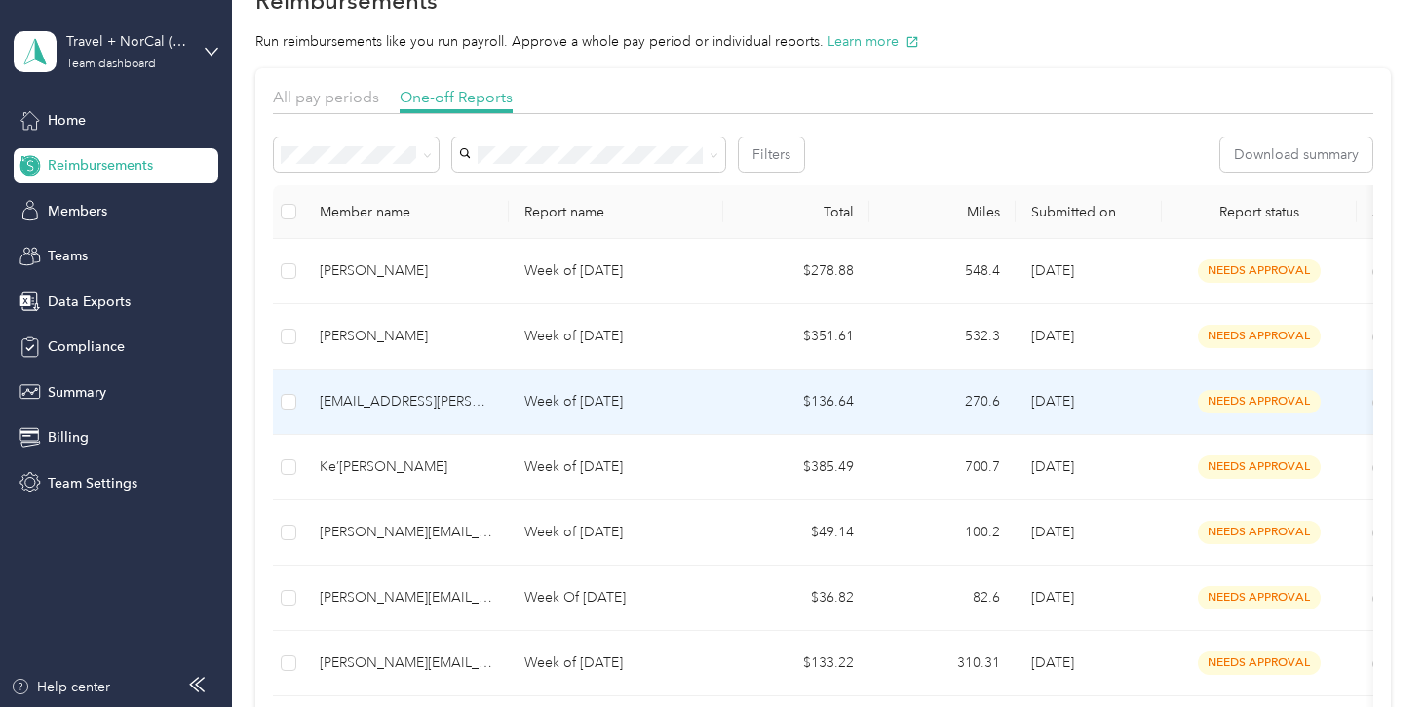
scroll to position [69, 0]
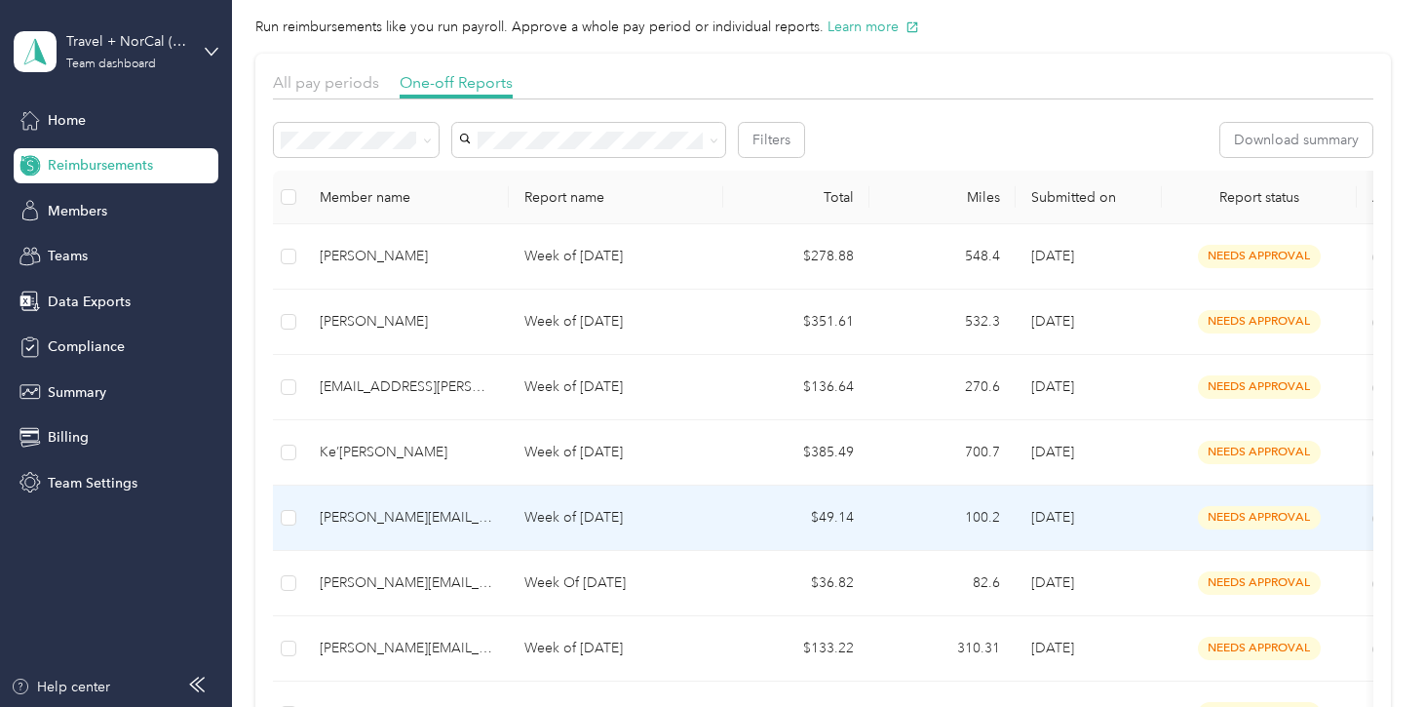
click at [624, 525] on p "Week of [DATE]" at bounding box center [615, 517] width 183 height 21
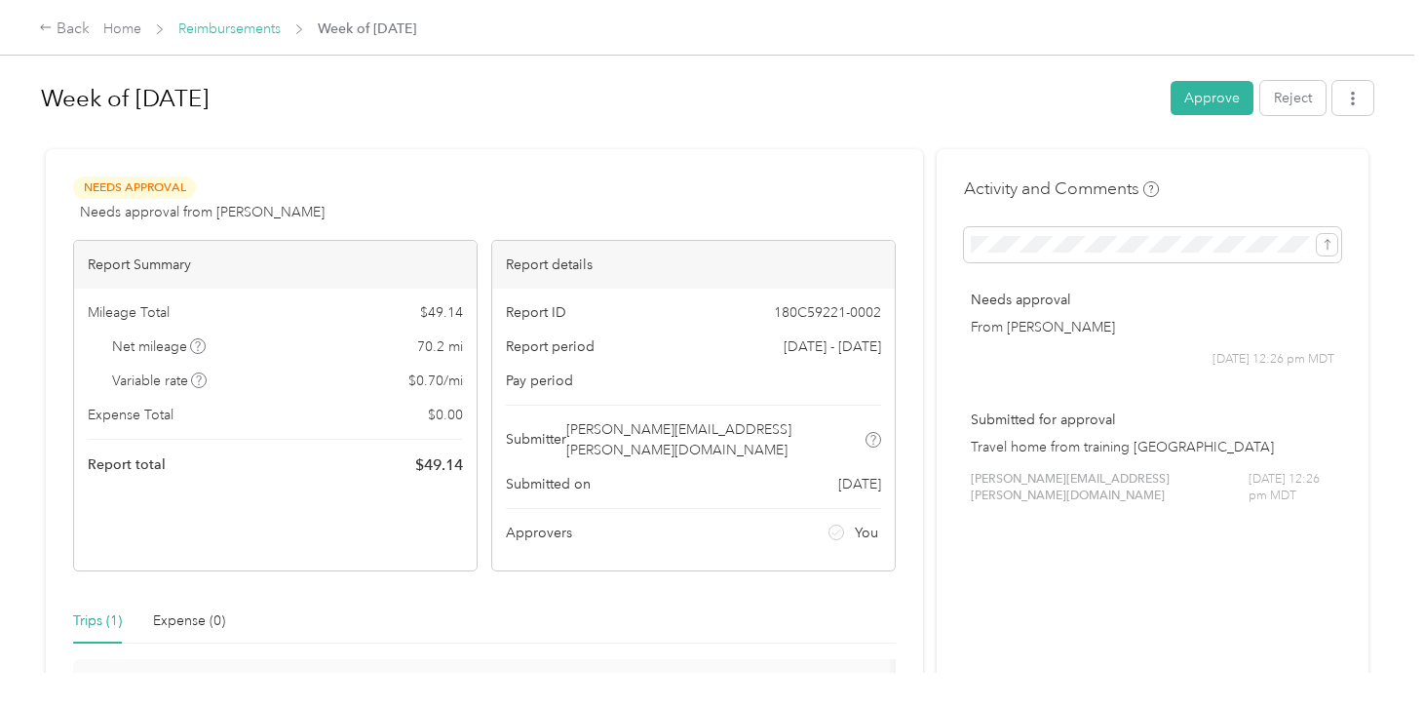
click at [210, 26] on link "Reimbursements" at bounding box center [229, 28] width 102 height 17
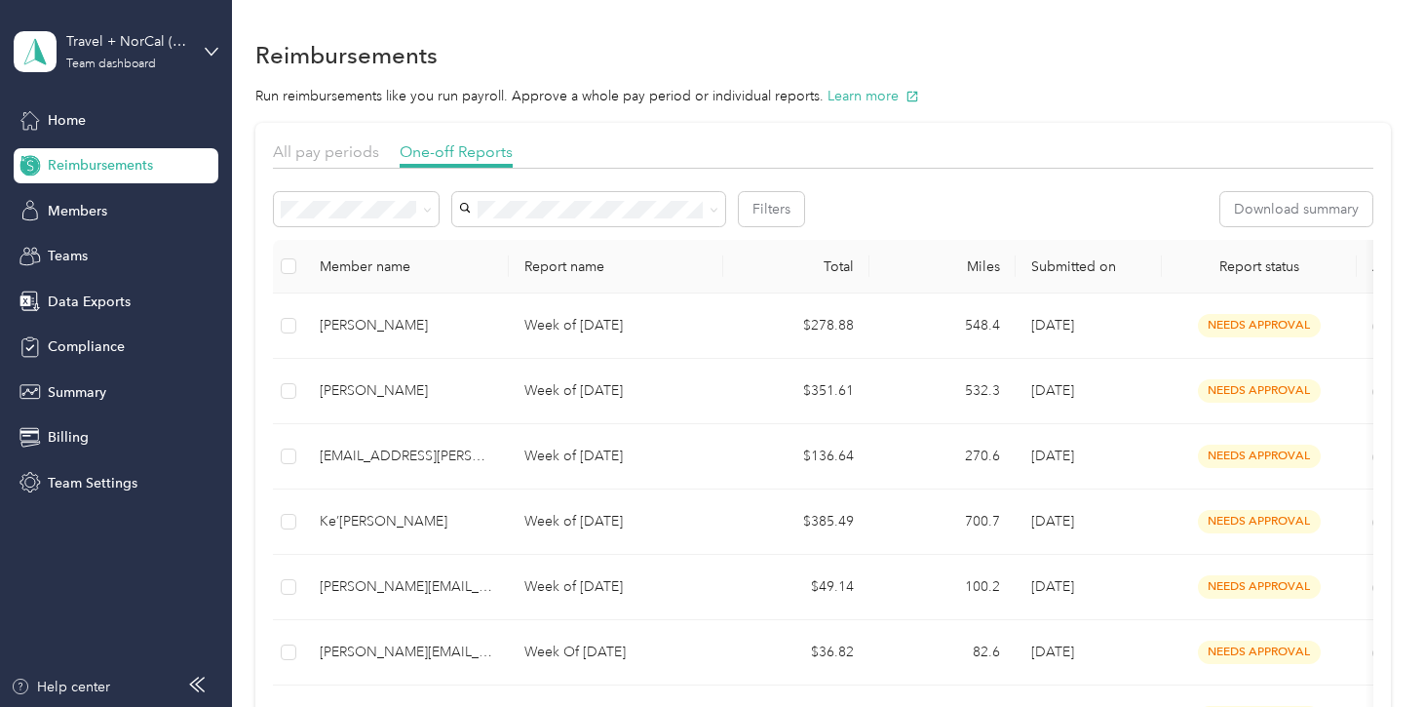
click at [1011, 58] on div "Reimbursements" at bounding box center [822, 54] width 1135 height 41
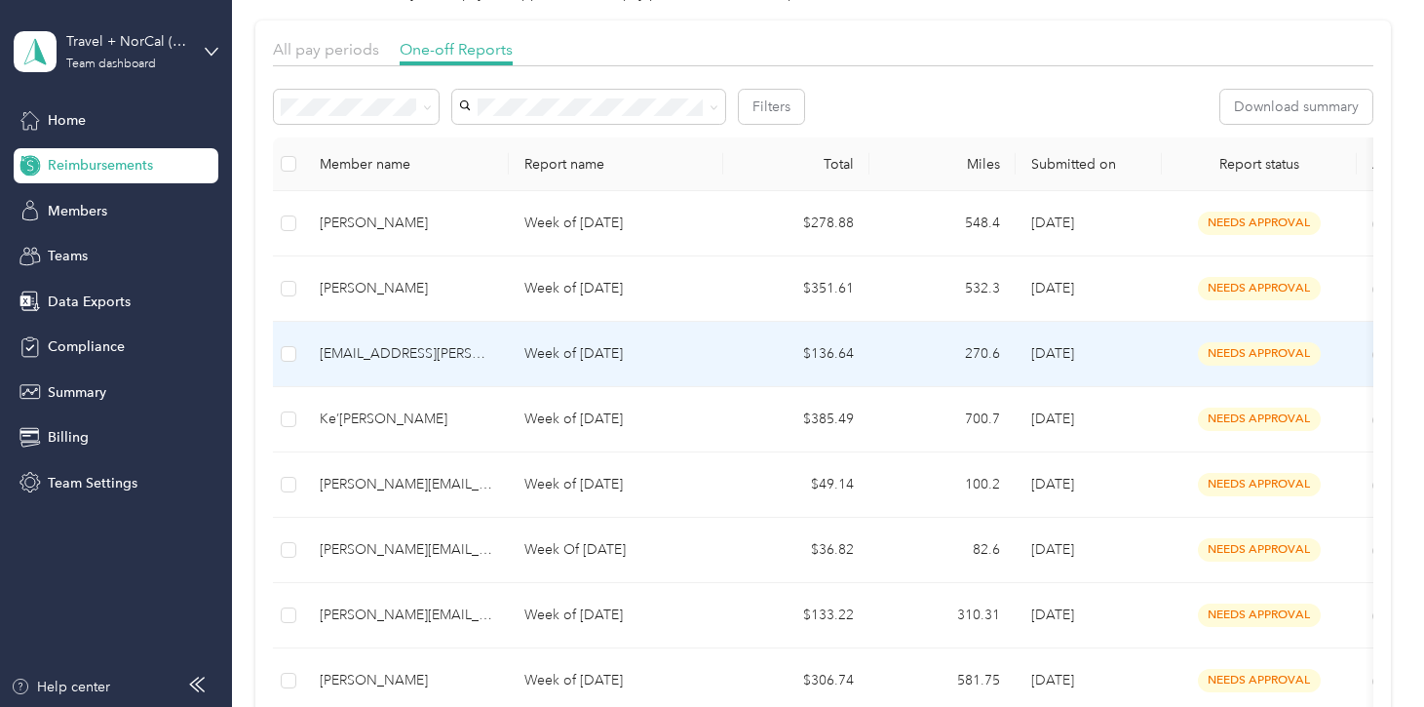
scroll to position [102, 0]
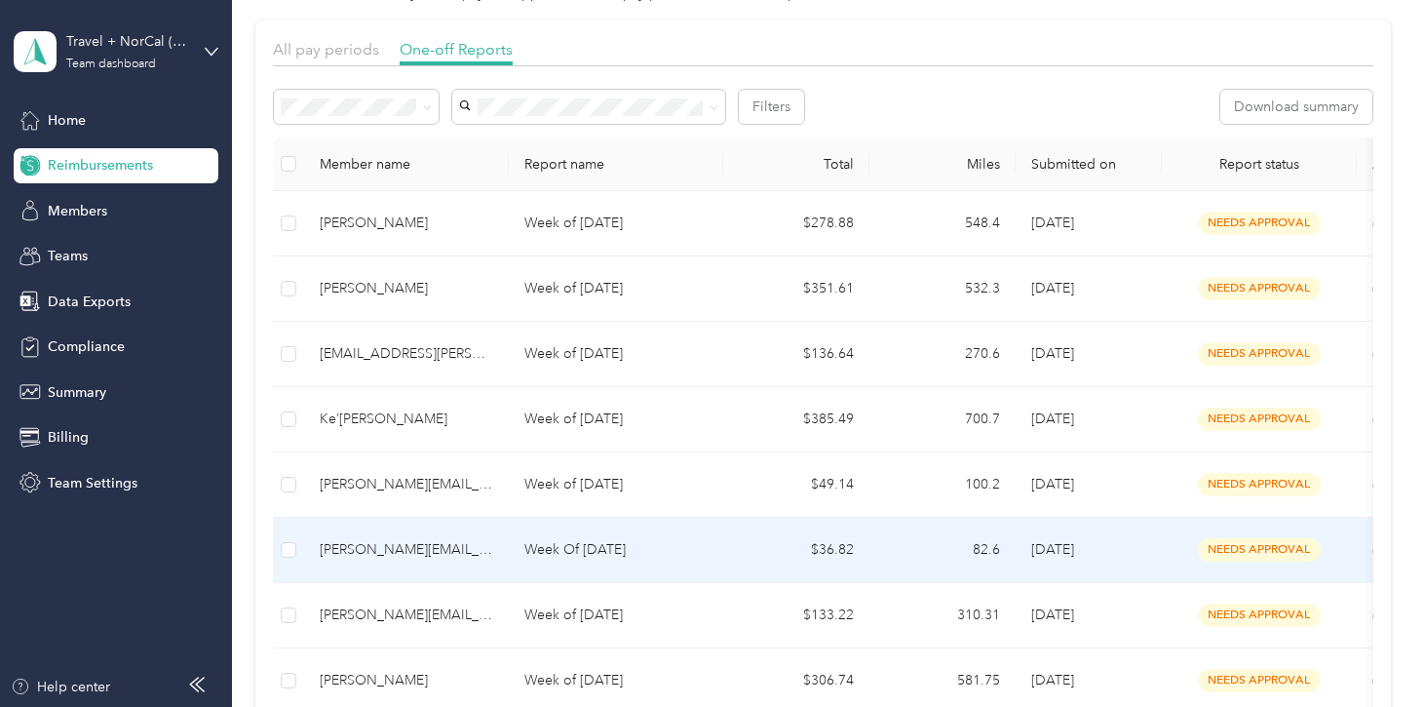
click at [471, 559] on div "[PERSON_NAME][EMAIL_ADDRESS][PERSON_NAME][DOMAIN_NAME]" at bounding box center [407, 549] width 174 height 21
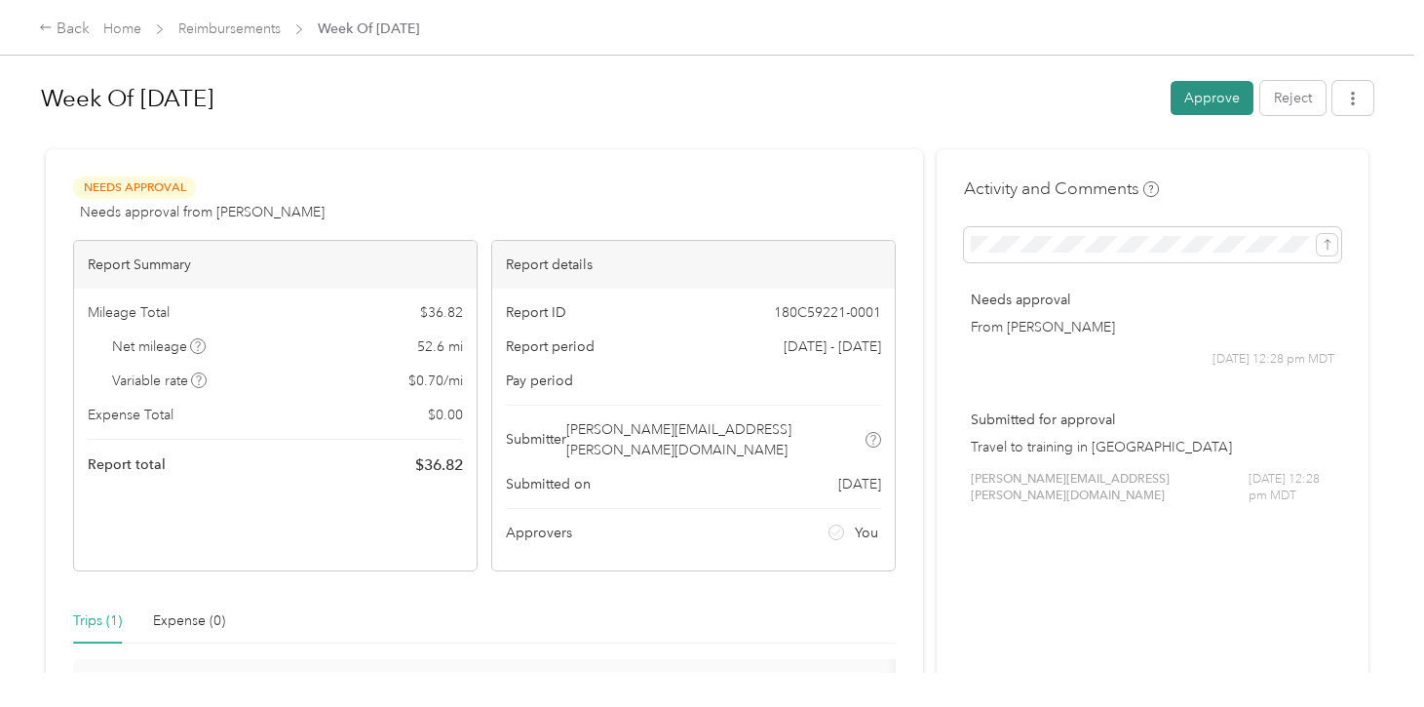
click at [1222, 97] on button "Approve" at bounding box center [1212, 98] width 83 height 34
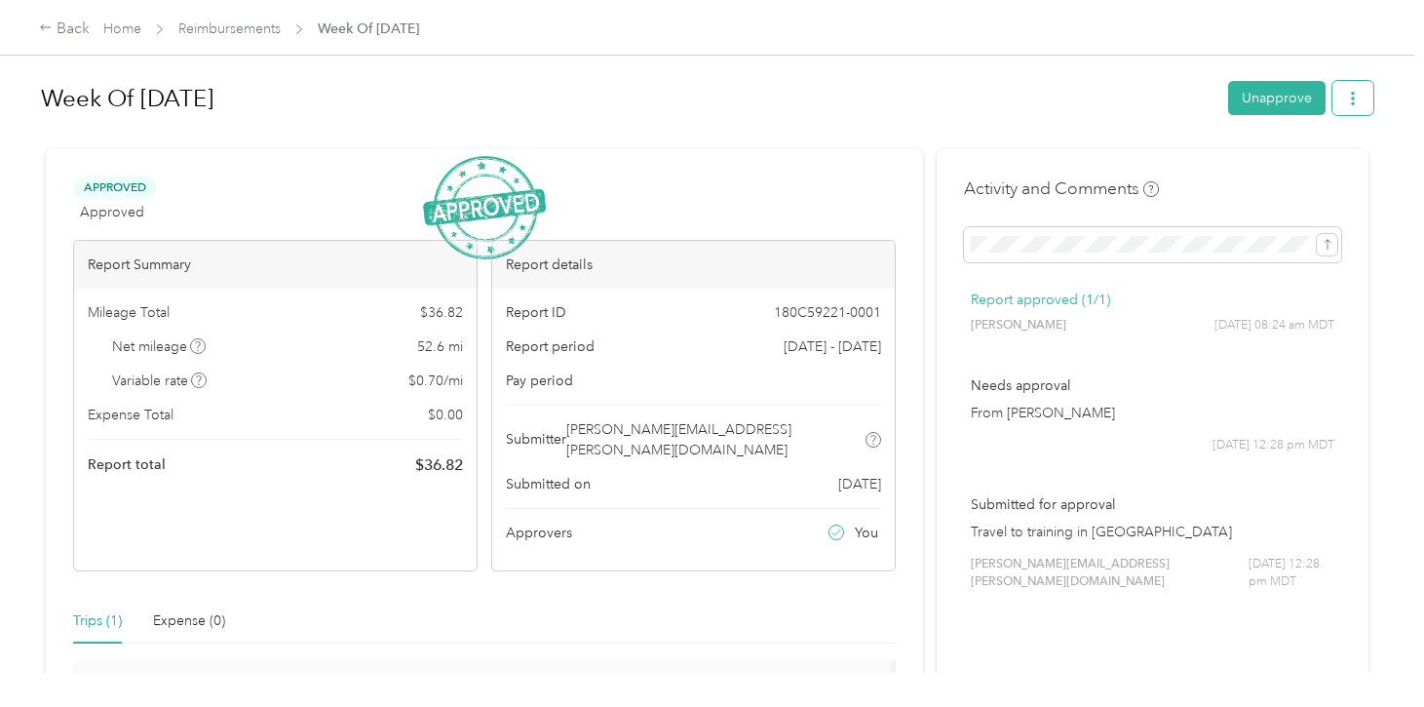
click at [1362, 106] on button "button" at bounding box center [1353, 98] width 41 height 34
click at [1292, 170] on span "Download" at bounding box center [1307, 169] width 64 height 20
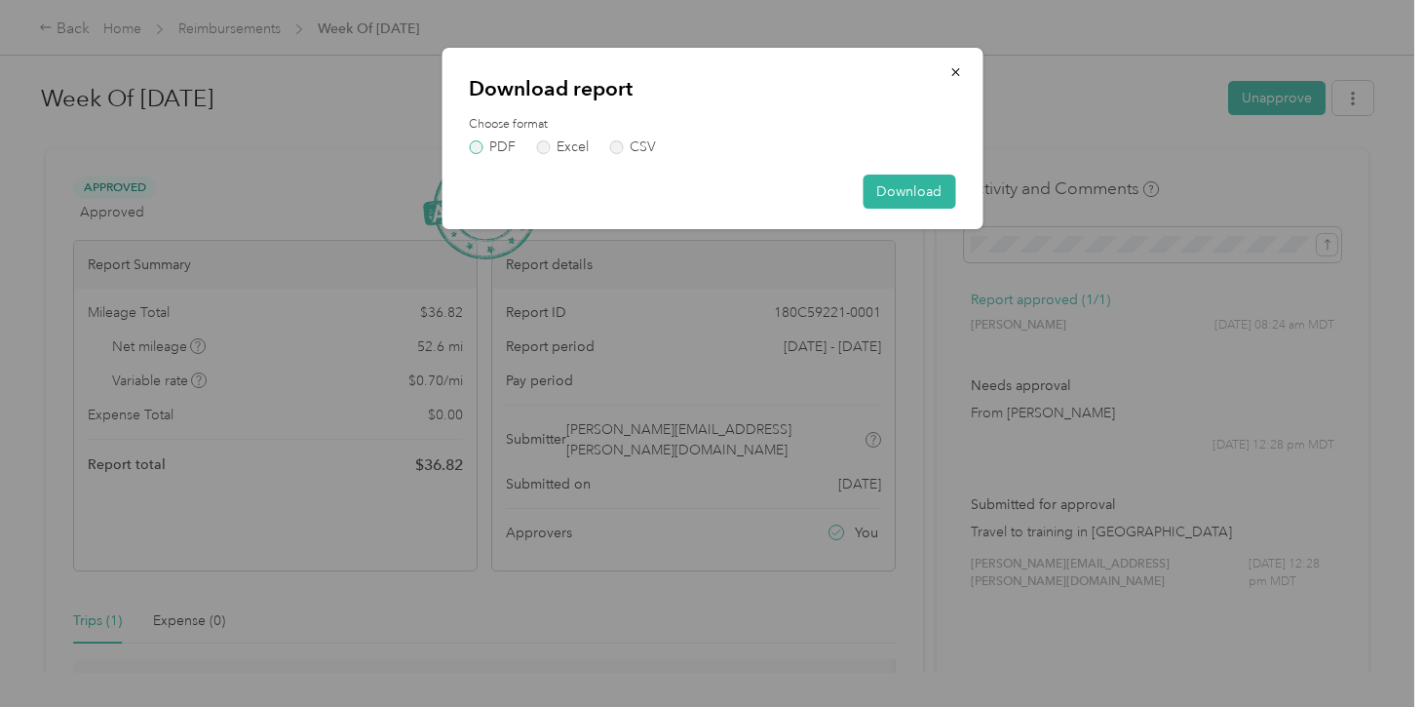
click at [494, 144] on label "PDF" at bounding box center [492, 147] width 47 height 14
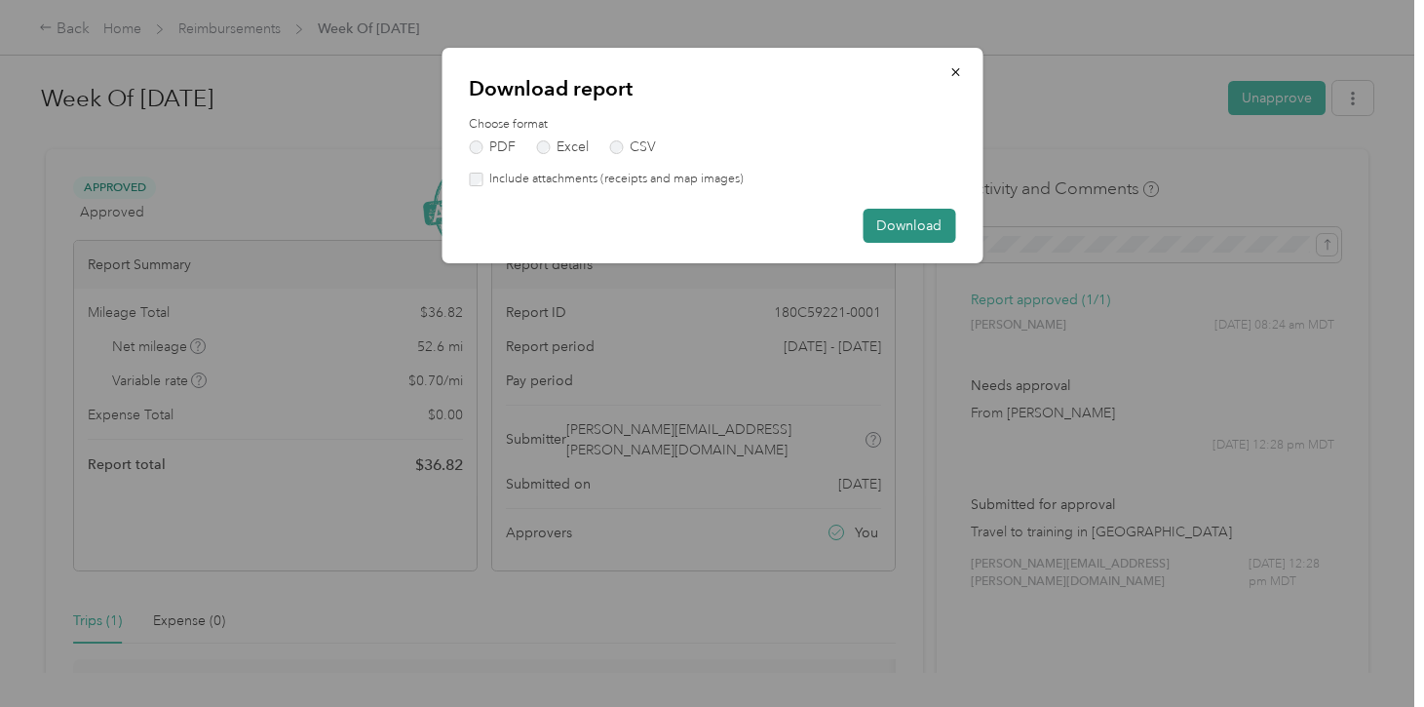
click at [908, 226] on button "Download" at bounding box center [909, 226] width 93 height 34
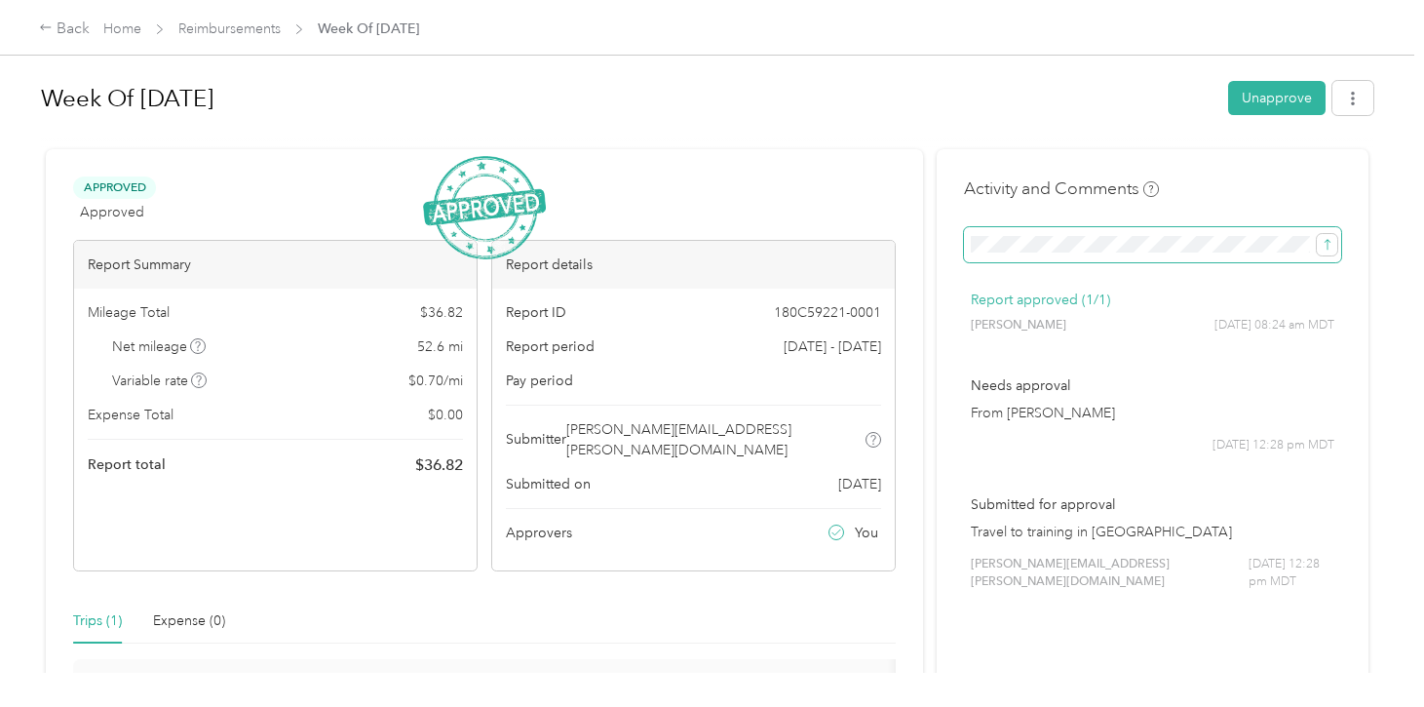
click at [1317, 234] on button "submit" at bounding box center [1327, 244] width 20 height 21
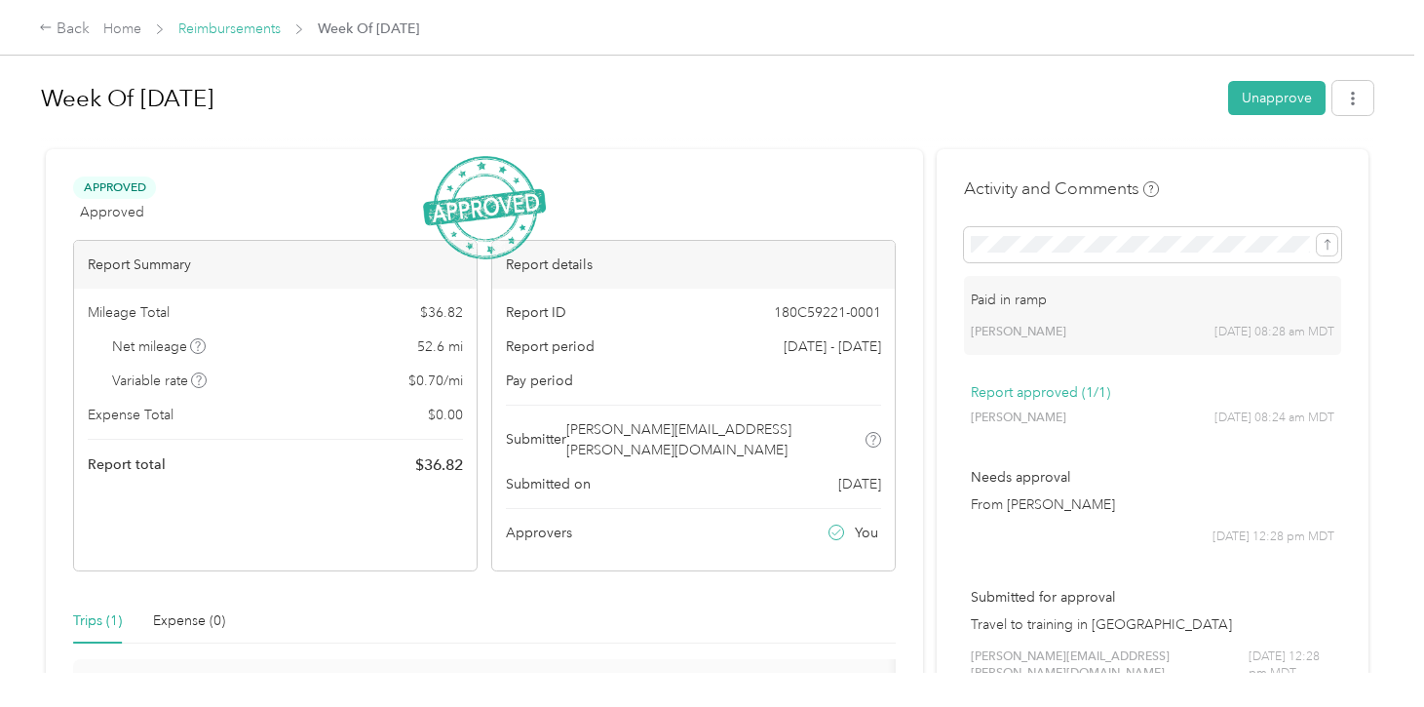
click at [257, 28] on link "Reimbursements" at bounding box center [229, 28] width 102 height 17
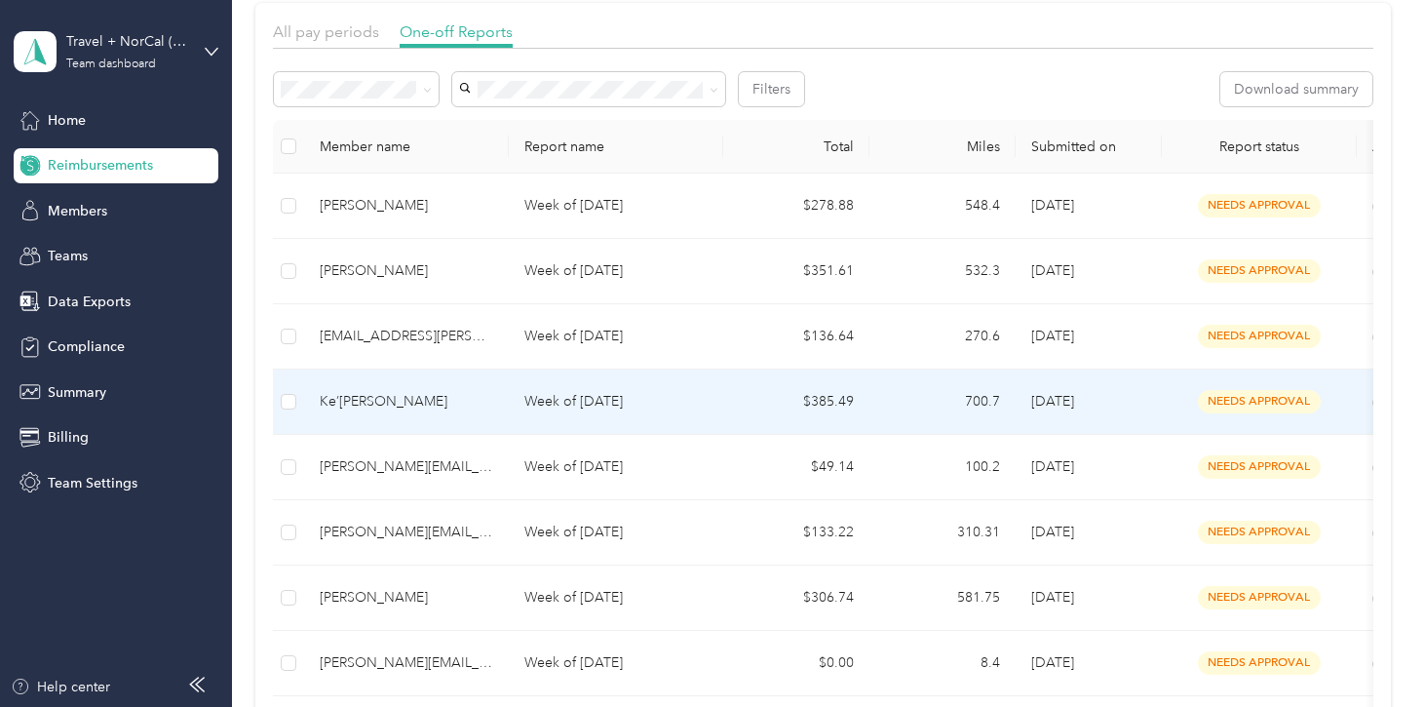
scroll to position [121, 0]
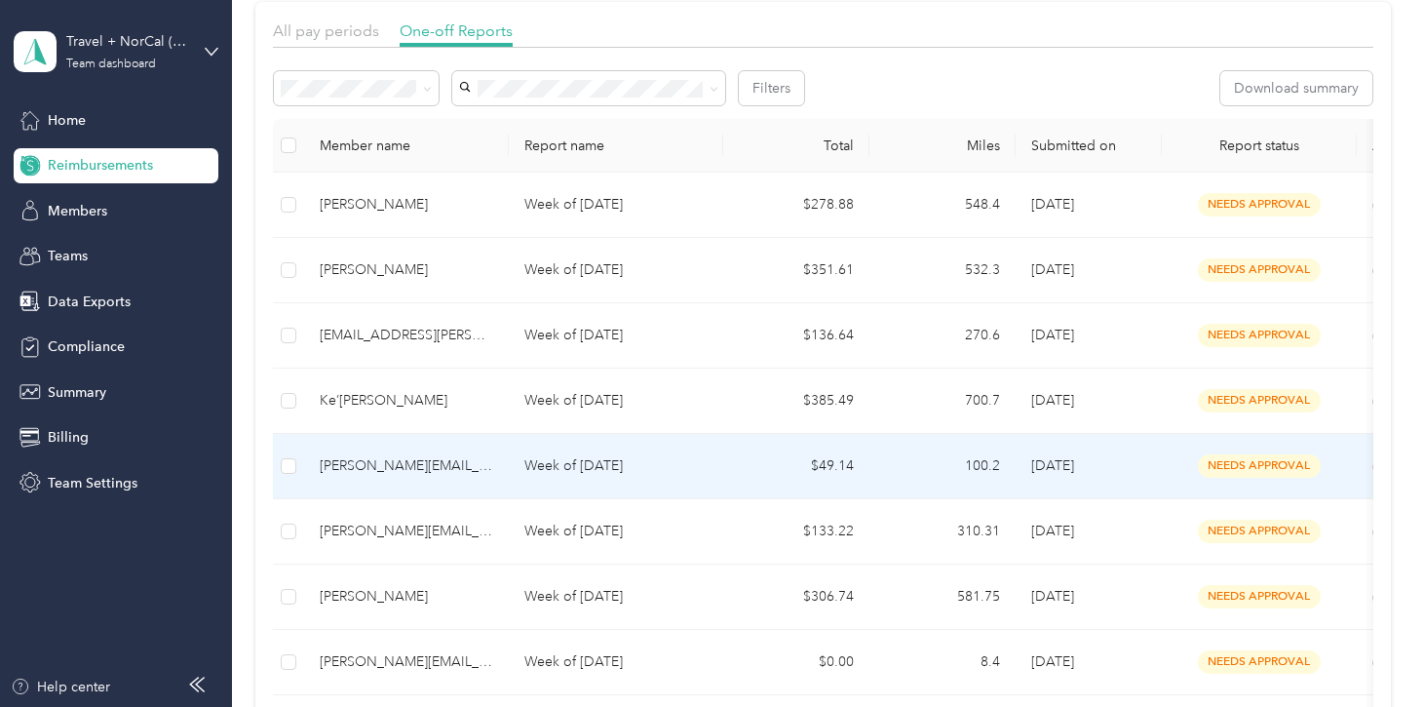
click at [643, 476] on p "Week of [DATE]" at bounding box center [615, 465] width 183 height 21
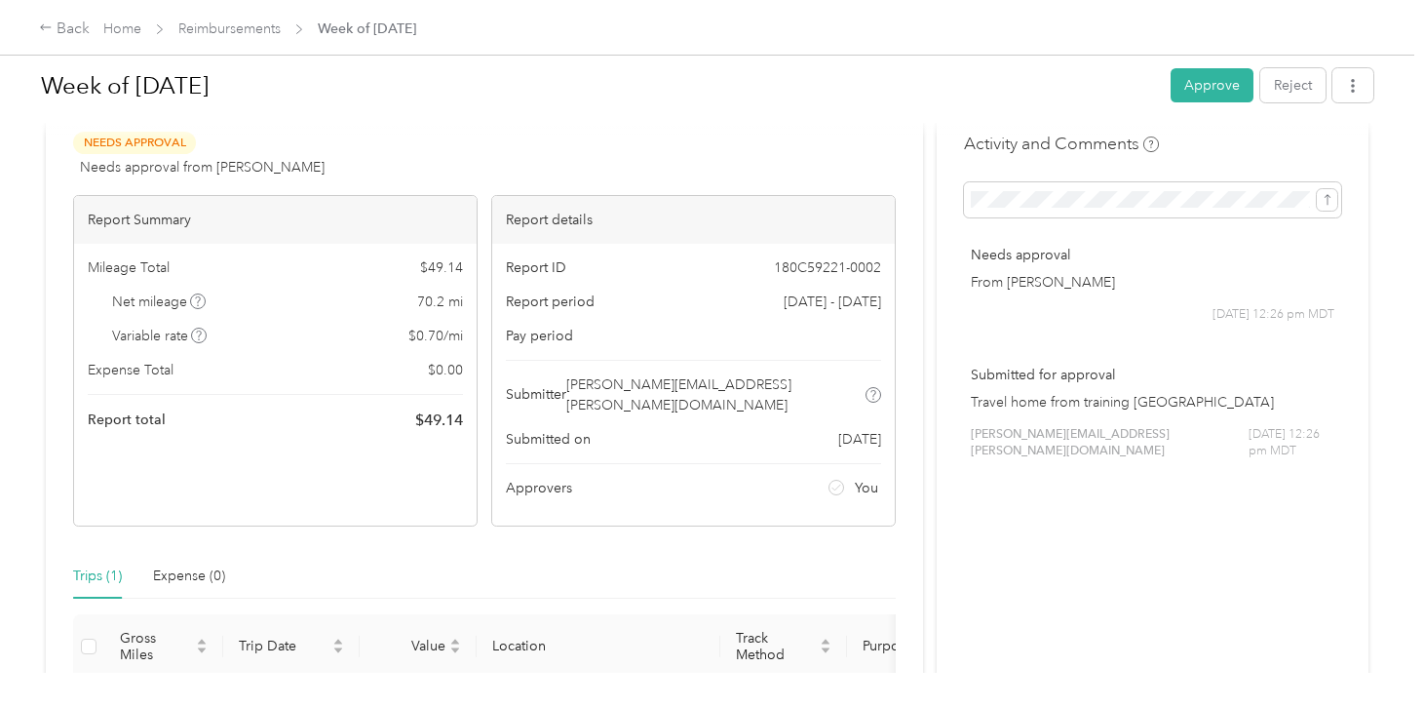
scroll to position [47, 0]
click at [1389, 94] on div "Week of [DATE] Approve Reject Needs Approval Needs approval from [PERSON_NAME] …" at bounding box center [707, 336] width 1415 height 673
click at [1355, 87] on icon "button" at bounding box center [1353, 86] width 4 height 14
click at [1303, 92] on button "Reject" at bounding box center [1293, 85] width 65 height 34
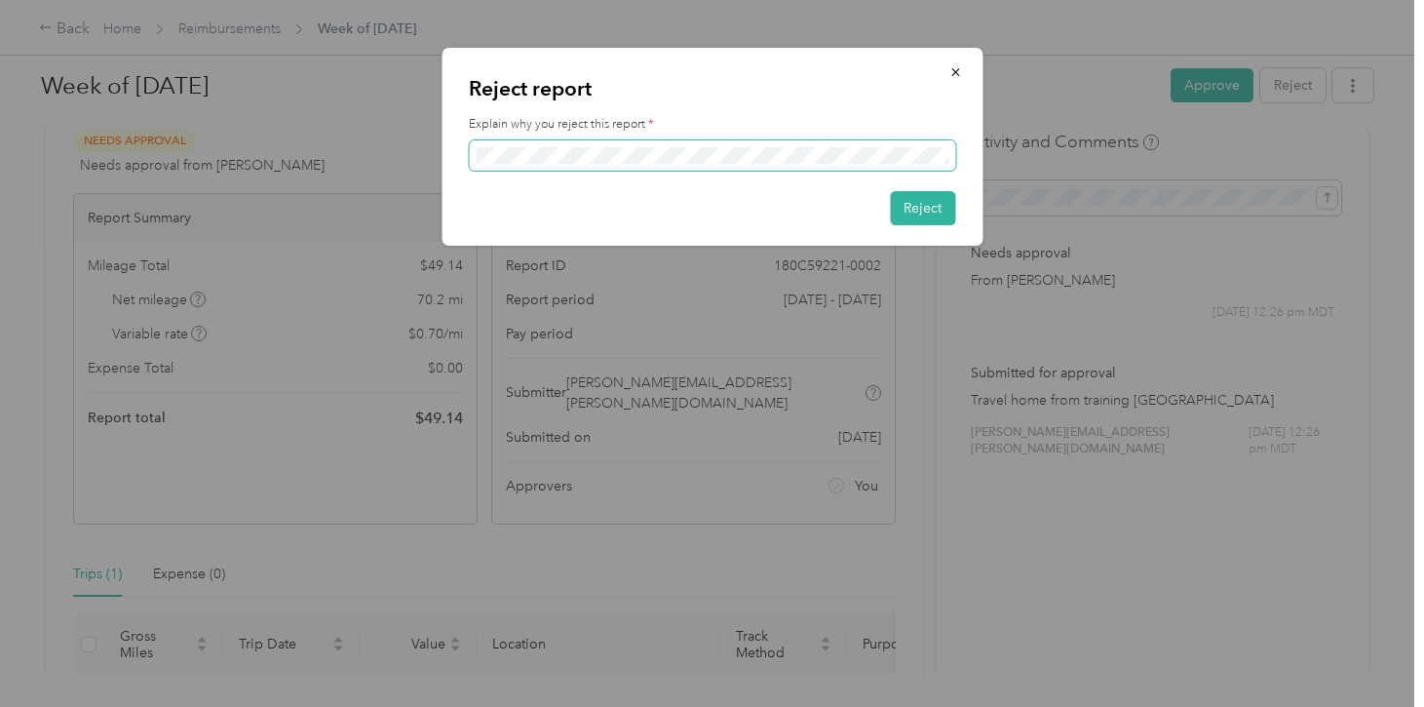
scroll to position [0, 0]
click at [390, 706] on div "Reject report Explain why you reject this report * Reject" at bounding box center [707, 707] width 1415 height 0
click at [911, 211] on button "Reject" at bounding box center [922, 208] width 65 height 34
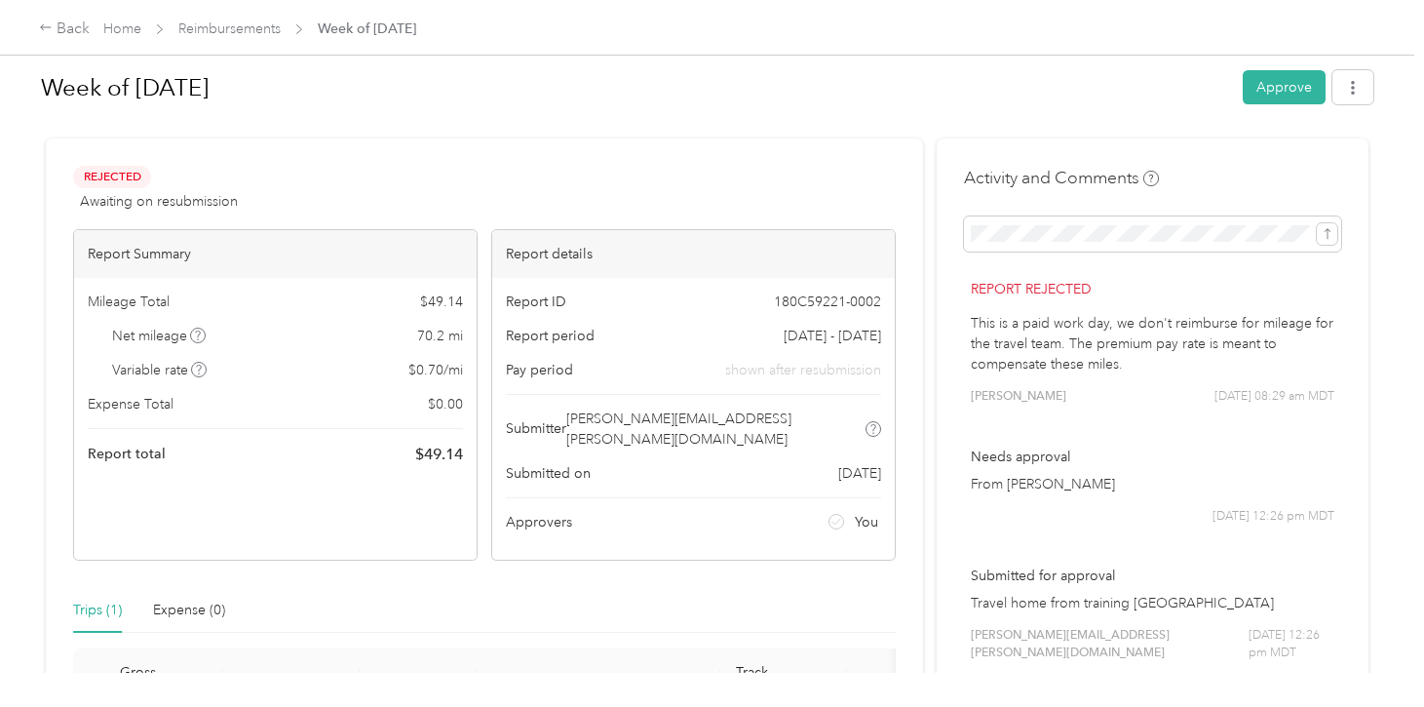
scroll to position [6, 0]
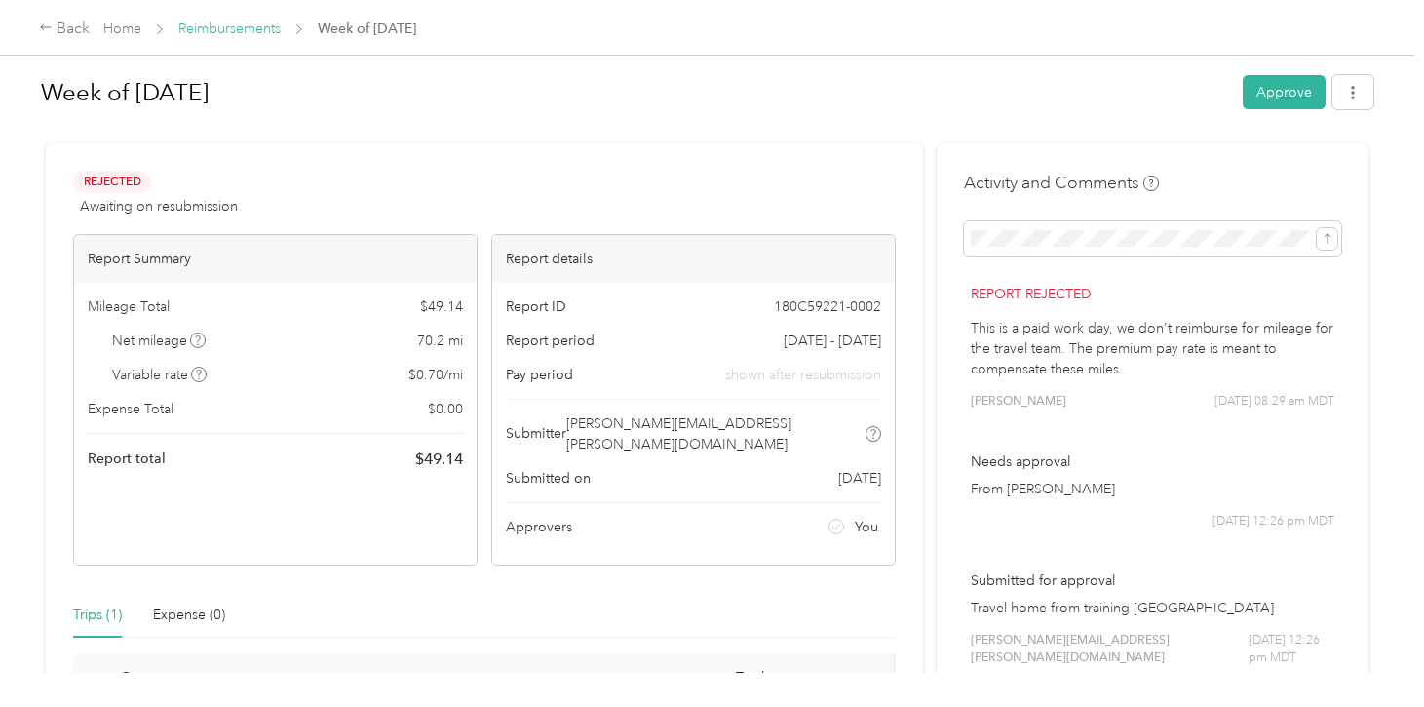
click at [239, 34] on link "Reimbursements" at bounding box center [229, 28] width 102 height 17
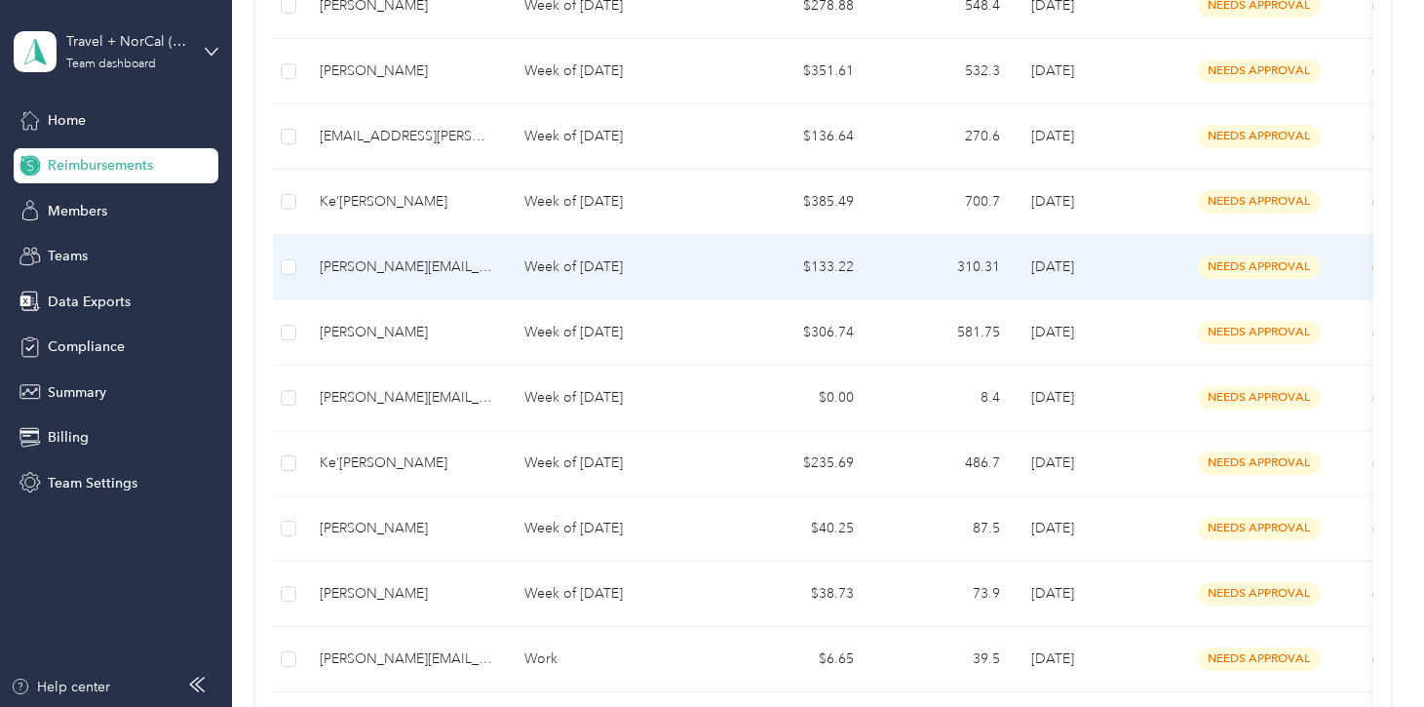
scroll to position [322, 0]
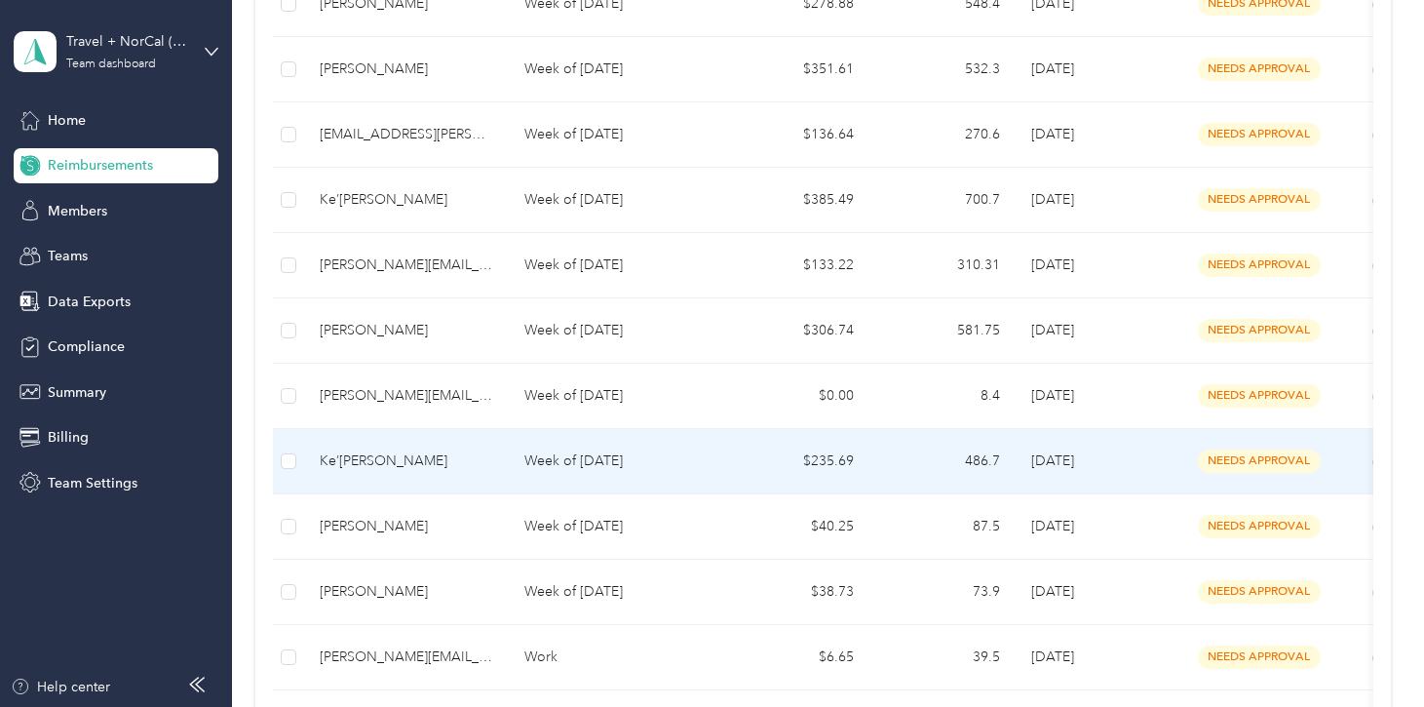
click at [640, 453] on p "Week of [DATE]" at bounding box center [615, 460] width 183 height 21
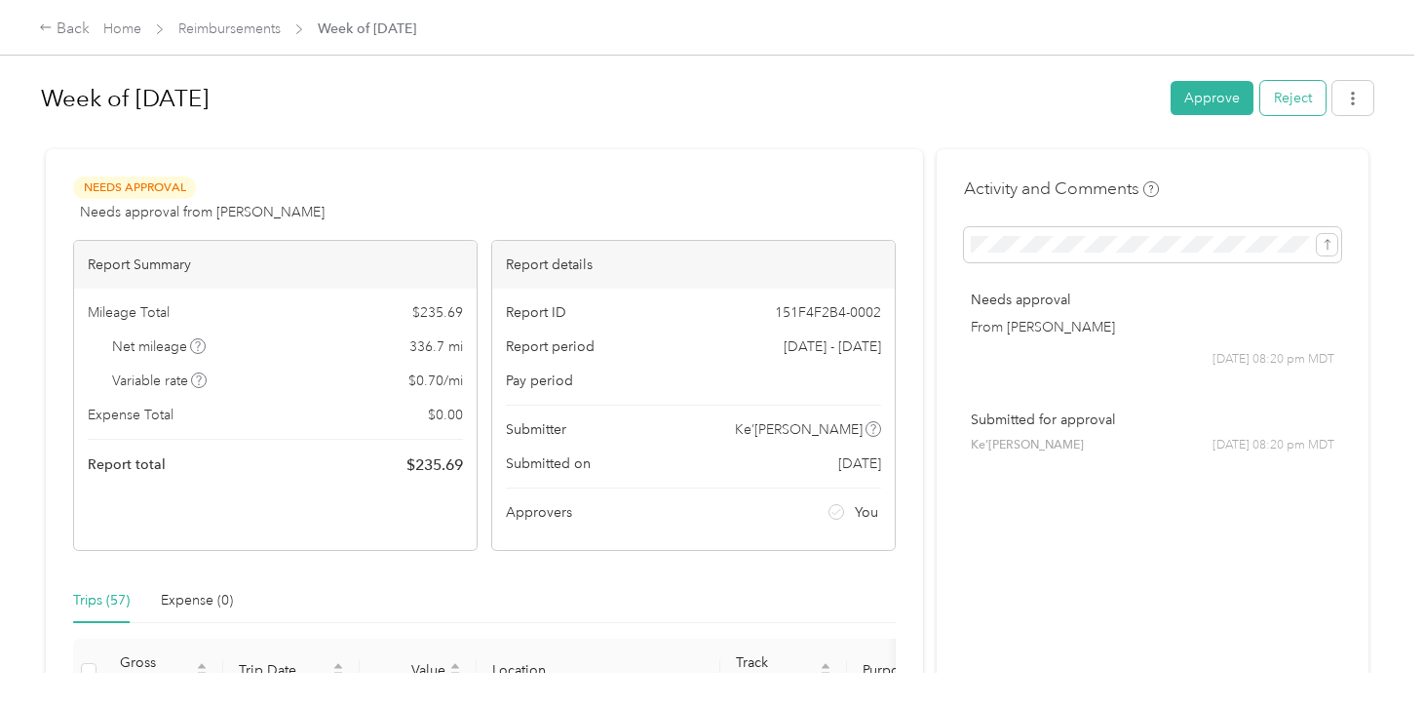
click at [1315, 97] on button "Reject" at bounding box center [1293, 98] width 65 height 34
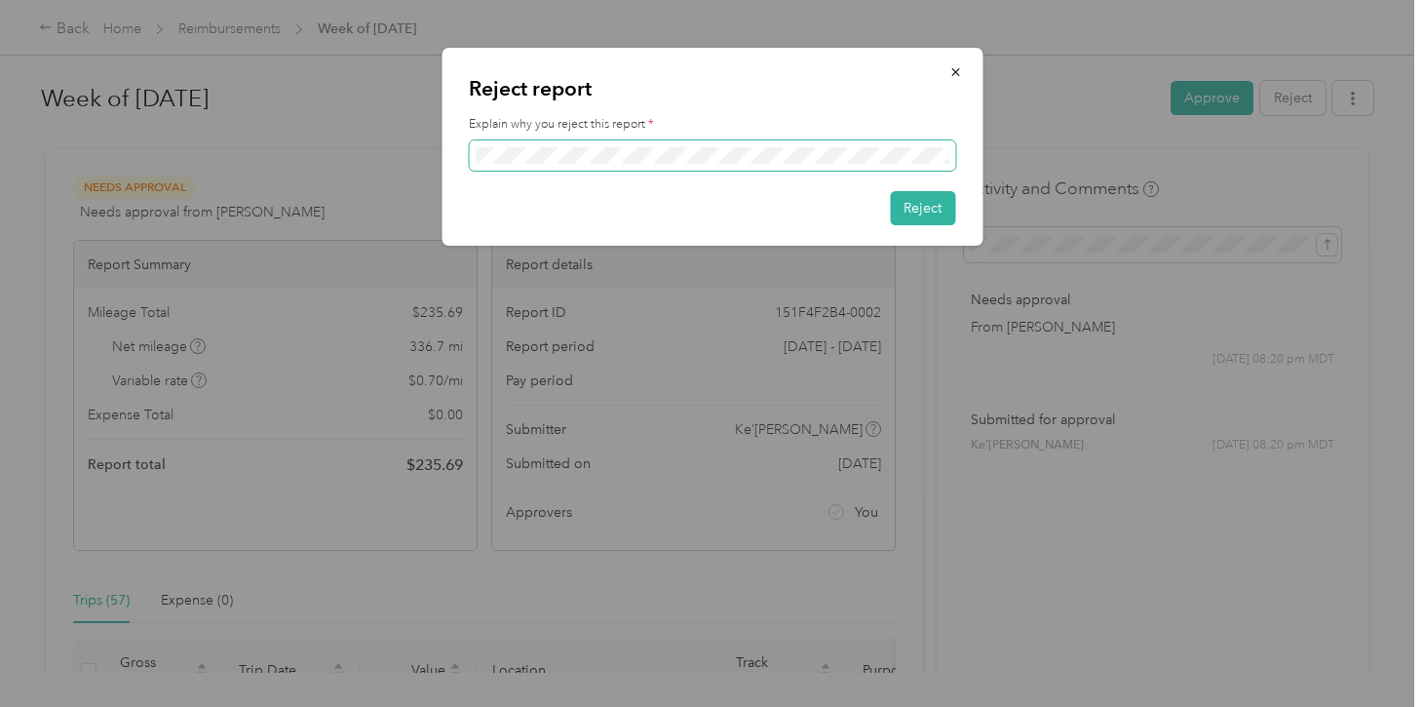
scroll to position [0, 14]
click at [927, 213] on button "Reject" at bounding box center [922, 208] width 65 height 34
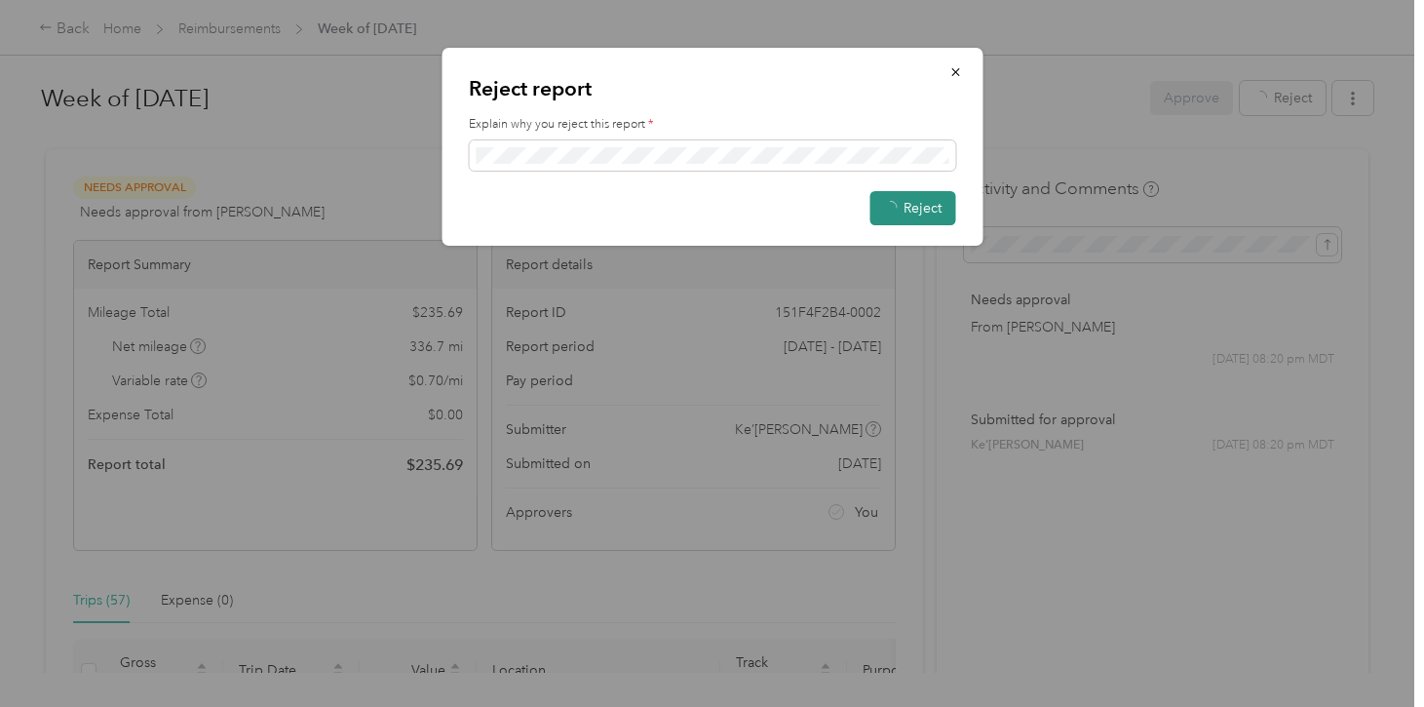
scroll to position [0, 0]
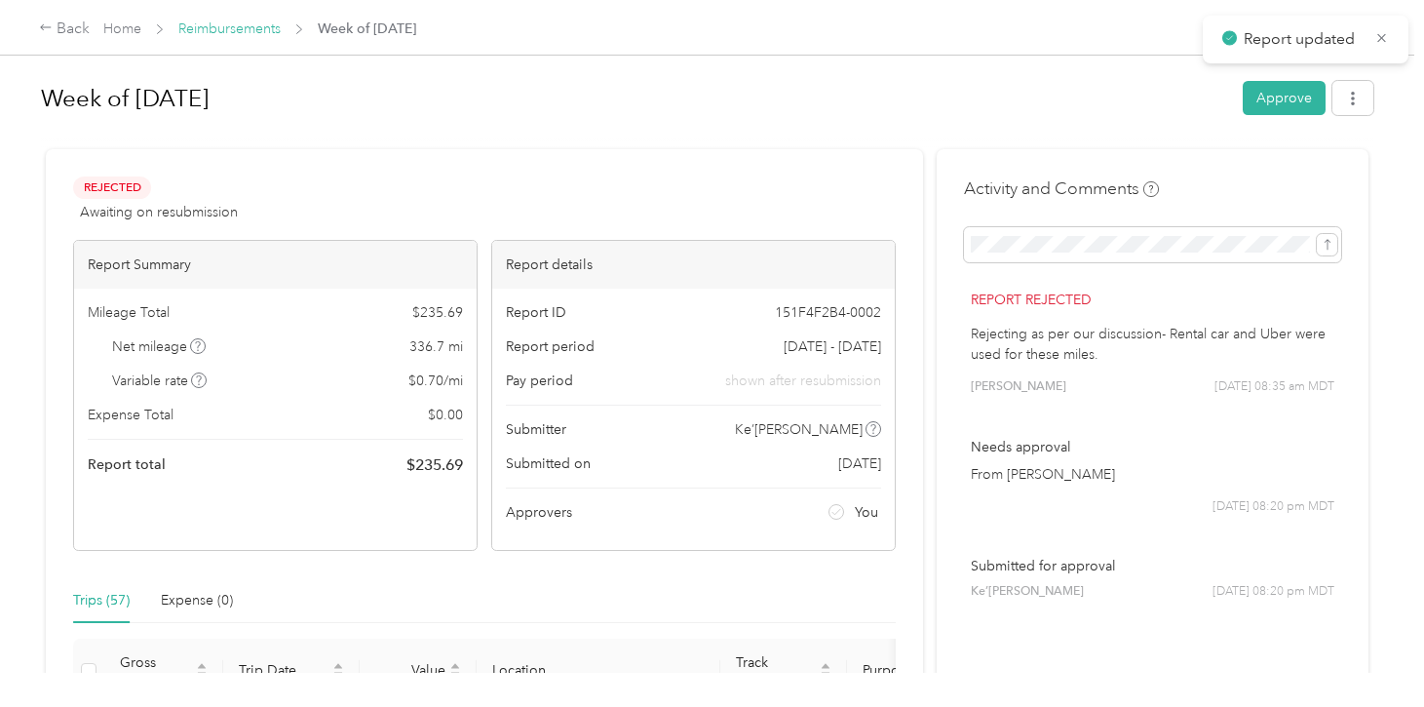
click at [213, 34] on link "Reimbursements" at bounding box center [229, 28] width 102 height 17
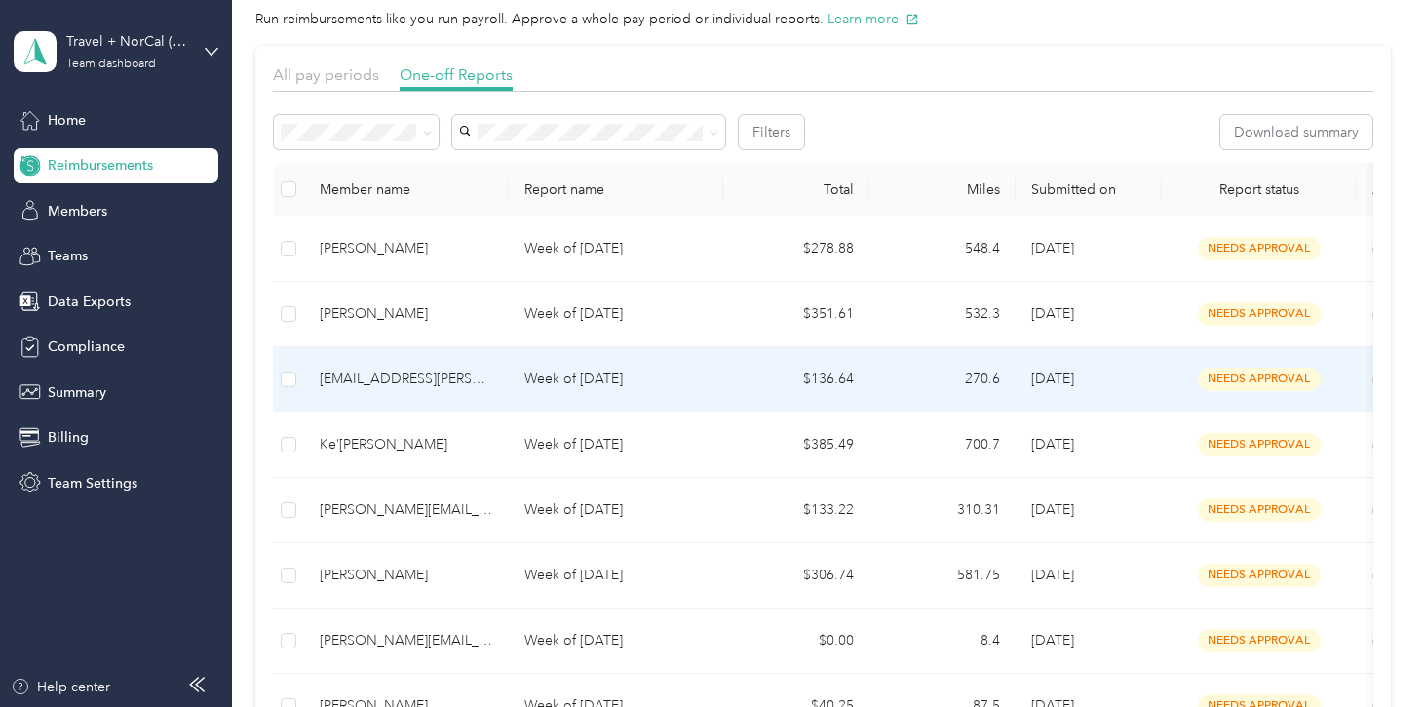
scroll to position [92, 0]
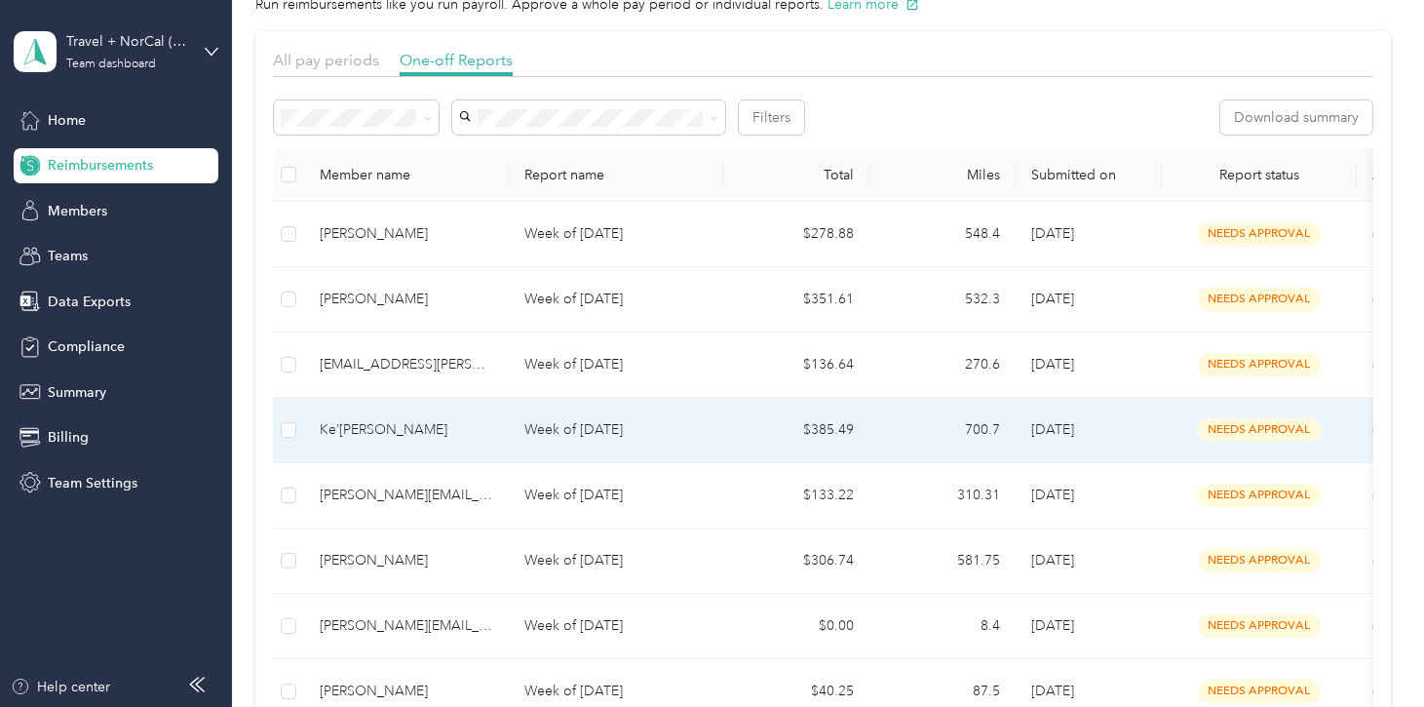
click at [622, 432] on p "Week of [DATE]" at bounding box center [615, 429] width 183 height 21
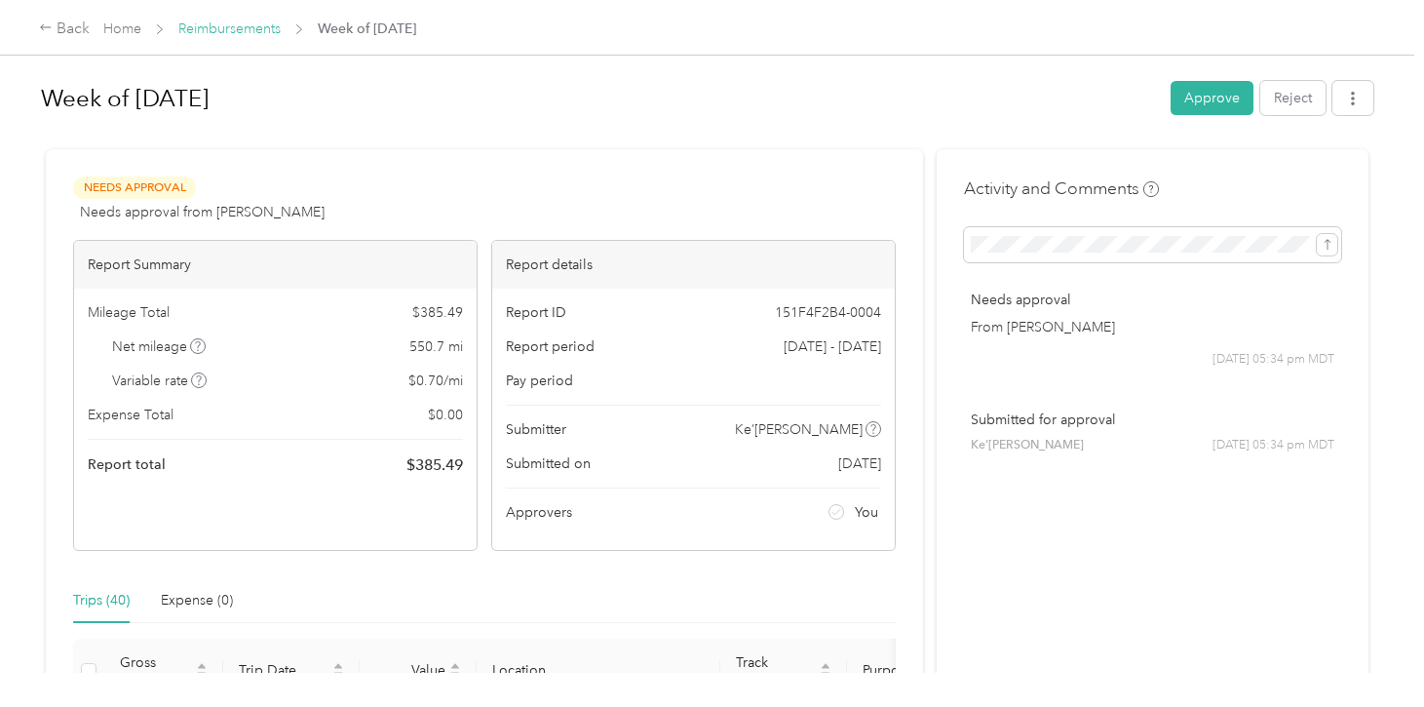
click at [257, 29] on link "Reimbursements" at bounding box center [229, 28] width 102 height 17
